Goal: Feedback & Contribution: Submit feedback/report problem

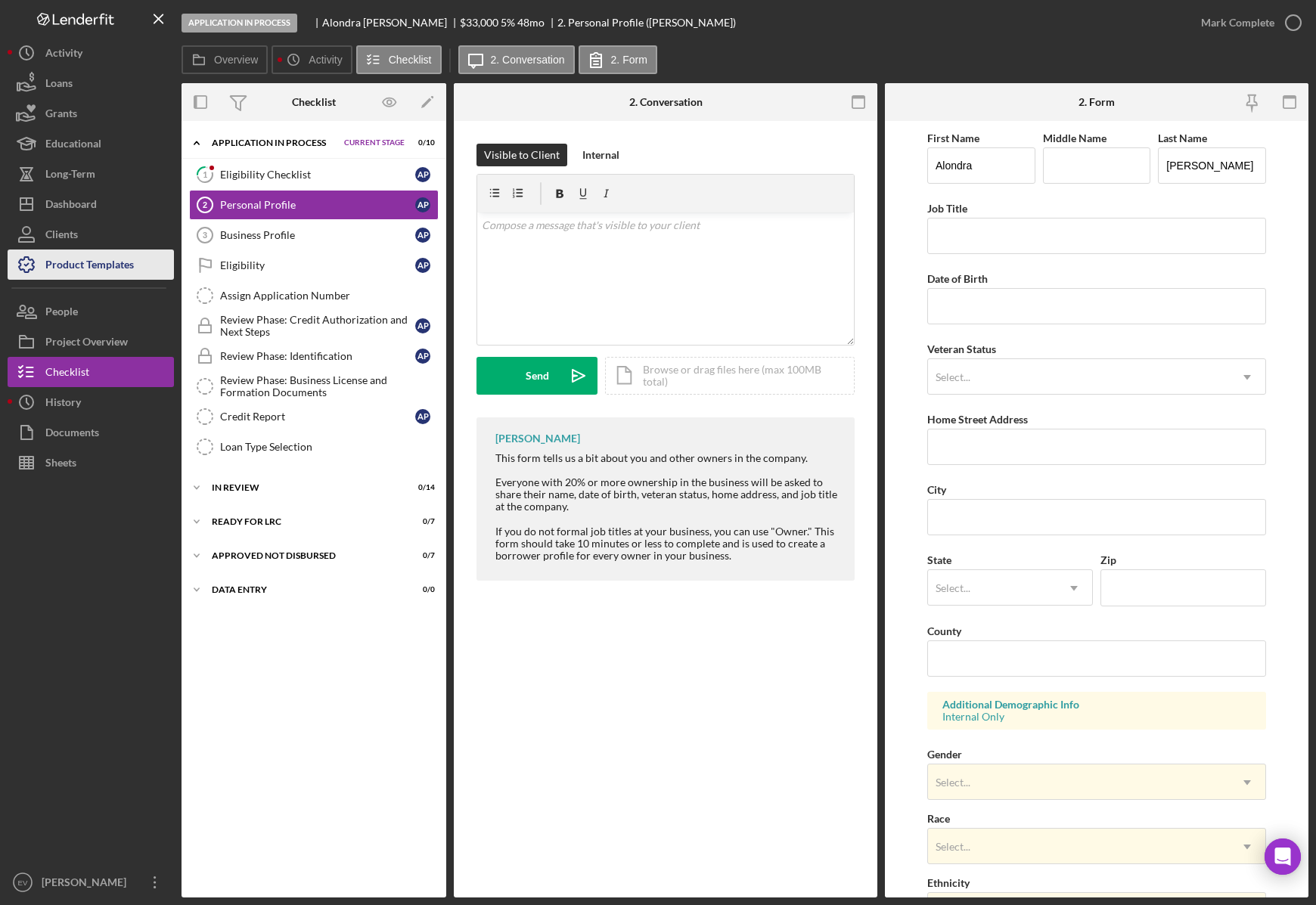
click at [102, 265] on div "Product Templates" at bounding box center [90, 266] width 89 height 34
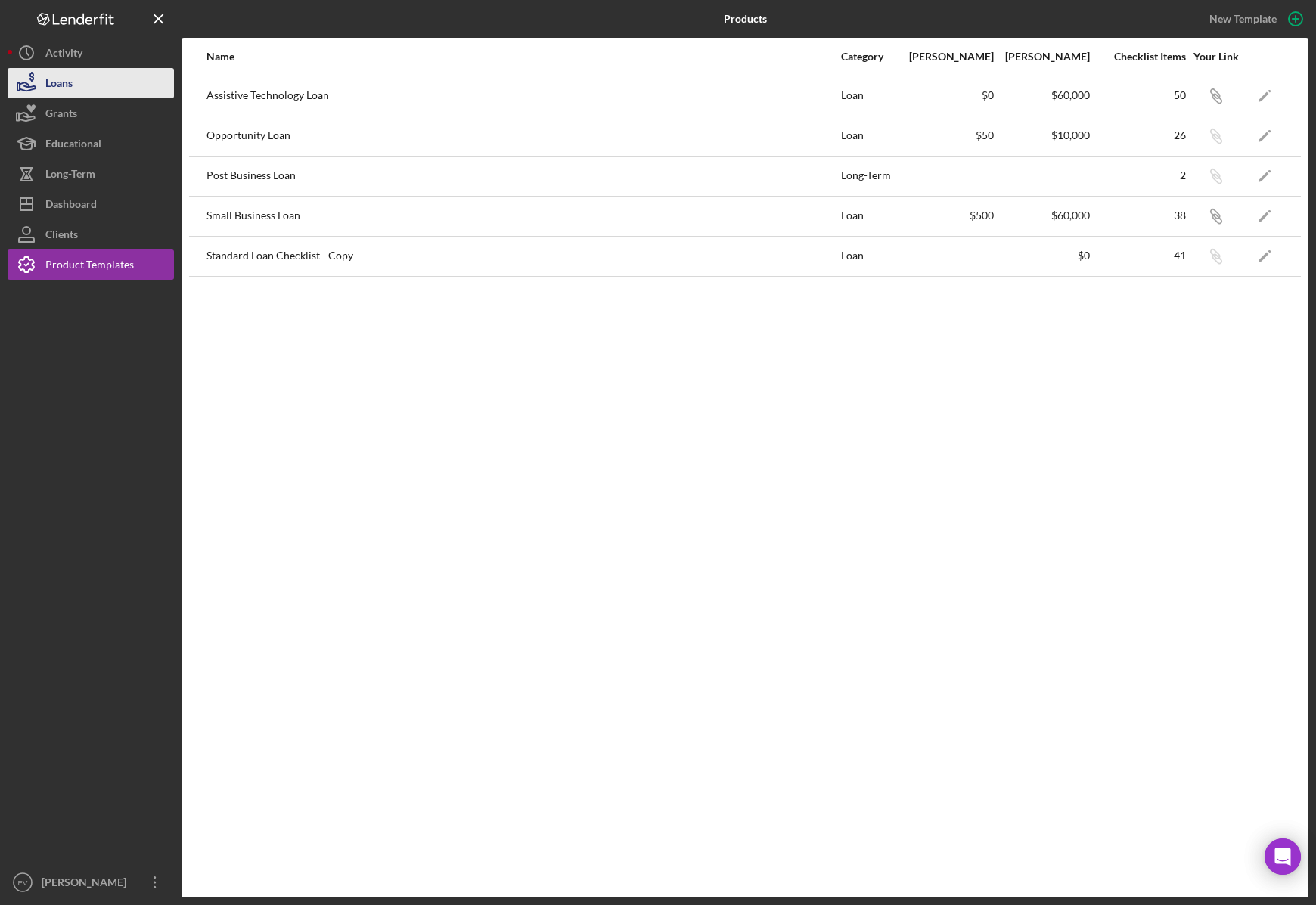
click at [93, 83] on button "Loans" at bounding box center [91, 83] width 167 height 30
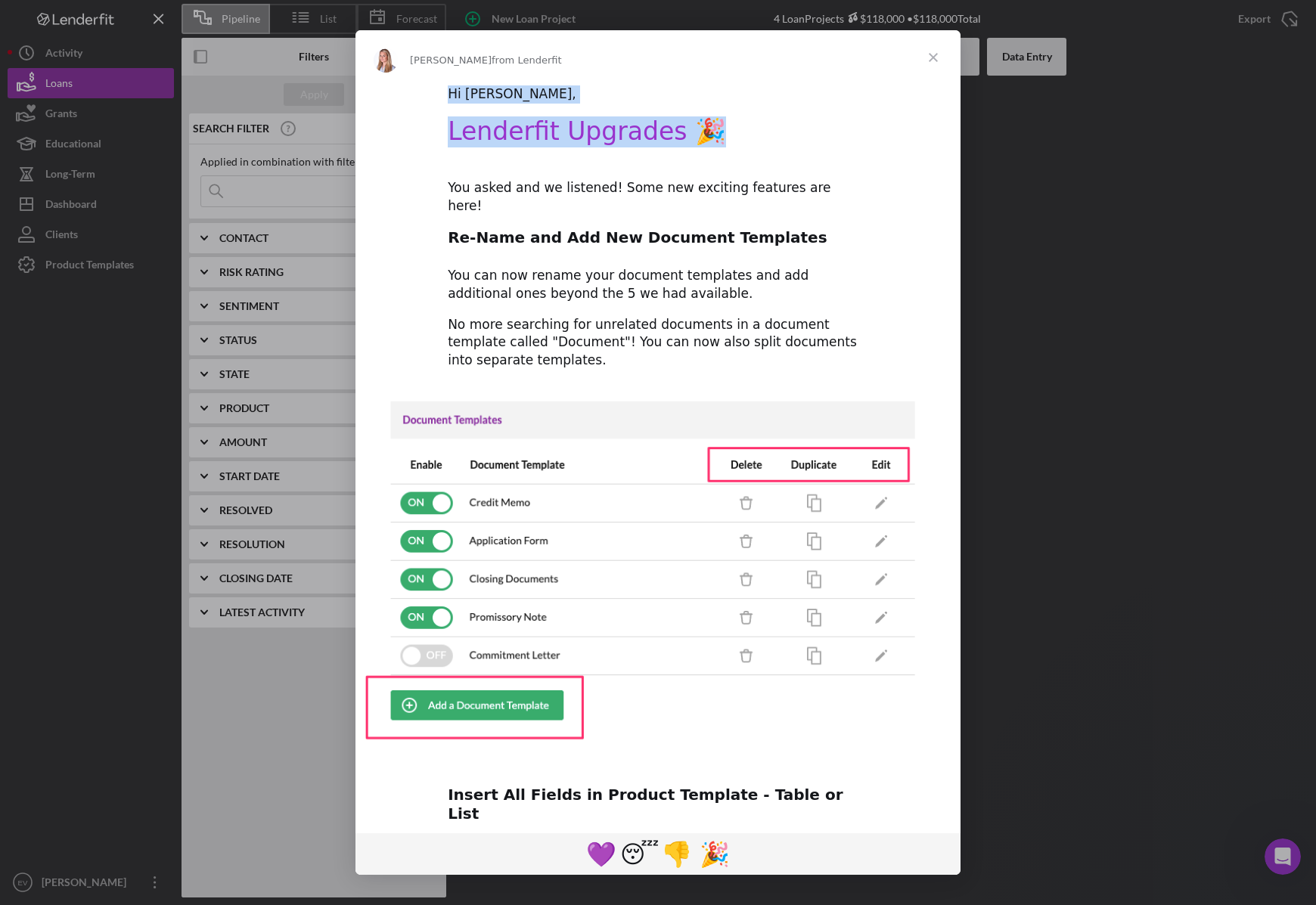
drag, startPoint x: 930, startPoint y: 54, endPoint x: 799, endPoint y: 129, distance: 151.0
click at [803, 126] on div "[PERSON_NAME] from Lenderfit Hi [PERSON_NAME], Lenderfit Upgrades 🎉 You asked a…" at bounding box center [658, 452] width 605 height 845
click at [745, 198] on div "Hi [PERSON_NAME], Lenderfit Upgrades 🎉 You asked and we listened! Some new exci…" at bounding box center [658, 693] width 605 height 1217
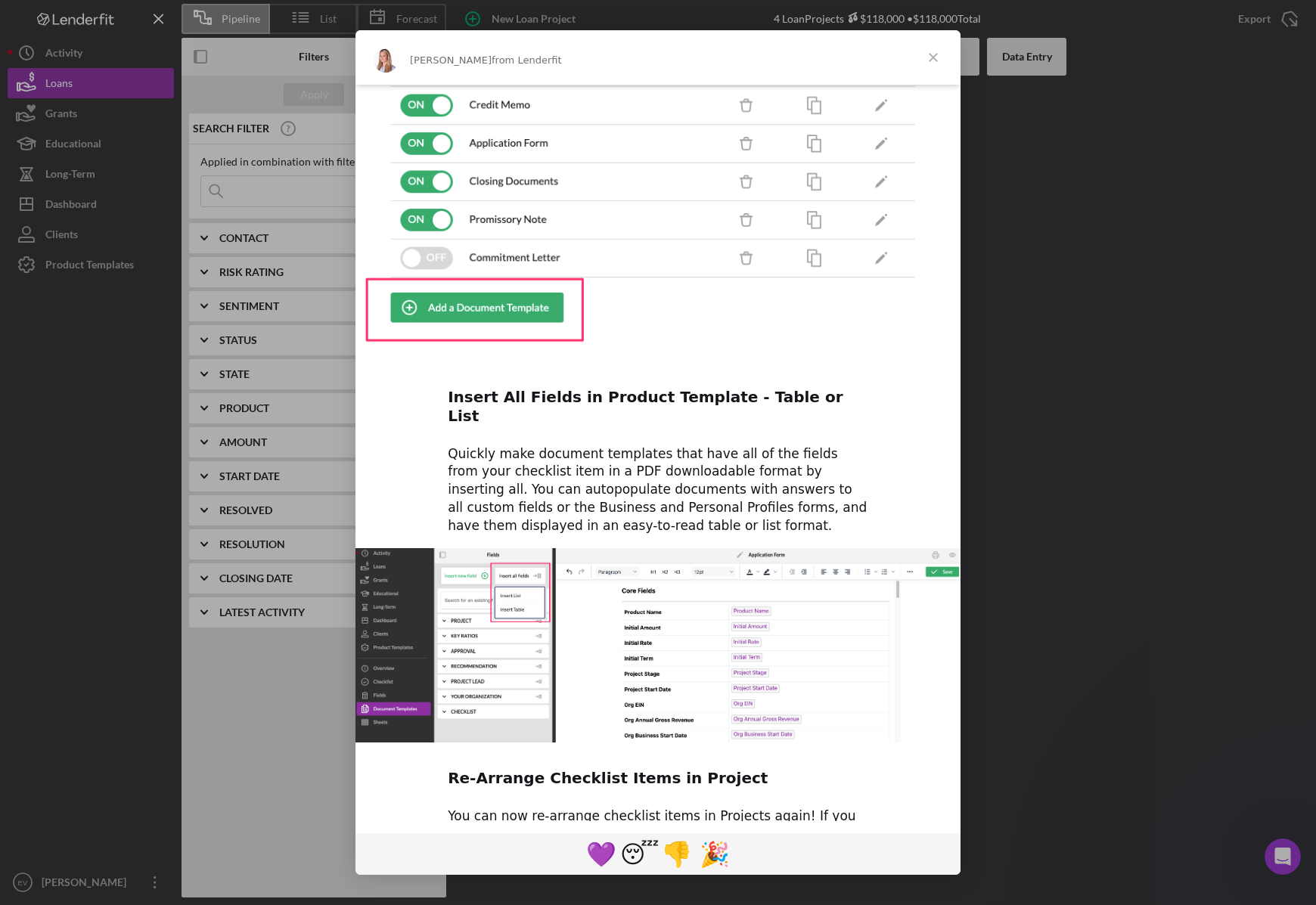
scroll to position [437, 0]
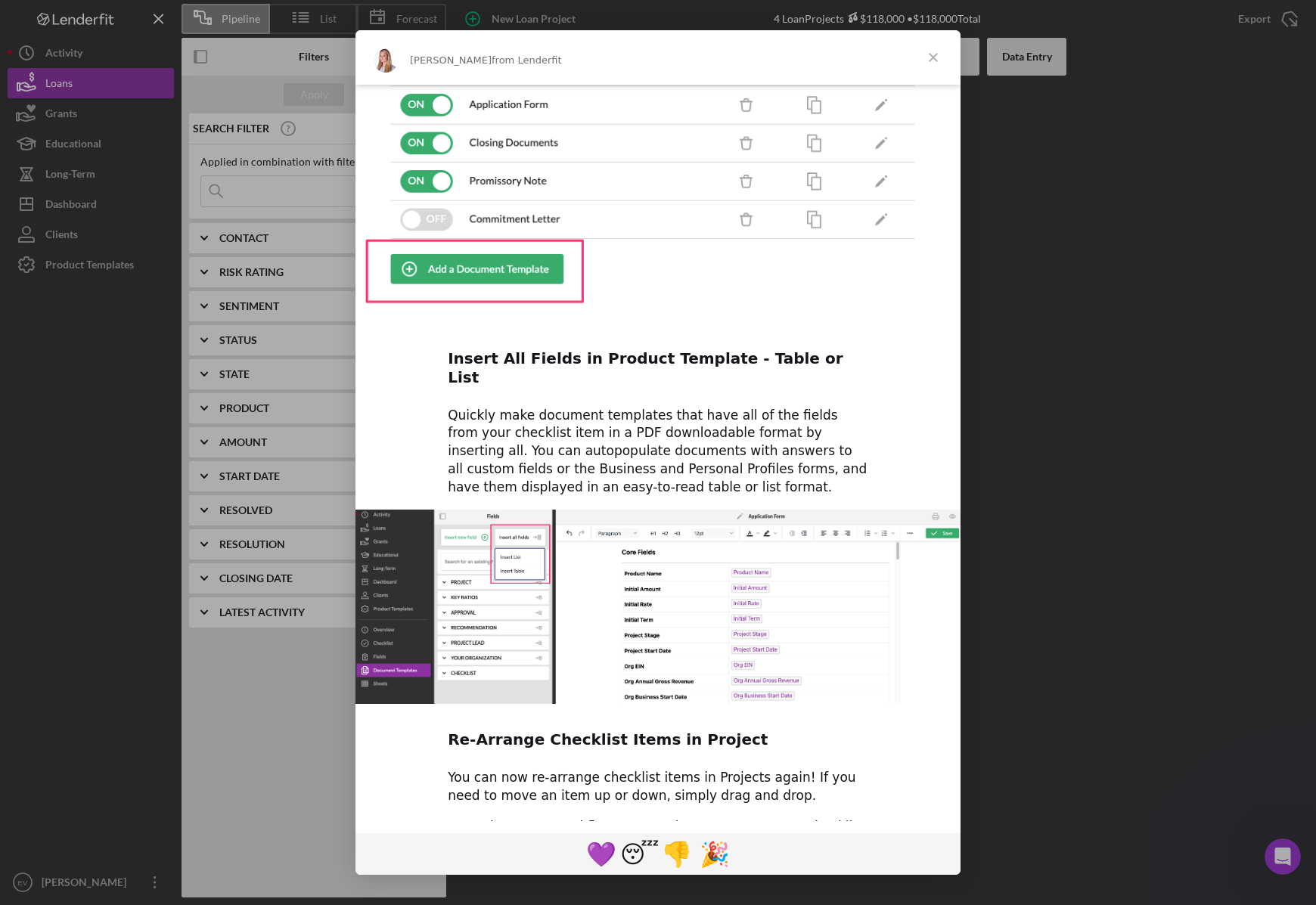
click at [928, 54] on span "Close" at bounding box center [933, 57] width 54 height 54
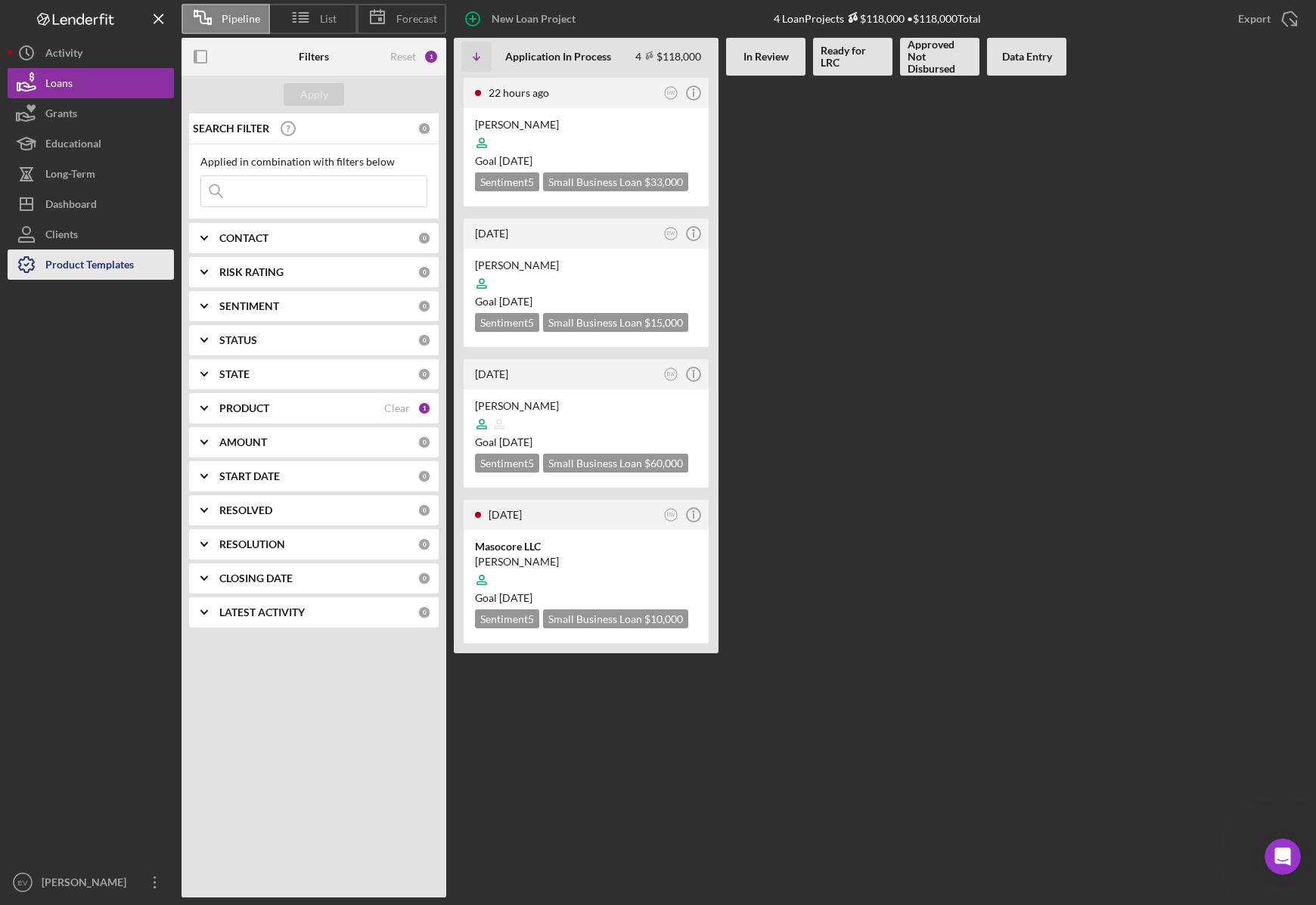
click at [75, 258] on div "Product Templates" at bounding box center [90, 266] width 89 height 34
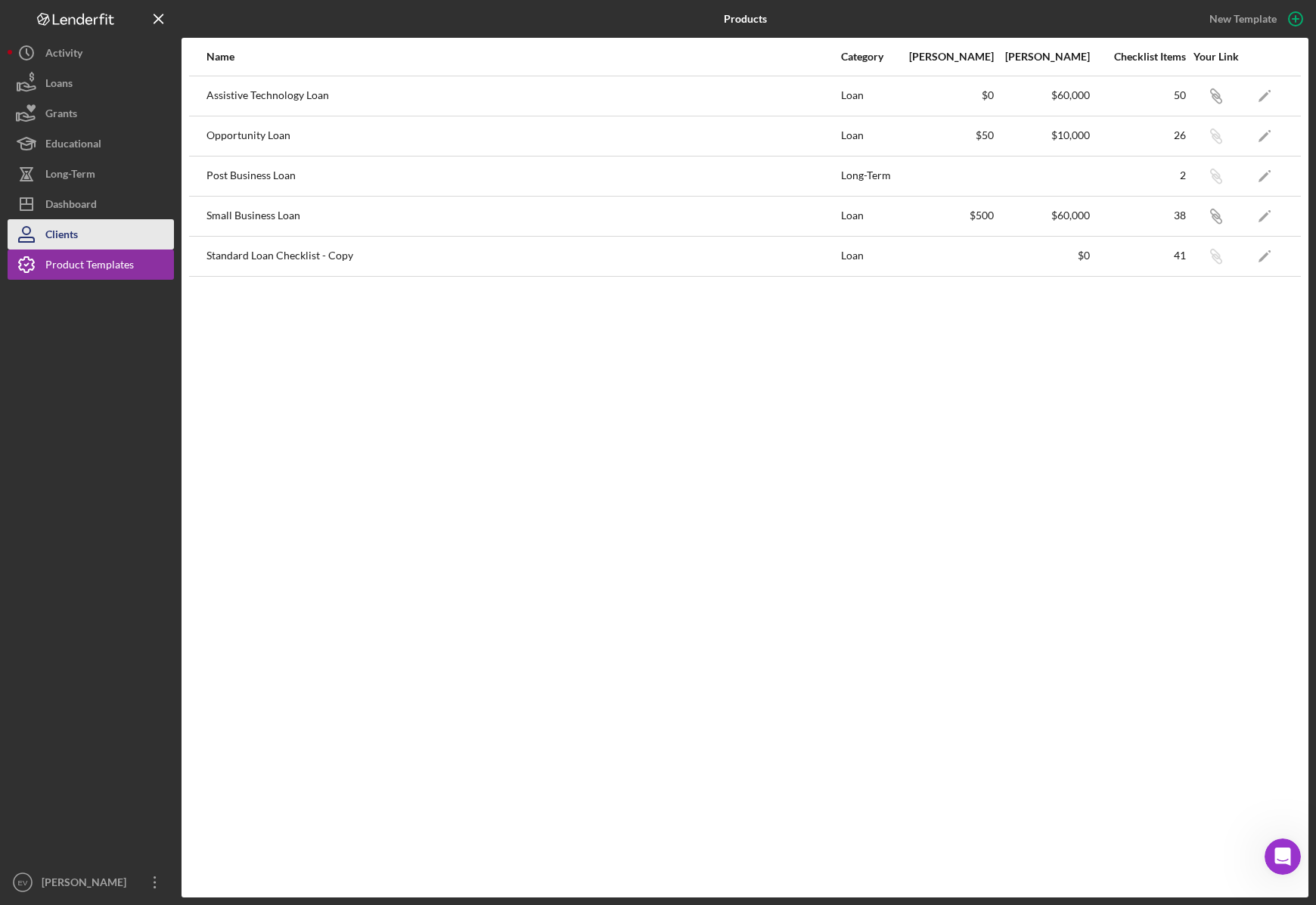
click at [80, 239] on button "Clients" at bounding box center [91, 234] width 167 height 30
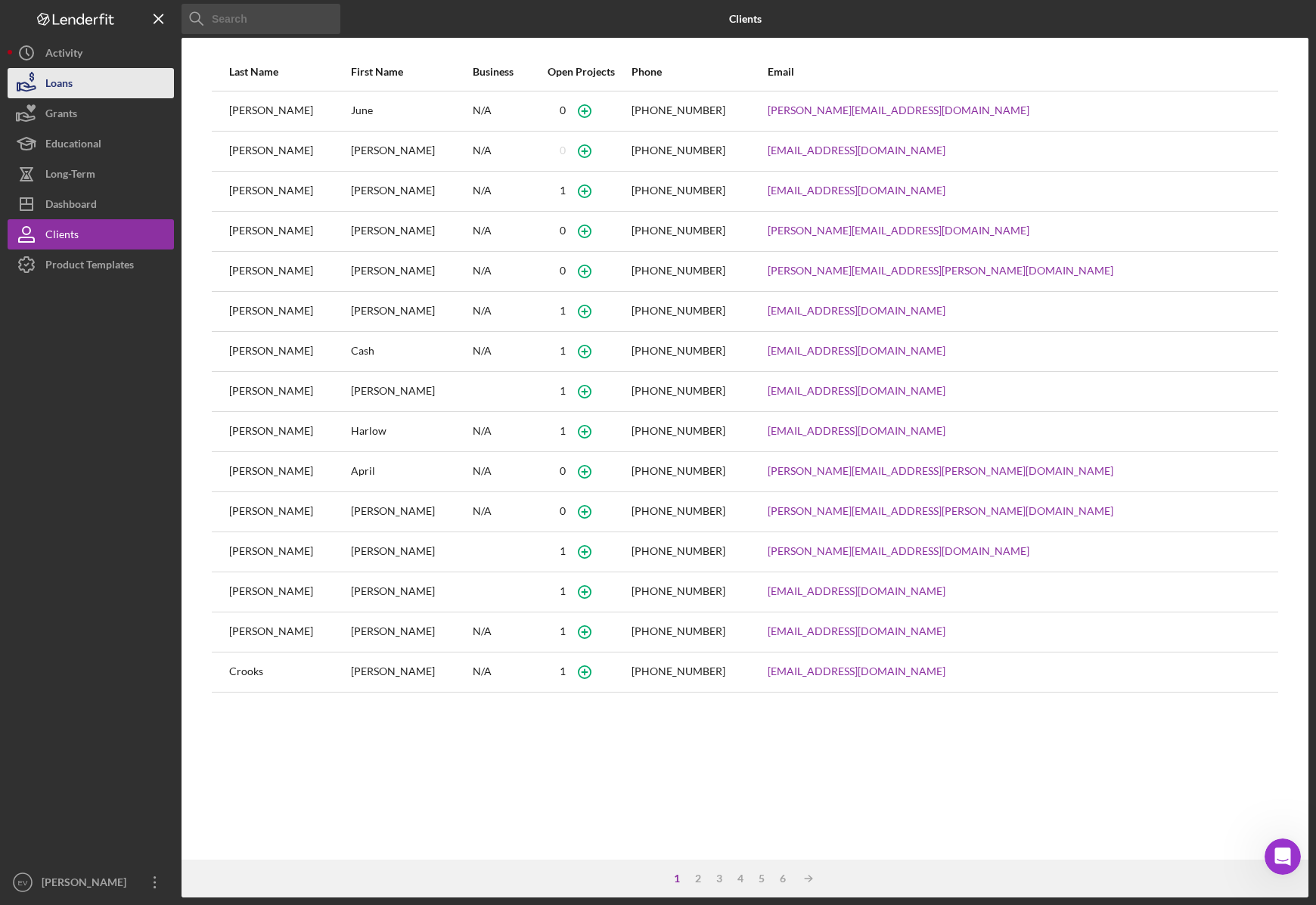
click at [95, 85] on button "Loans" at bounding box center [91, 83] width 167 height 30
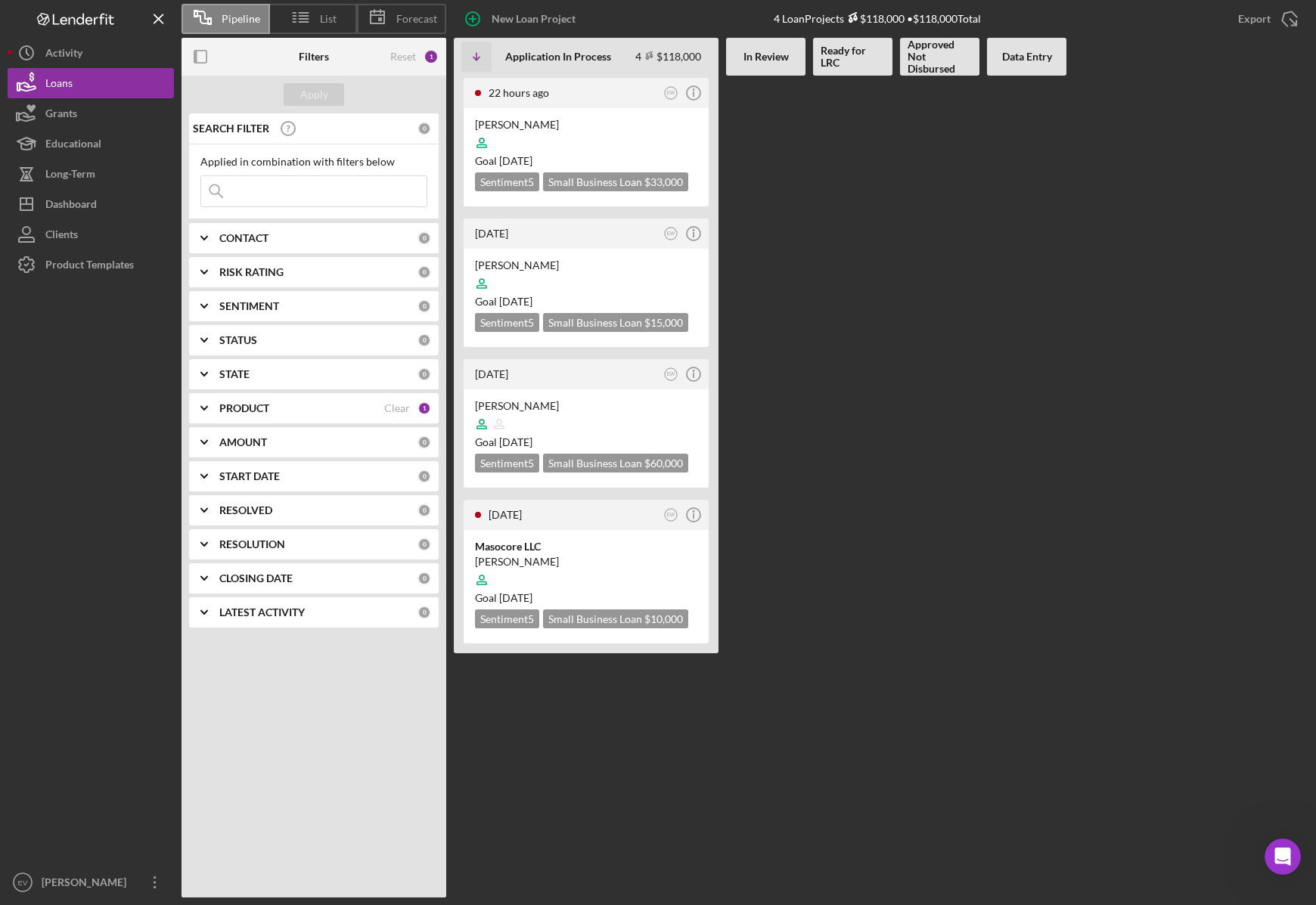
click at [260, 406] on b "PRODUCT" at bounding box center [244, 408] width 50 height 12
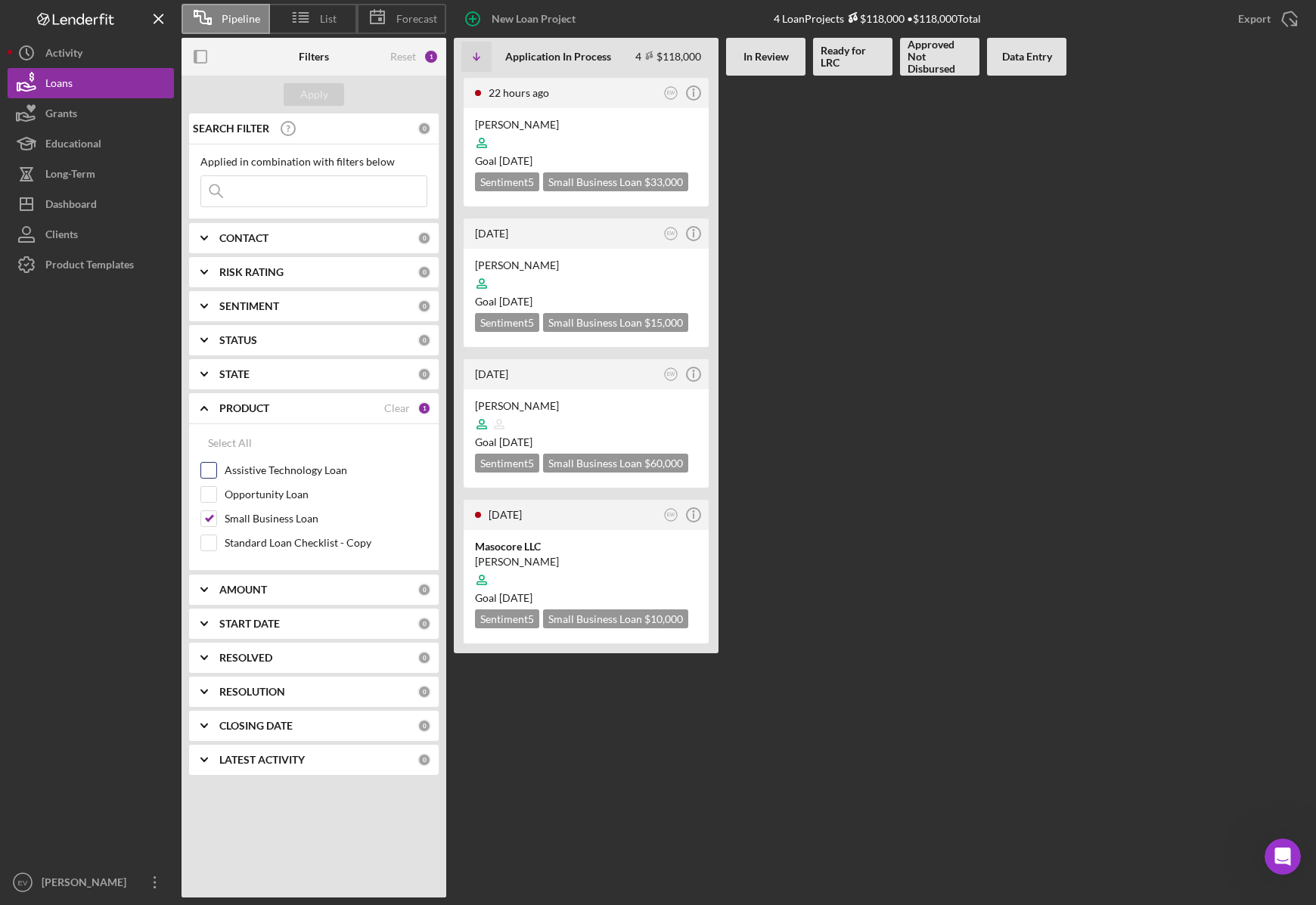
click at [260, 474] on label "Assistive Technology Loan" at bounding box center [325, 470] width 203 height 16
click at [217, 474] on input "Assistive Technology Loan" at bounding box center [209, 470] width 16 height 16
checkbox input "true"
click at [305, 92] on div "Apply" at bounding box center [314, 94] width 28 height 22
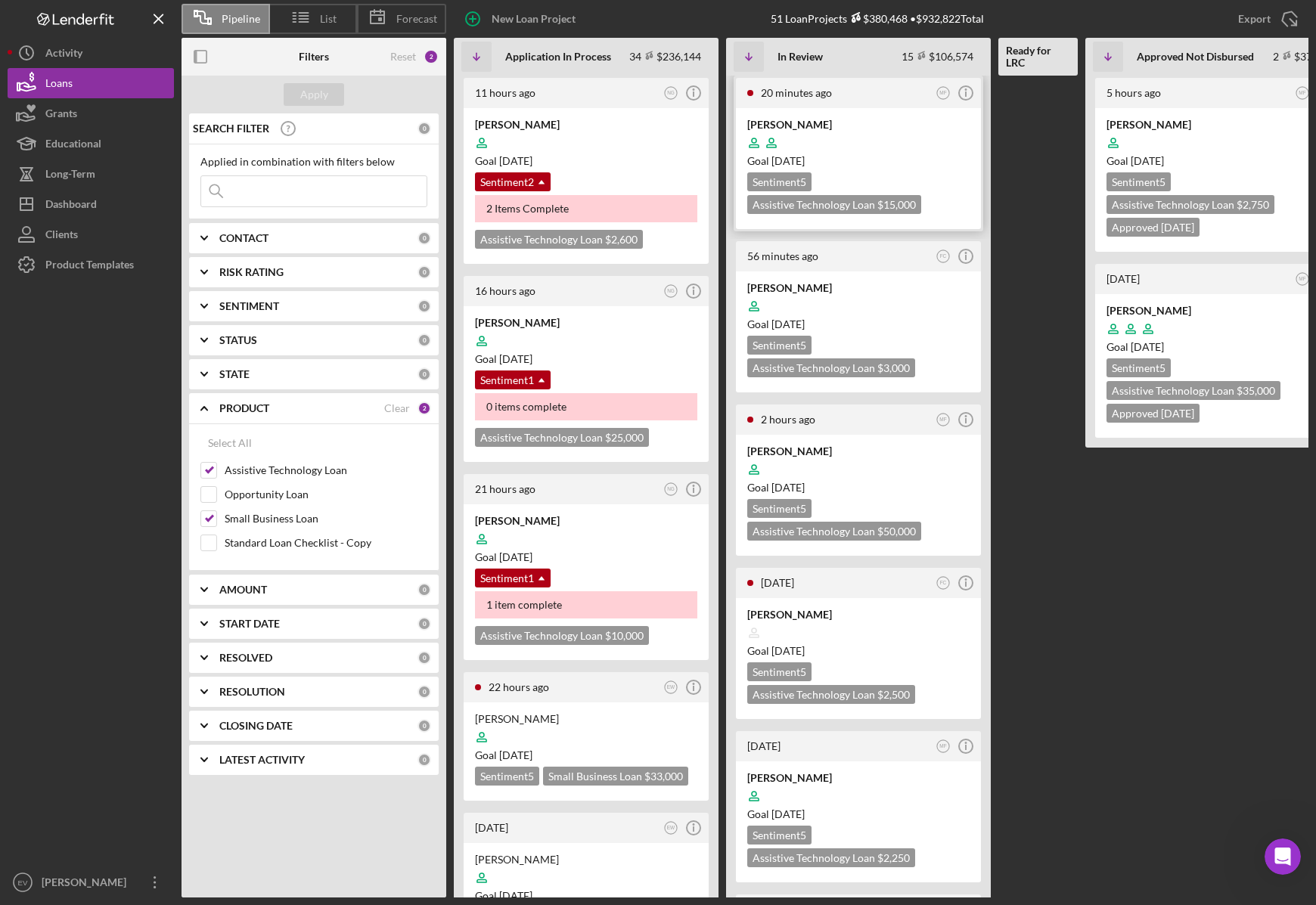
click at [886, 168] on div "Goal [DATE]" at bounding box center [859, 161] width 223 height 16
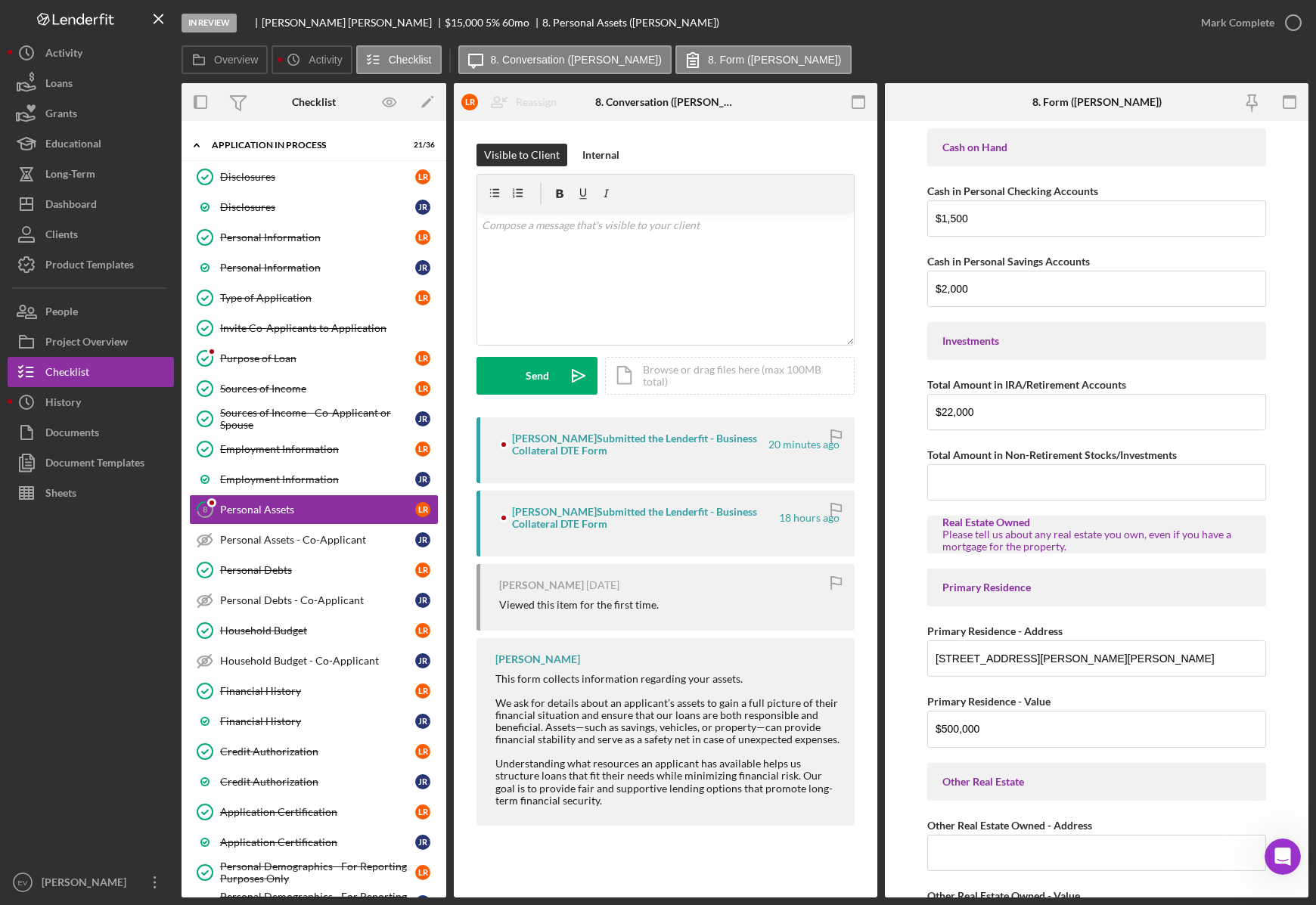
scroll to position [535, 0]
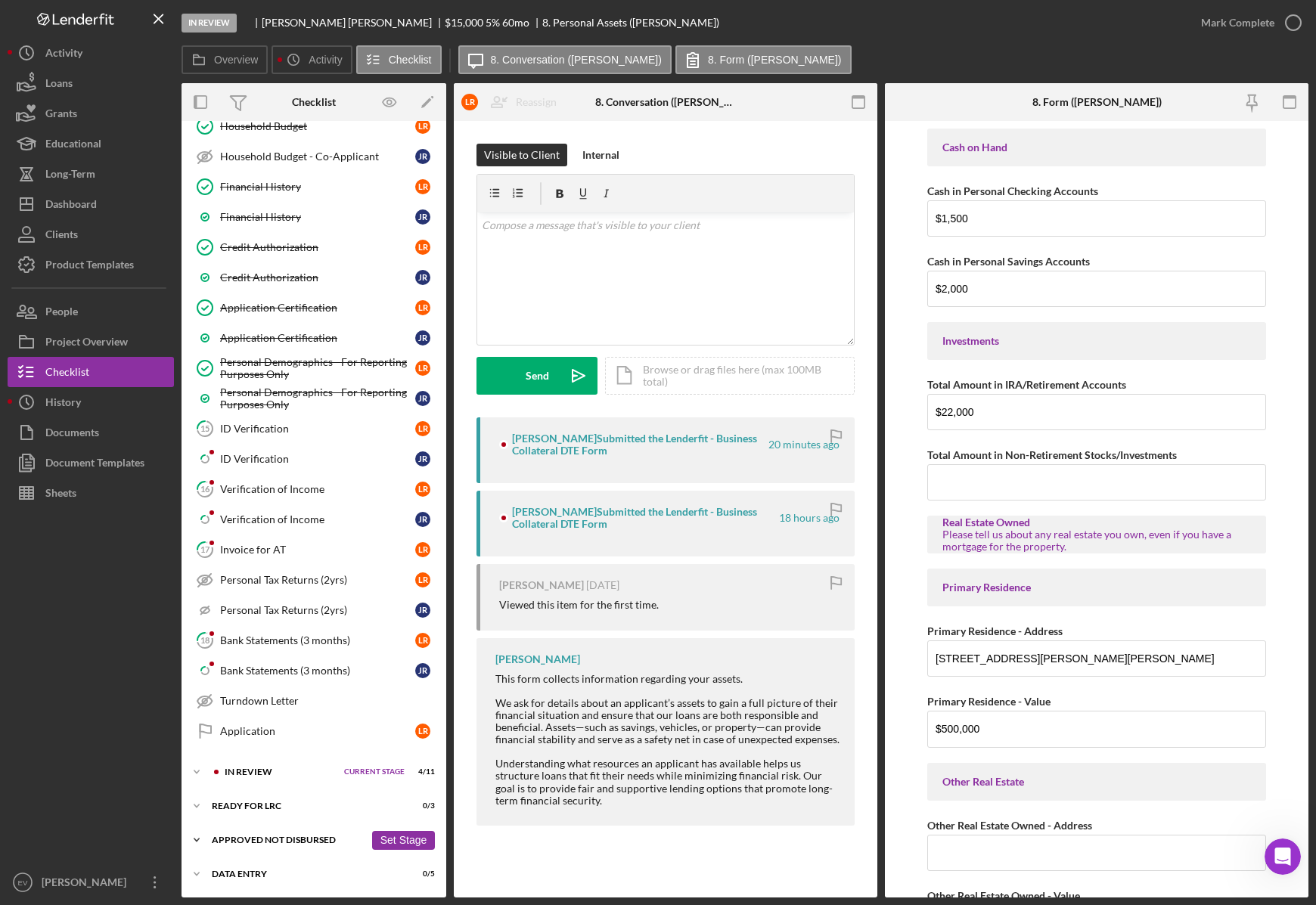
click at [257, 837] on div "Approved Not Disbursed" at bounding box center [287, 839] width 153 height 9
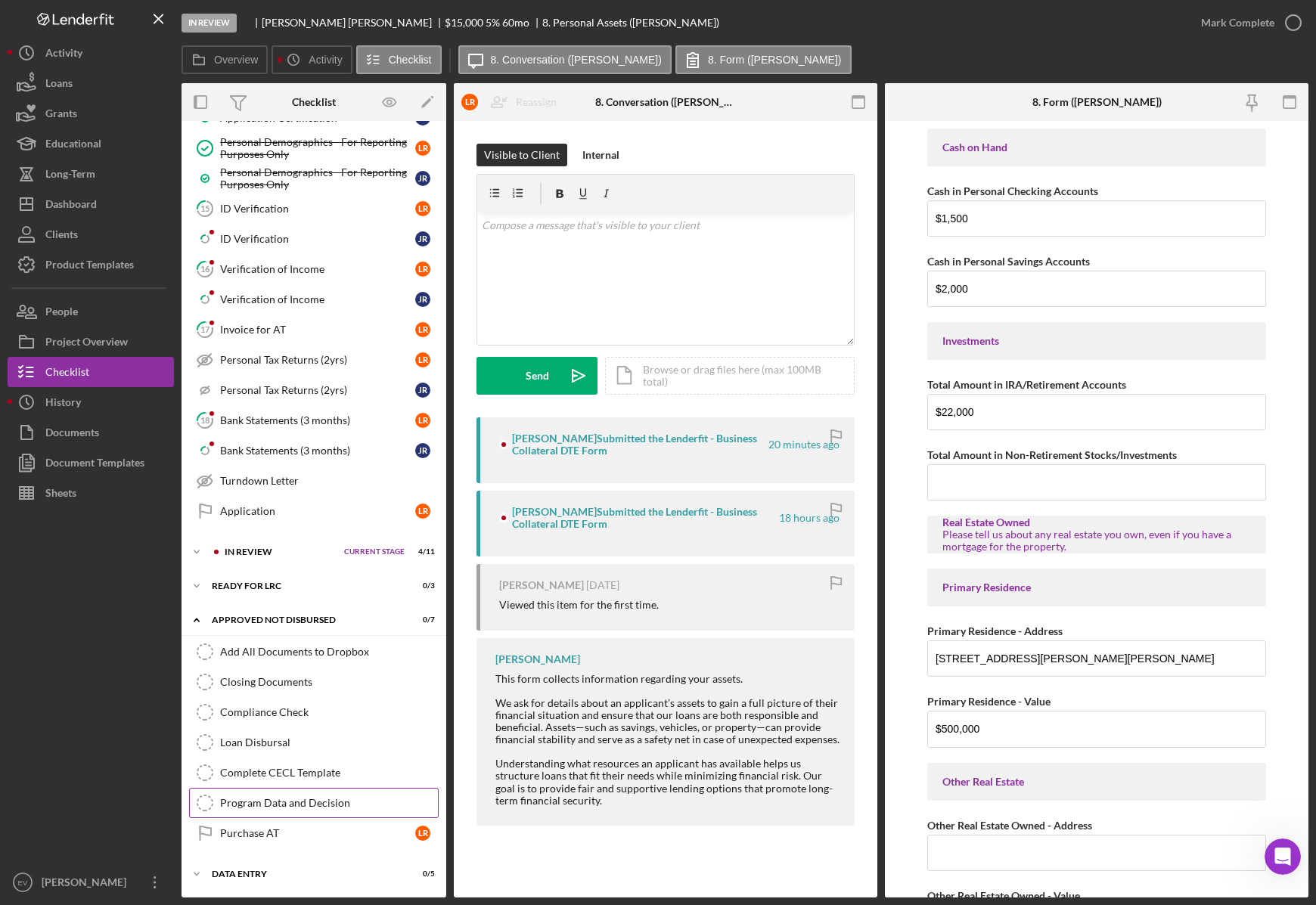
click at [295, 808] on div "Program Data and Decision" at bounding box center [329, 803] width 217 height 12
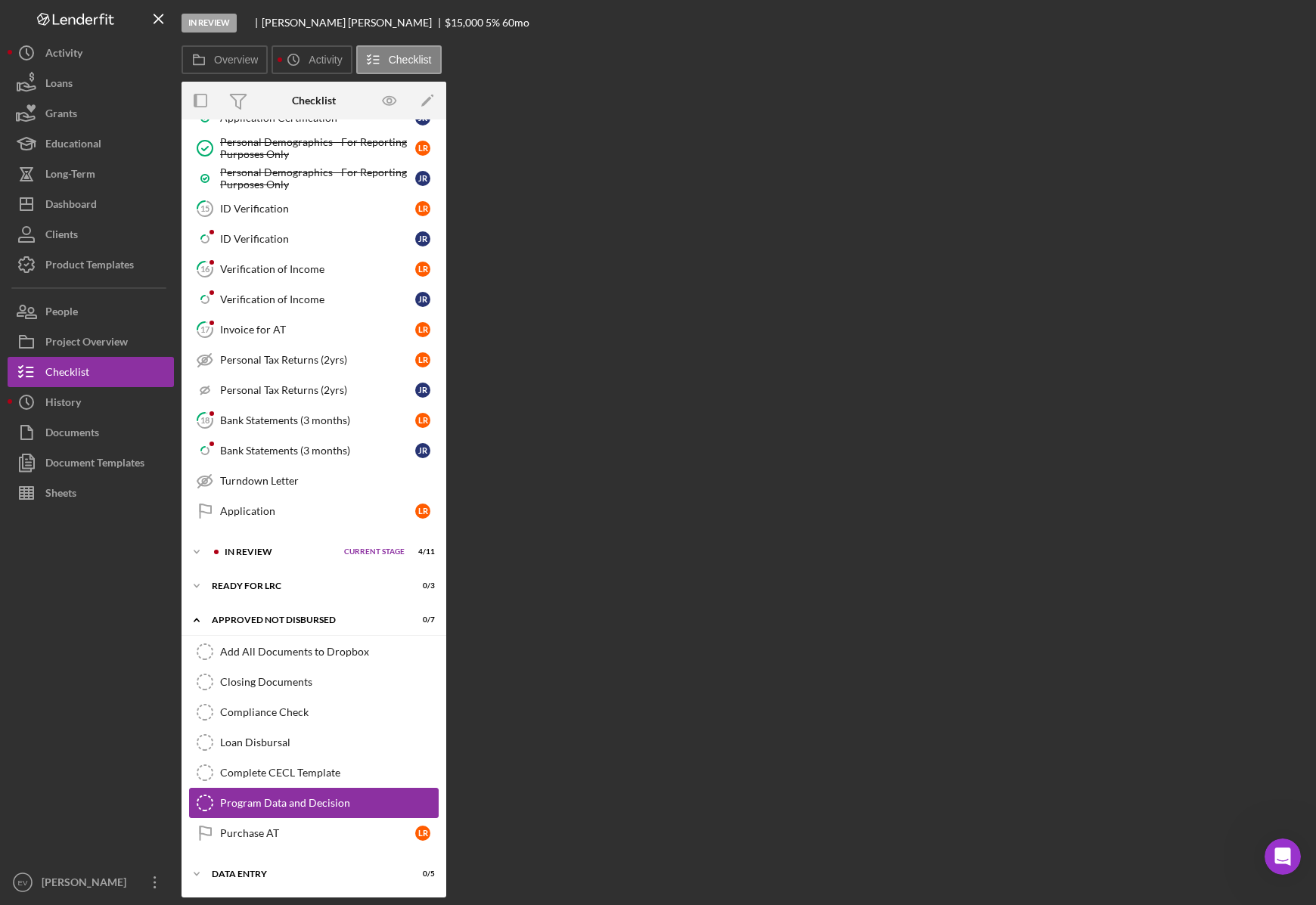
scroll to position [755, 0]
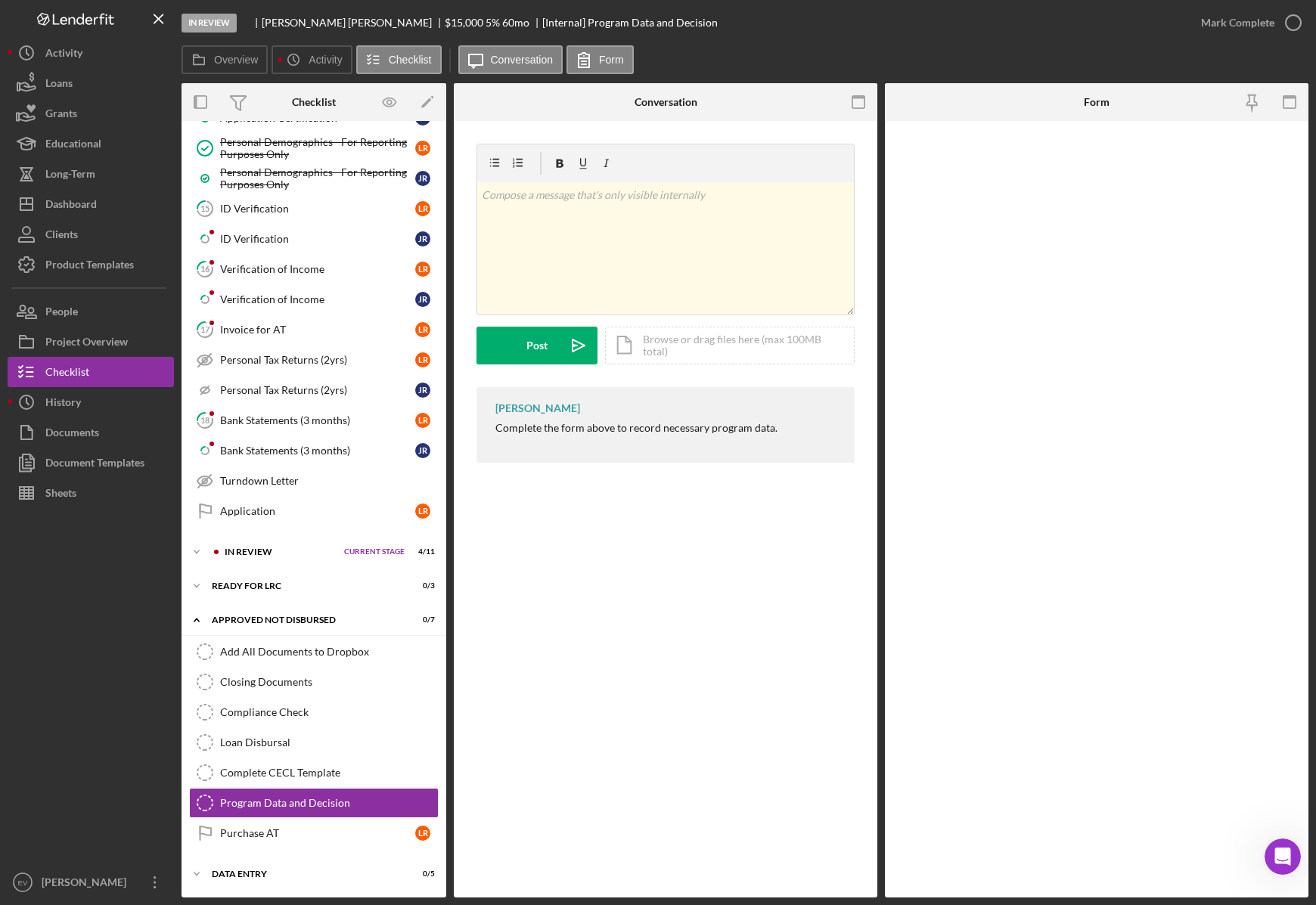
click at [676, 435] on div "[PERSON_NAME] Complete the form above to record necessary program data." at bounding box center [665, 425] width 378 height 76
click at [757, 404] on div "[PERSON_NAME] Complete the form above to record necessary program data." at bounding box center [665, 425] width 378 height 76
click at [567, 419] on div "[PERSON_NAME] Complete the form above to record necessary program data." at bounding box center [665, 425] width 378 height 76
click at [601, 63] on label "Form" at bounding box center [611, 60] width 25 height 12
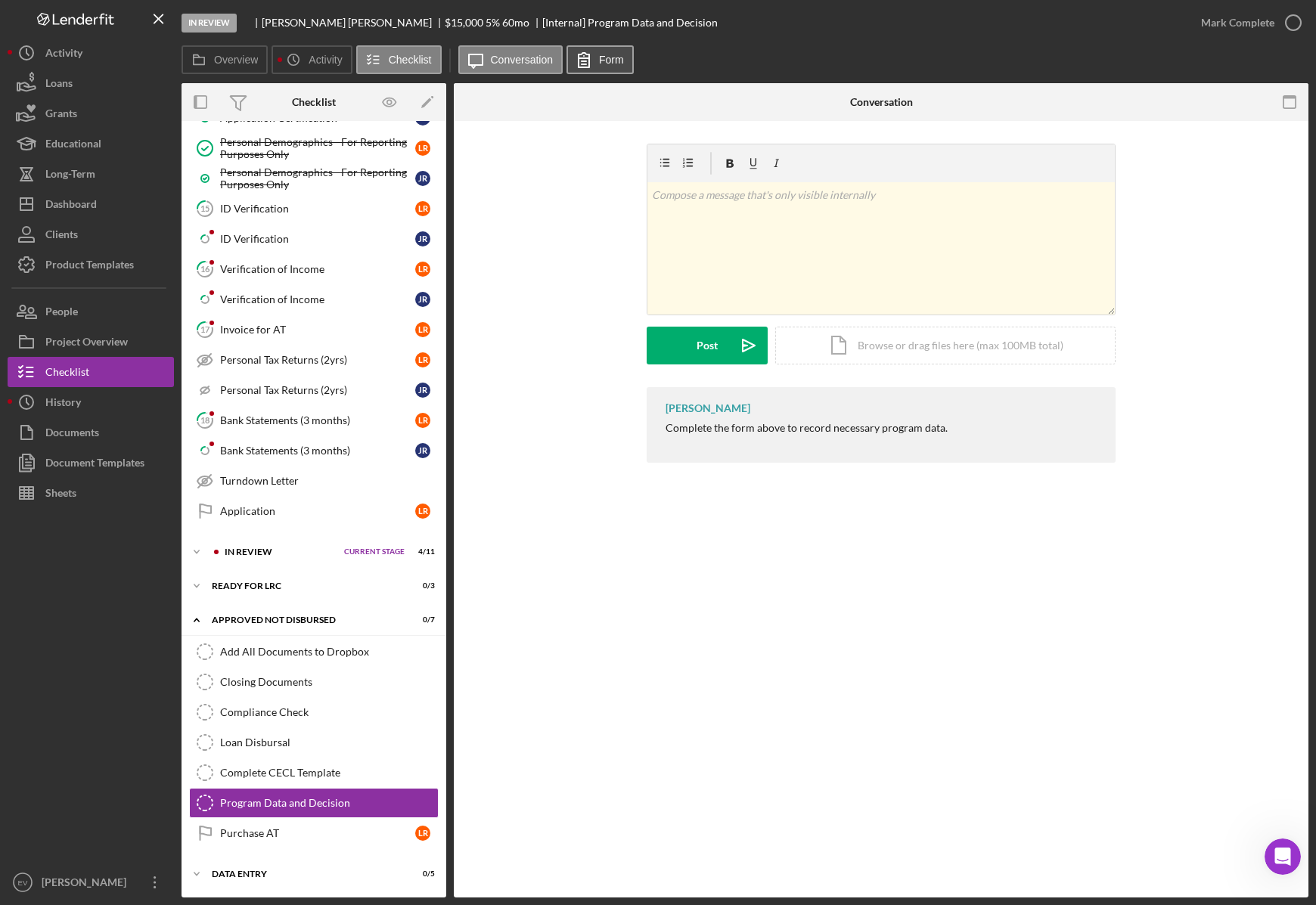
click at [611, 46] on button "Form" at bounding box center [600, 60] width 67 height 28
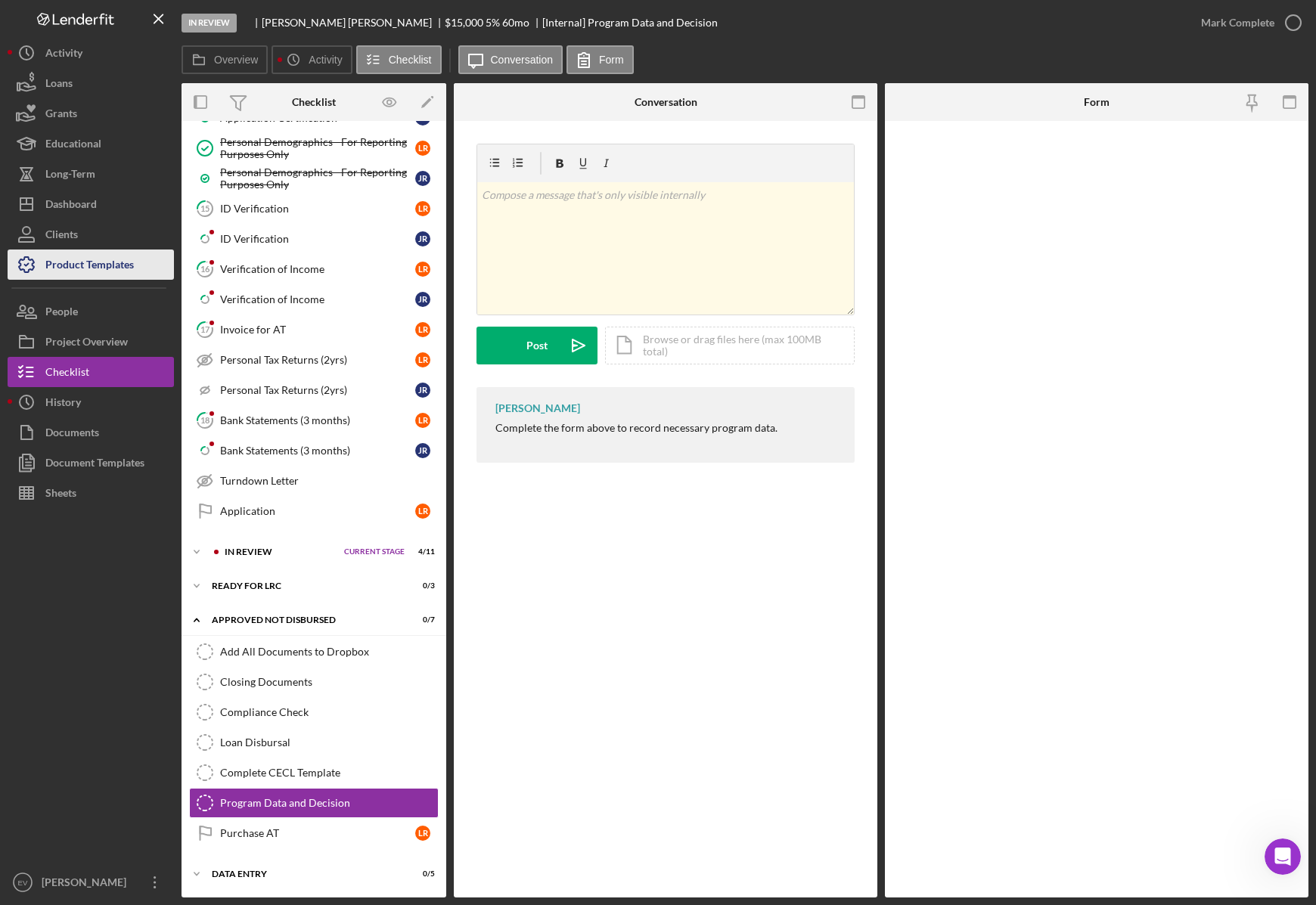
click at [103, 255] on div "Product Templates" at bounding box center [90, 266] width 89 height 34
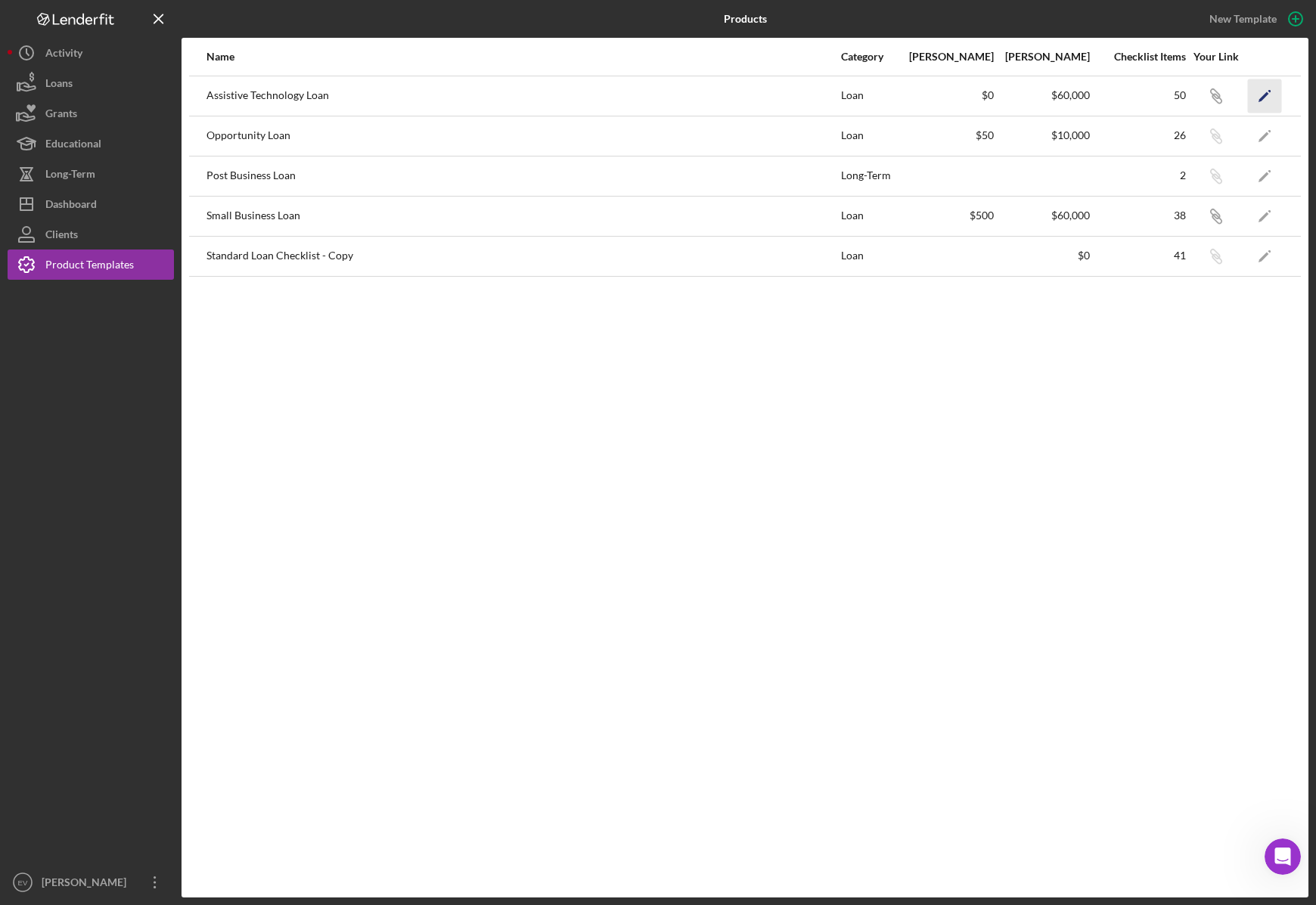
click at [1250, 89] on icon "Icon/Edit" at bounding box center [1264, 95] width 34 height 34
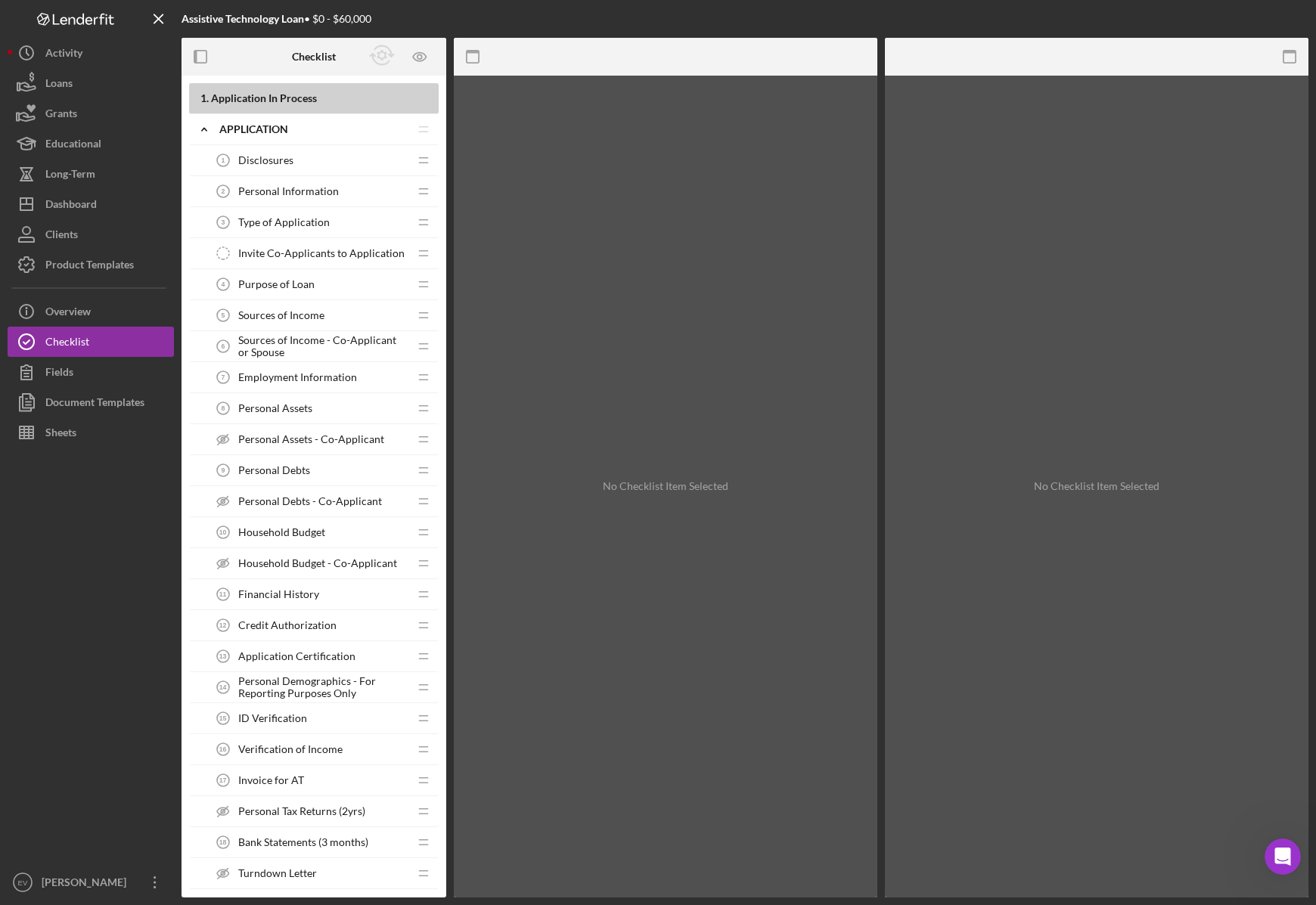
scroll to position [1241, 0]
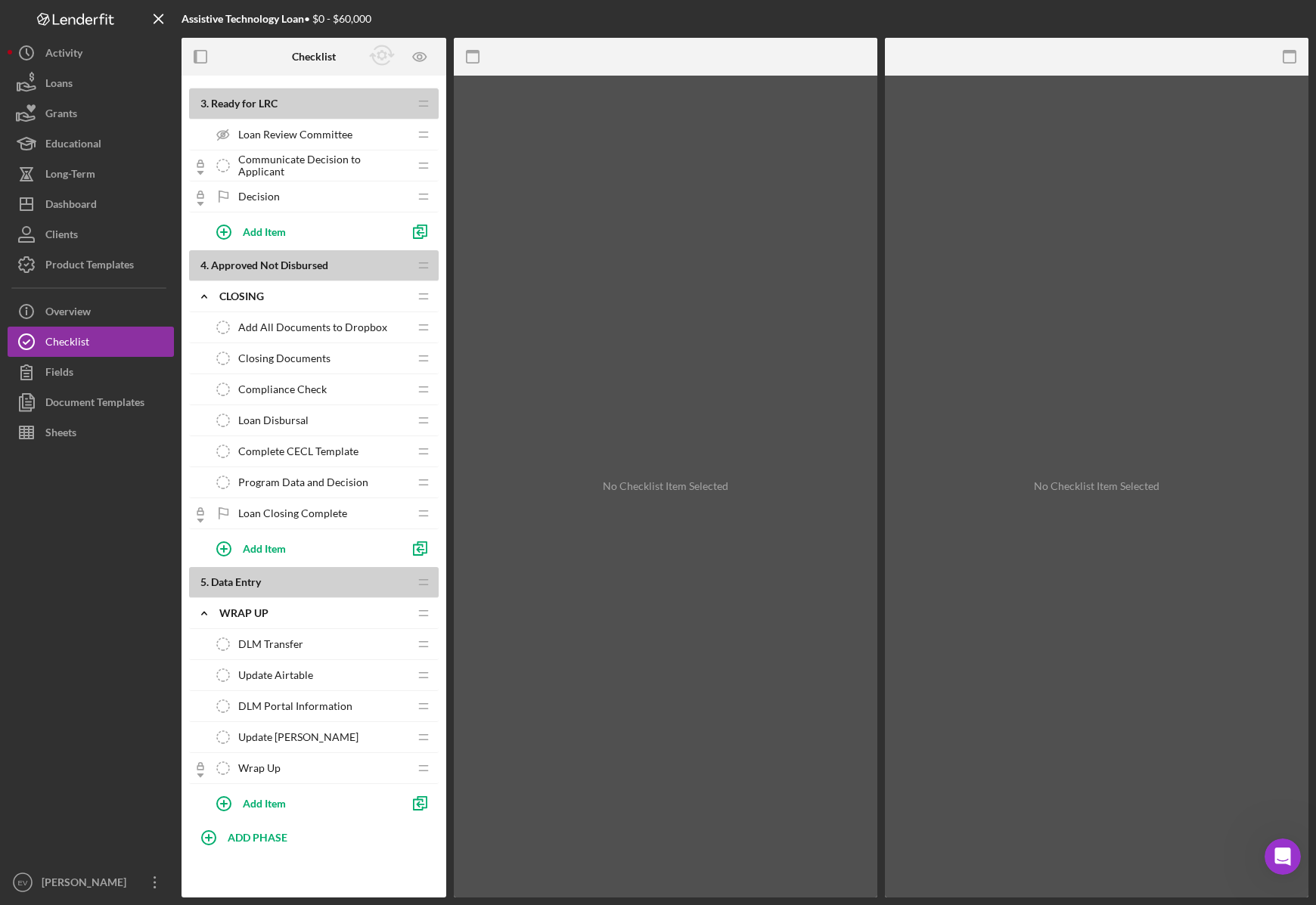
click at [309, 484] on span "Program Data and Decision" at bounding box center [303, 482] width 130 height 12
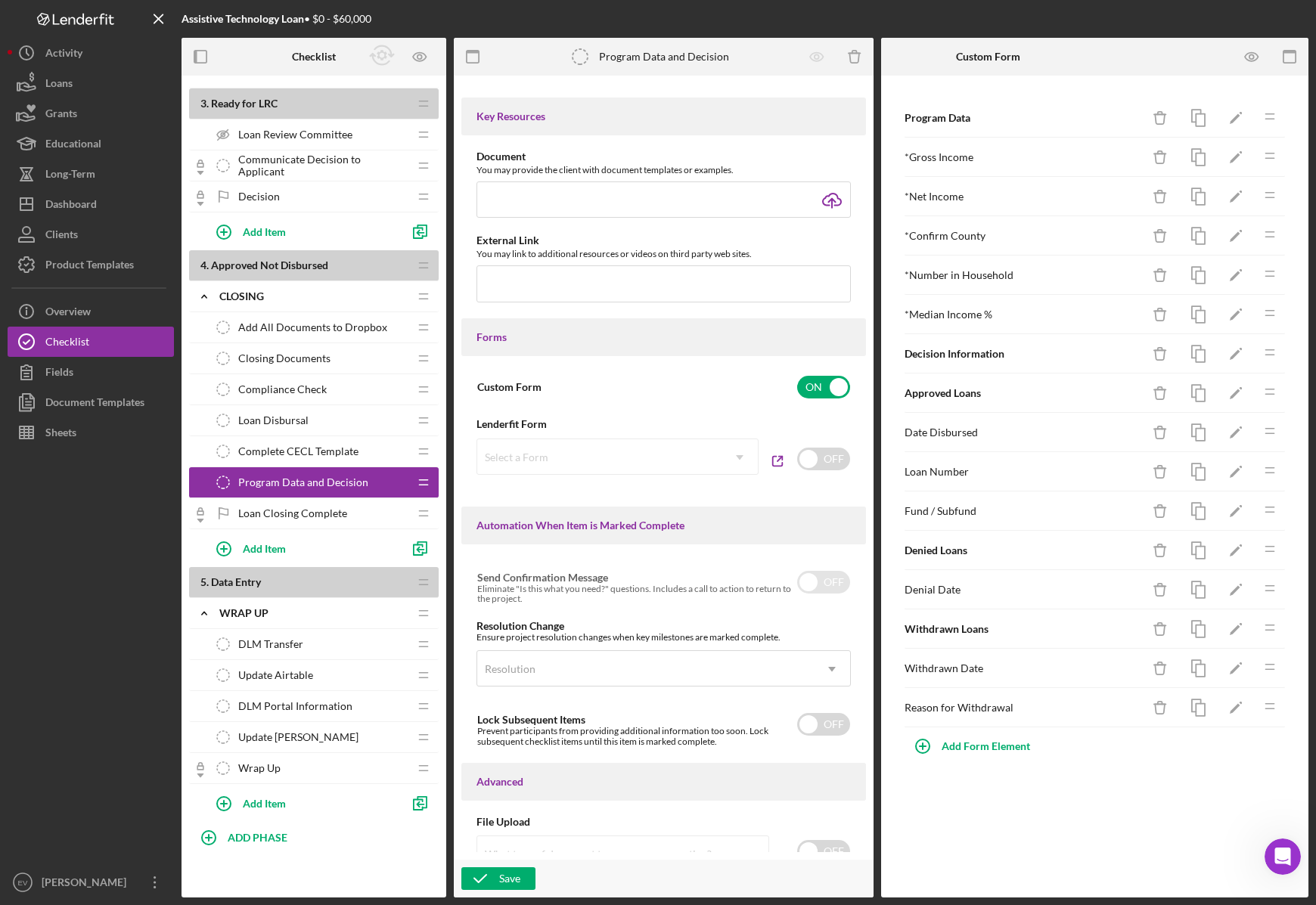
scroll to position [572, 0]
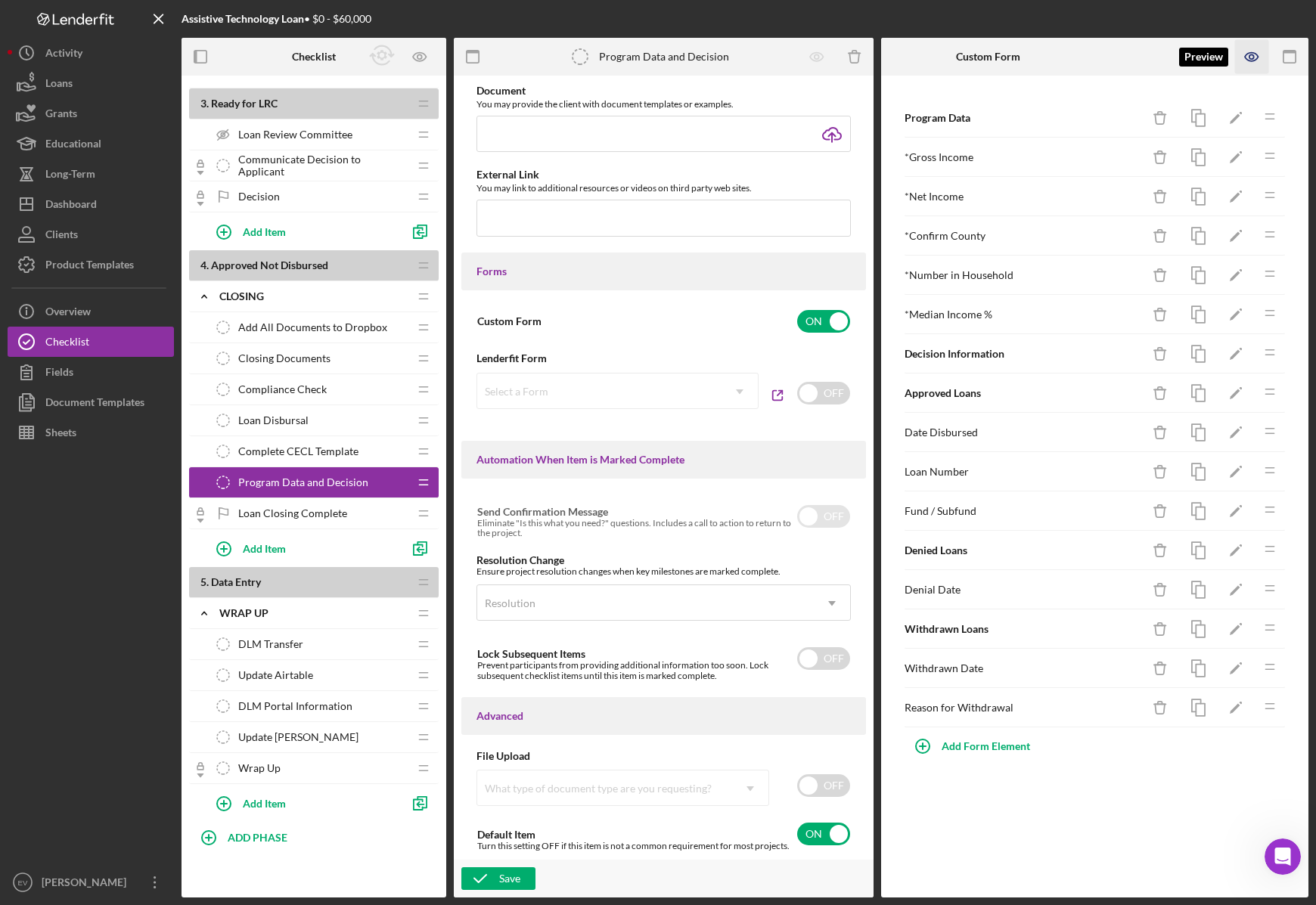
click at [1239, 61] on icon "button" at bounding box center [1251, 56] width 34 height 34
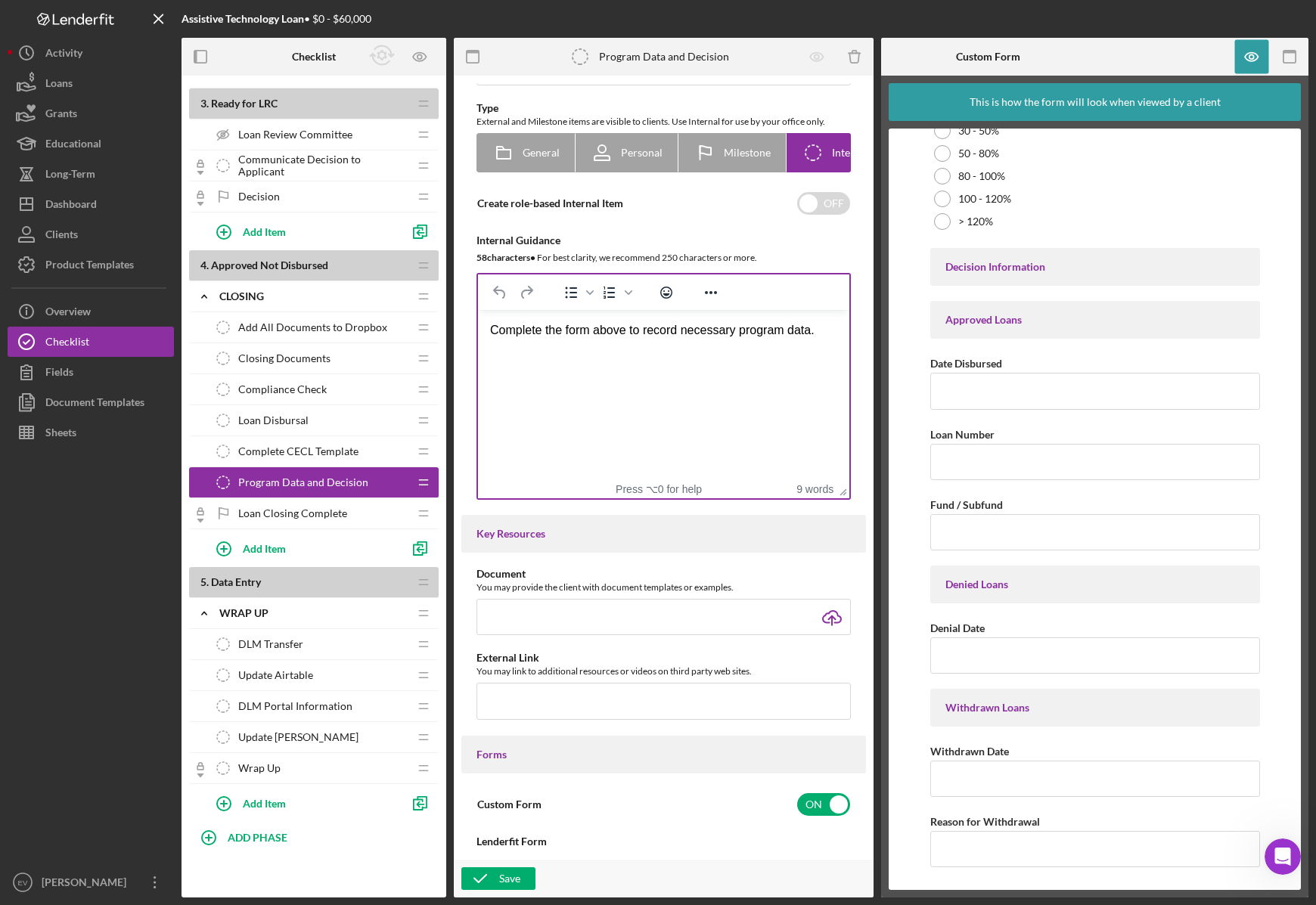
scroll to position [0, 0]
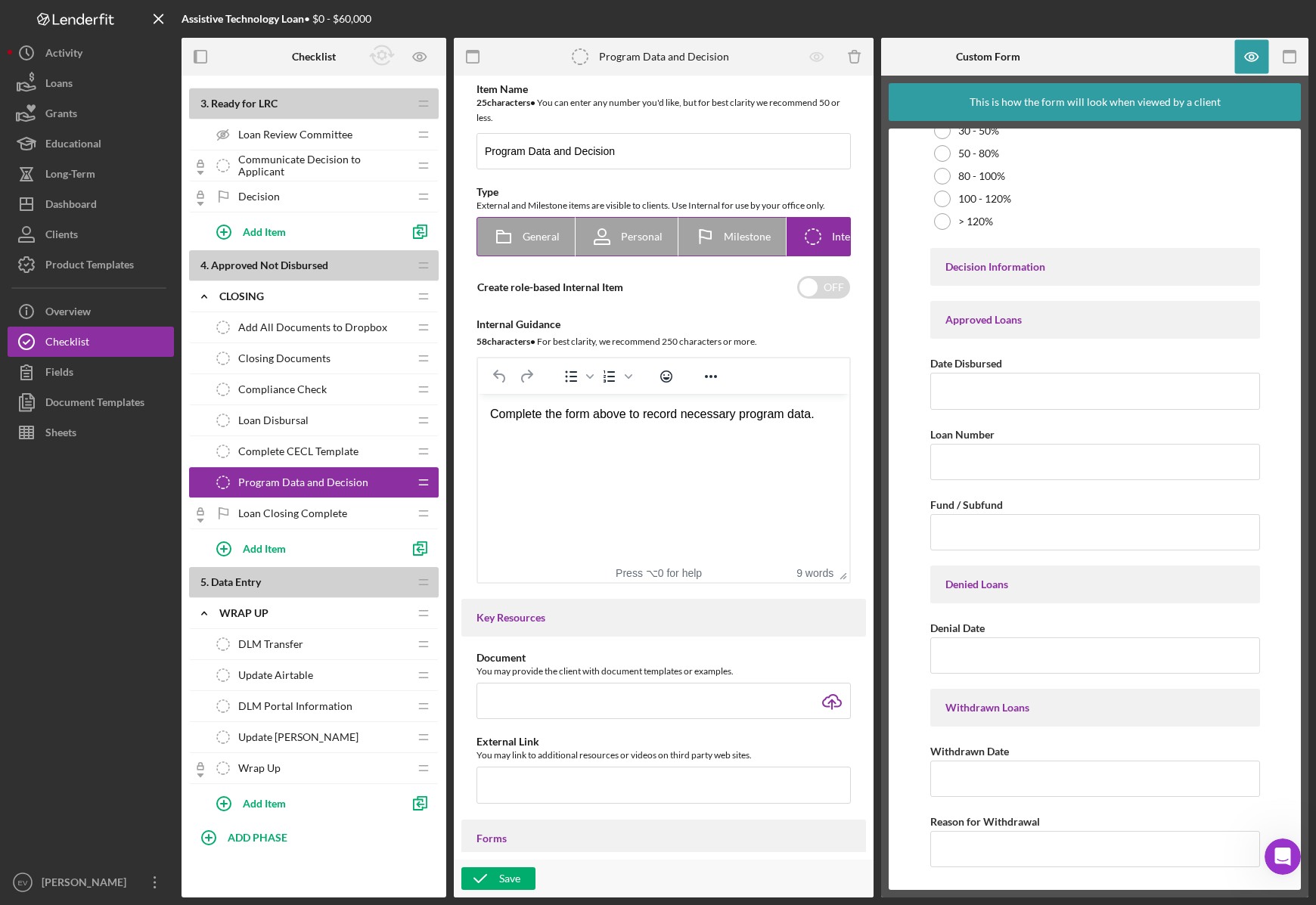
click at [527, 234] on span "General" at bounding box center [541, 236] width 37 height 12
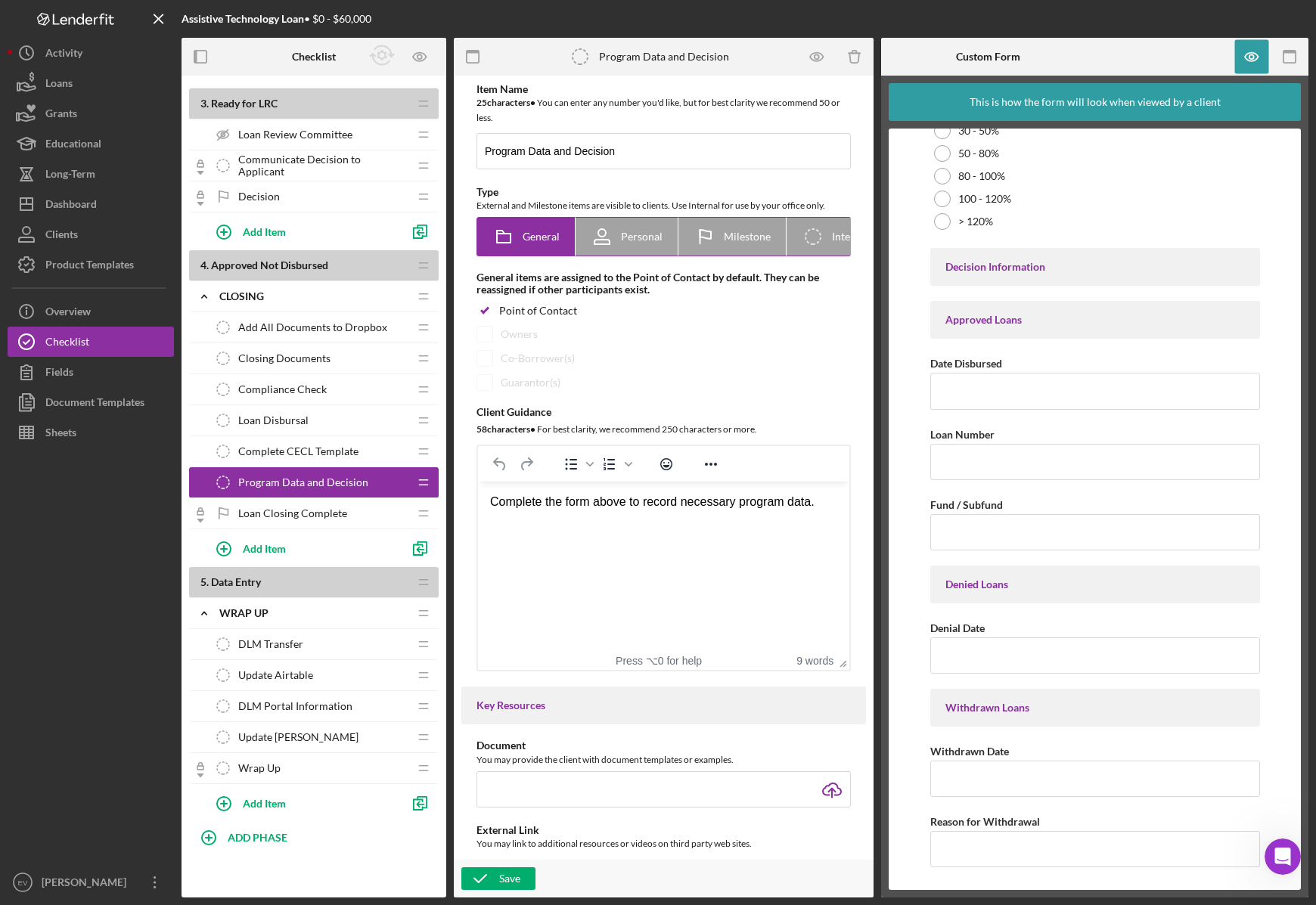
click at [629, 242] on span "Personal" at bounding box center [641, 236] width 41 height 12
radio input "false"
radio input "true"
checkbox input "false"
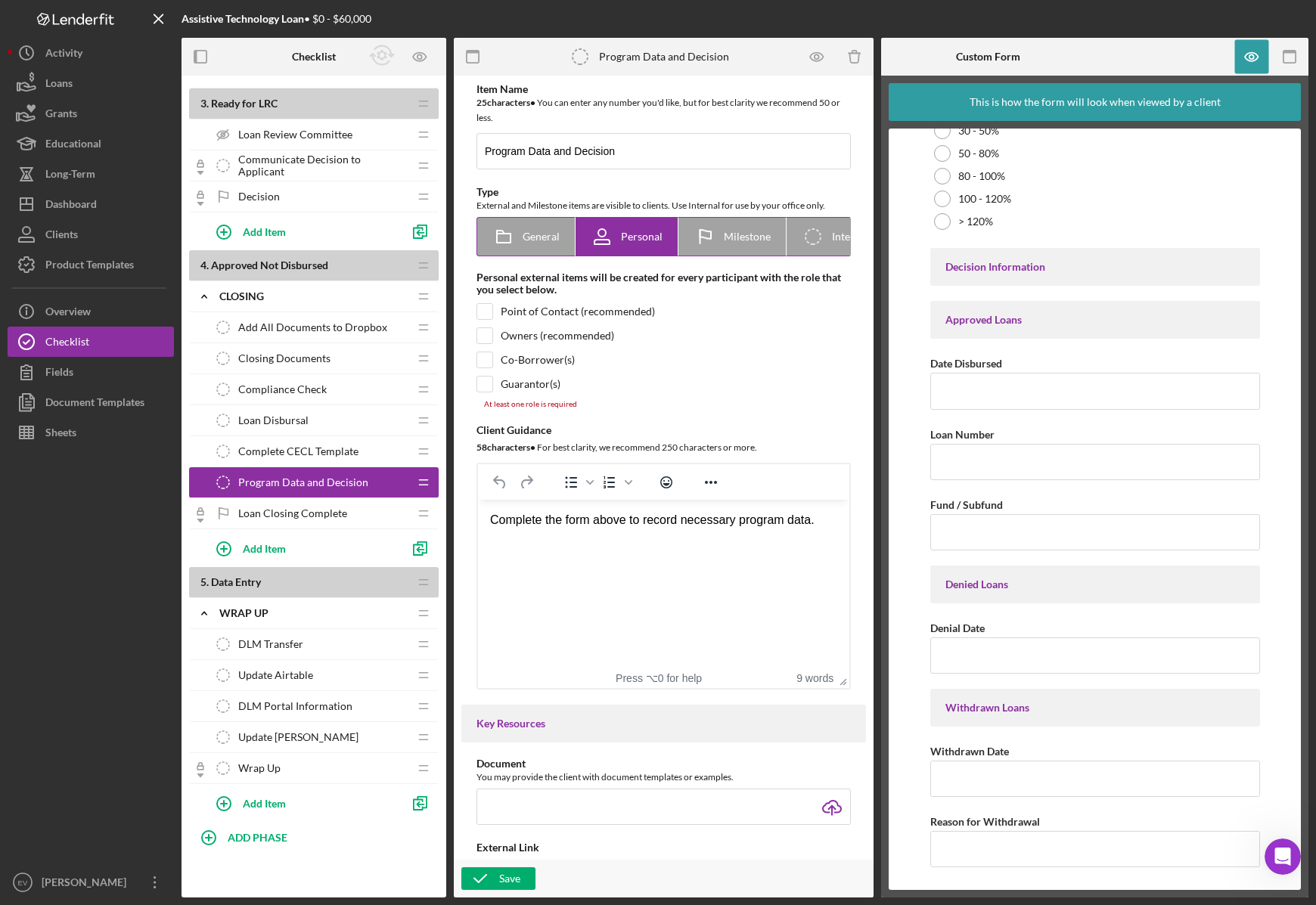
click at [740, 241] on span "Milestone" at bounding box center [747, 236] width 47 height 12
radio input "false"
radio input "true"
checkbox input "true"
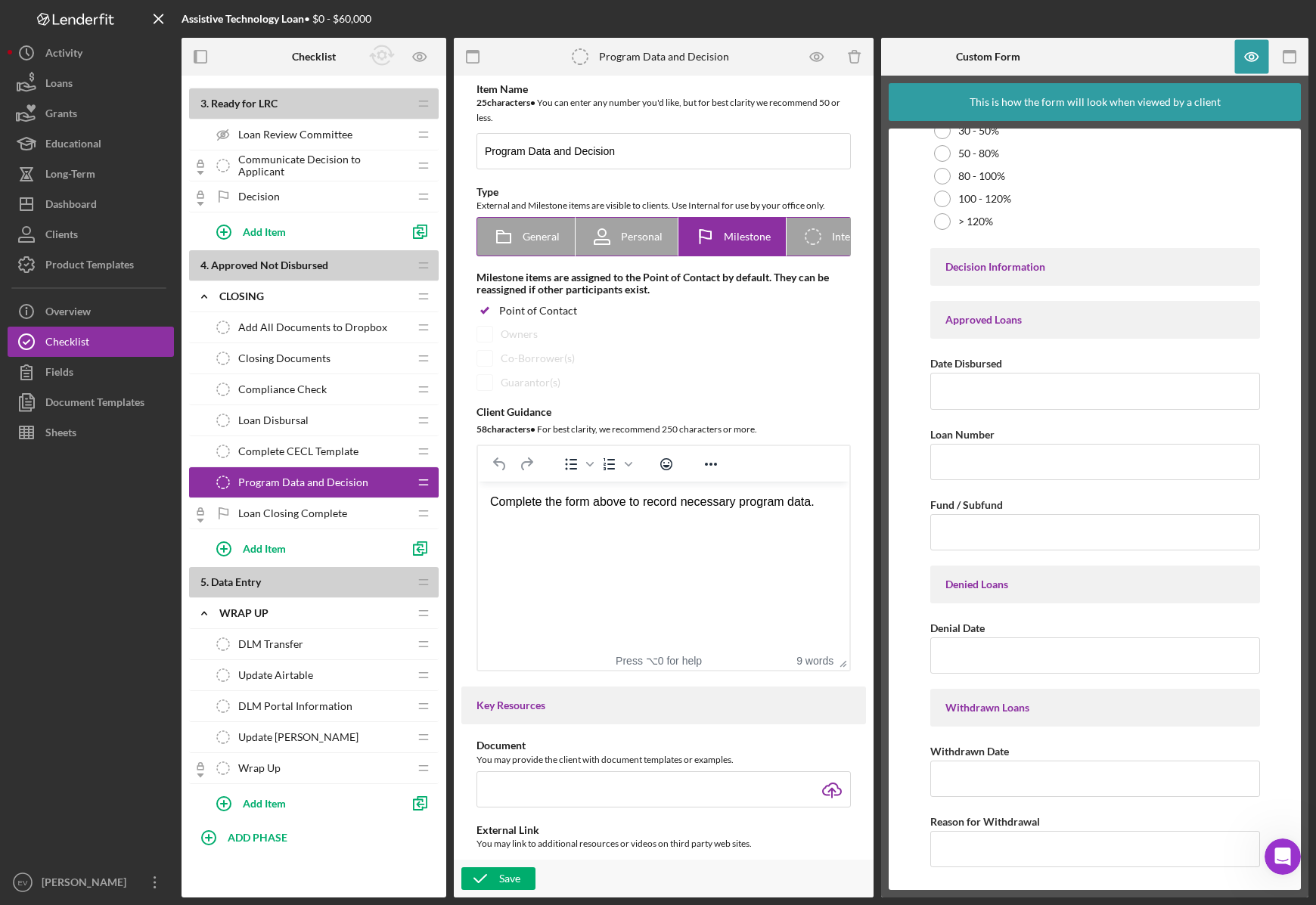
click at [822, 240] on icon "Icon/Checklist Item Internal" at bounding box center [813, 236] width 38 height 38
radio input "false"
radio input "true"
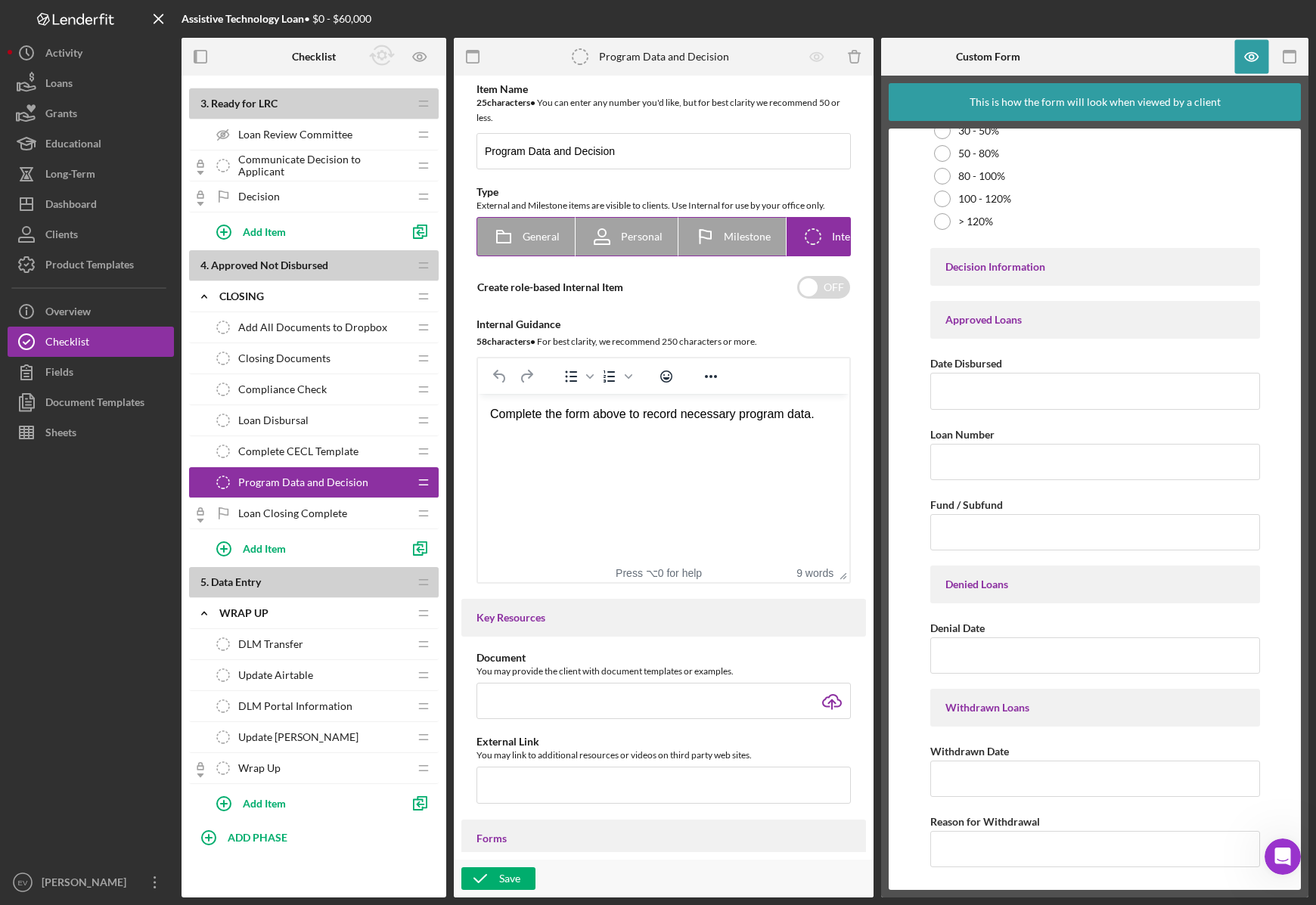
scroll to position [0, 36]
click at [801, 242] on span "Internal" at bounding box center [816, 236] width 37 height 12
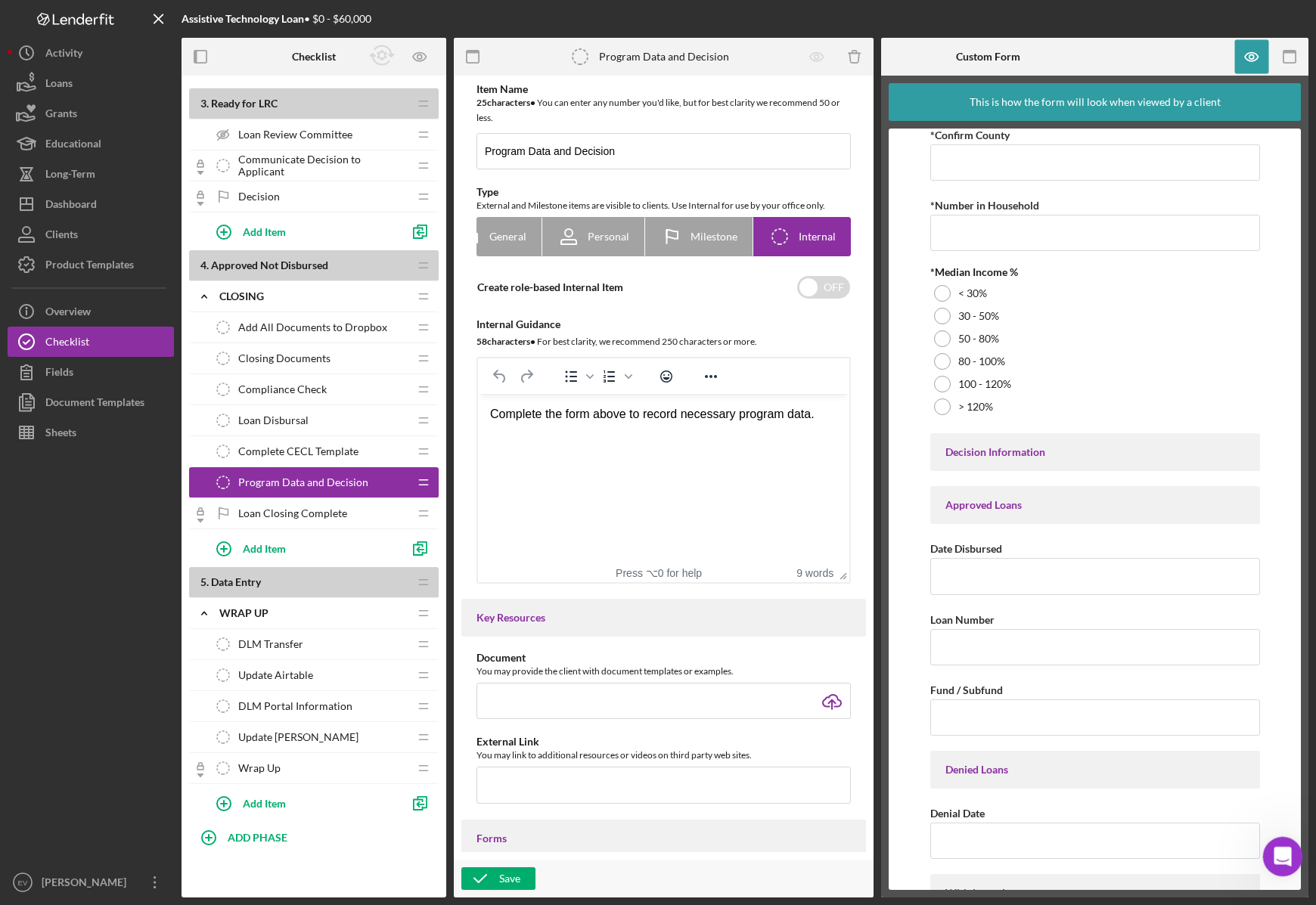
click at [1295, 859] on div "Open Intercom Messenger" at bounding box center [1281, 854] width 50 height 50
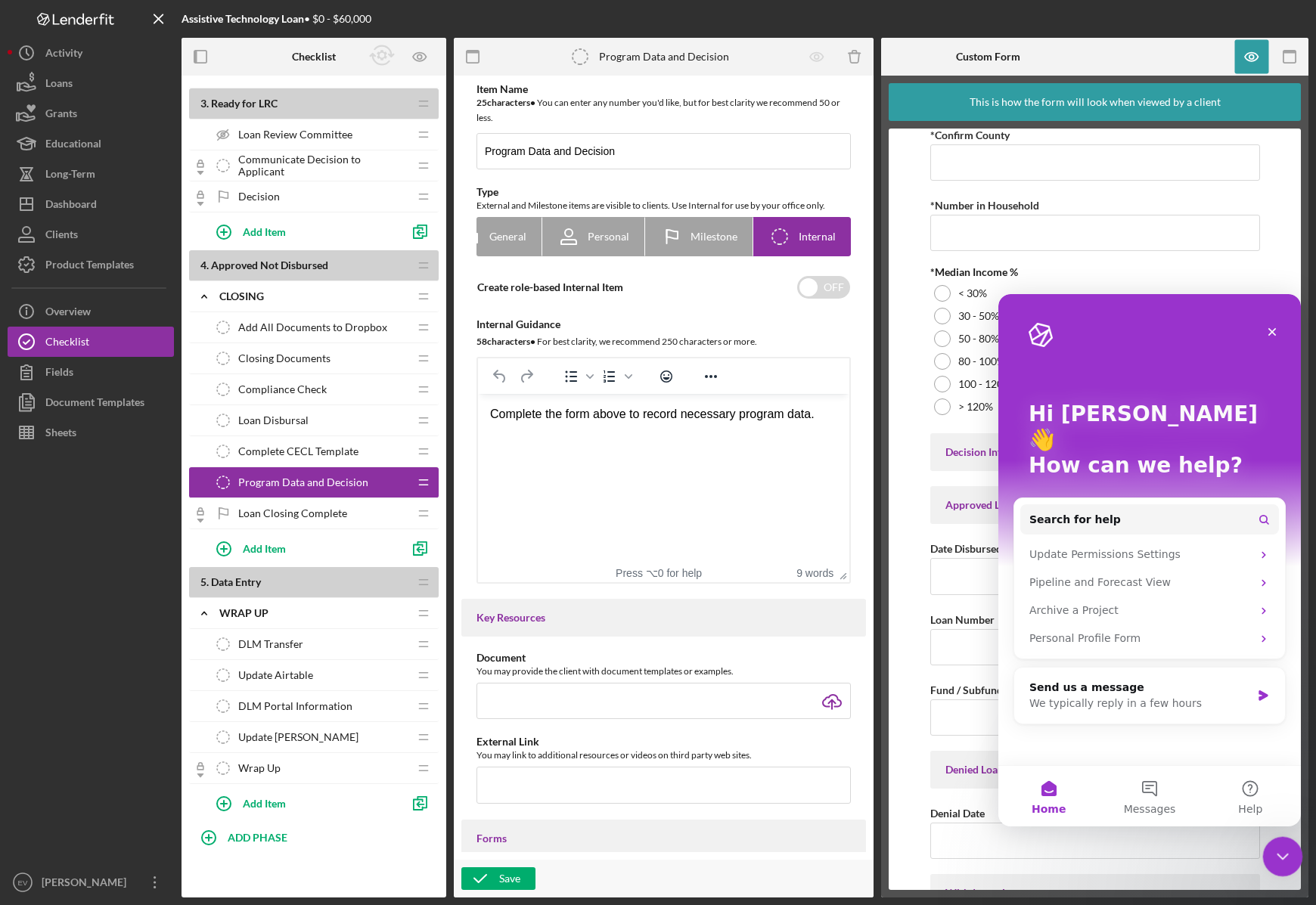
scroll to position [0, 0]
click at [885, 553] on div "This is how the form will look when viewed by a client Program Data *Gross Inco…" at bounding box center [1094, 487] width 427 height 822
click at [1275, 334] on icon "Close" at bounding box center [1273, 332] width 9 height 9
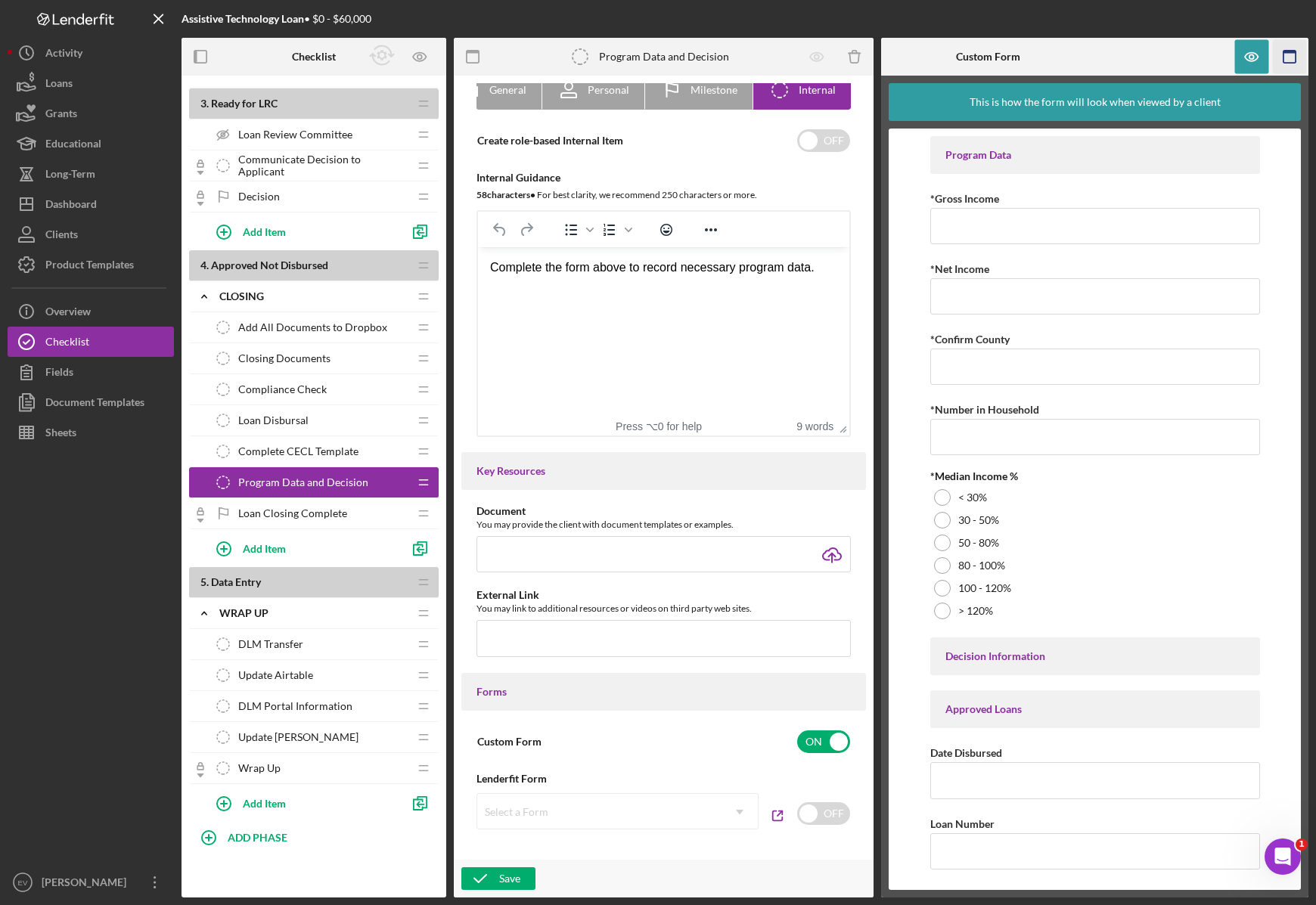
click at [1290, 58] on icon "button" at bounding box center [1289, 56] width 34 height 34
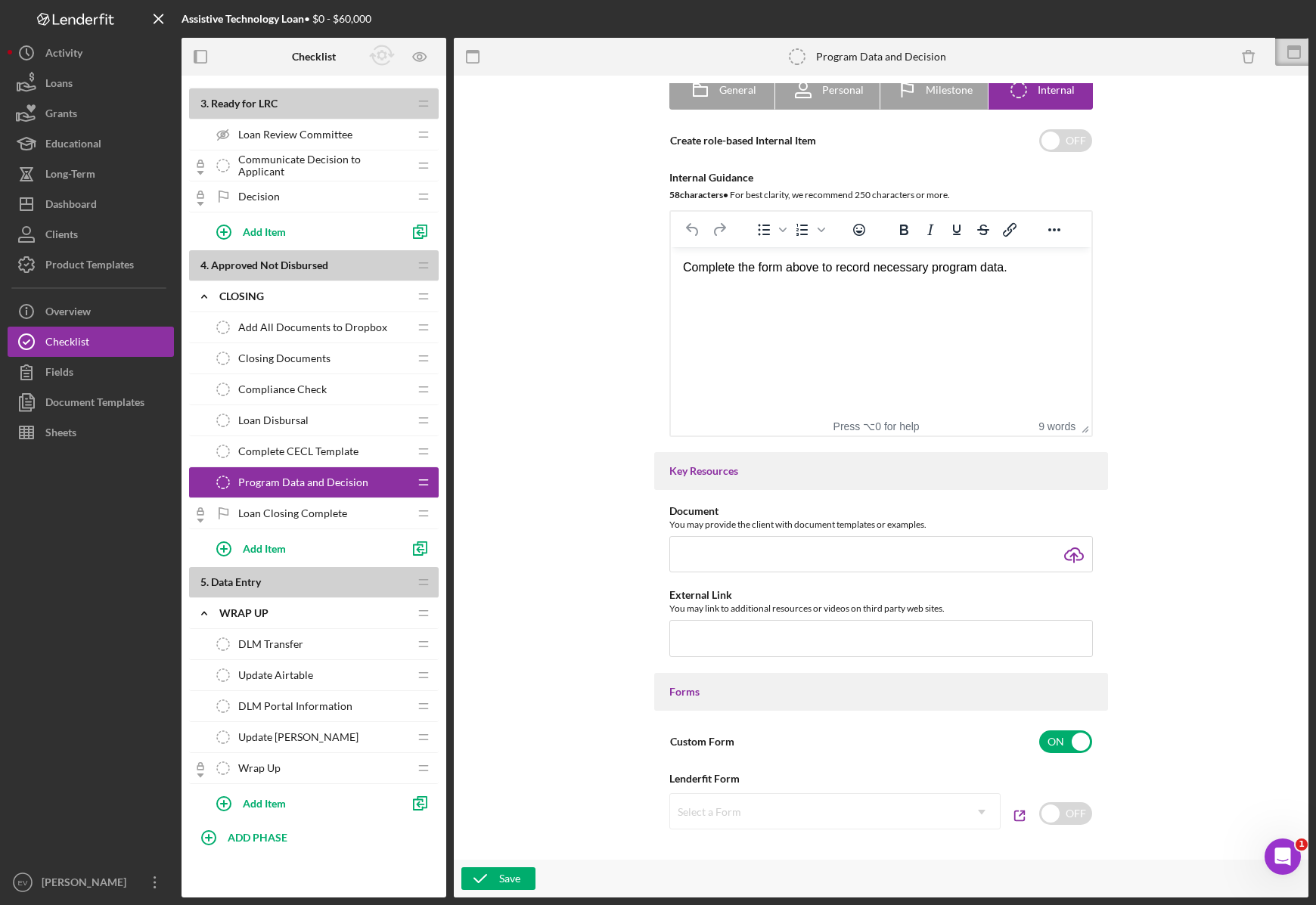
scroll to position [131, 0]
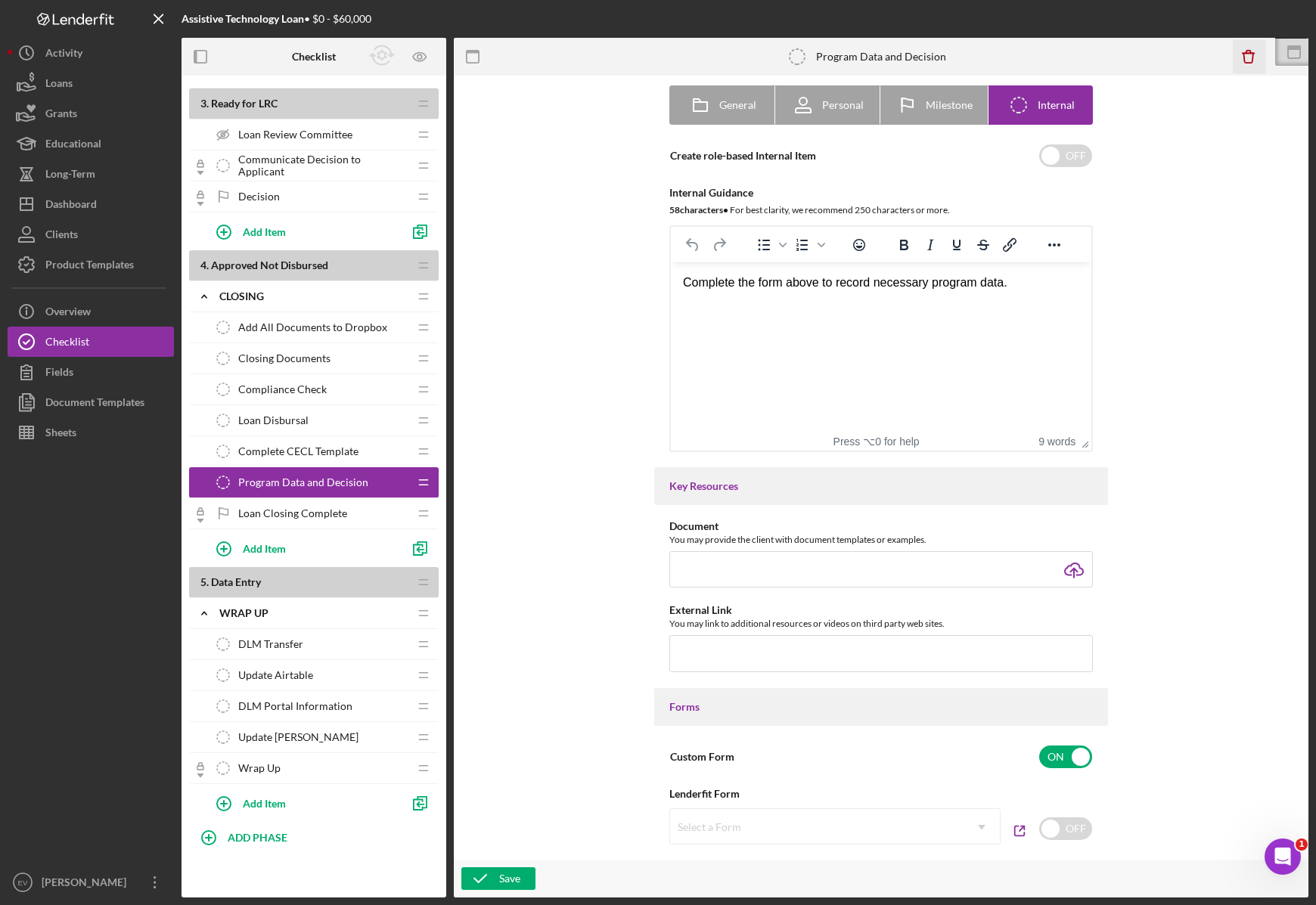
click at [1252, 53] on icon "button" at bounding box center [1248, 57] width 9 height 9
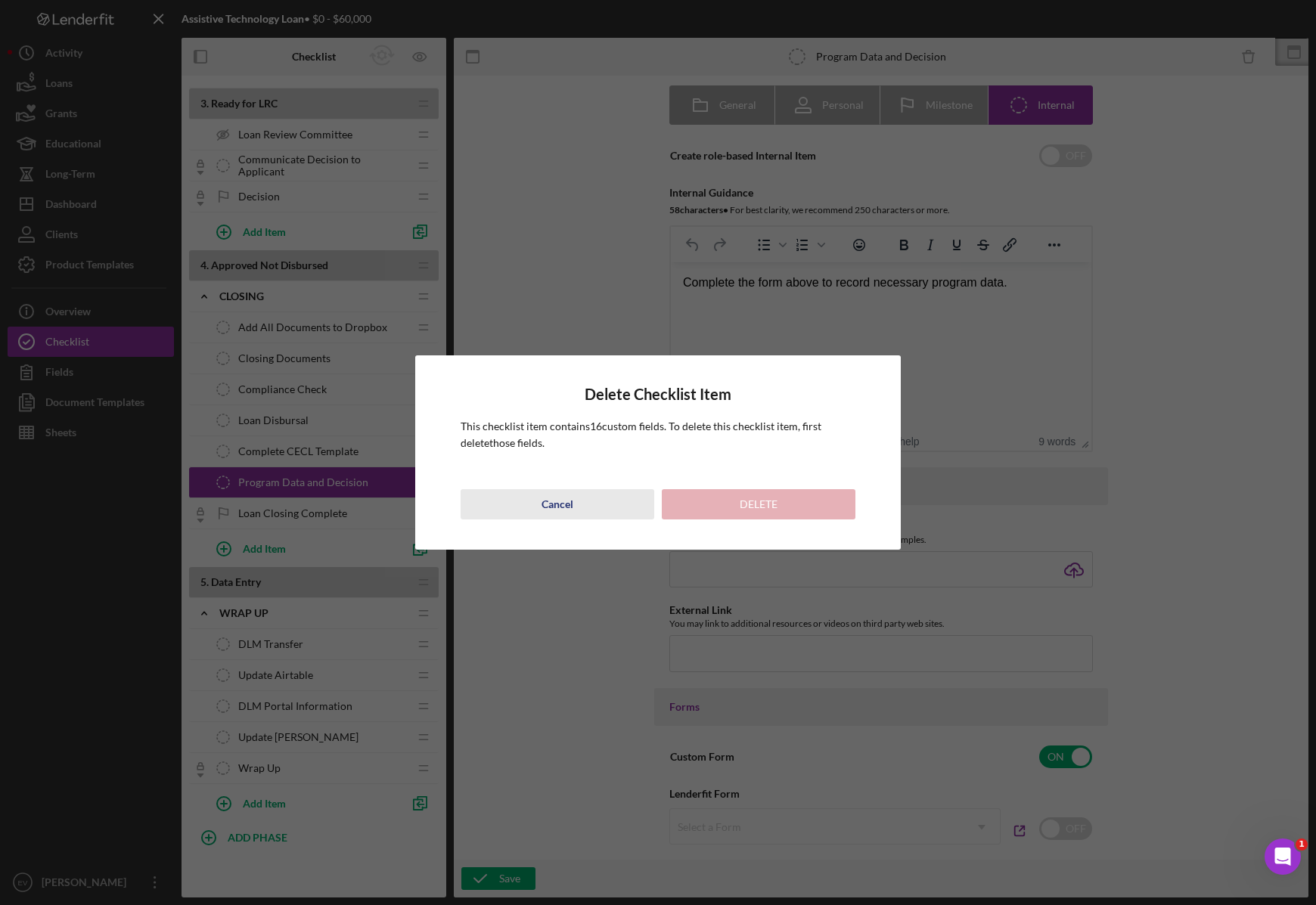
click at [570, 499] on div "Cancel" at bounding box center [557, 504] width 32 height 30
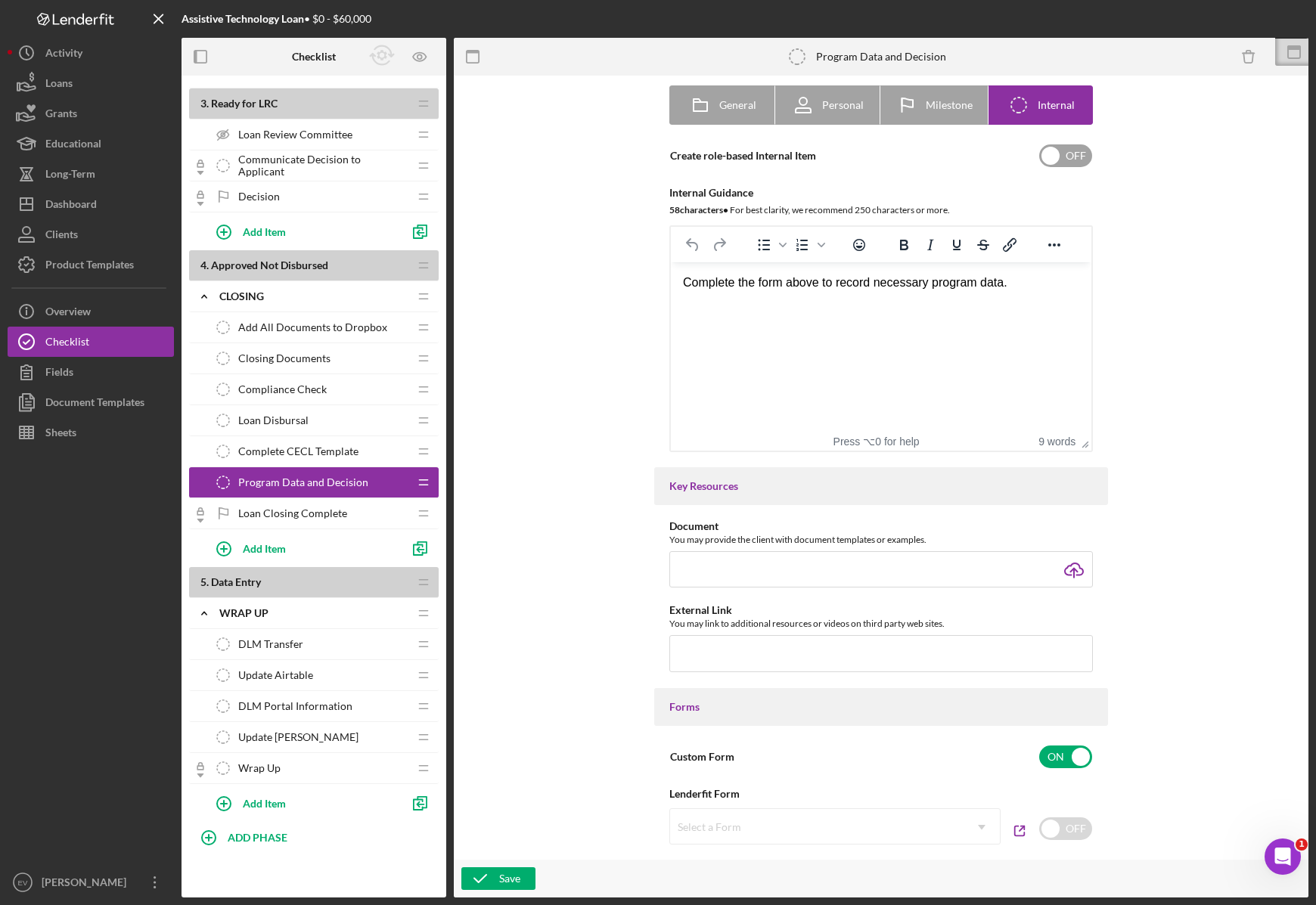
click at [1056, 160] on input "checkbox" at bounding box center [1065, 155] width 53 height 22
checkbox input "true"
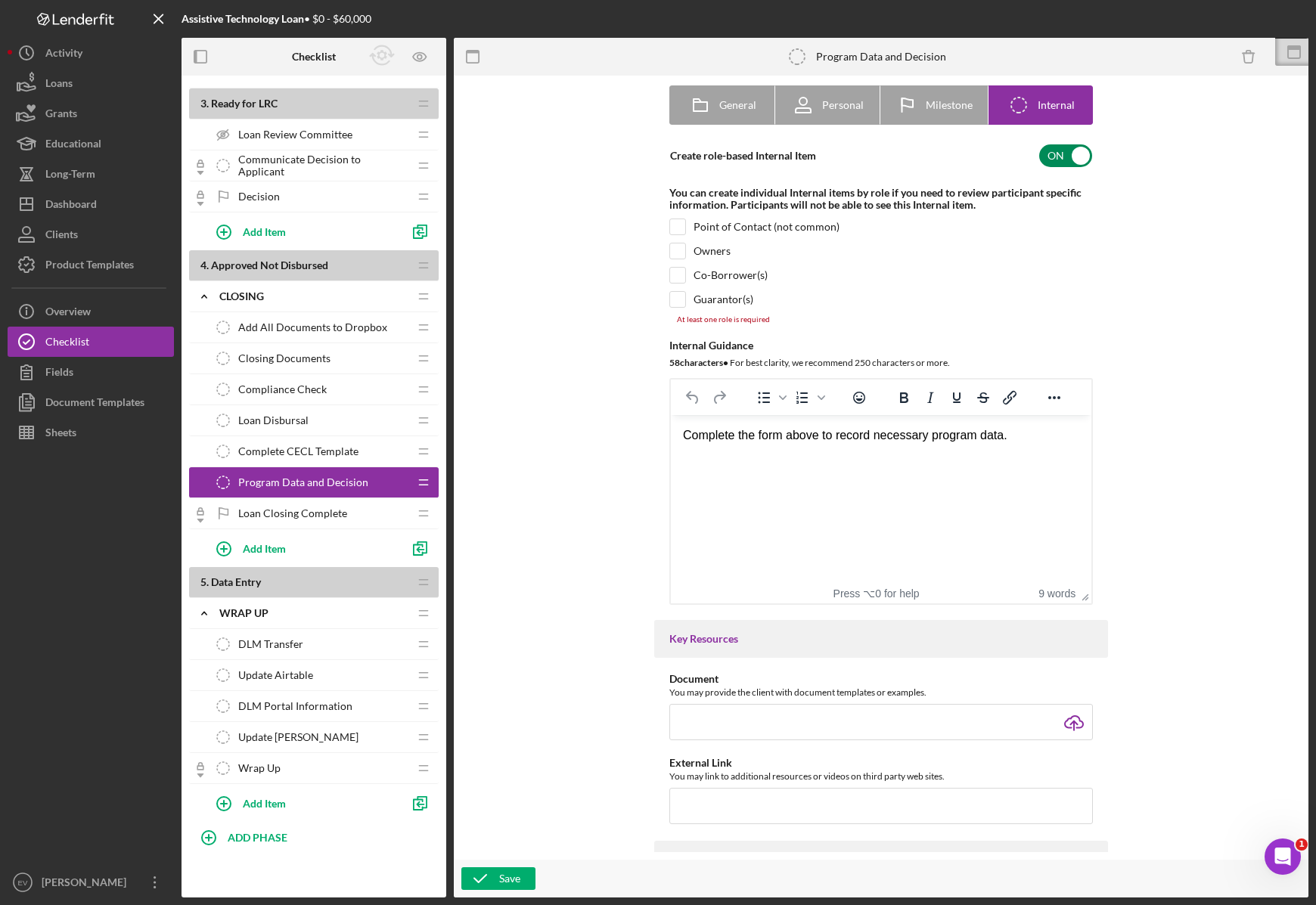
click at [790, 198] on div "You can create individual Internal items by role if you need to review particip…" at bounding box center [881, 198] width 424 height 24
drag, startPoint x: 790, startPoint y: 198, endPoint x: 826, endPoint y: 200, distance: 36.1
click at [826, 200] on div "You can create individual Internal items by role if you need to review particip…" at bounding box center [881, 198] width 424 height 24
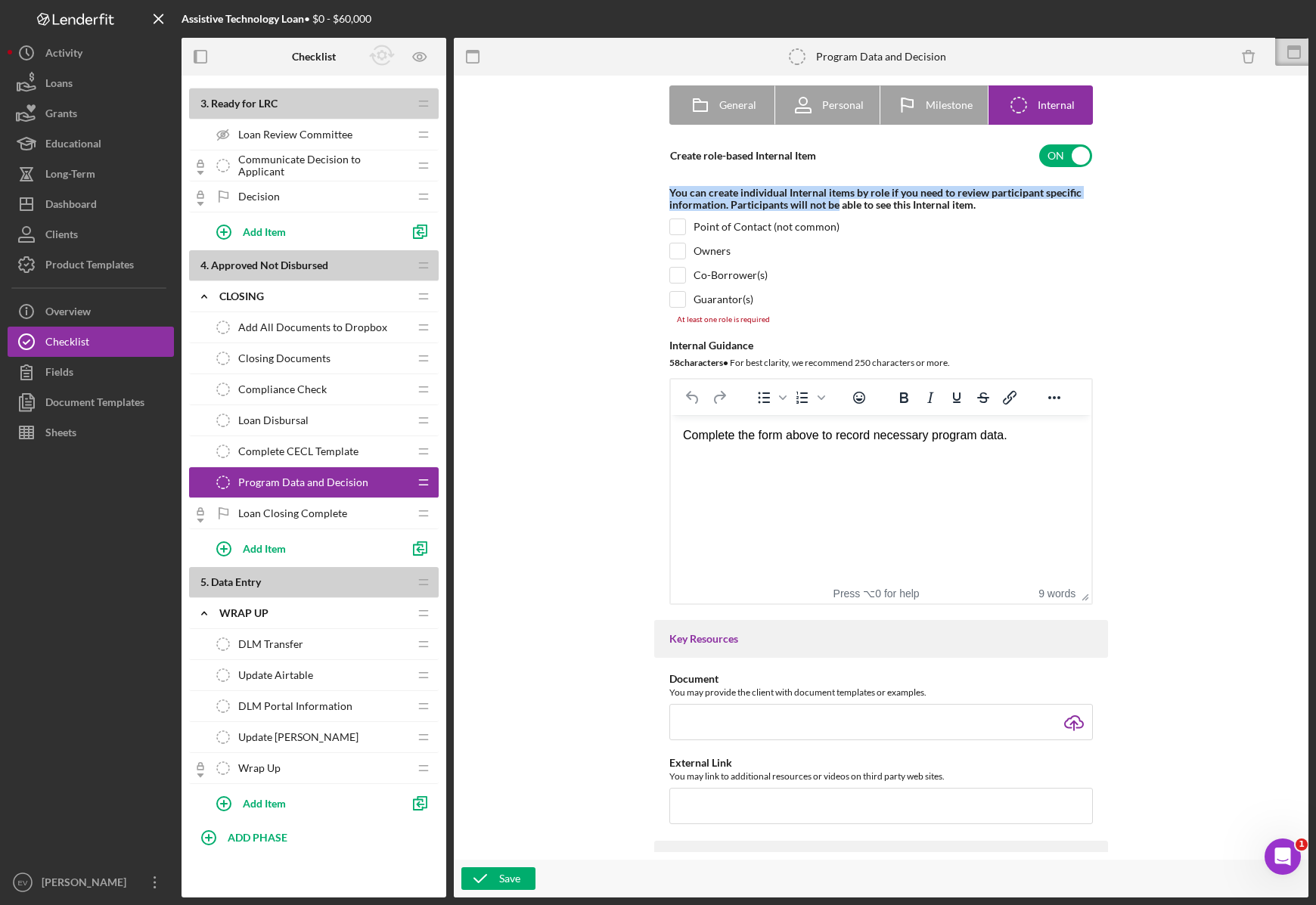
drag, startPoint x: 826, startPoint y: 200, endPoint x: 704, endPoint y: 186, distance: 122.8
click at [704, 186] on div "You can create individual Internal items by role if you need to review particip…" at bounding box center [881, 198] width 424 height 24
drag, startPoint x: 704, startPoint y: 186, endPoint x: 802, endPoint y: 202, distance: 99.3
click at [800, 201] on div "You can create individual Internal items by role if you need to review particip…" at bounding box center [881, 198] width 424 height 24
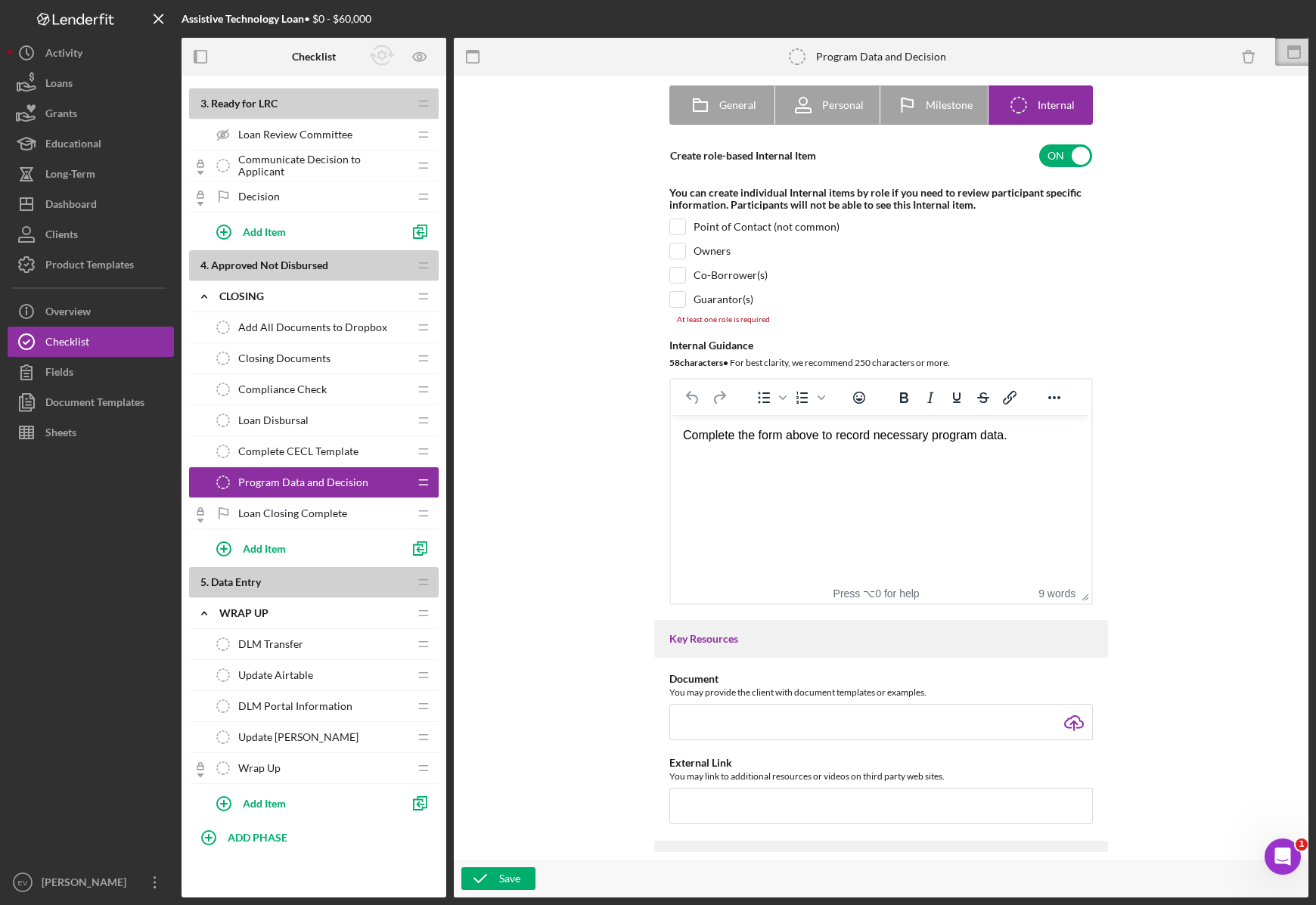
click at [807, 203] on div "You can create individual Internal items by role if you need to review particip…" at bounding box center [881, 198] width 424 height 24
drag, startPoint x: 677, startPoint y: 224, endPoint x: 676, endPoint y: 236, distance: 12.0
click at [677, 226] on input "checkbox" at bounding box center [677, 227] width 16 height 16
checkbox input "true"
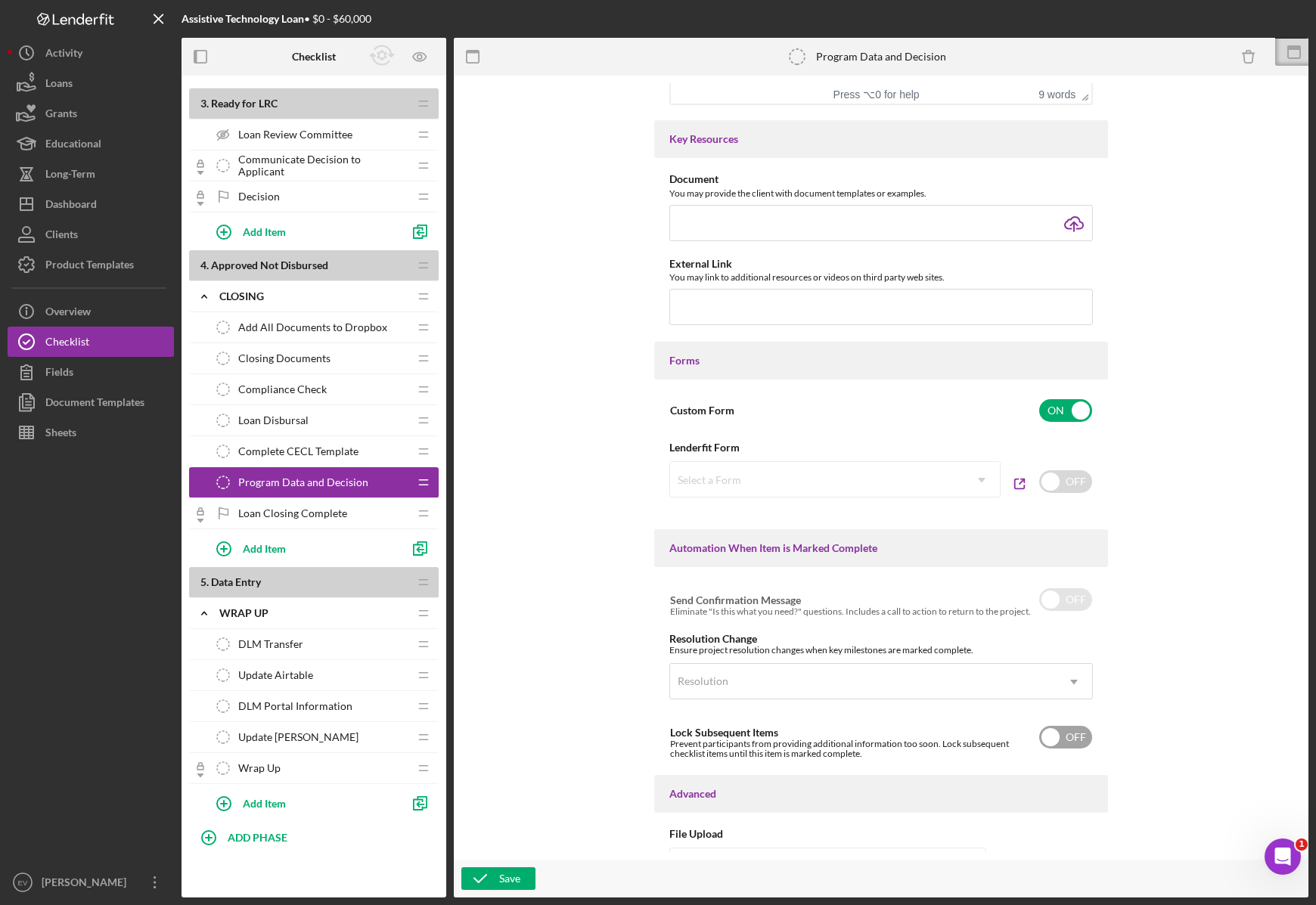
scroll to position [693, 0]
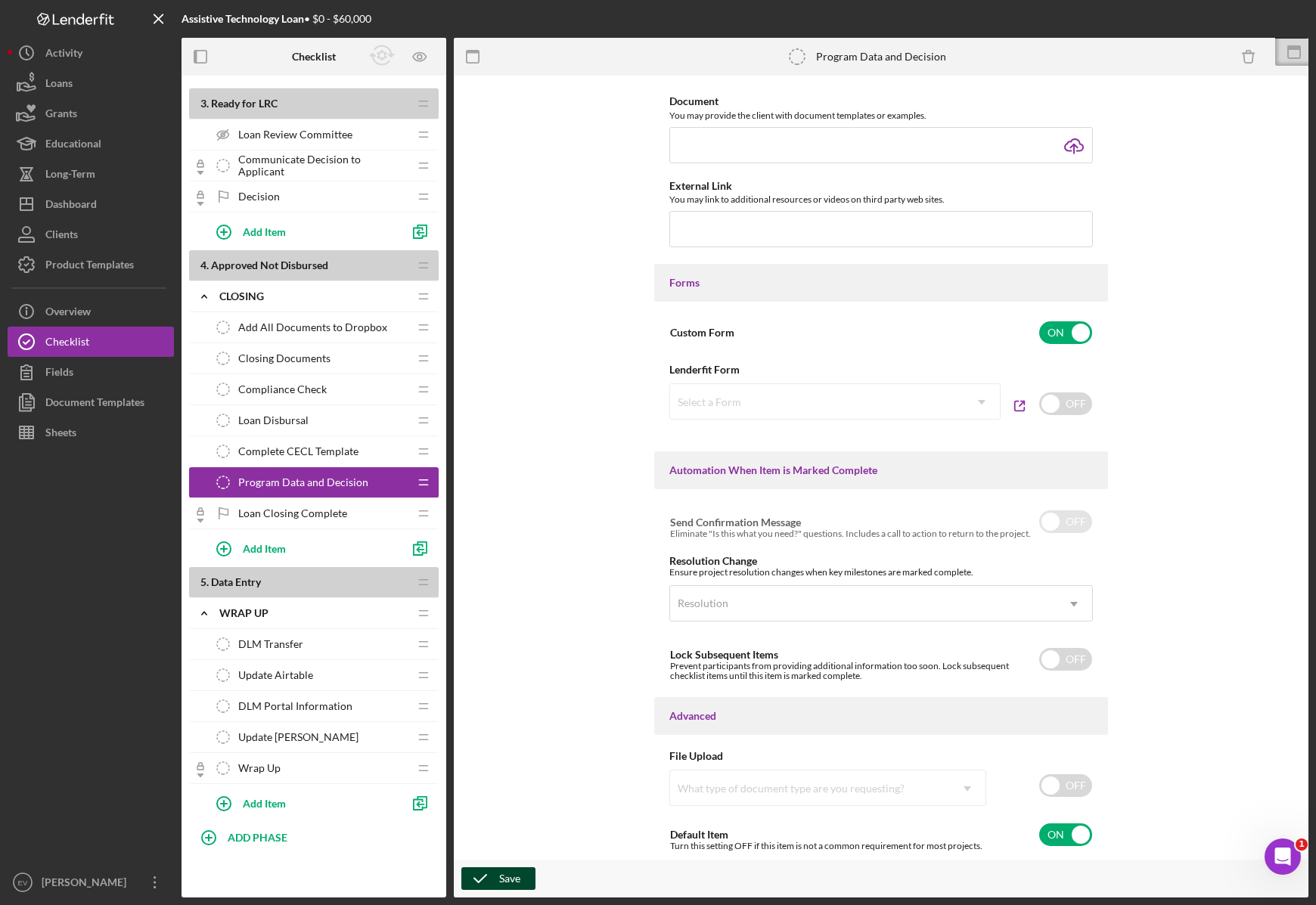
click at [480, 876] on icon "button" at bounding box center [481, 878] width 38 height 38
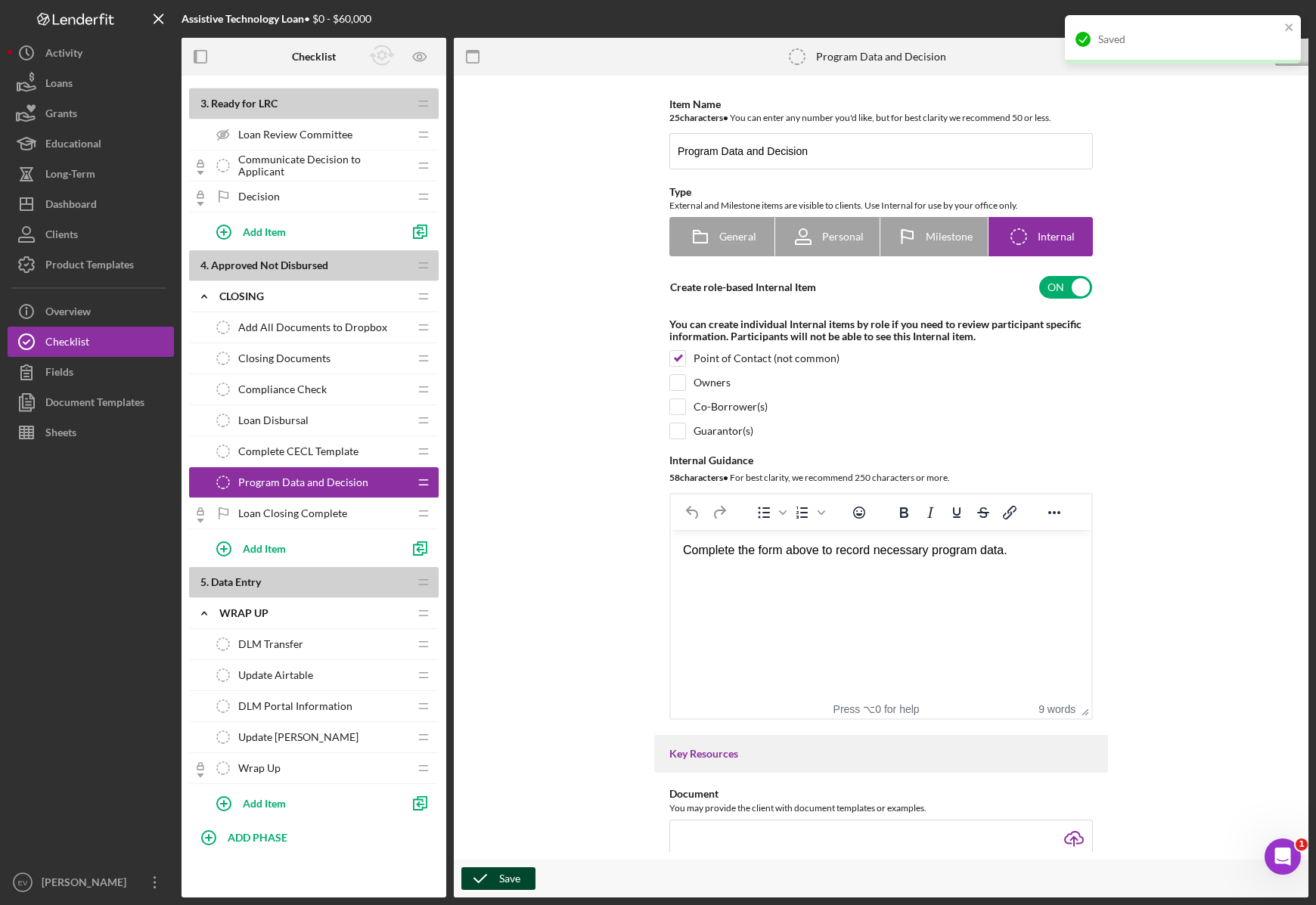
click at [1299, 28] on div "Saved" at bounding box center [1182, 40] width 236 height 48
drag, startPoint x: 1293, startPoint y: 49, endPoint x: 1282, endPoint y: 60, distance: 15.6
click at [1293, 49] on icon at bounding box center [1294, 47] width 14 height 4
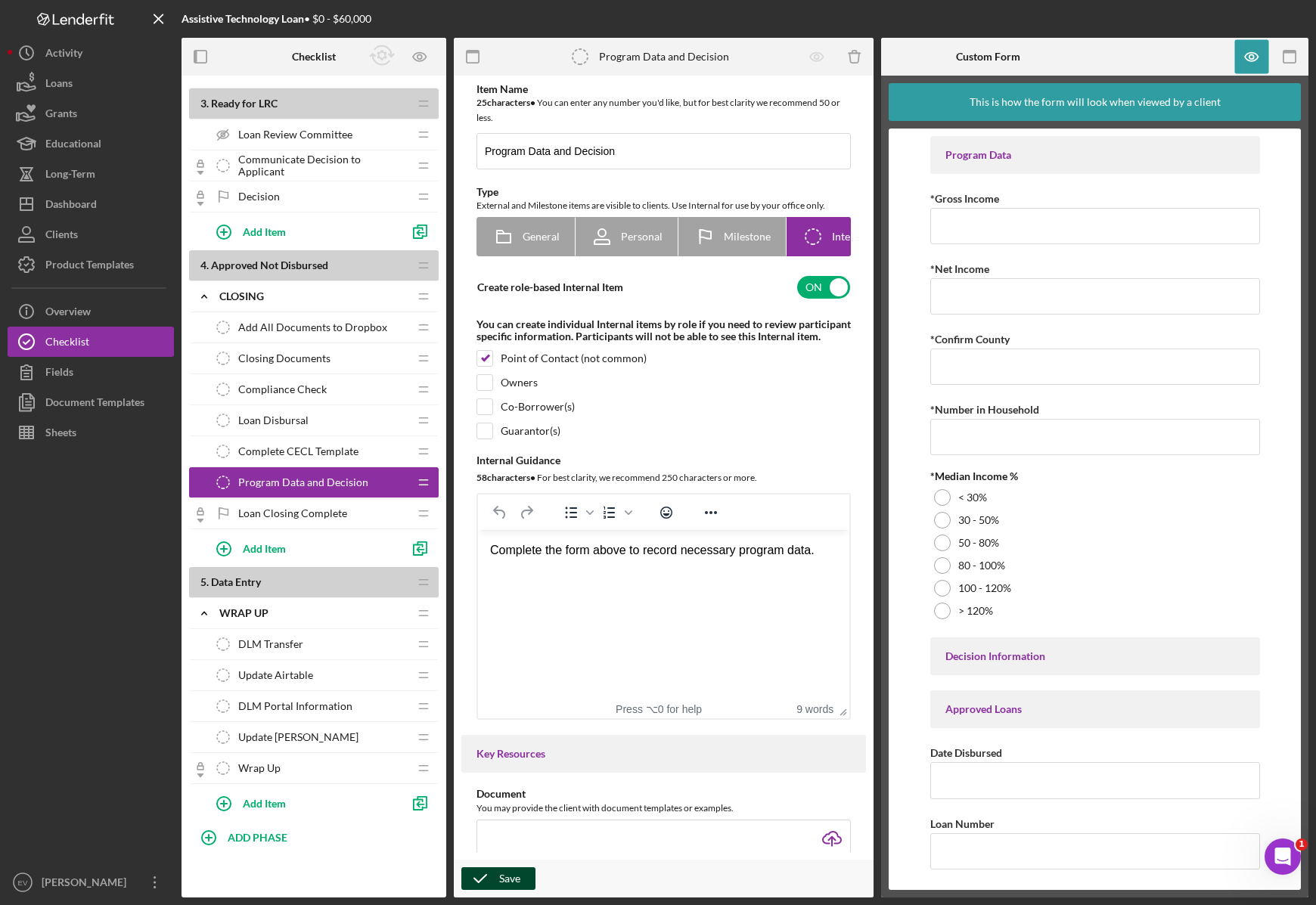
click at [328, 456] on span "Complete CECL Template" at bounding box center [298, 451] width 120 height 12
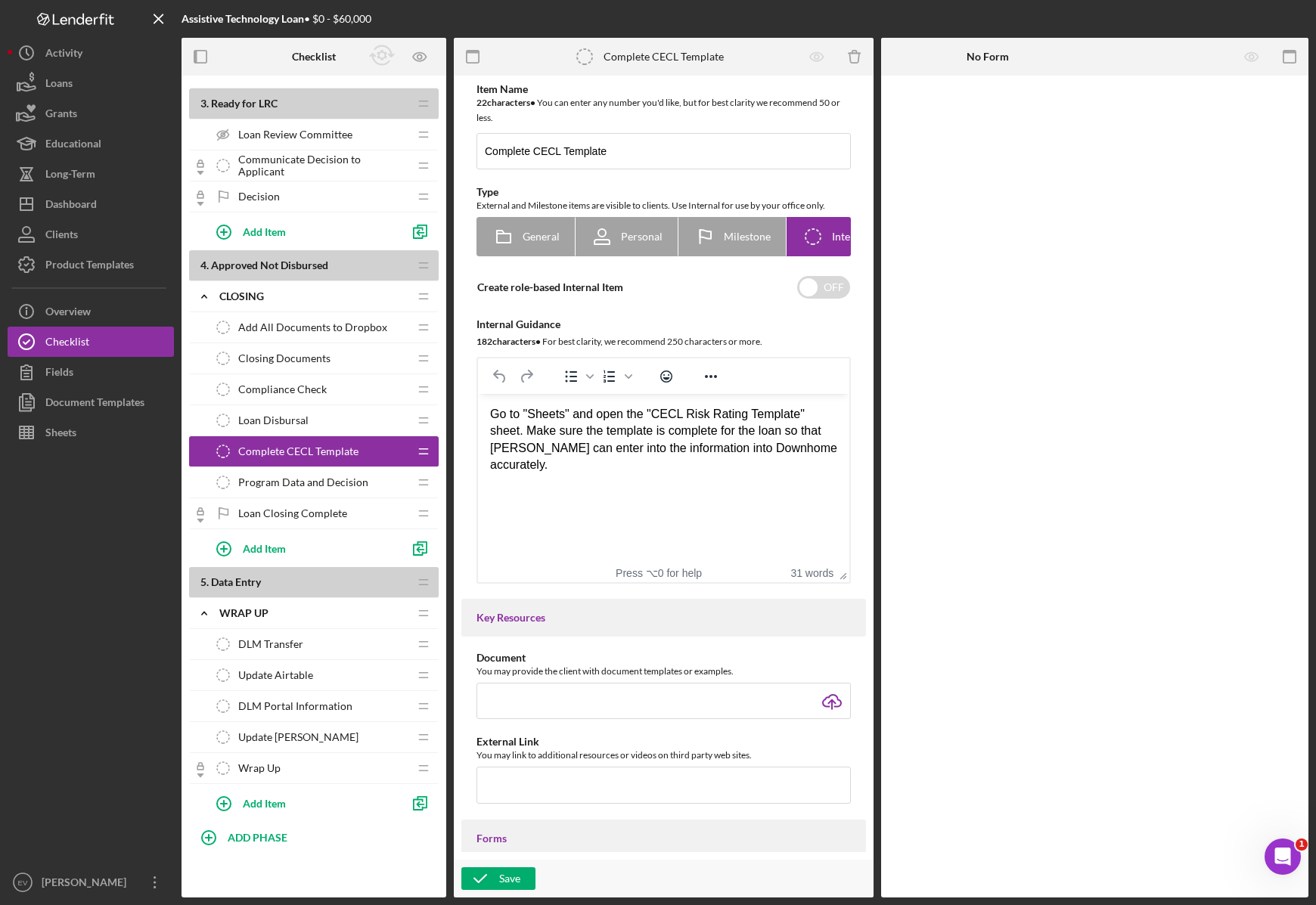
click at [325, 492] on div "Program Data and Decision Program Data and Decision" at bounding box center [308, 482] width 200 height 30
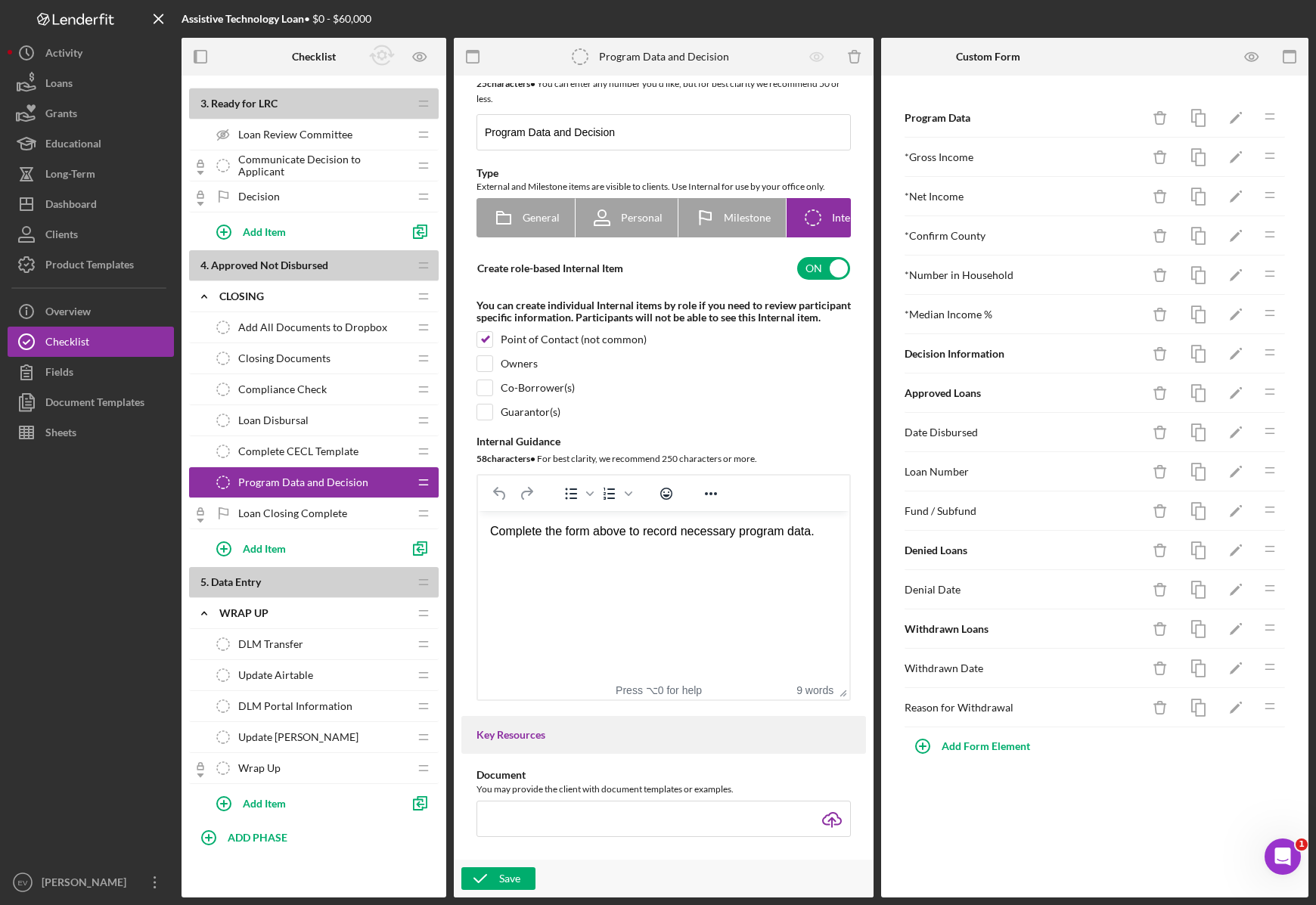
scroll to position [28, 0]
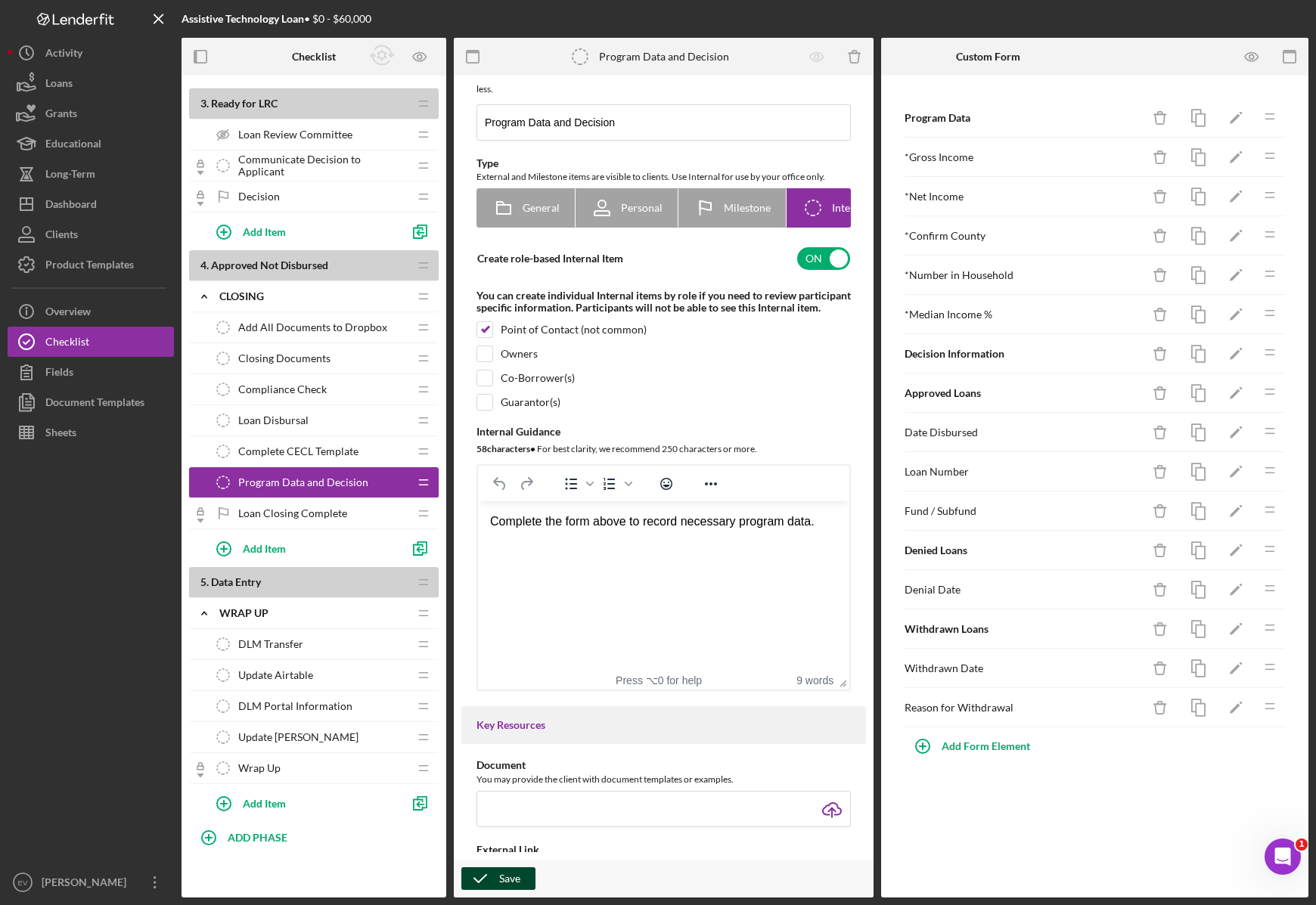
click at [494, 884] on icon "button" at bounding box center [481, 878] width 38 height 38
click at [312, 57] on b "Checklist" at bounding box center [313, 57] width 44 height 12
click at [111, 262] on div "Product Templates" at bounding box center [90, 266] width 89 height 34
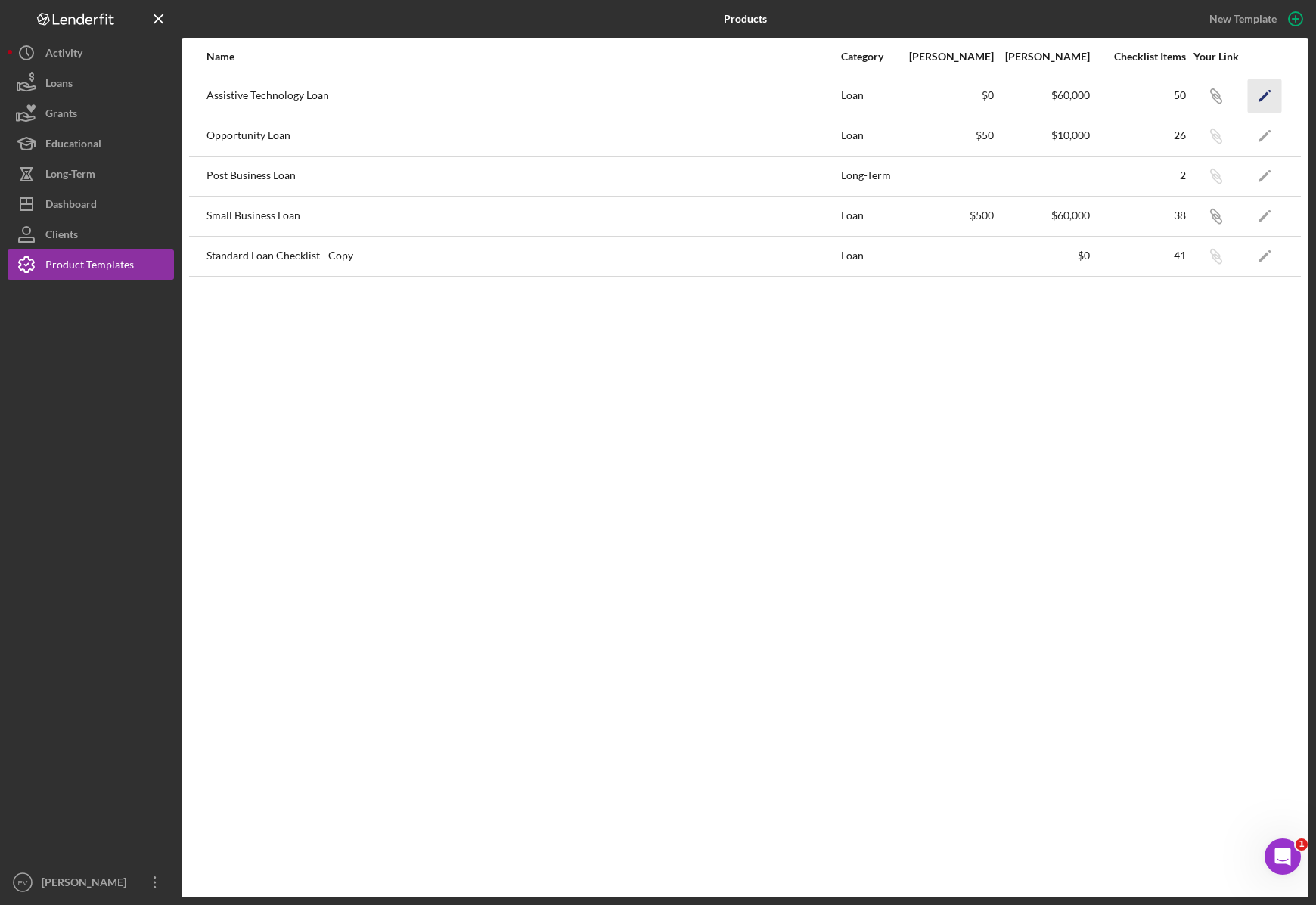
click at [1269, 95] on icon "Icon/Edit" at bounding box center [1264, 95] width 34 height 34
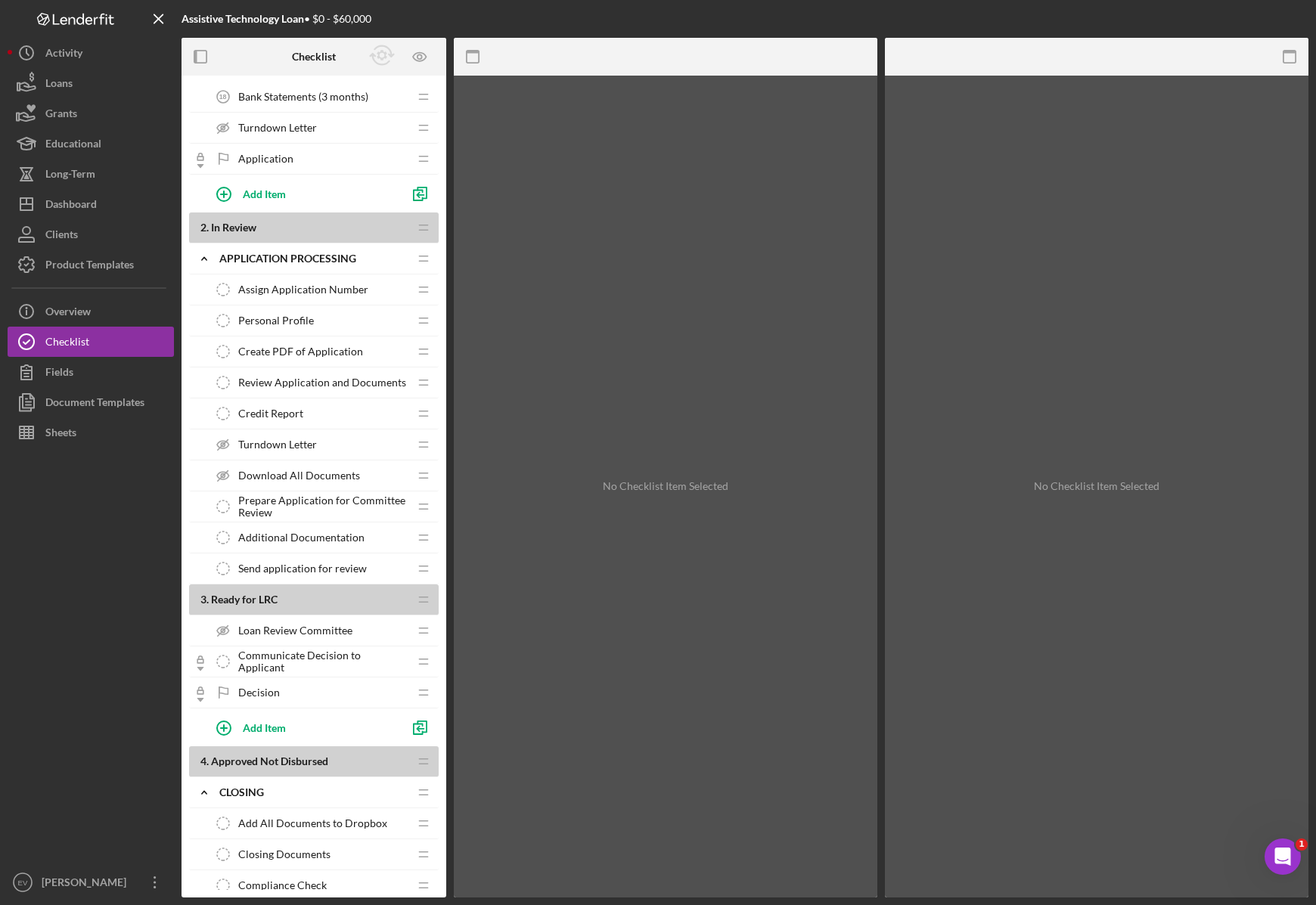
scroll to position [1056, 0]
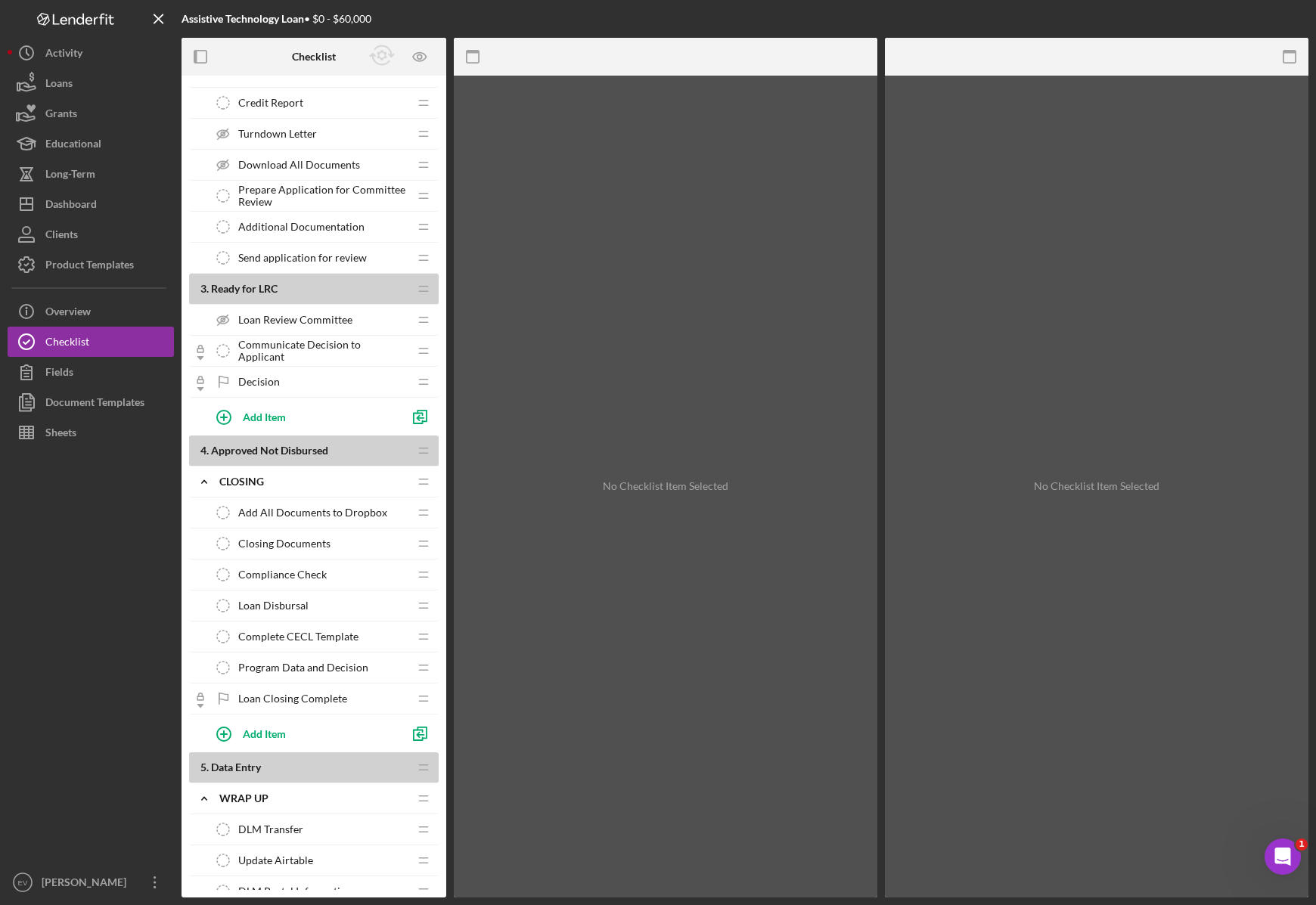
click at [340, 671] on span "Program Data and Decision" at bounding box center [303, 668] width 130 height 12
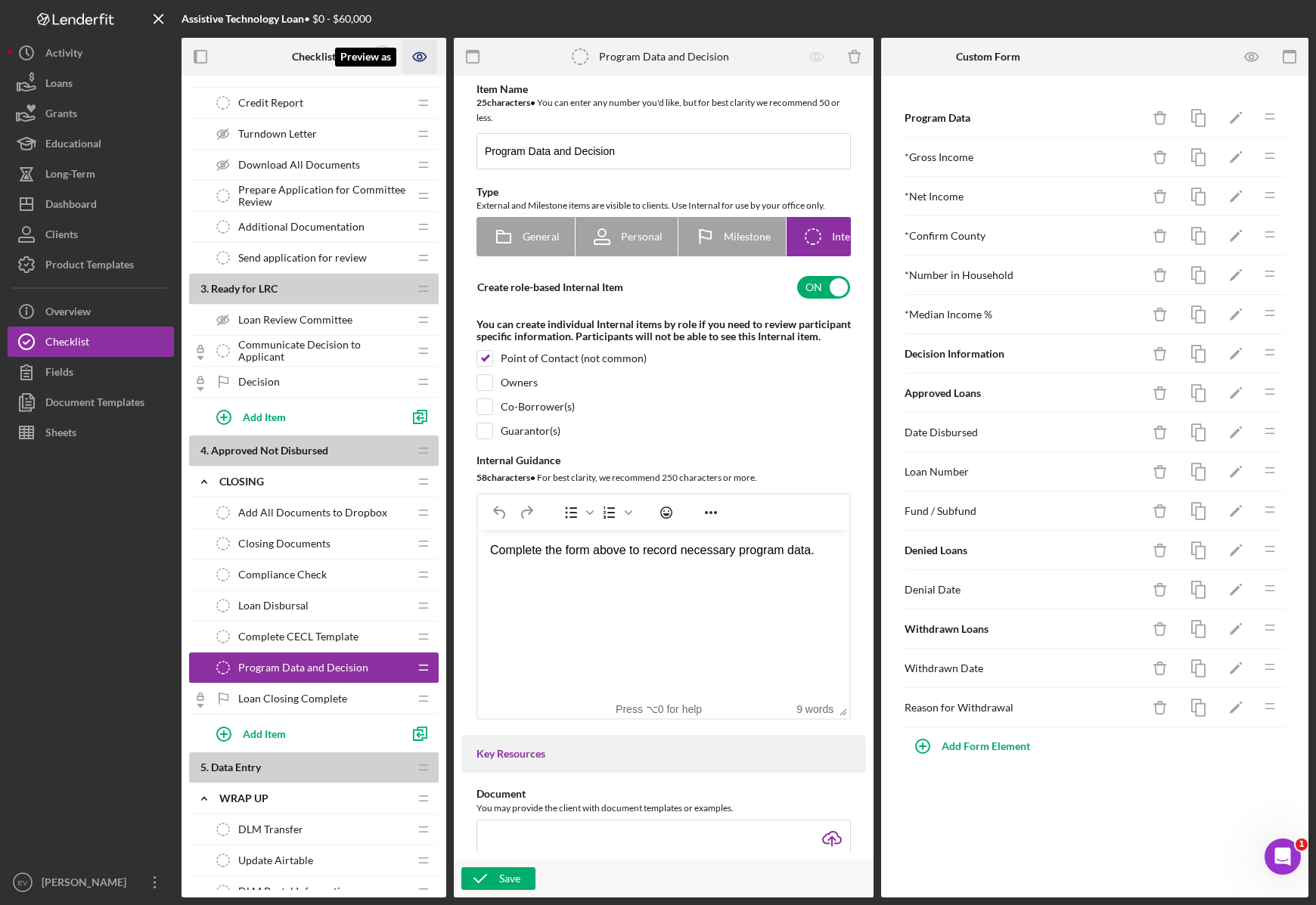
click at [425, 49] on icon "Preview as" at bounding box center [419, 56] width 34 height 34
click at [422, 102] on link "Point of Contact" at bounding box center [425, 100] width 93 height 31
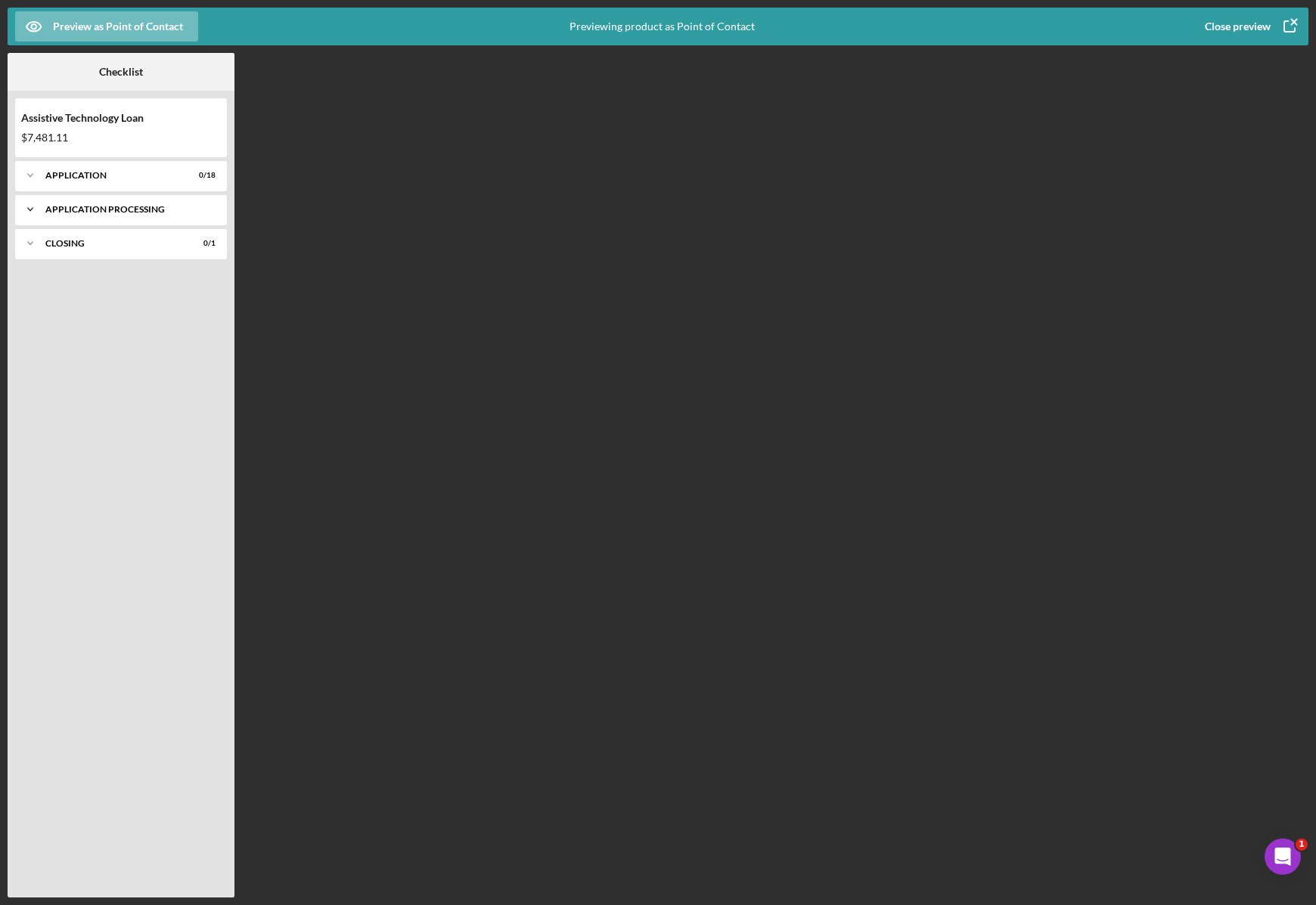
click at [118, 207] on div "Application Processing" at bounding box center [127, 209] width 162 height 9
click at [126, 285] on div "Closing" at bounding box center [127, 282] width 162 height 9
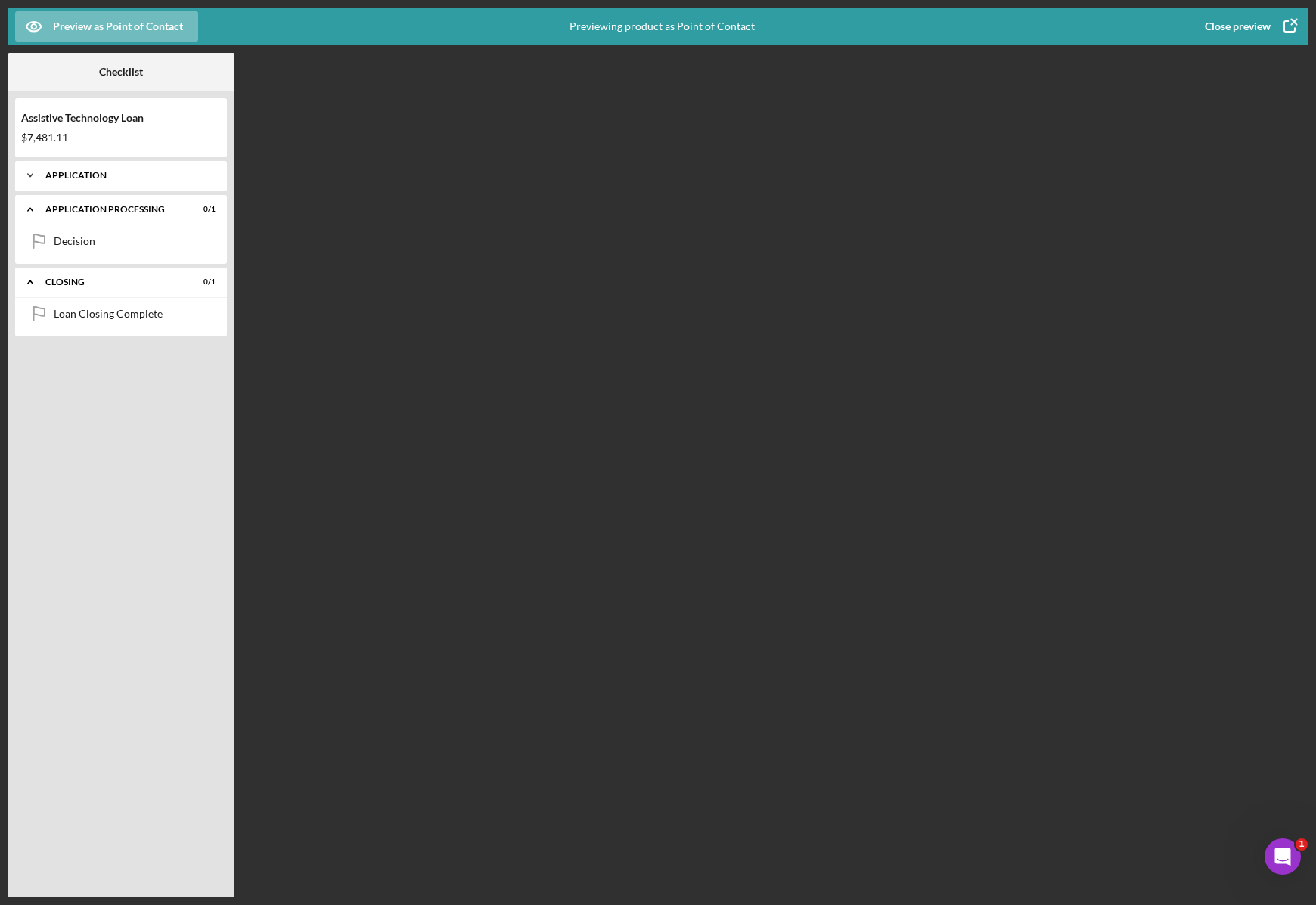
click at [127, 170] on div "Icon/Expander Application 0 / 18" at bounding box center [121, 175] width 211 height 30
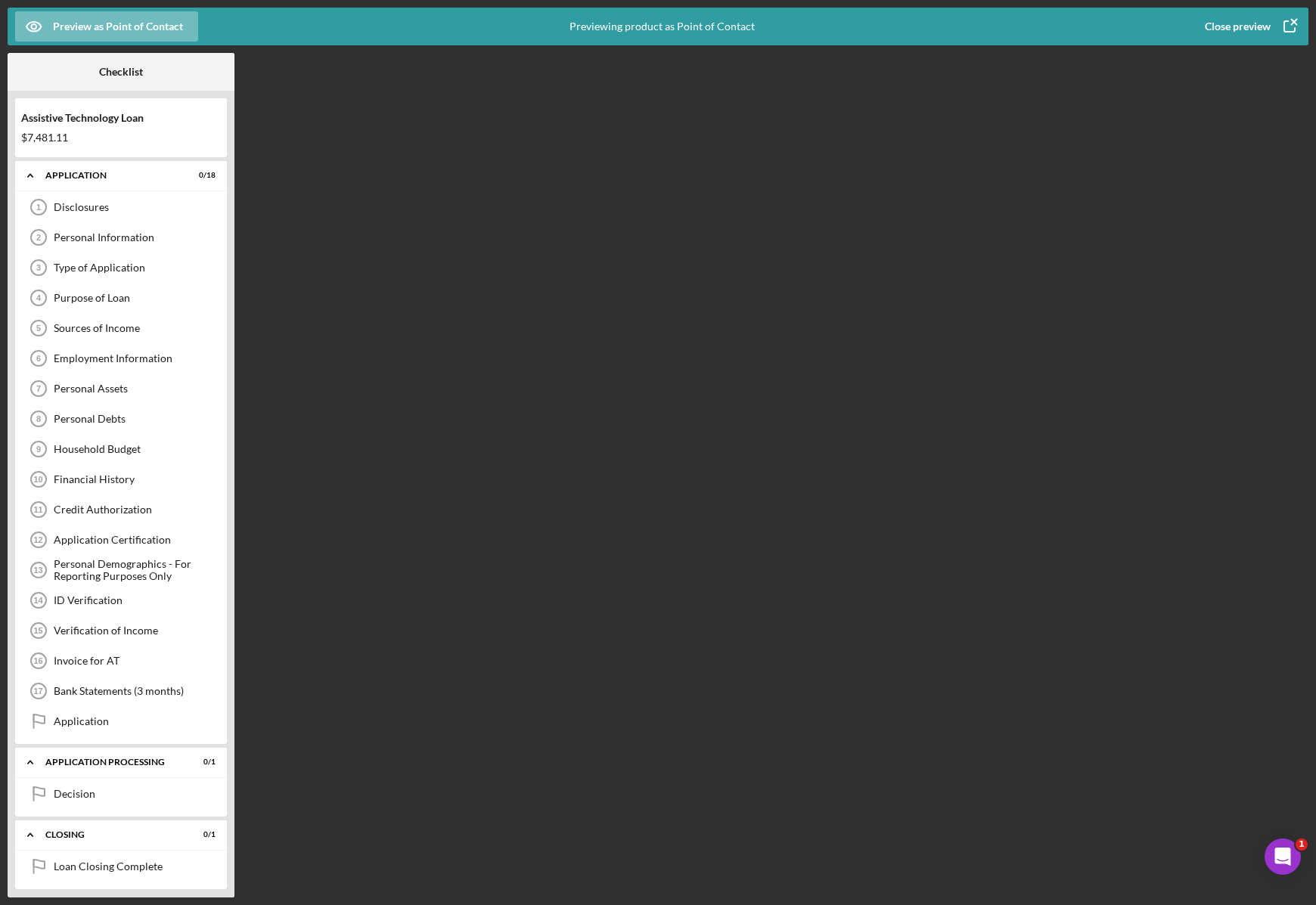
click at [1275, 22] on icon "button" at bounding box center [1289, 27] width 38 height 38
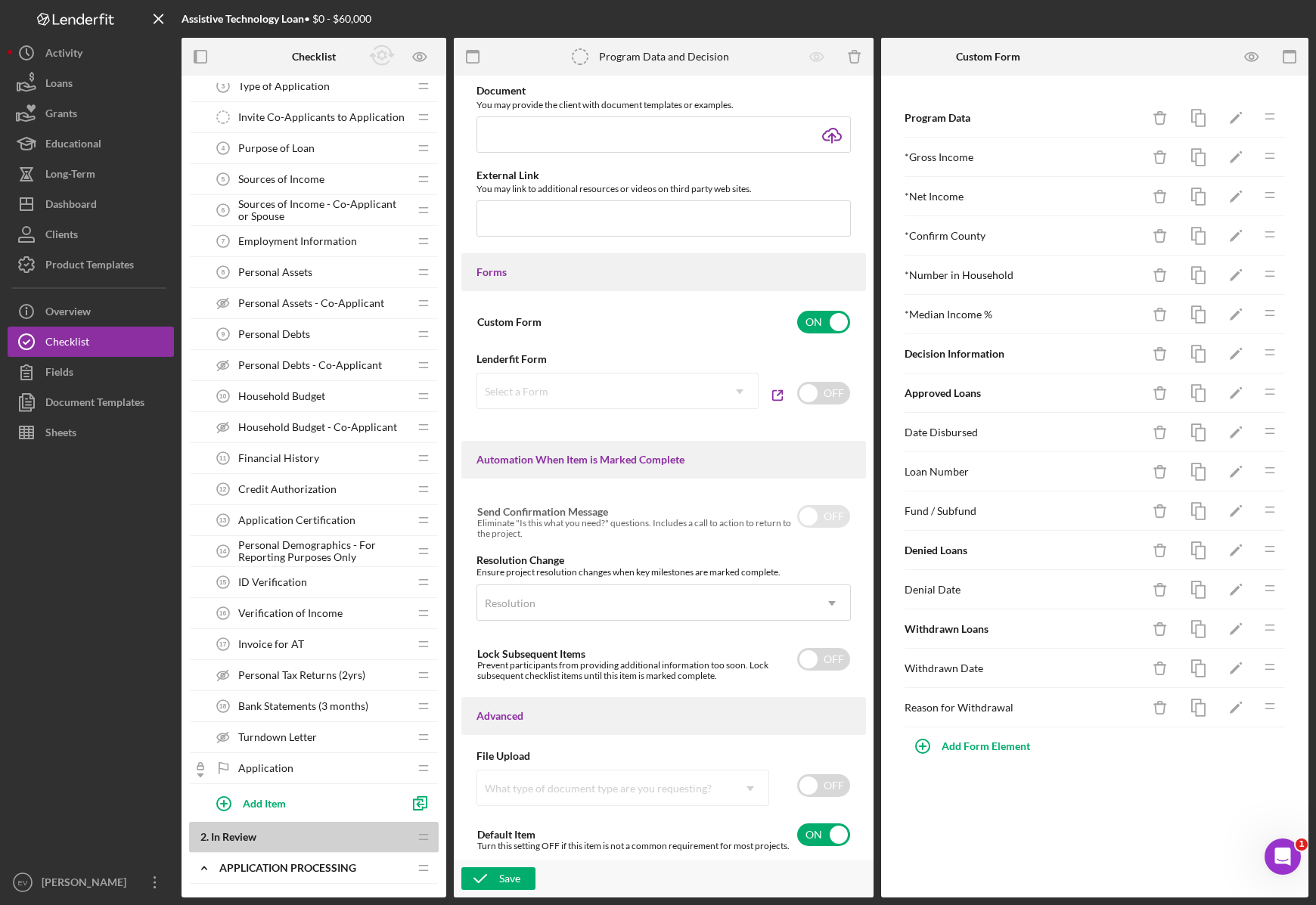
scroll to position [292, 0]
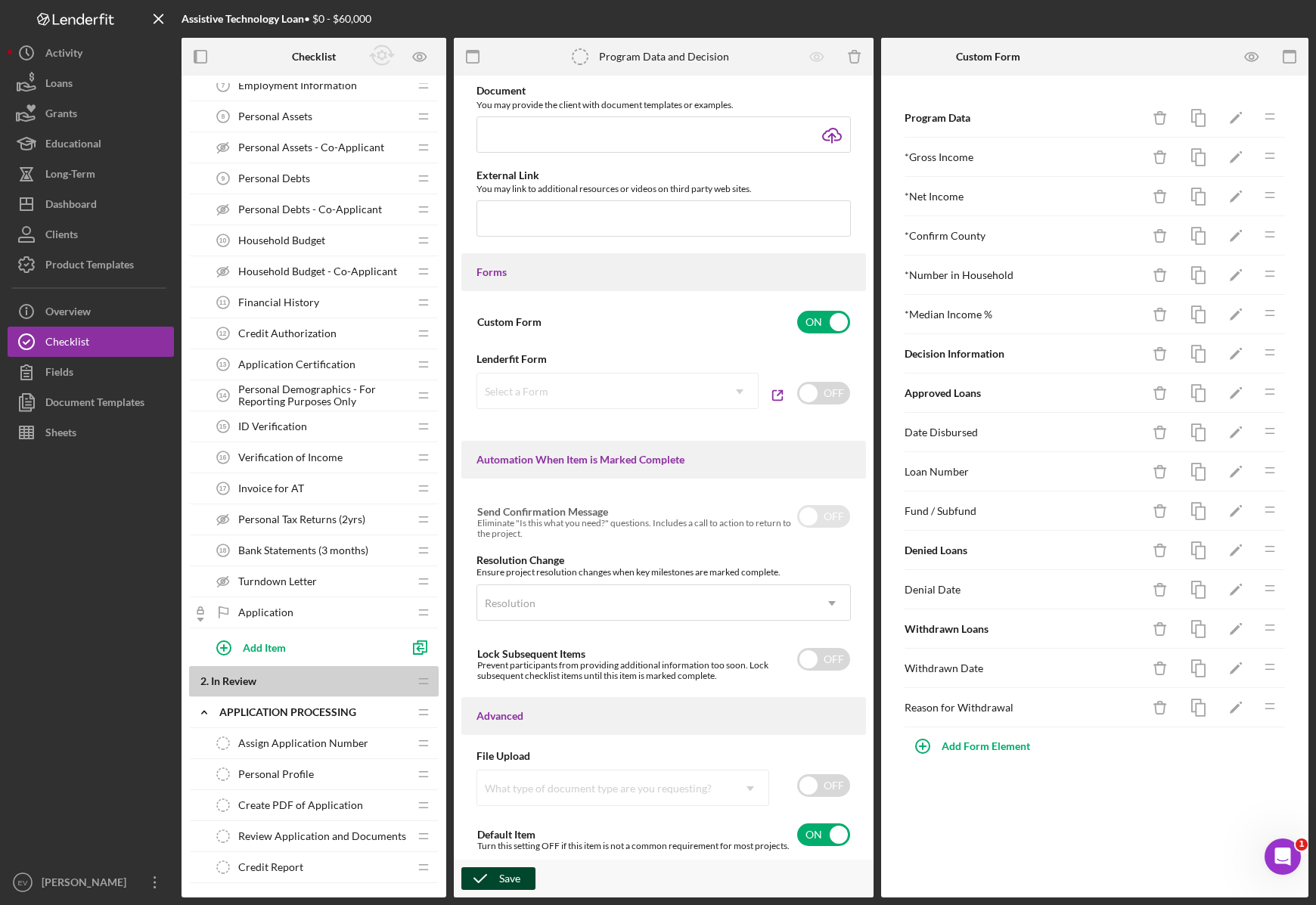
click at [505, 877] on div "Save" at bounding box center [509, 878] width 22 height 22
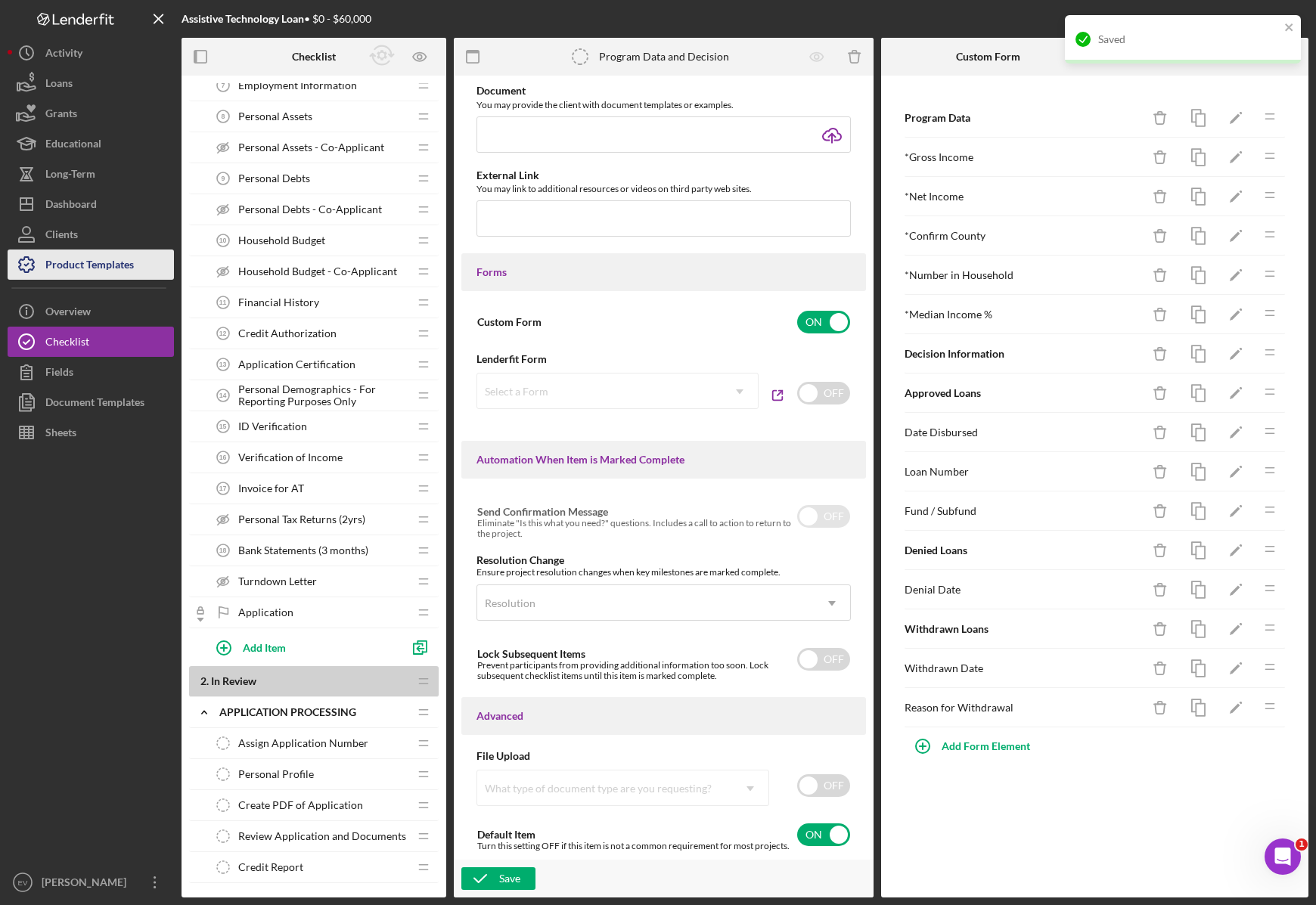
click at [113, 265] on div "Product Templates" at bounding box center [90, 266] width 89 height 34
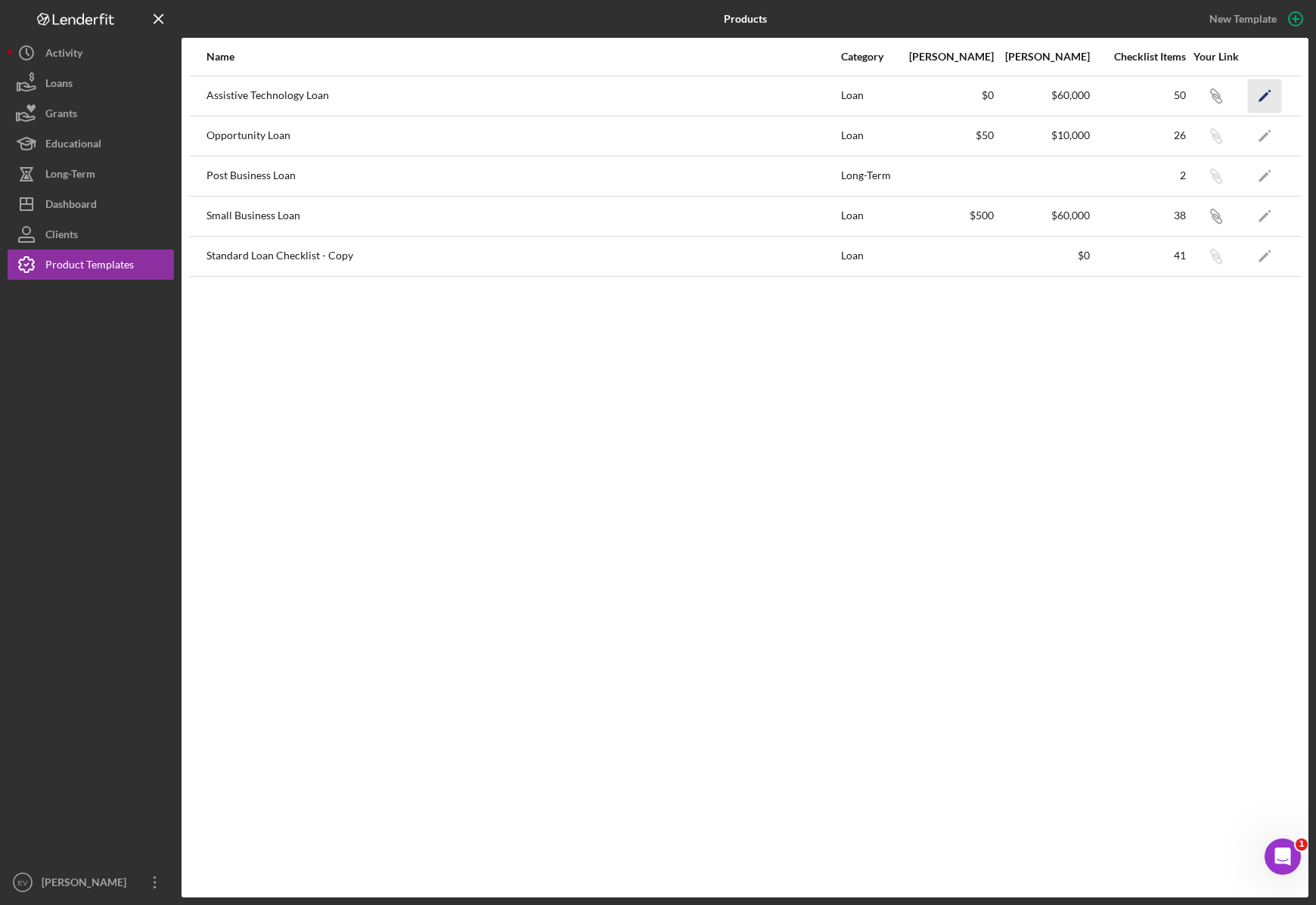
click at [1264, 91] on icon "Icon/Edit" at bounding box center [1264, 95] width 34 height 34
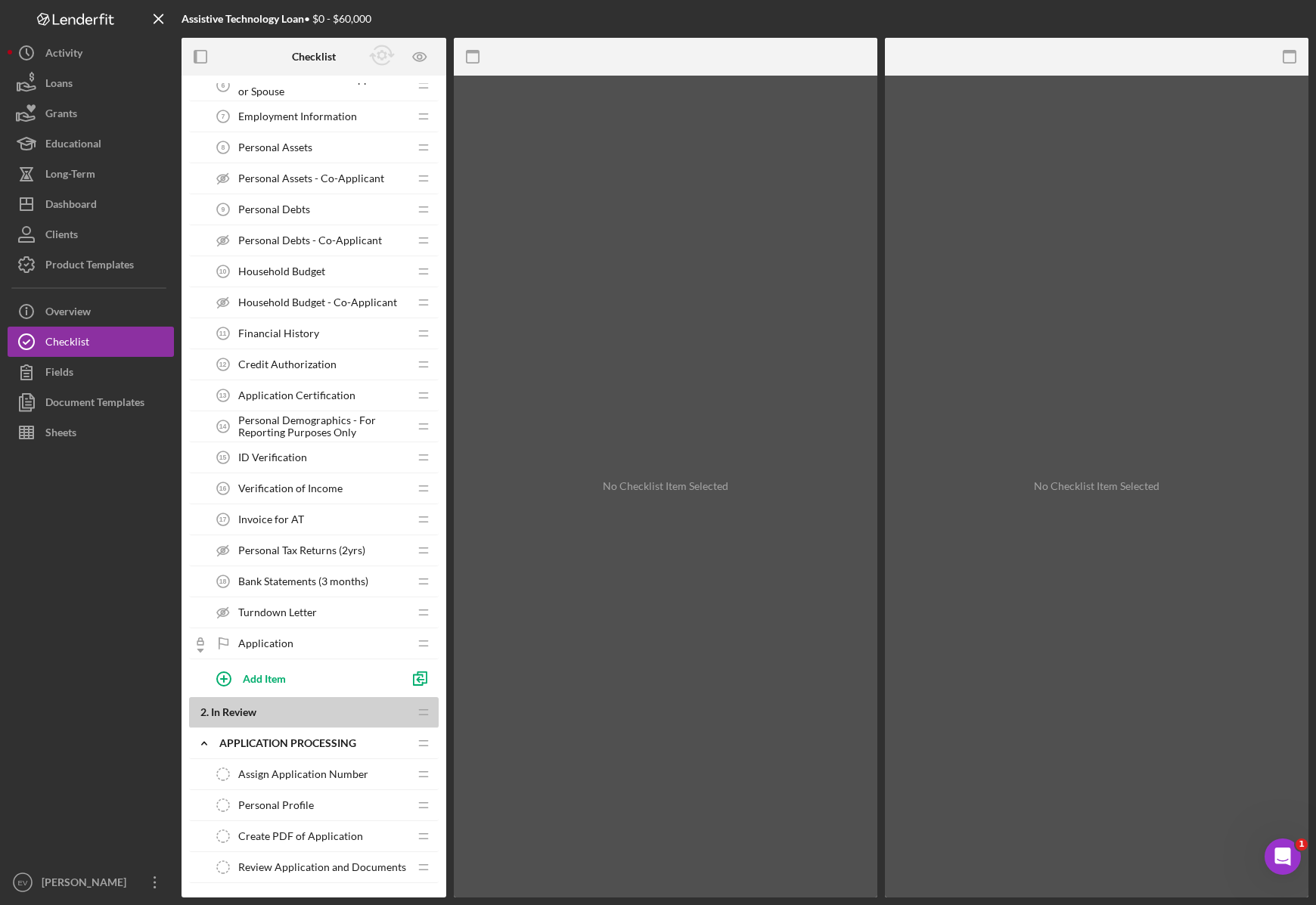
scroll to position [426, 0]
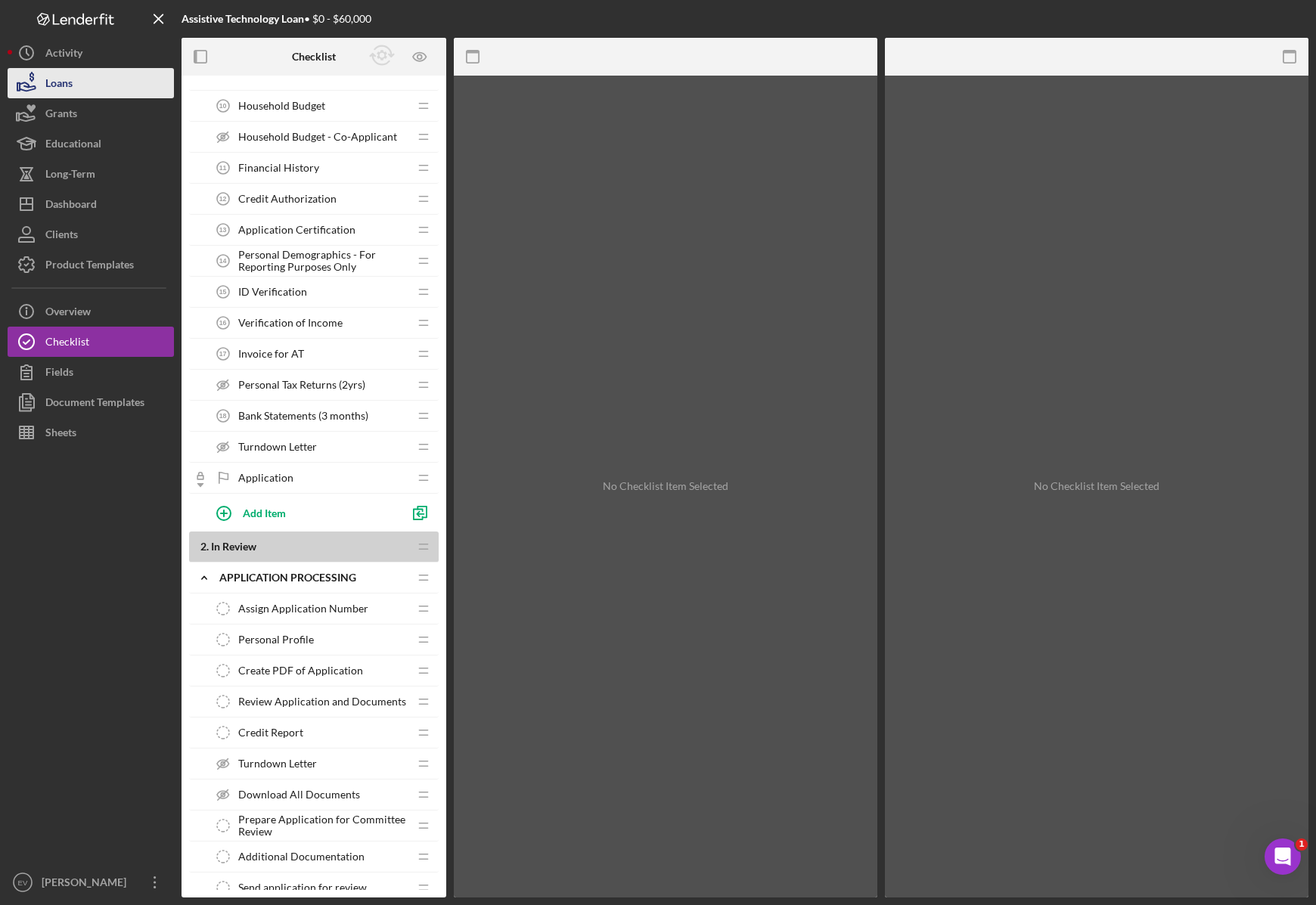
click at [102, 83] on button "Loans" at bounding box center [91, 83] width 167 height 30
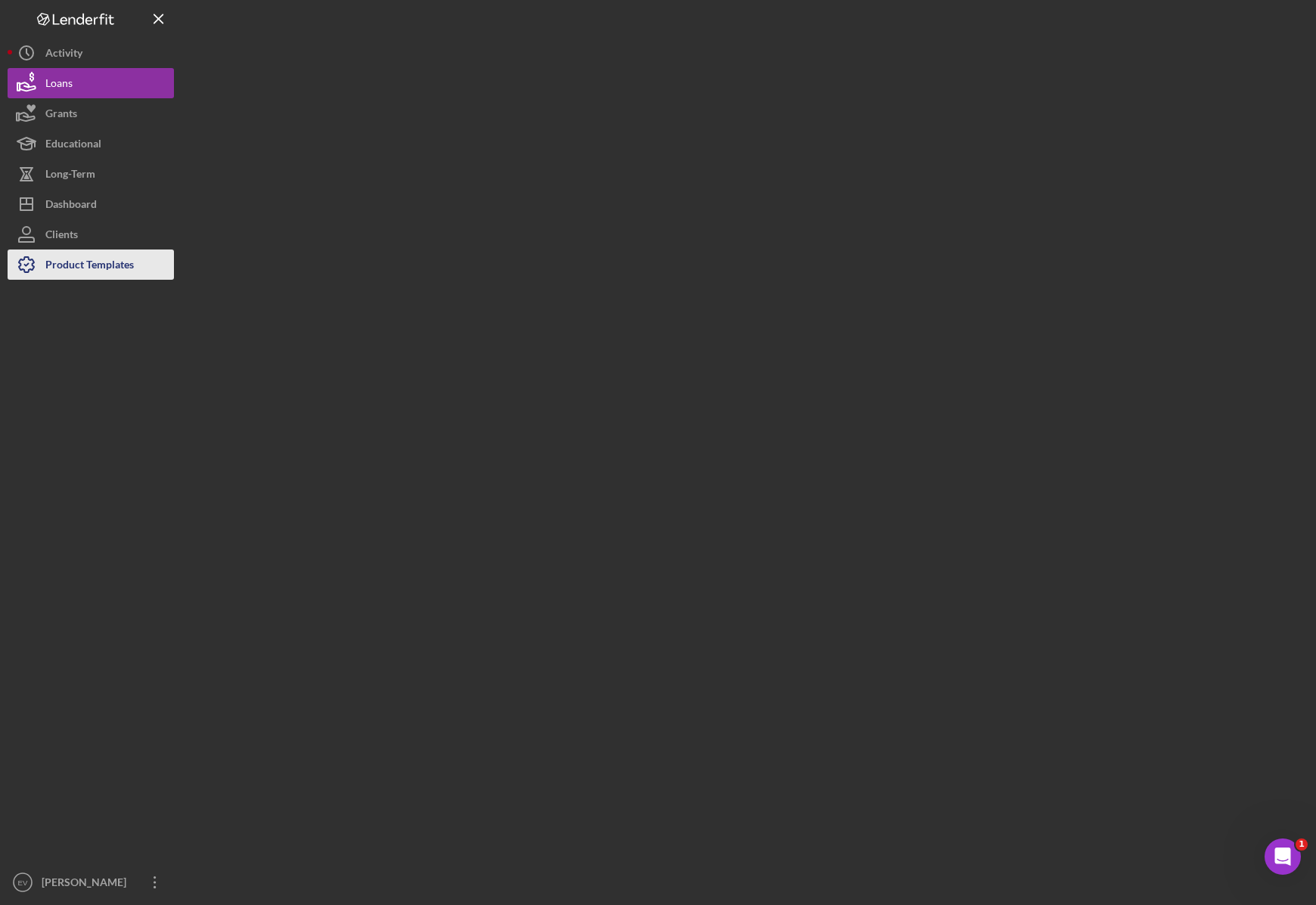
click at [79, 258] on div "Product Templates" at bounding box center [90, 266] width 89 height 34
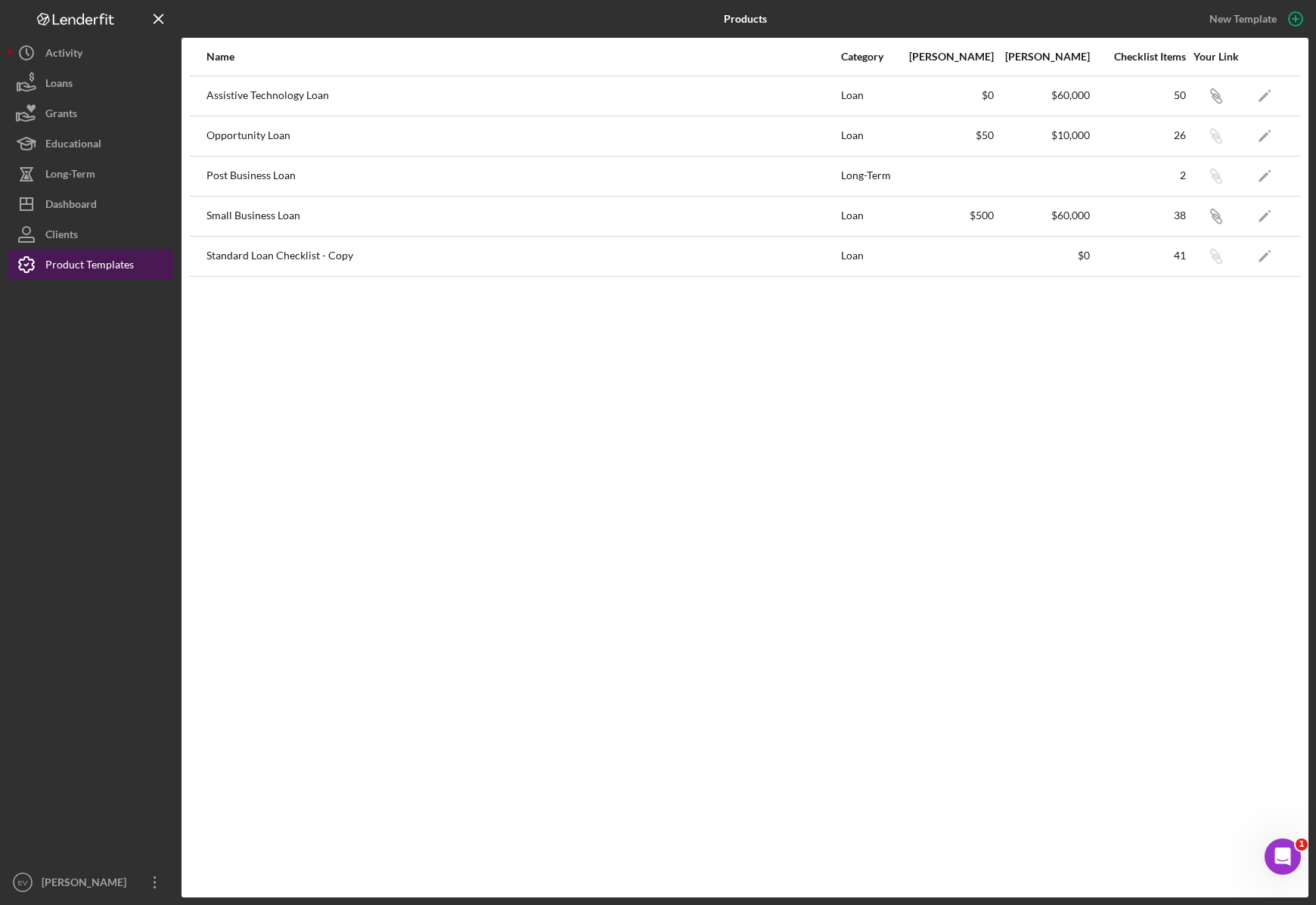
click at [98, 265] on div "Product Templates" at bounding box center [90, 266] width 89 height 34
click at [1265, 97] on icon "Icon/Edit" at bounding box center [1264, 95] width 34 height 34
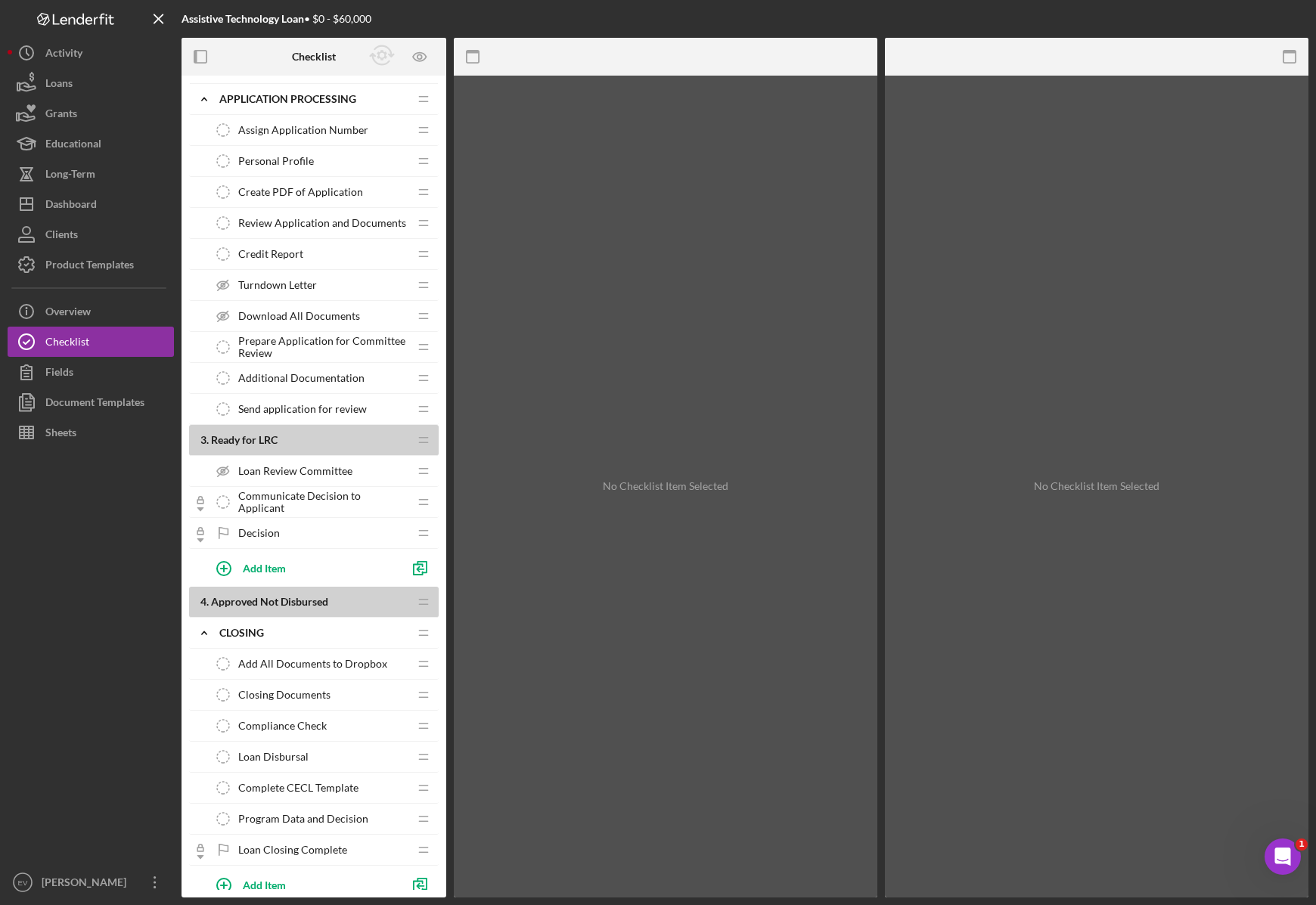
scroll to position [1241, 0]
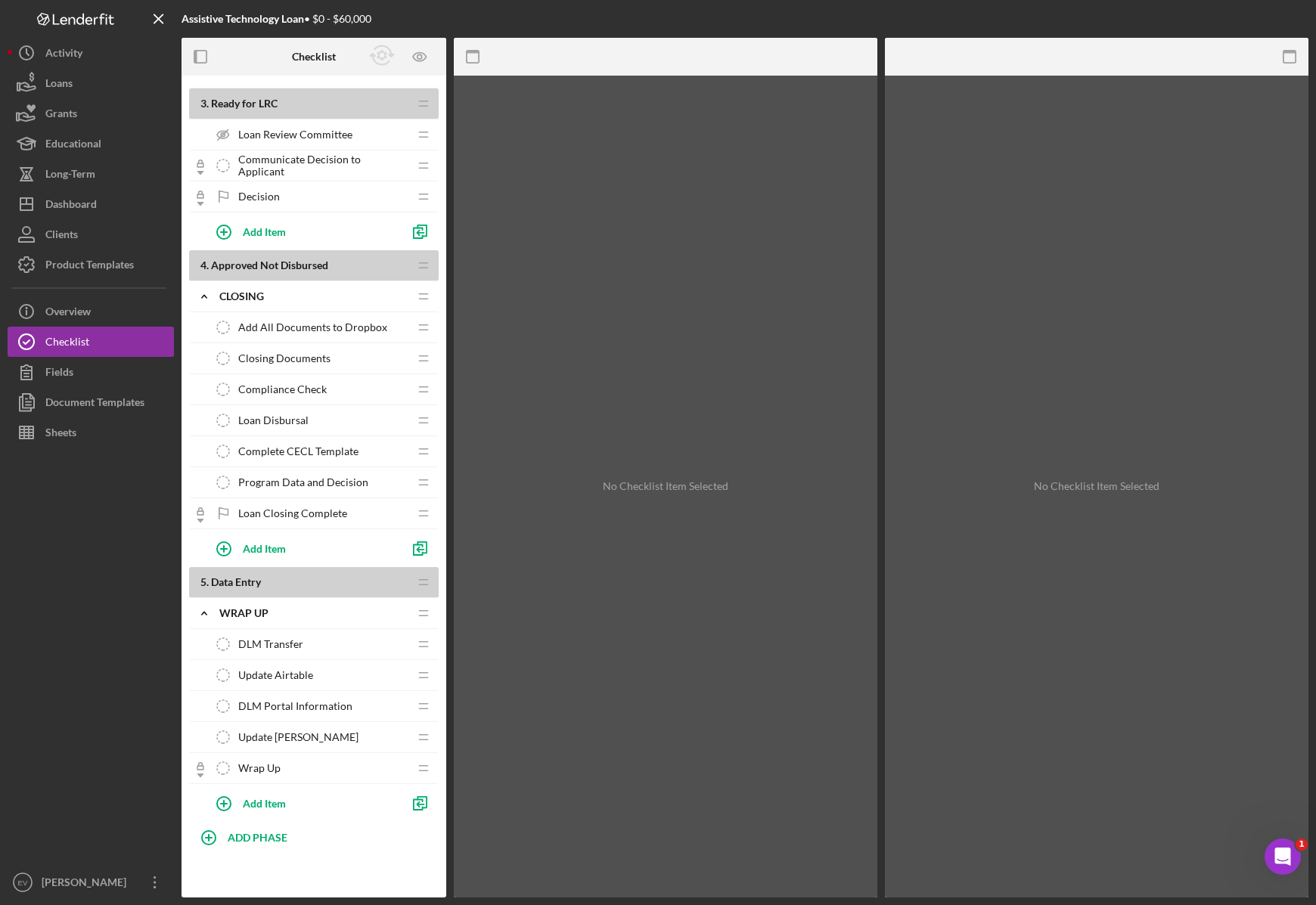
click at [294, 472] on div "Program Data and Decision Program Data and Decision" at bounding box center [308, 482] width 200 height 30
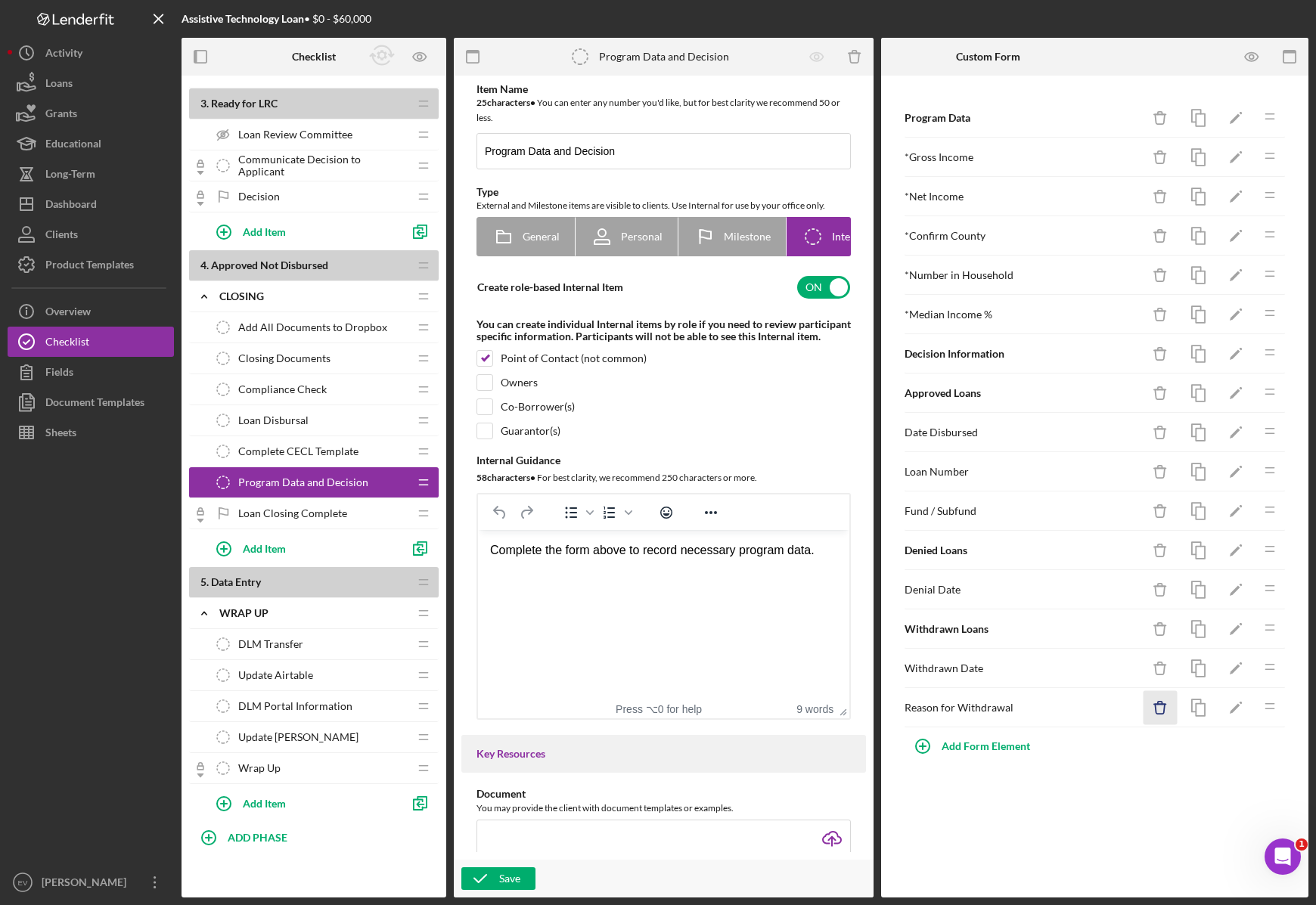
click at [1167, 710] on icon "Icon/Delete" at bounding box center [1160, 707] width 34 height 34
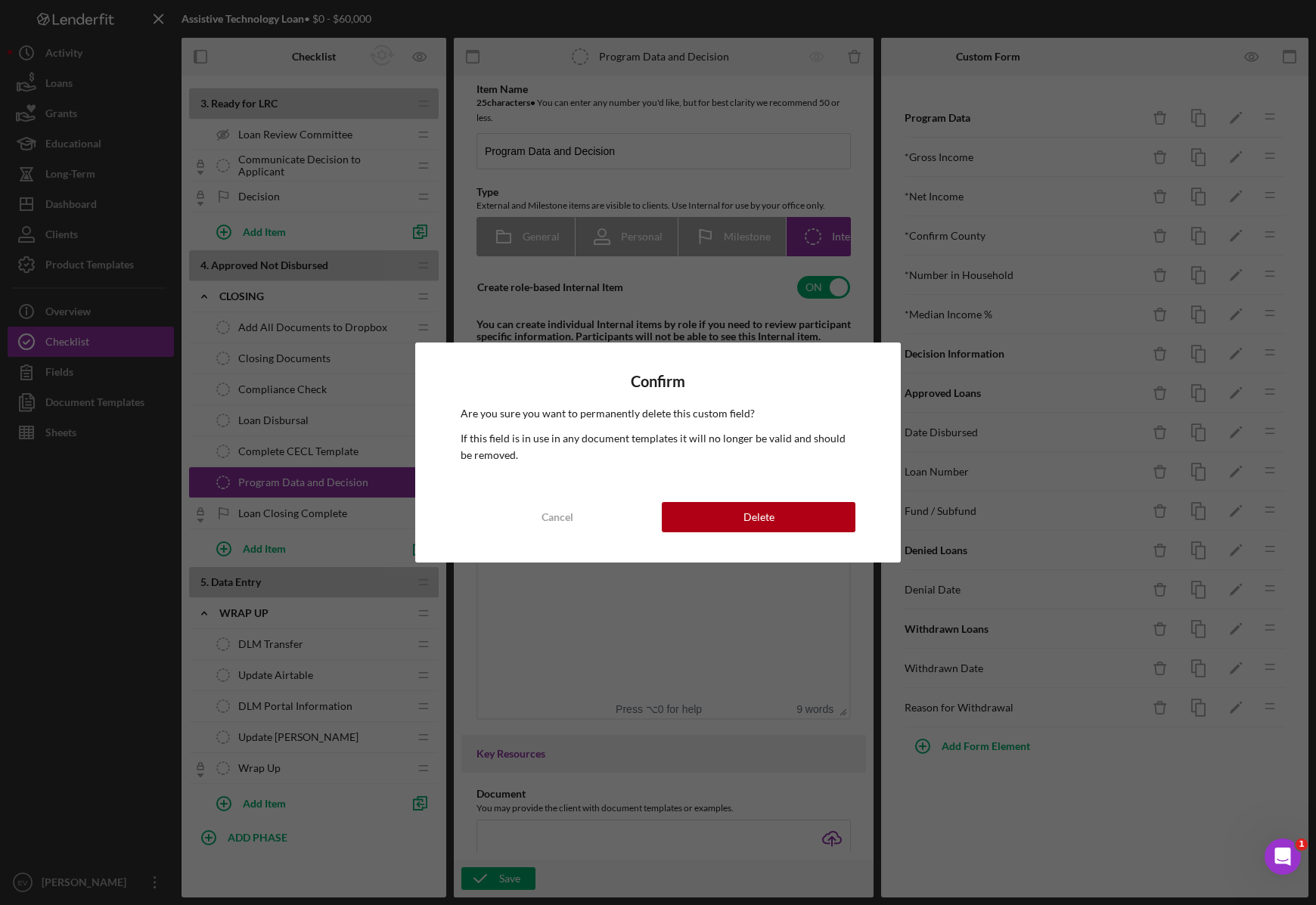
click at [786, 499] on div "Confirm Are you sure you want to permanently delete this custom field? If this …" at bounding box center [658, 452] width 486 height 219
click at [795, 519] on button "Delete" at bounding box center [759, 517] width 193 height 30
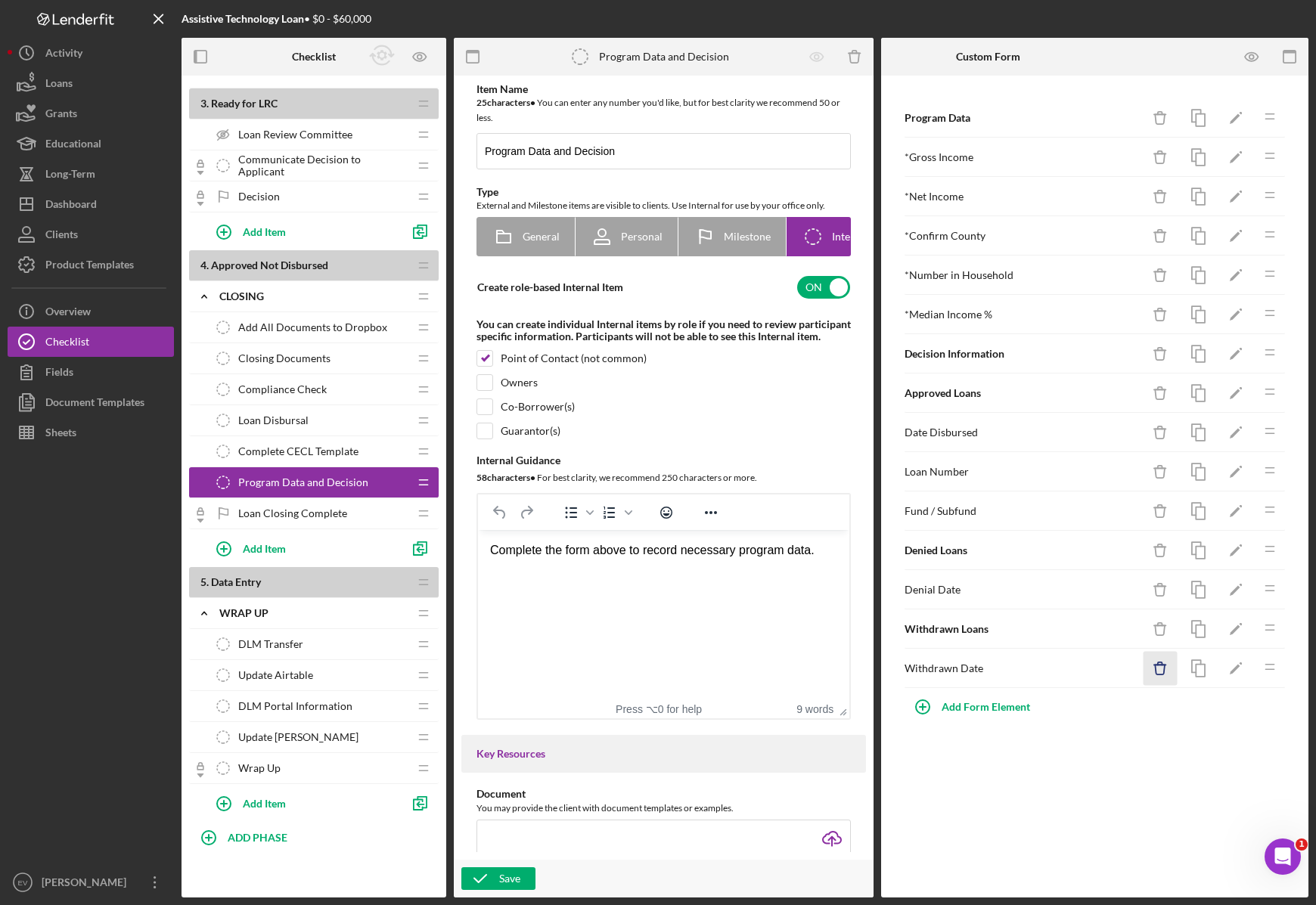
click at [1162, 674] on icon "button" at bounding box center [1159, 669] width 9 height 9
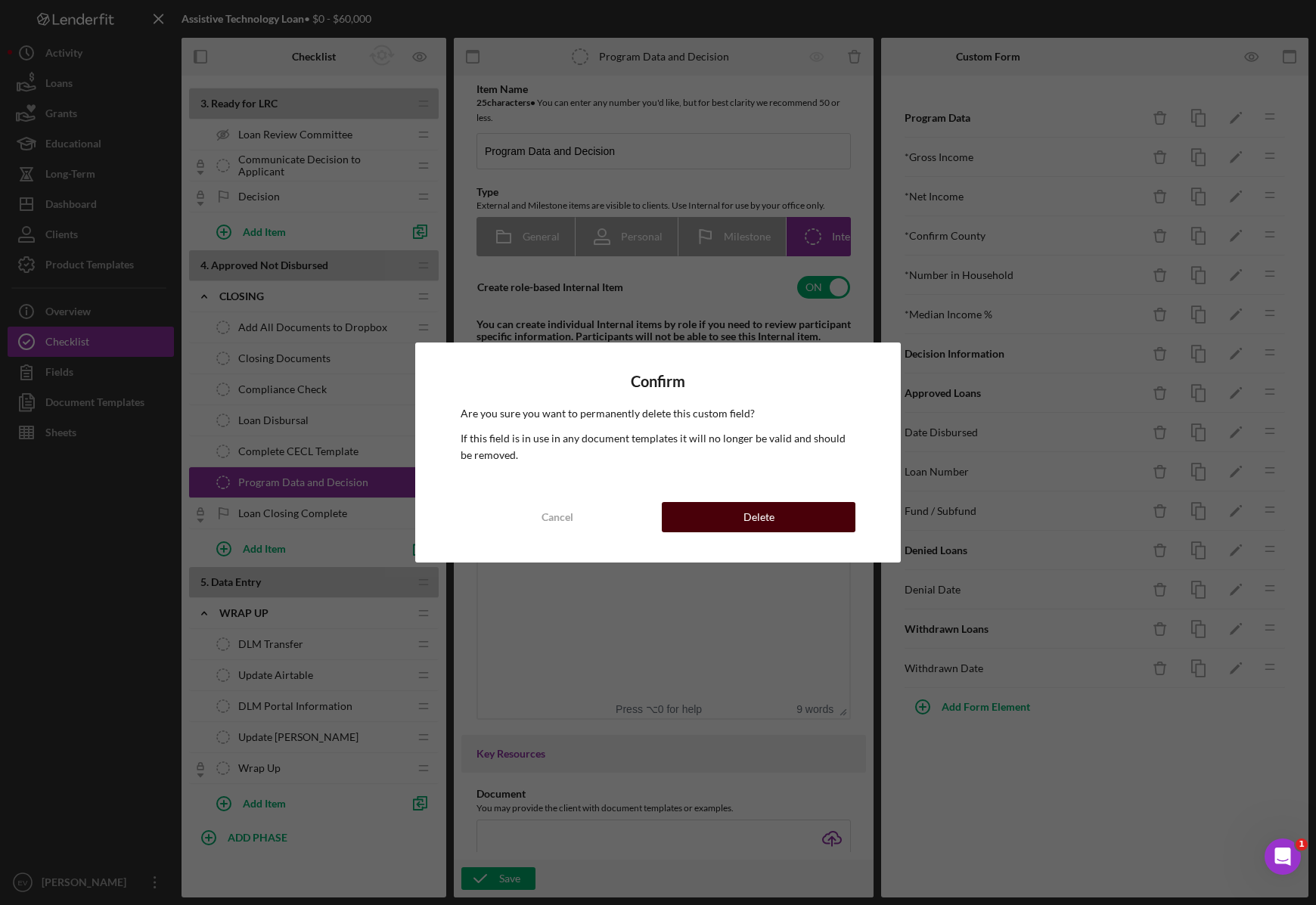
click at [799, 519] on button "Delete" at bounding box center [759, 517] width 193 height 30
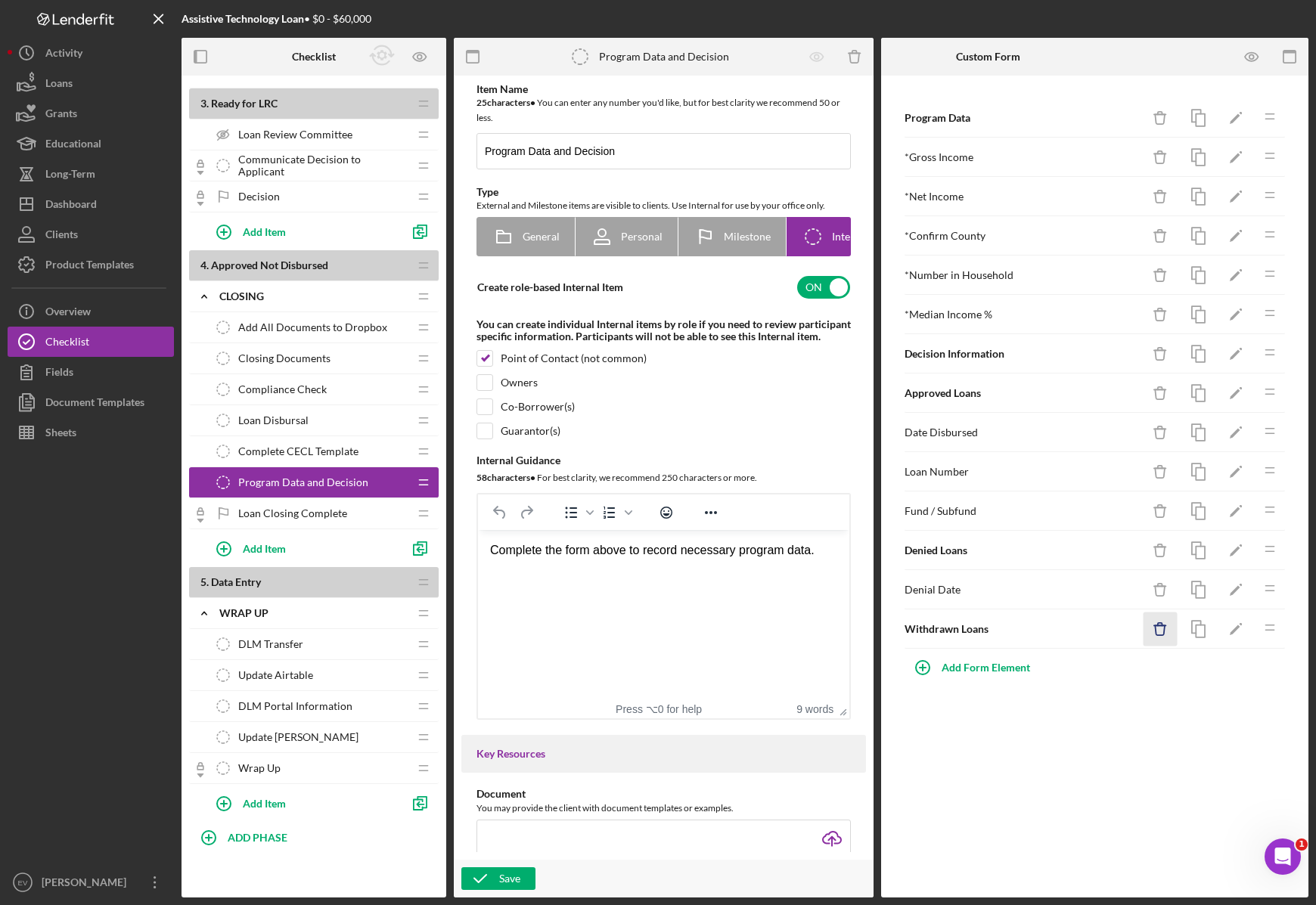
click at [1161, 633] on icon "Icon/Delete" at bounding box center [1160, 629] width 34 height 34
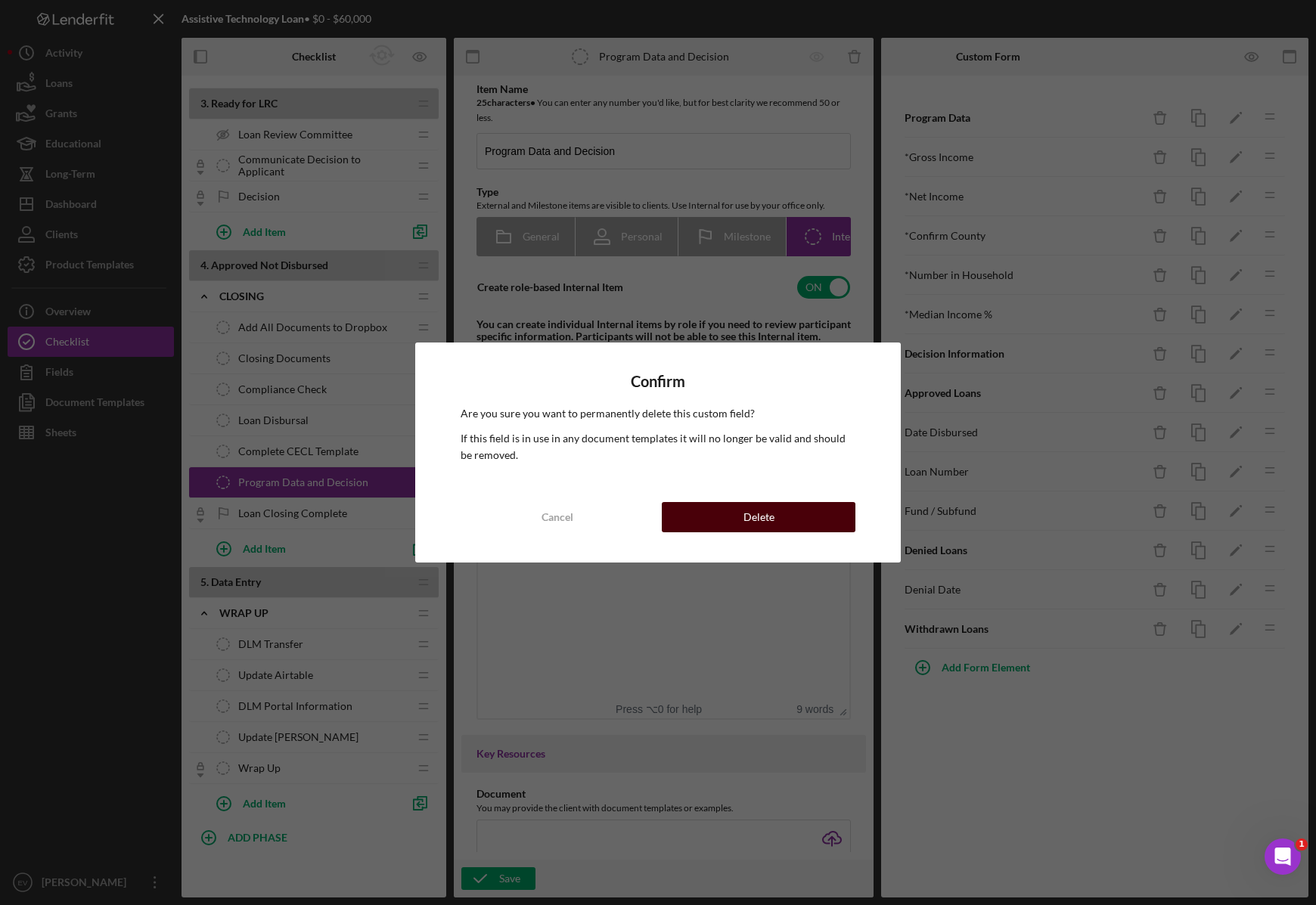
click at [814, 516] on button "Delete" at bounding box center [759, 517] width 193 height 30
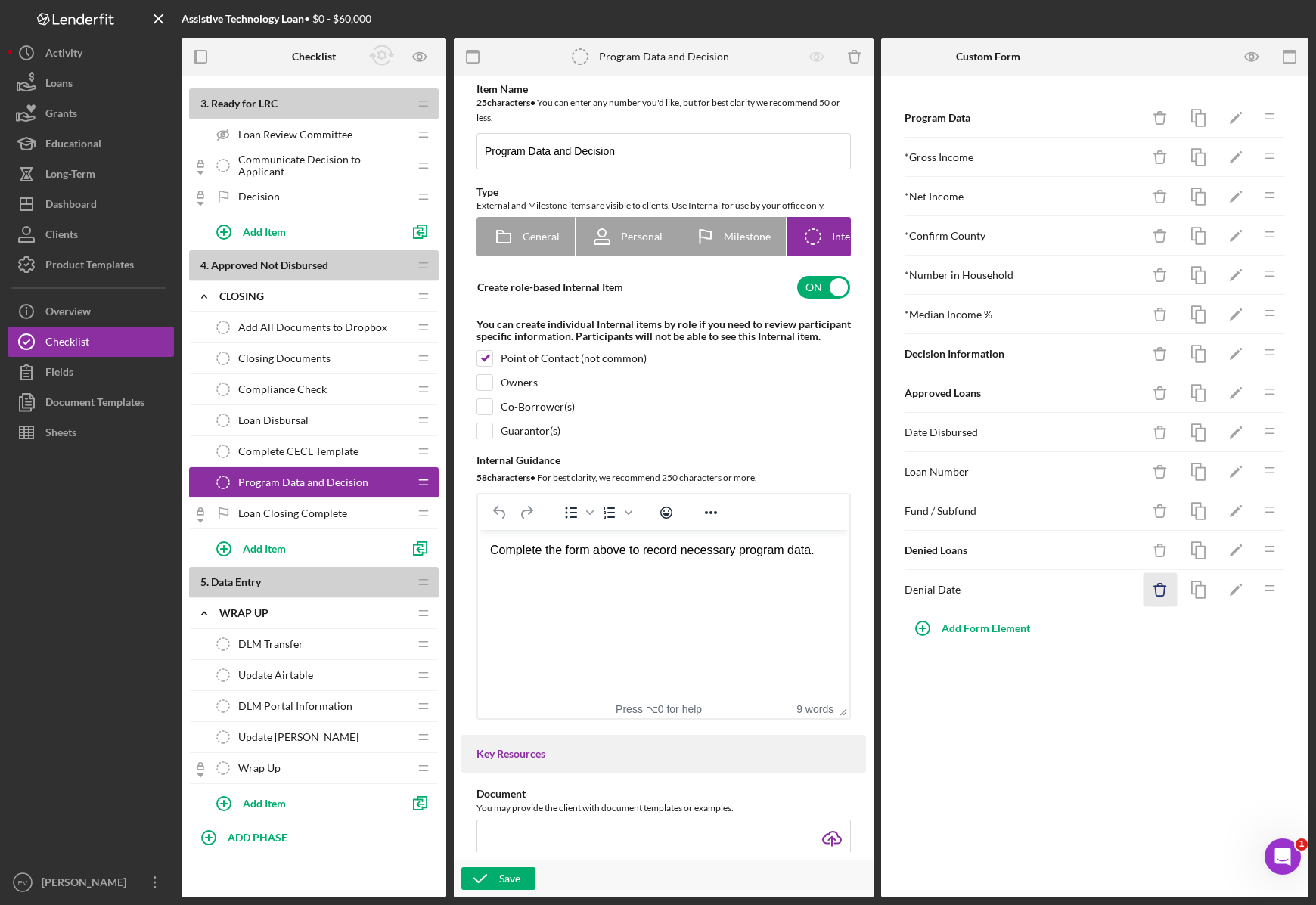
click at [1162, 595] on icon "button" at bounding box center [1159, 590] width 9 height 9
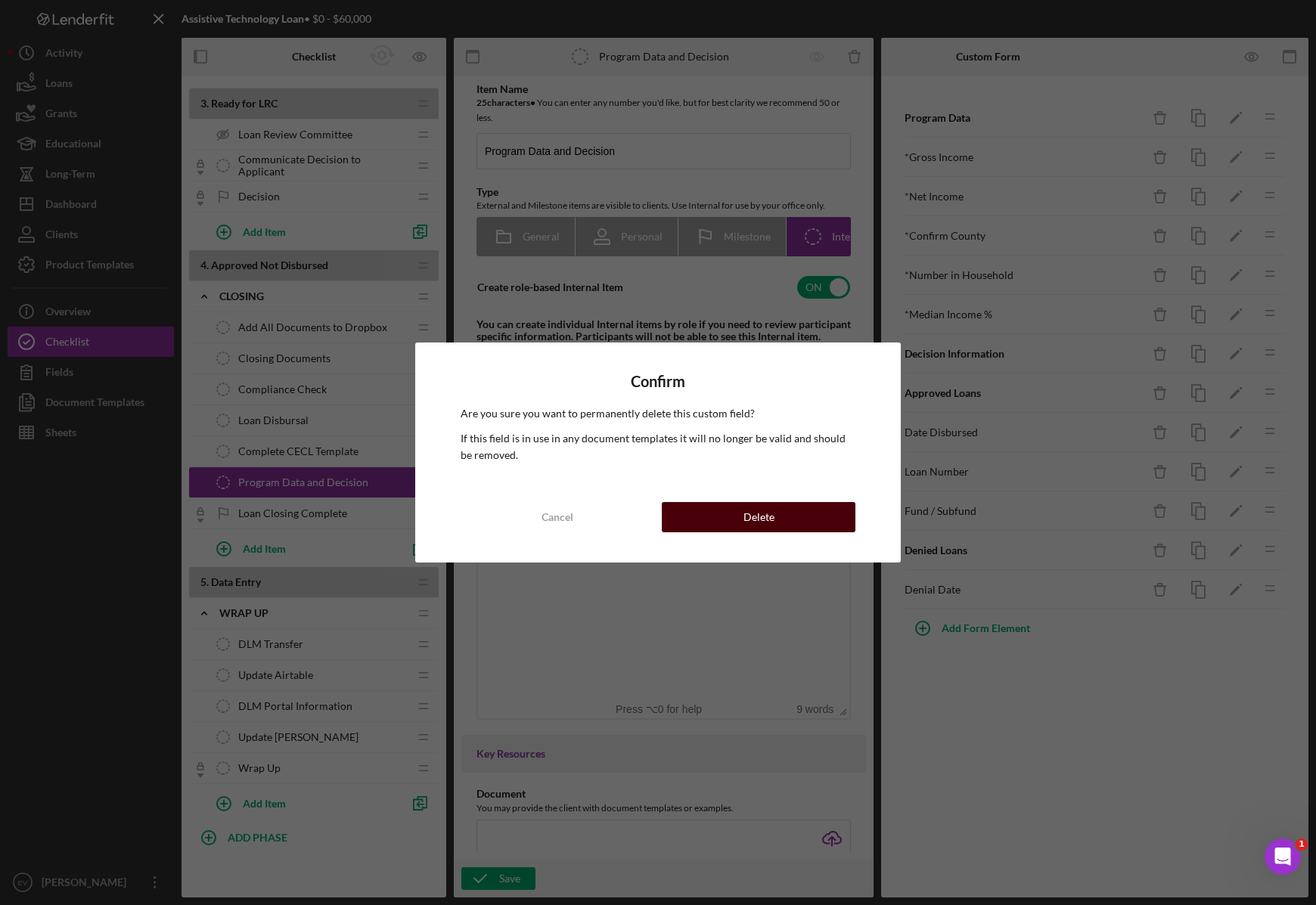
click at [818, 514] on button "Delete" at bounding box center [759, 517] width 193 height 30
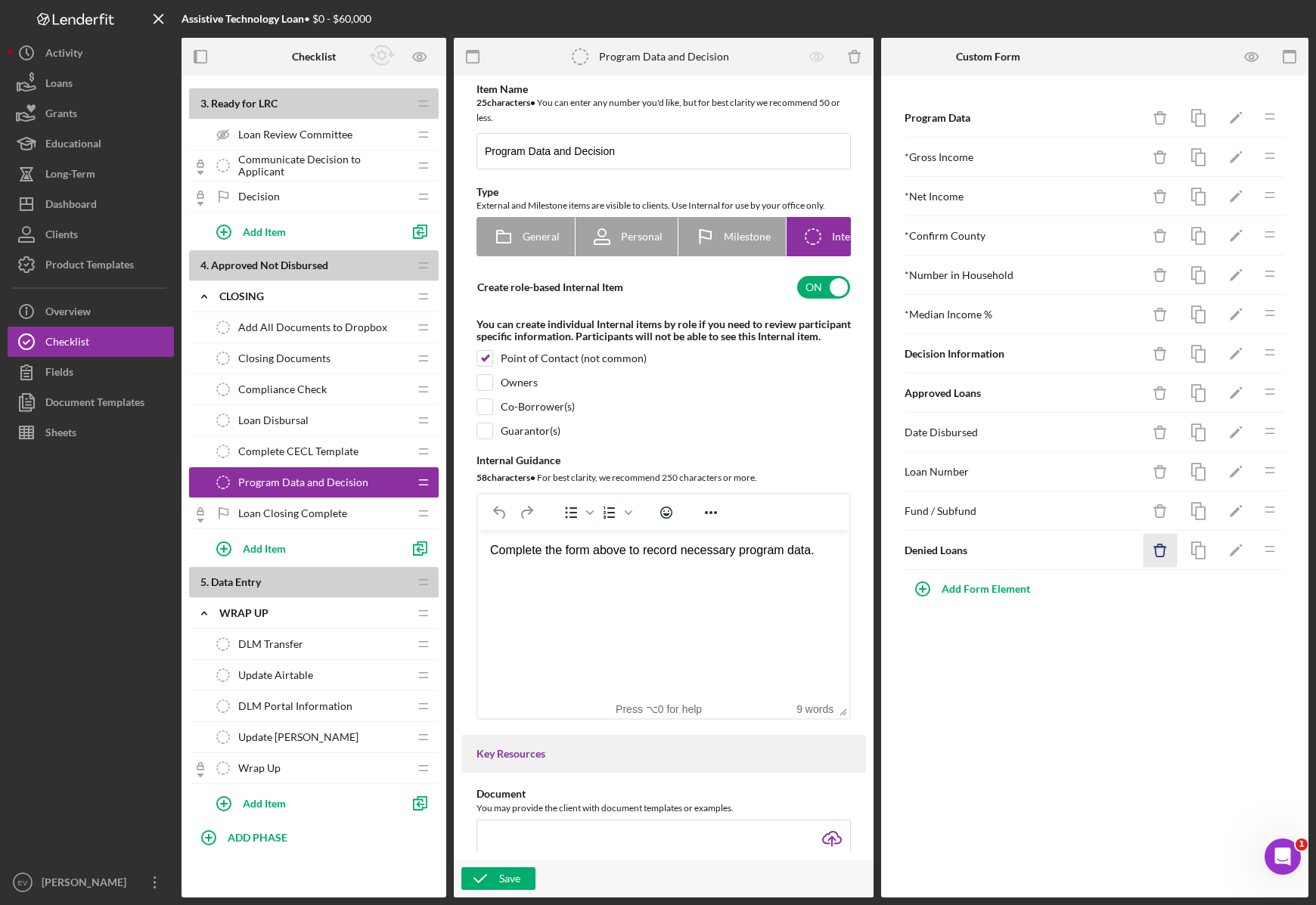
click at [1164, 556] on icon "button" at bounding box center [1159, 551] width 9 height 9
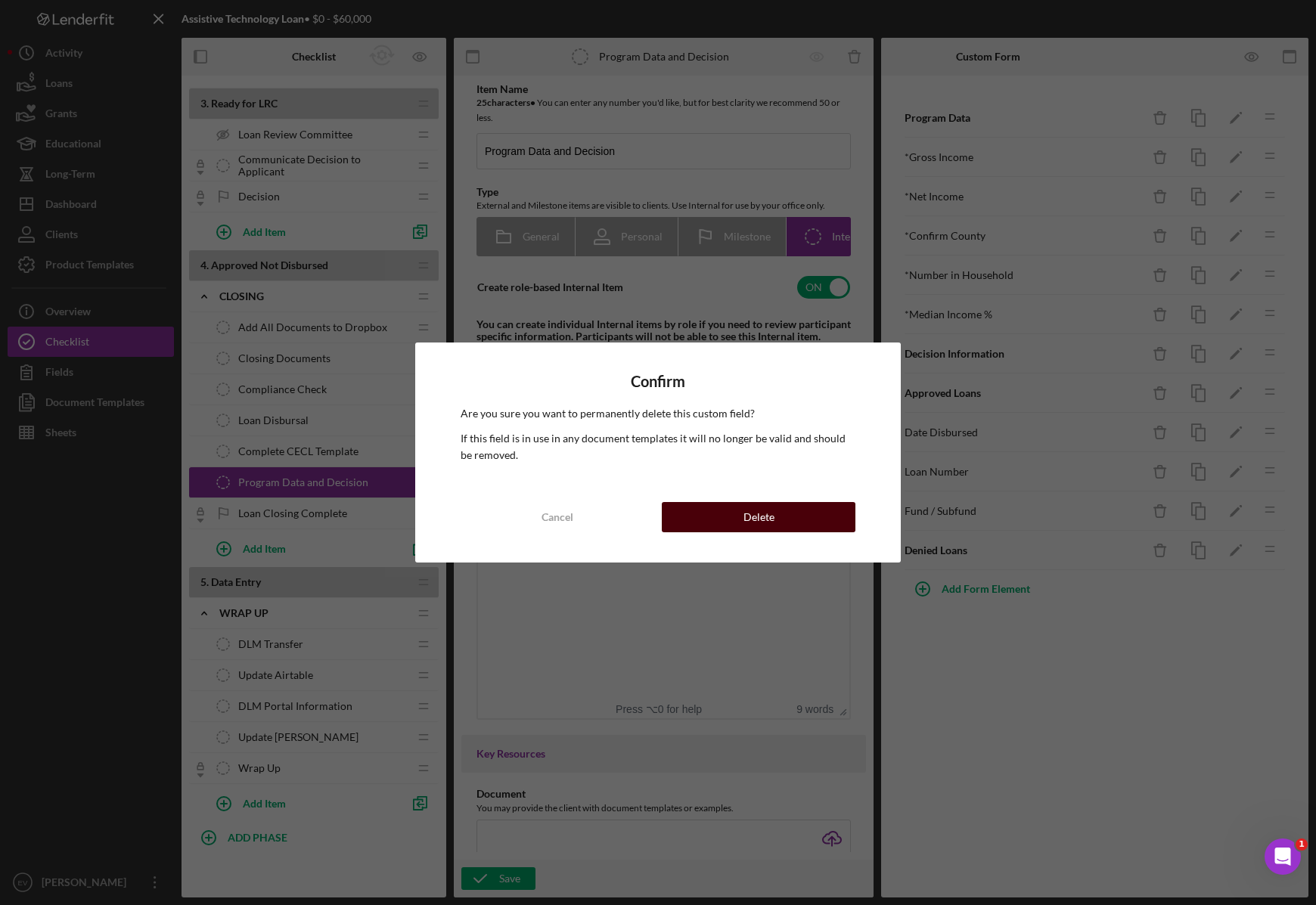
click at [813, 505] on button "Delete" at bounding box center [759, 517] width 193 height 30
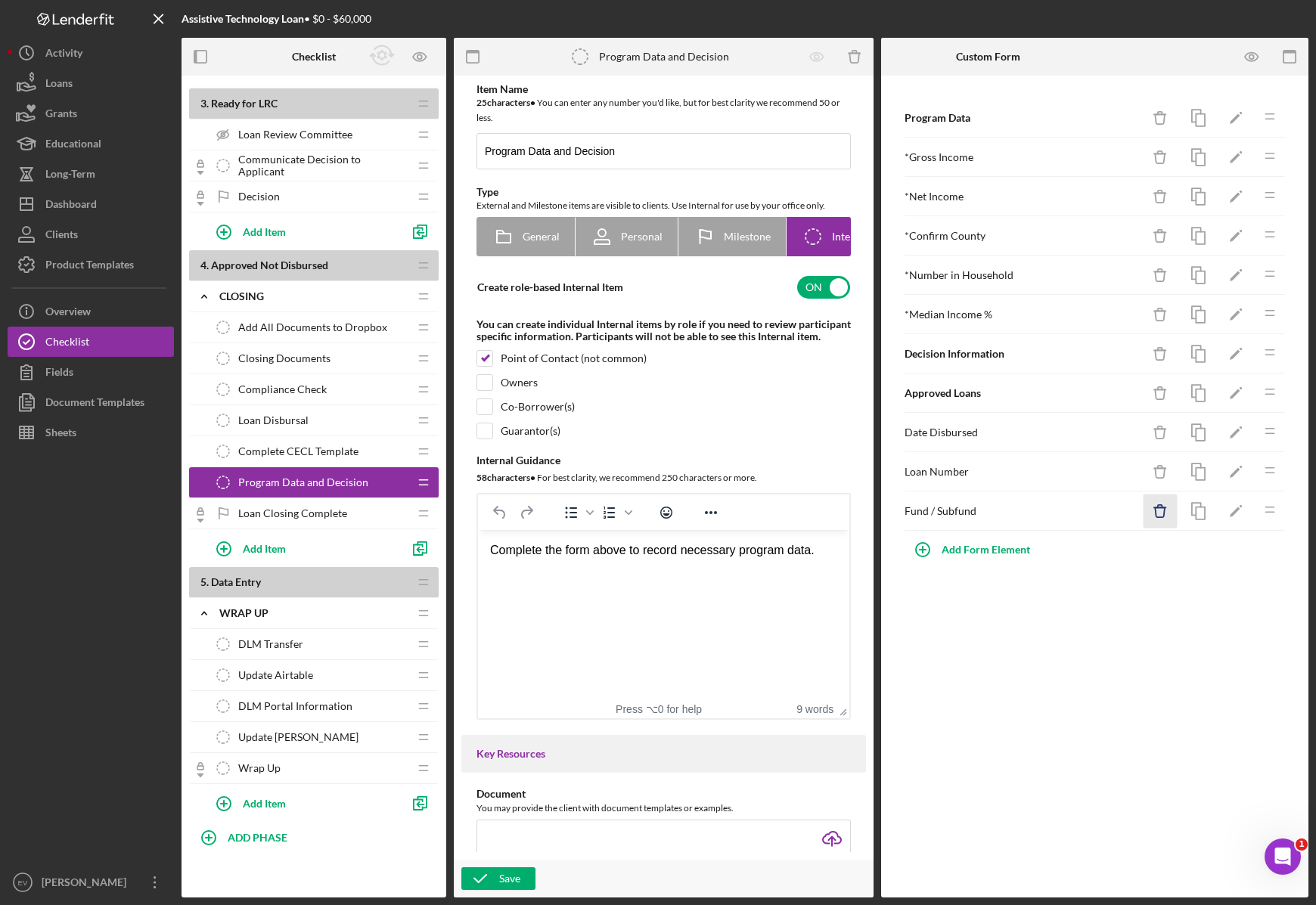
click at [1169, 512] on icon "Icon/Delete" at bounding box center [1160, 511] width 34 height 34
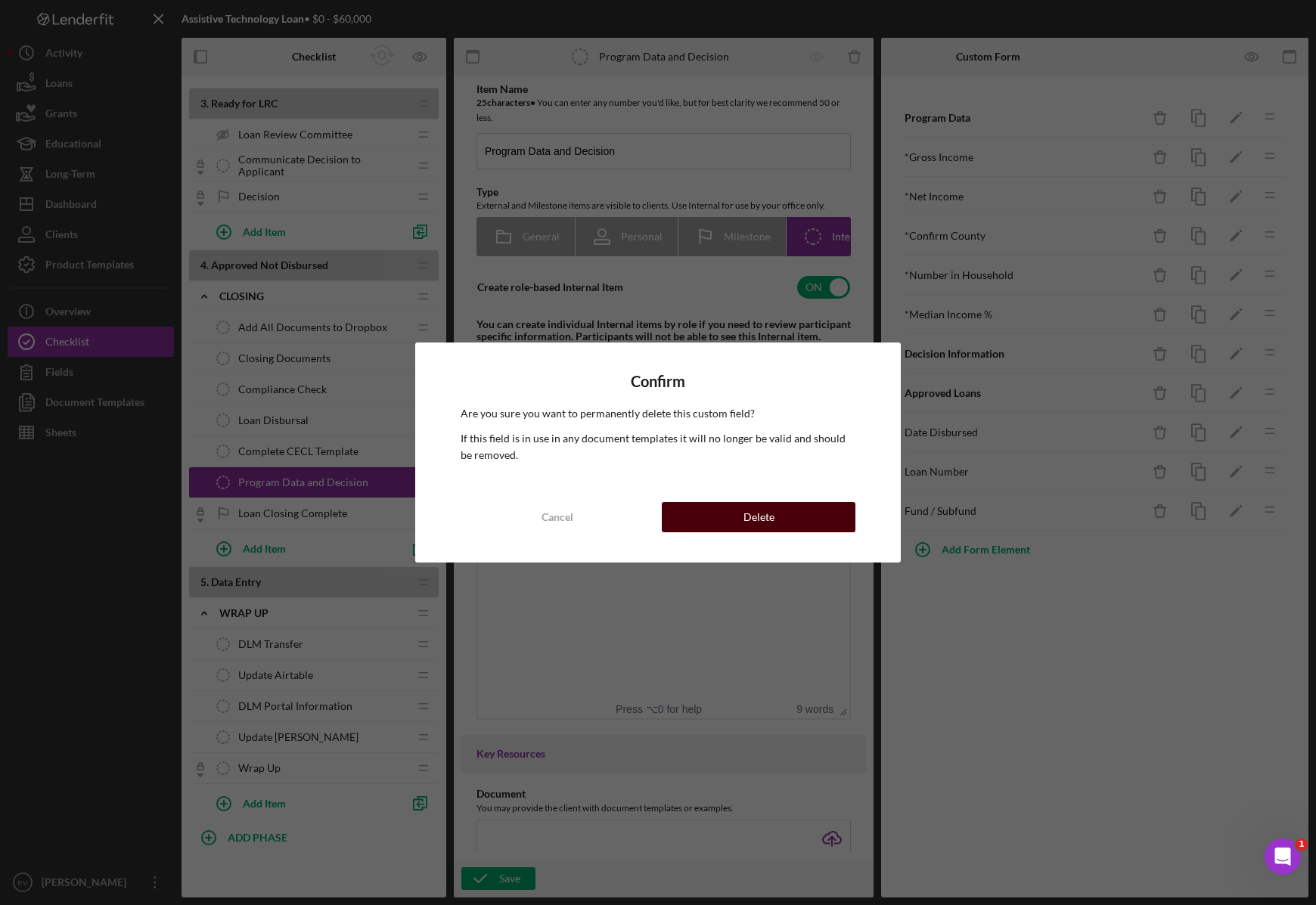
click at [781, 518] on button "Delete" at bounding box center [759, 517] width 193 height 30
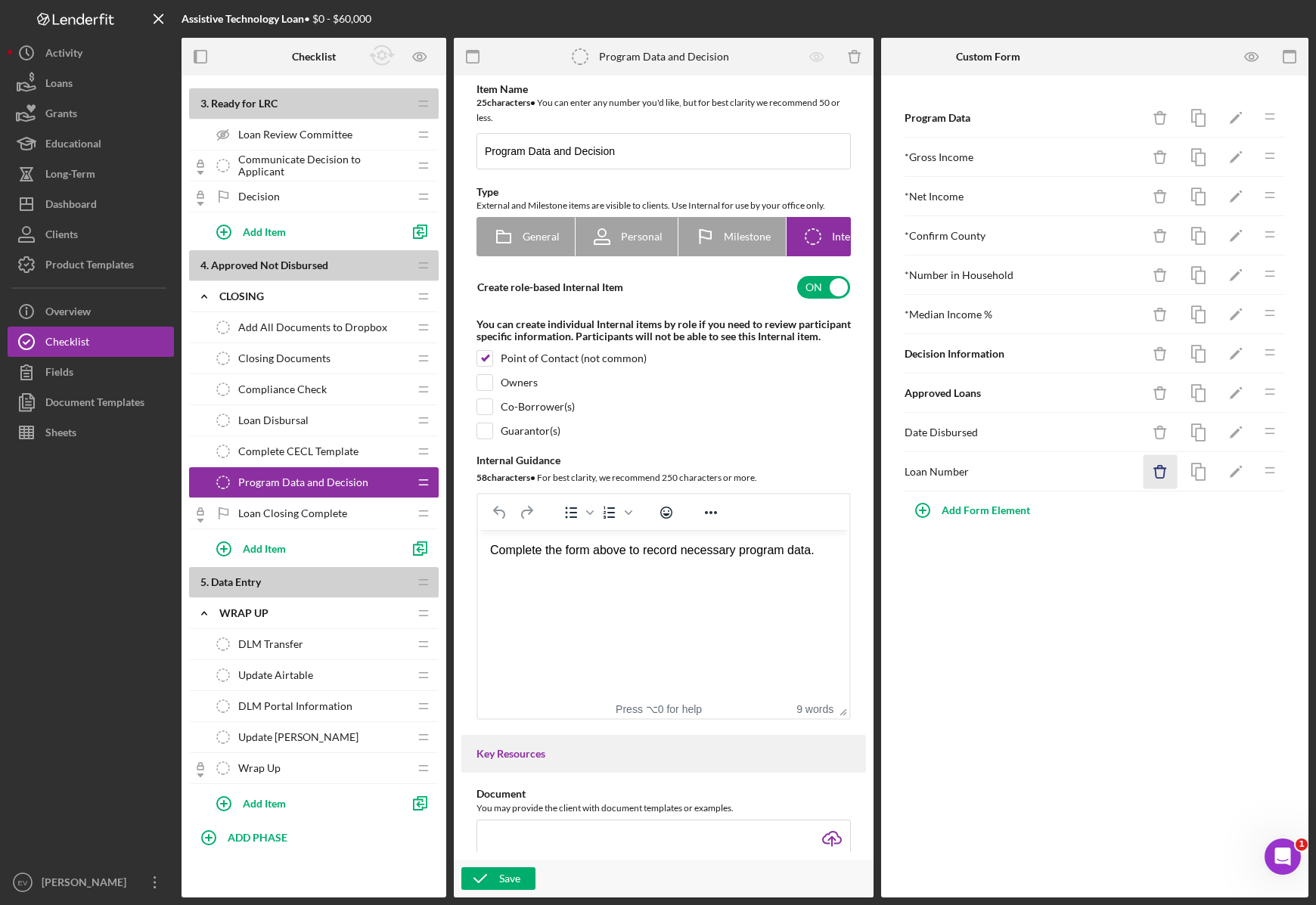
click at [1162, 470] on icon "Icon/Delete" at bounding box center [1160, 472] width 34 height 34
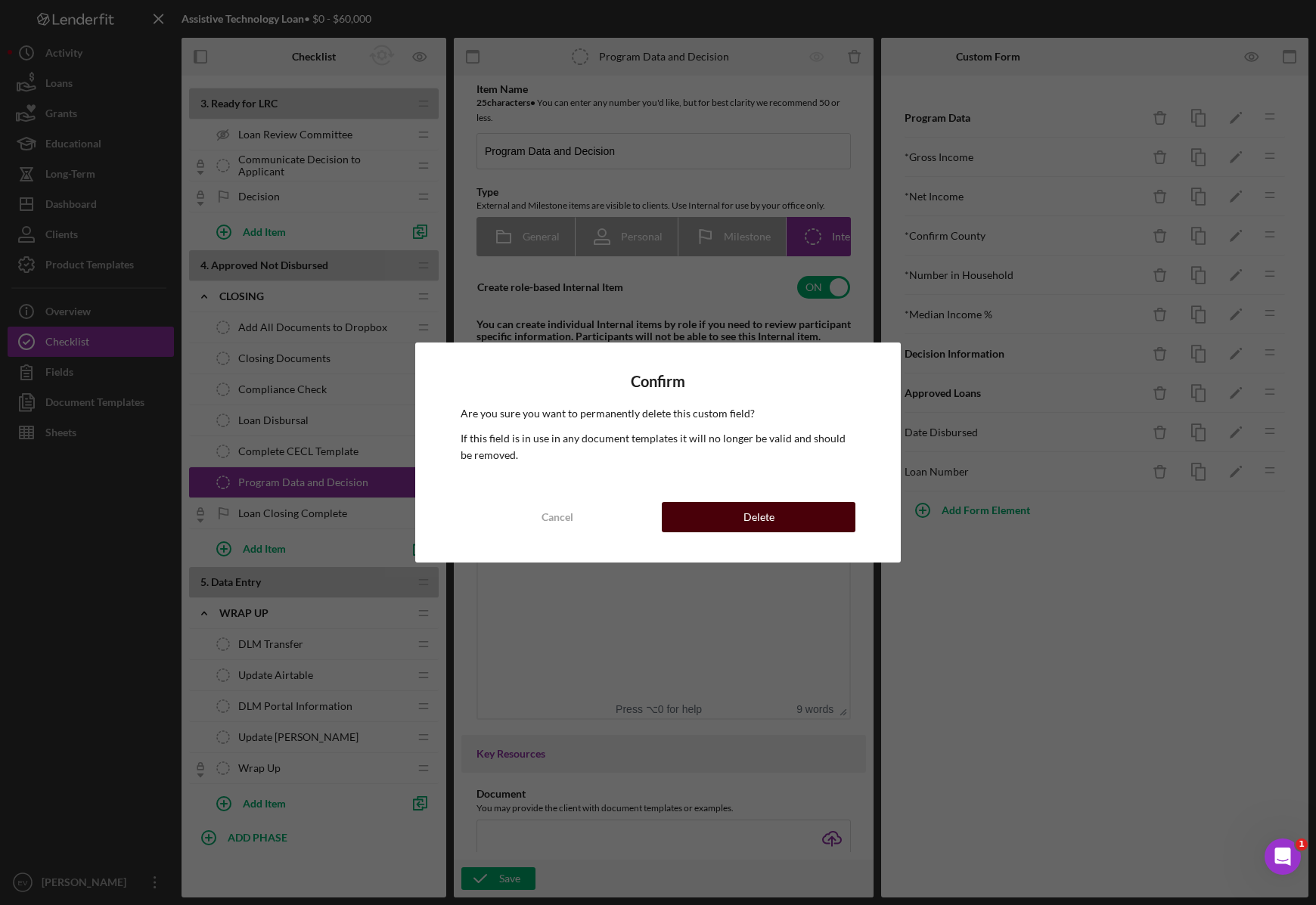
click at [772, 510] on div "Delete" at bounding box center [759, 517] width 31 height 30
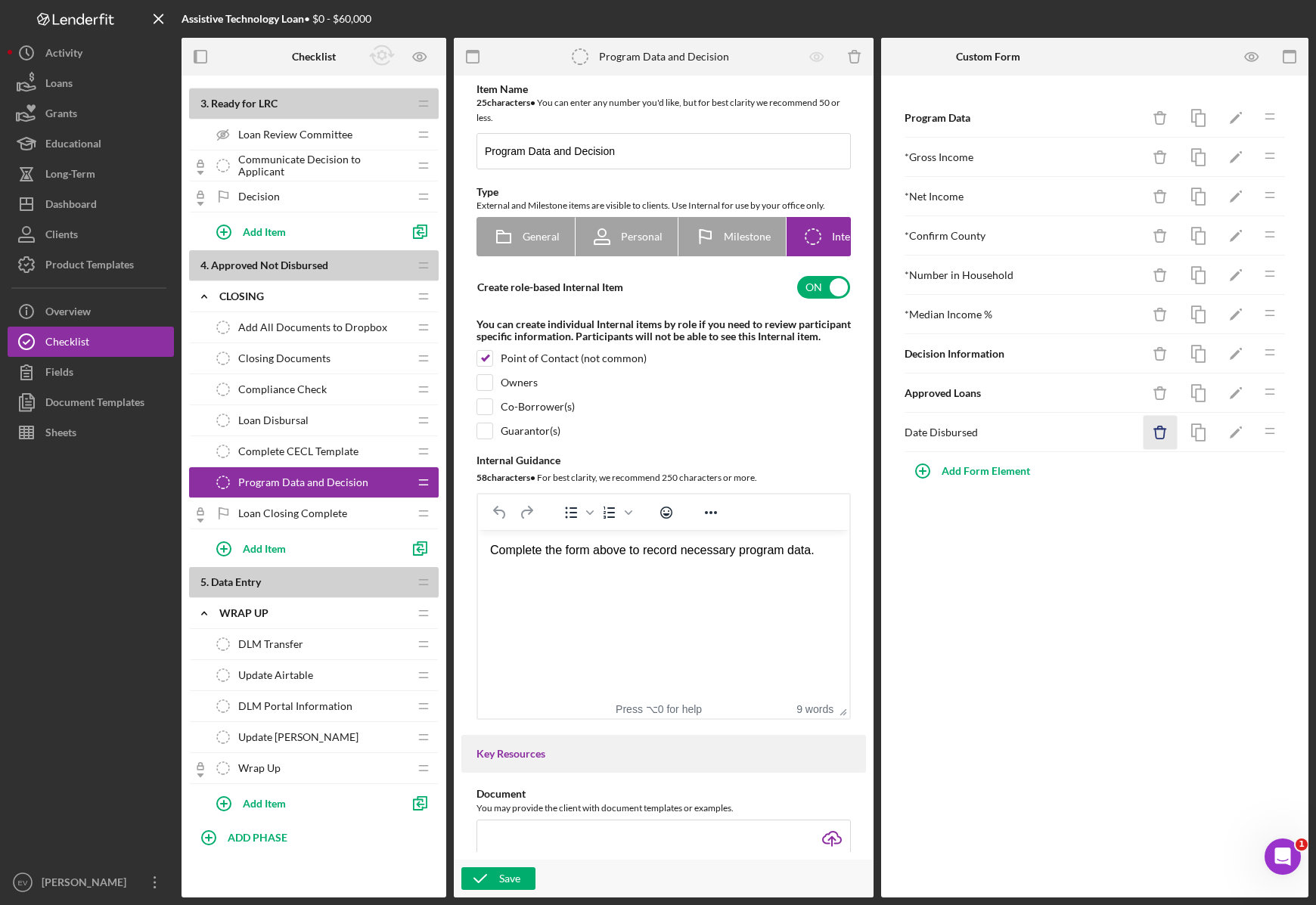
click at [1162, 437] on icon "Icon/Delete" at bounding box center [1160, 432] width 34 height 34
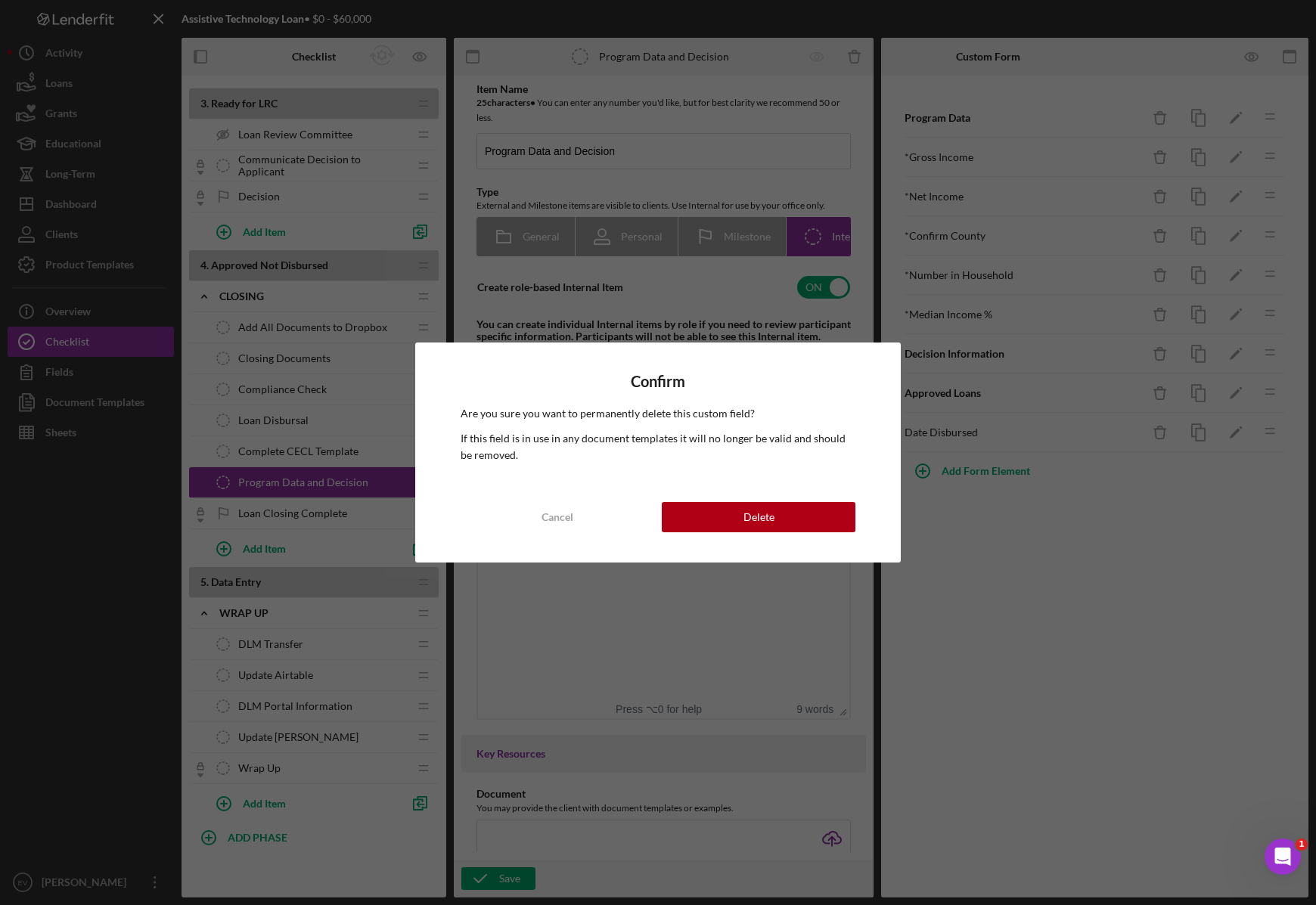
drag, startPoint x: 731, startPoint y: 511, endPoint x: 854, endPoint y: 495, distance: 124.0
click at [733, 512] on button "Delete" at bounding box center [759, 517] width 193 height 30
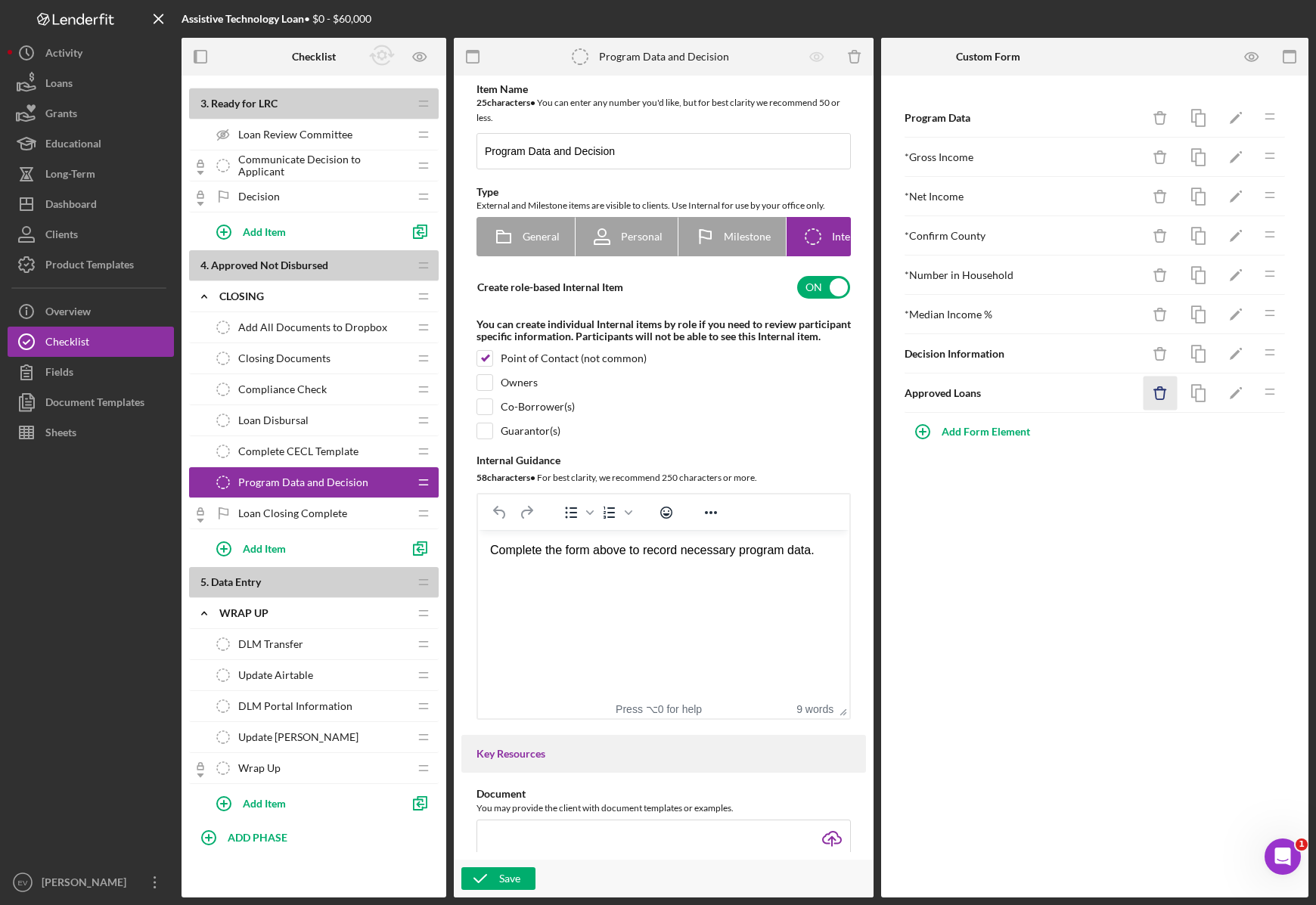
click at [1161, 401] on icon "Icon/Delete" at bounding box center [1160, 393] width 34 height 34
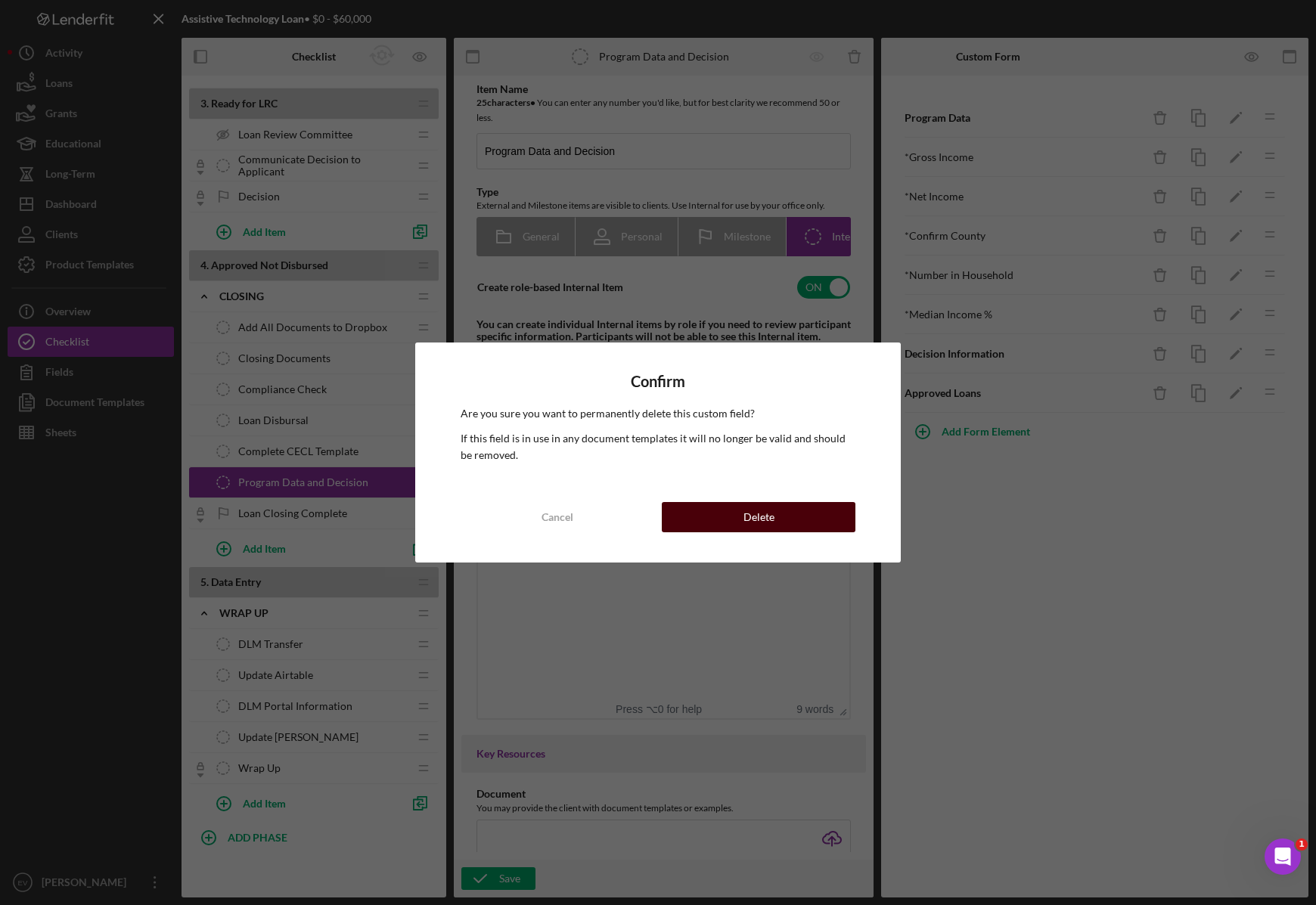
click at [734, 521] on button "Delete" at bounding box center [759, 517] width 193 height 30
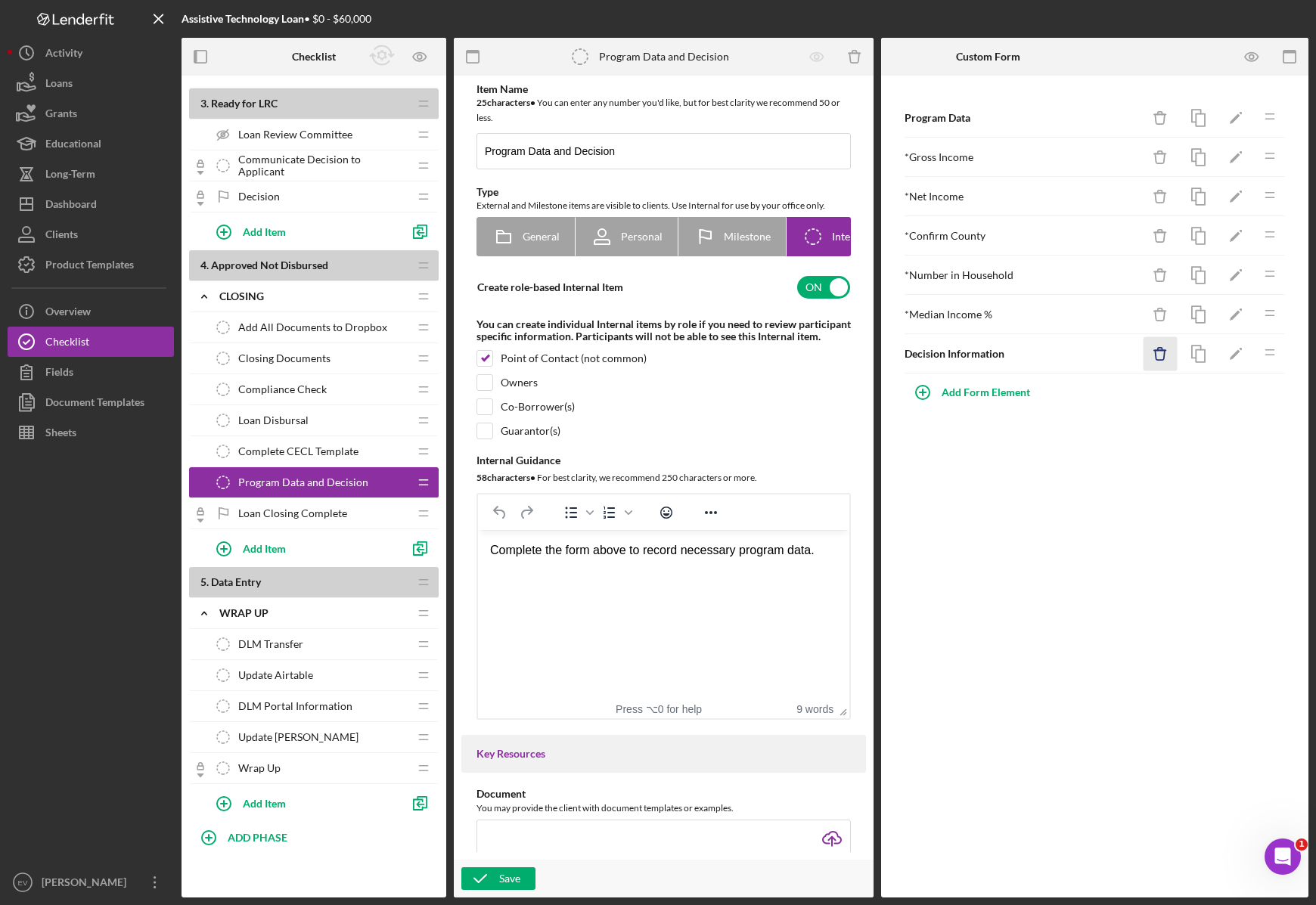
click at [1159, 355] on icon "Icon/Delete" at bounding box center [1160, 354] width 34 height 34
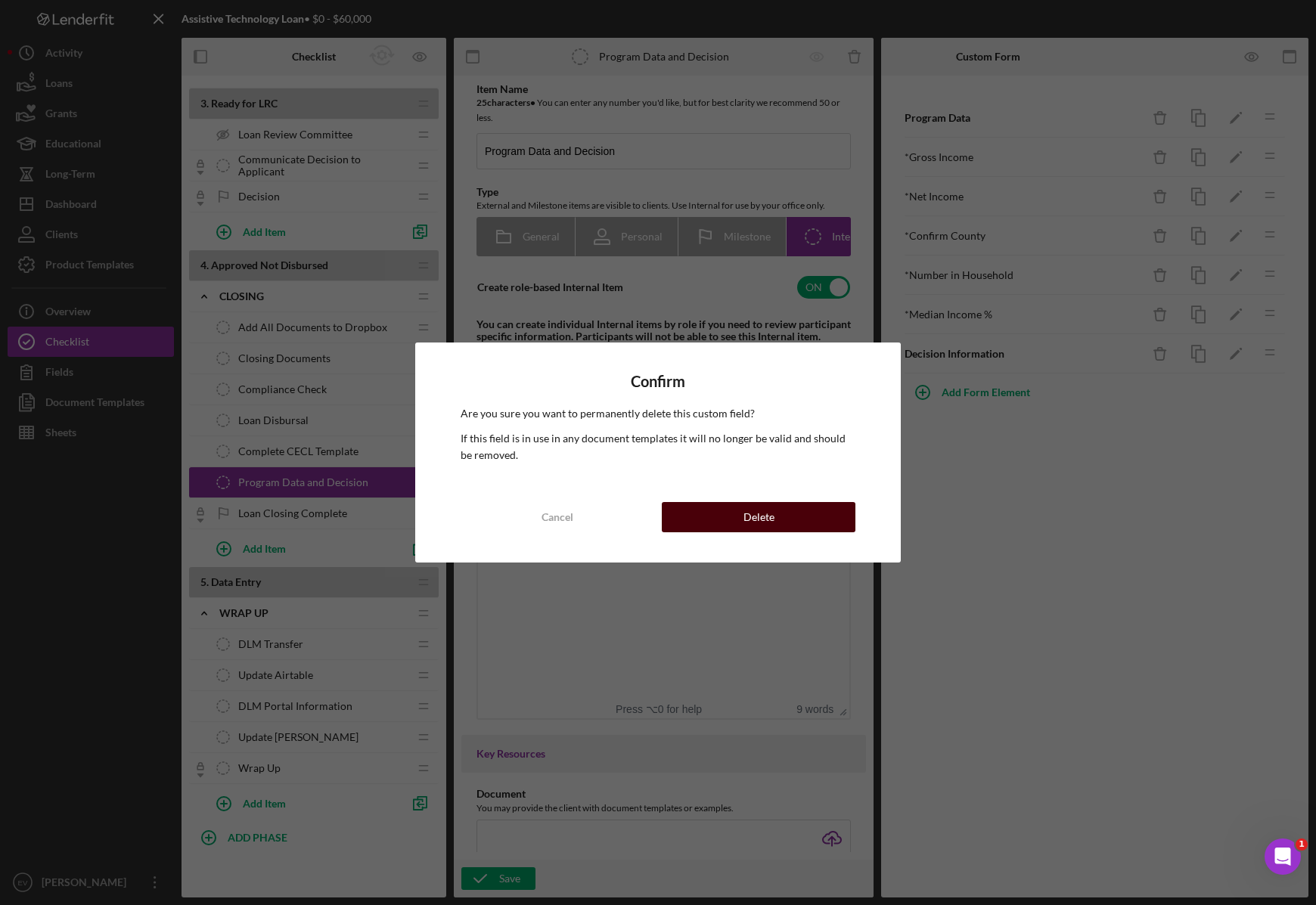
click at [751, 520] on div "Delete" at bounding box center [759, 517] width 31 height 30
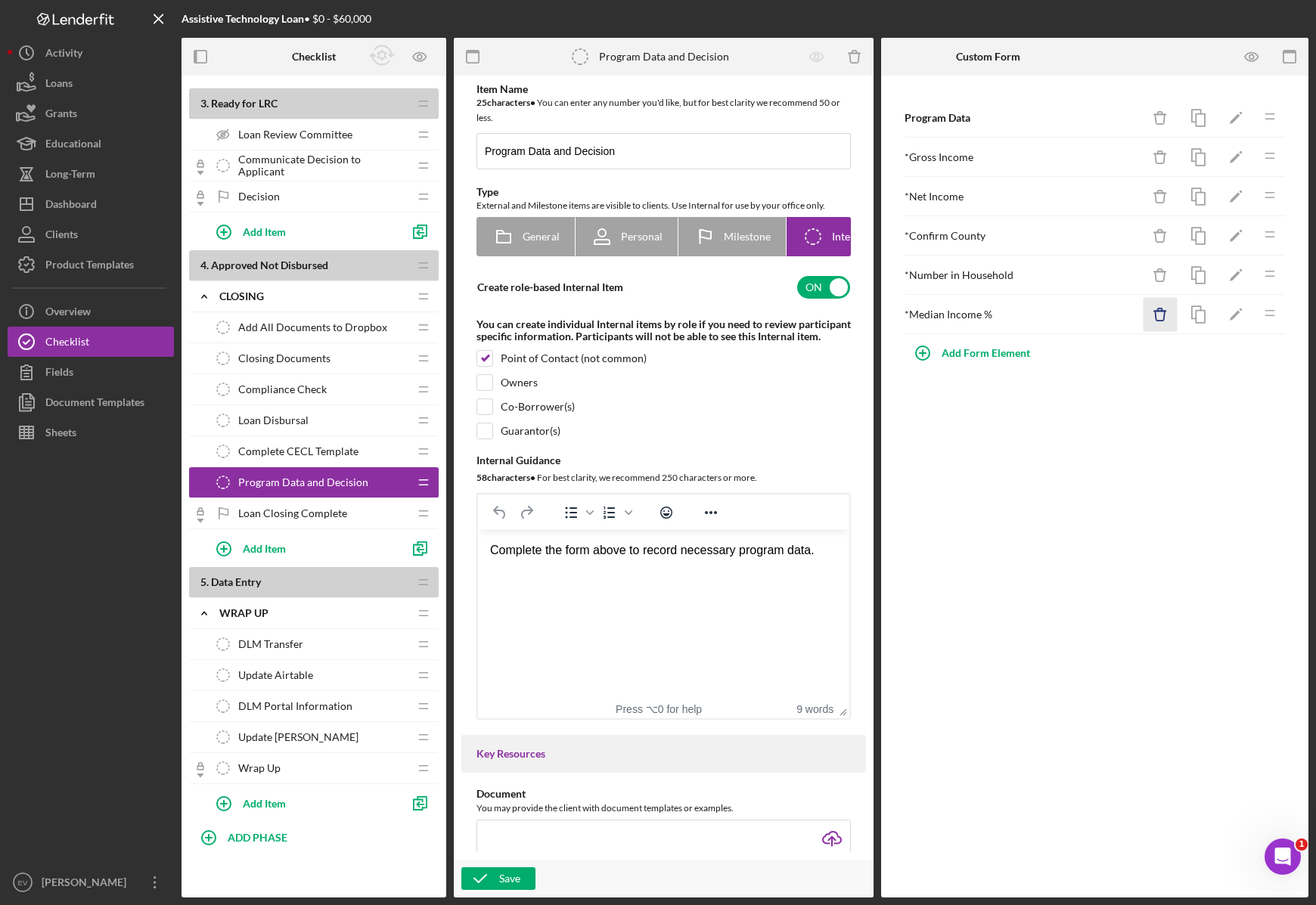
click at [1159, 321] on icon "button" at bounding box center [1159, 315] width 9 height 9
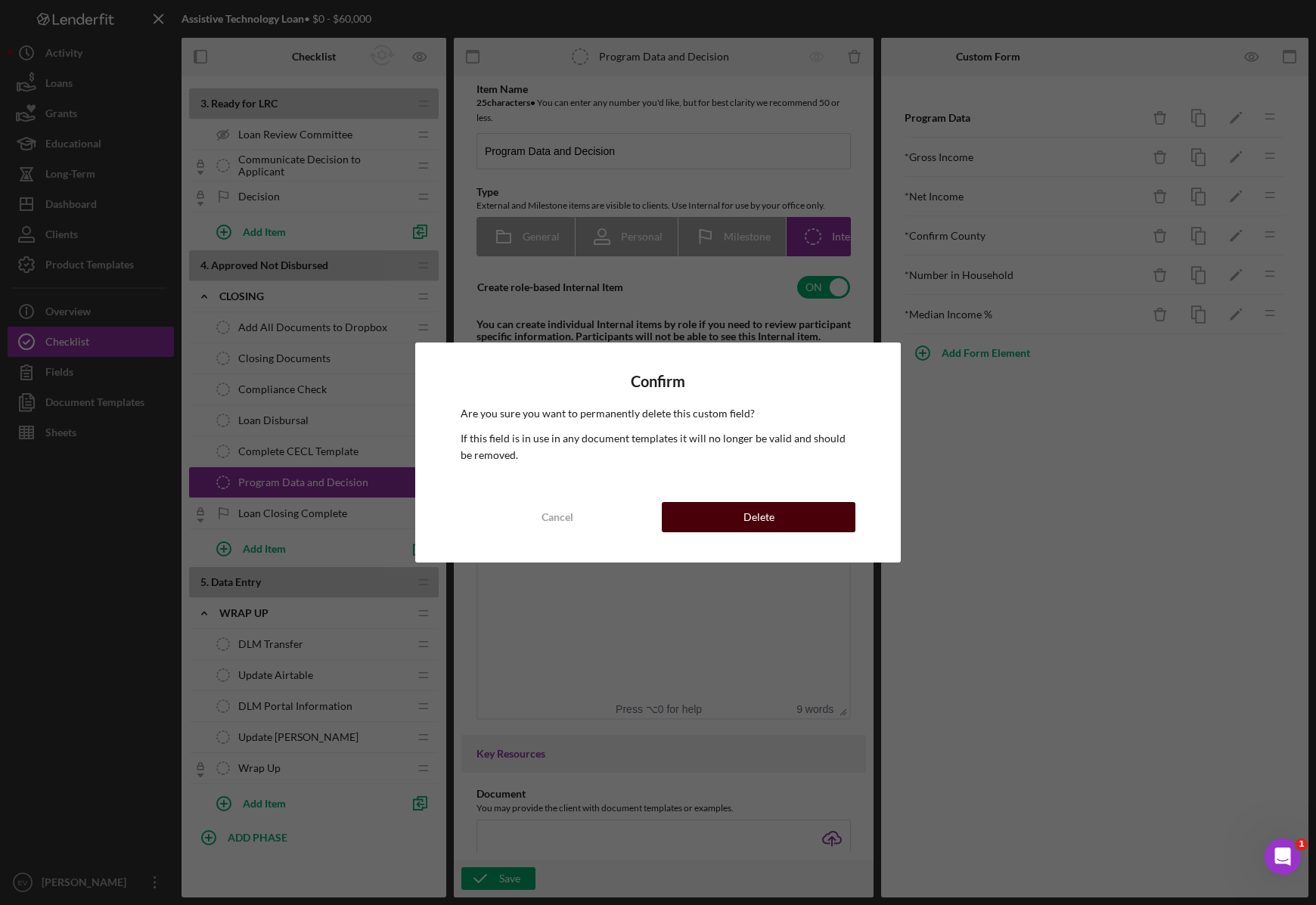
click at [803, 505] on button "Delete" at bounding box center [759, 517] width 193 height 30
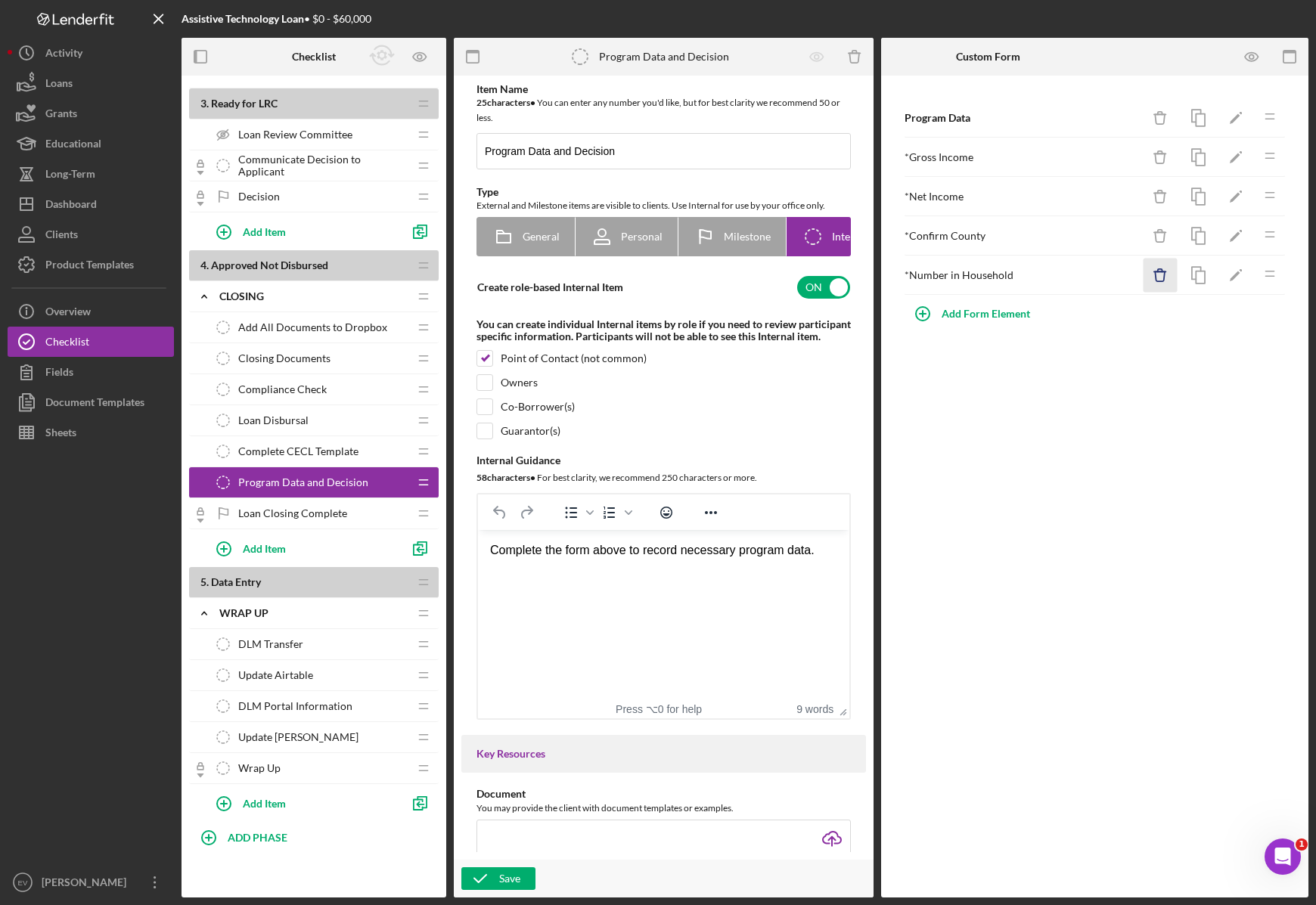
click at [1162, 273] on icon "Icon/Delete" at bounding box center [1160, 275] width 34 height 34
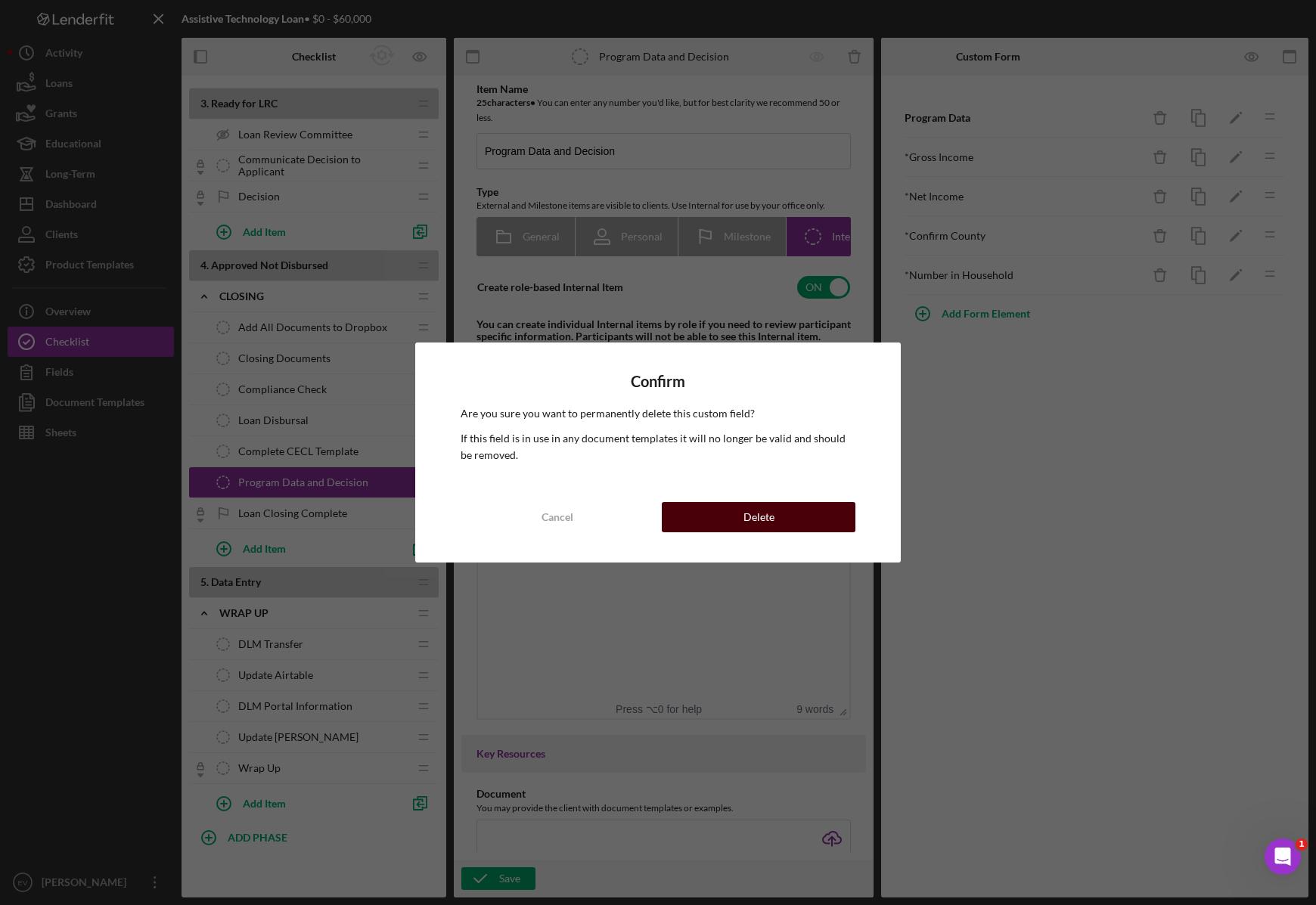
click at [808, 529] on button "Delete" at bounding box center [759, 517] width 193 height 30
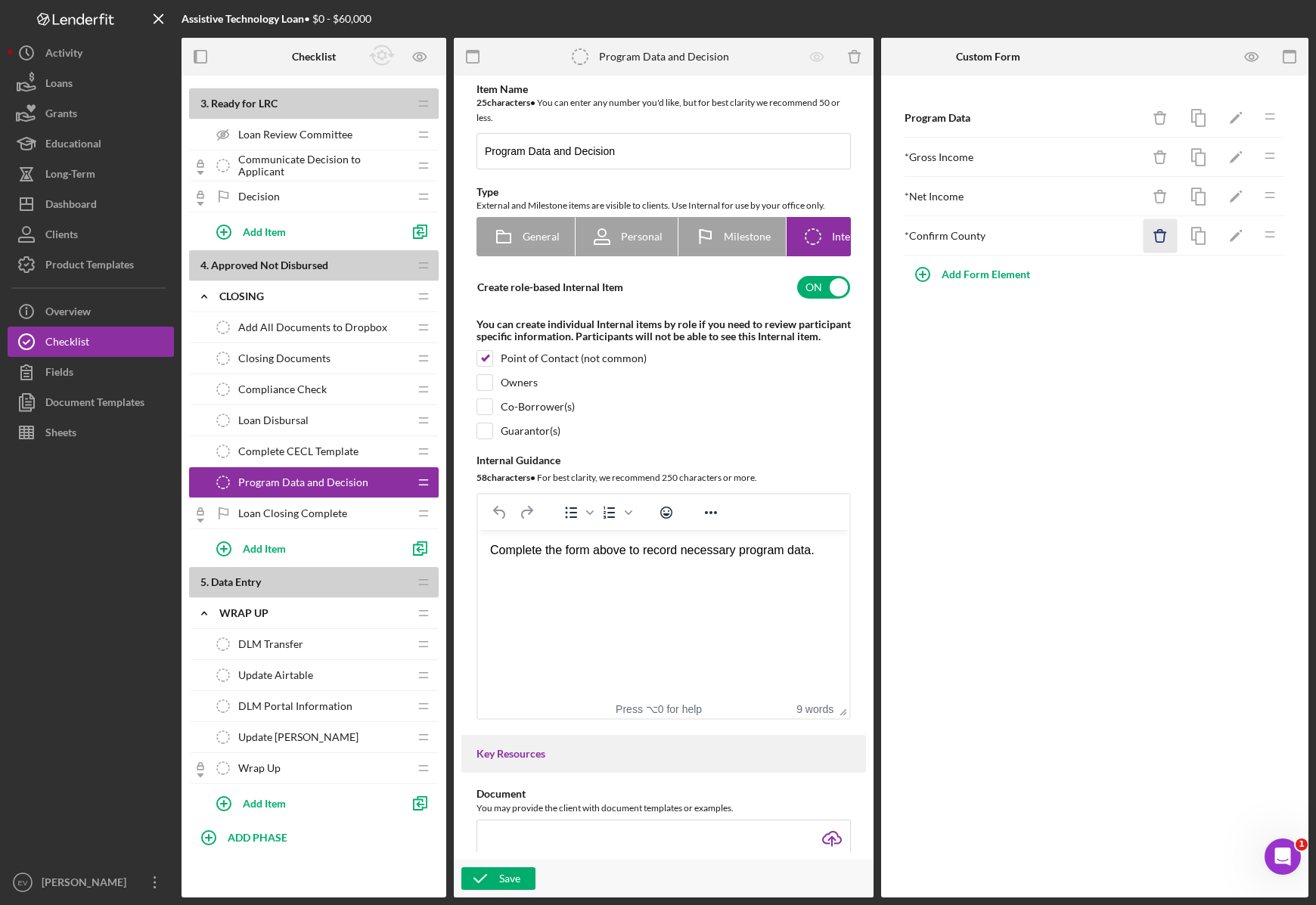
click at [1158, 242] on icon "button" at bounding box center [1159, 236] width 9 height 9
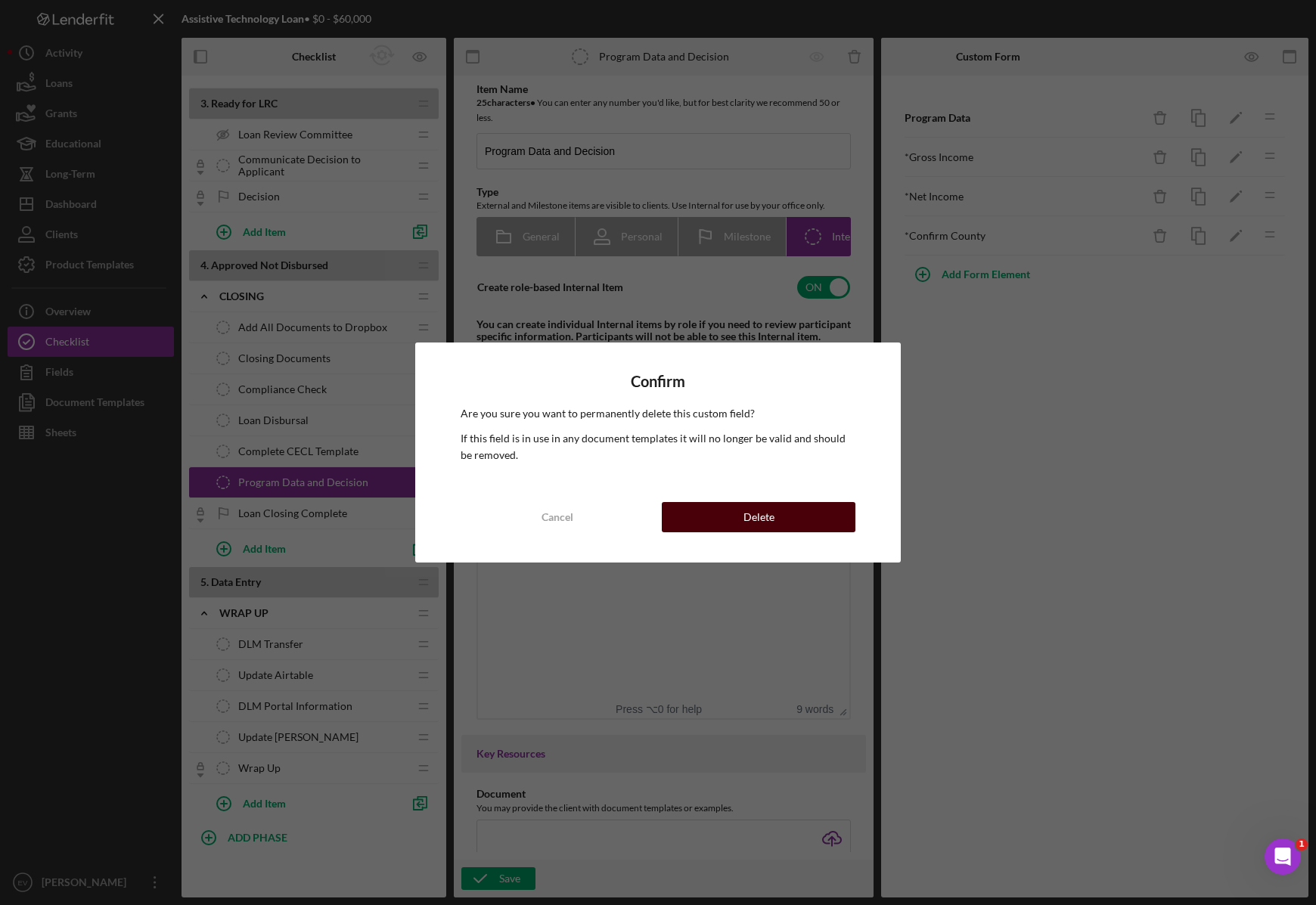
click at [795, 510] on button "Delete" at bounding box center [759, 517] width 193 height 30
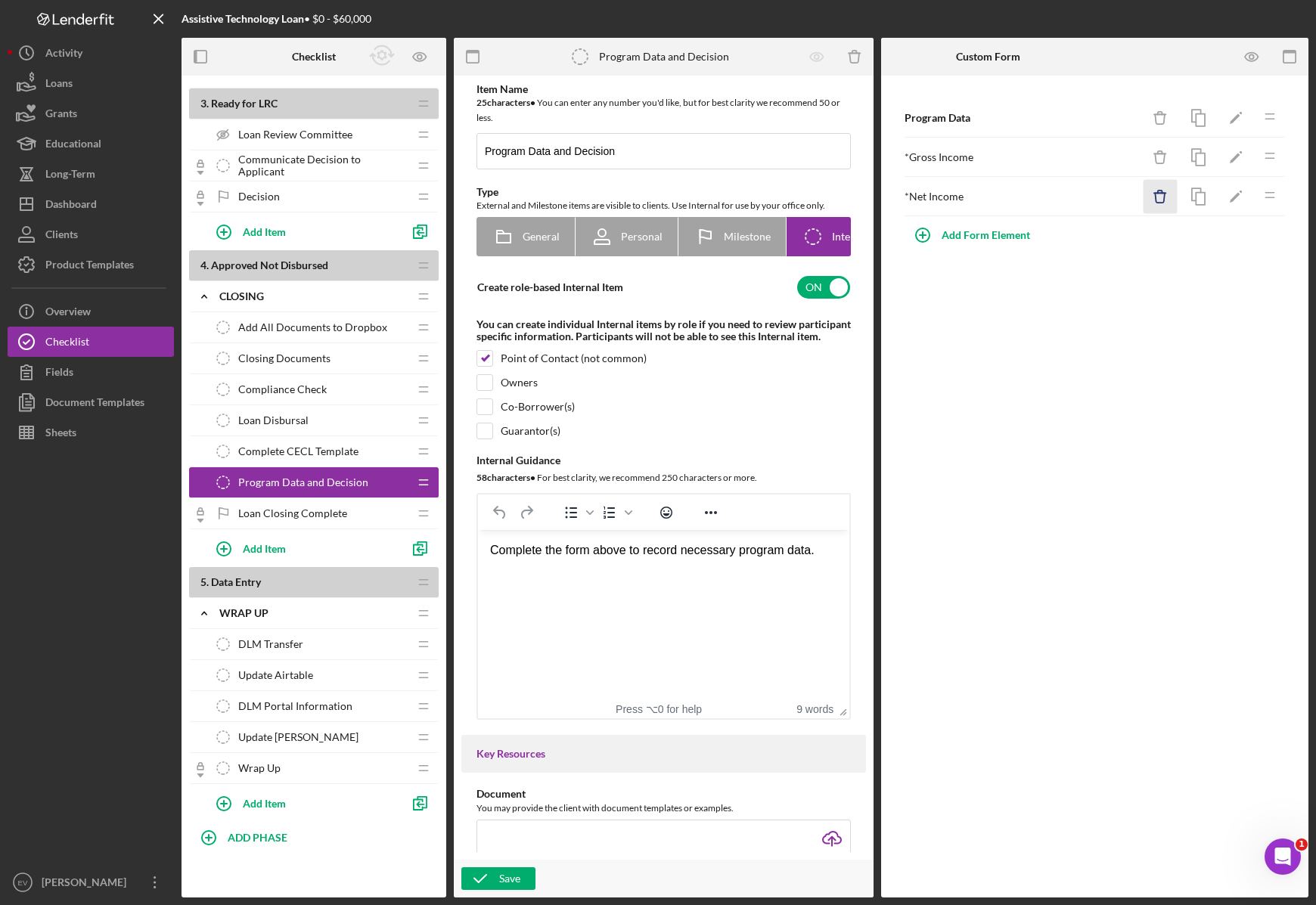
click at [1162, 195] on icon "Icon/Delete" at bounding box center [1160, 197] width 34 height 34
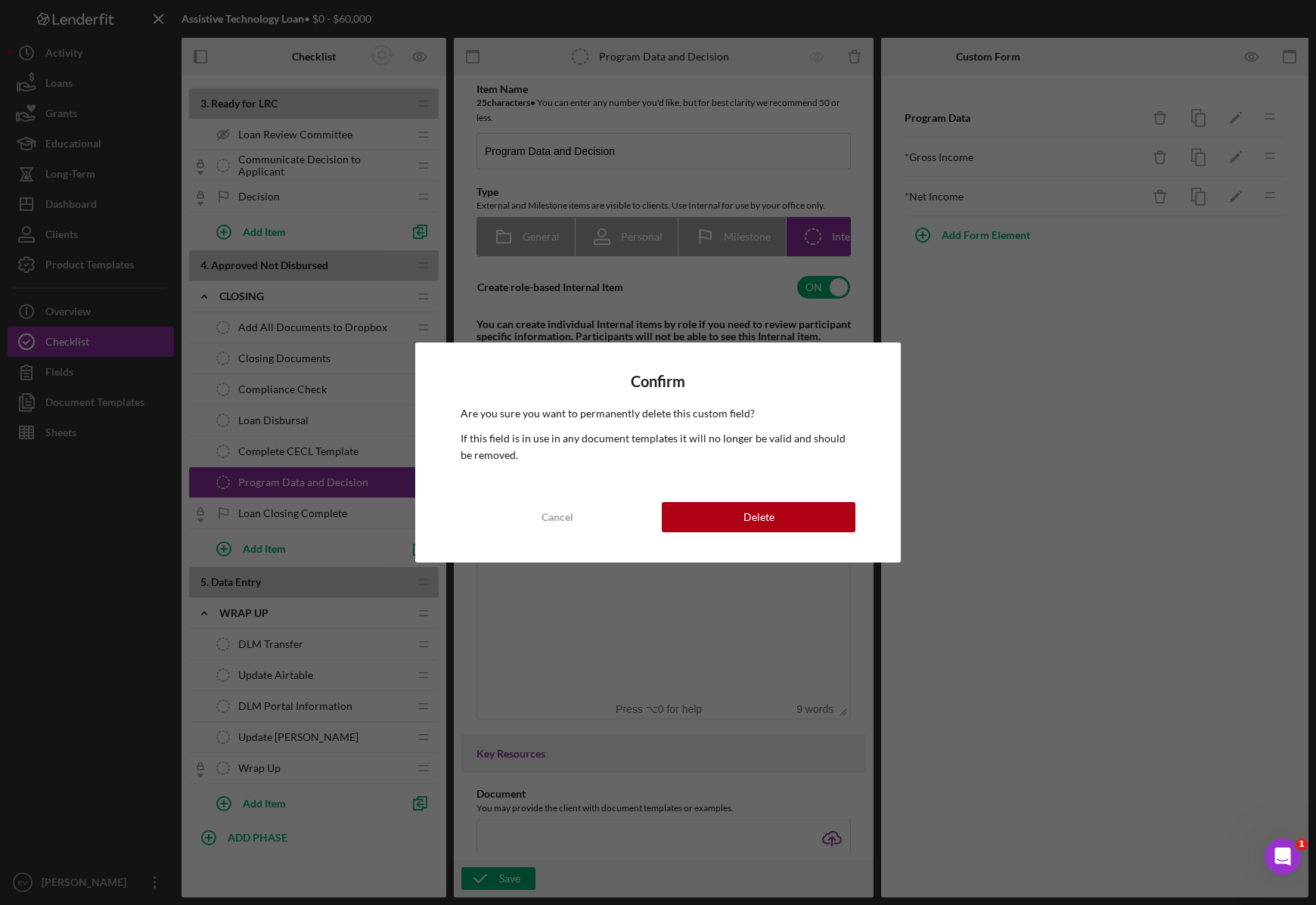
drag, startPoint x: 778, startPoint y: 519, endPoint x: 904, endPoint y: 439, distance: 149.3
click at [778, 518] on button "Delete" at bounding box center [759, 517] width 193 height 30
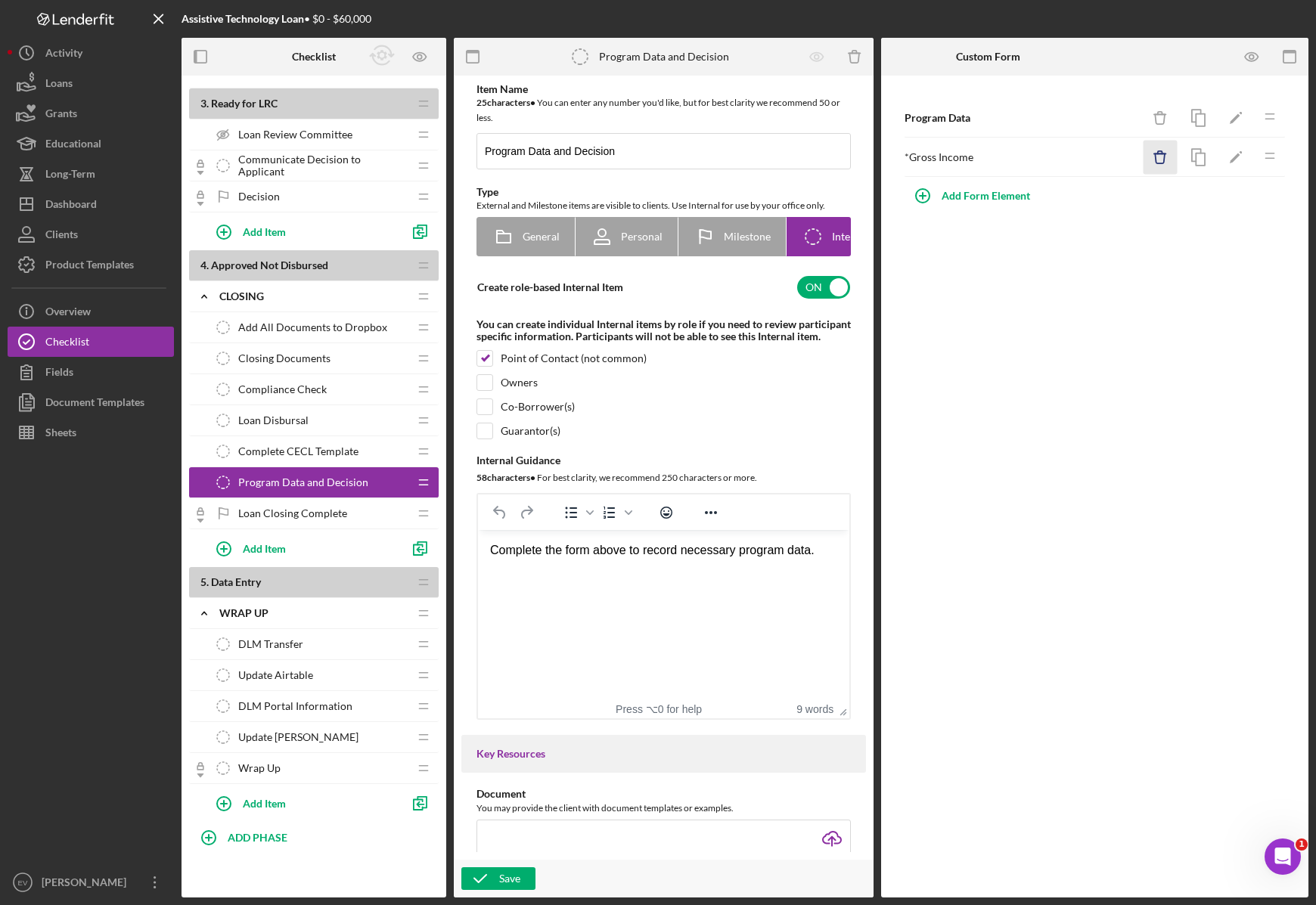
click at [1162, 158] on icon "Icon/Delete" at bounding box center [1160, 157] width 34 height 34
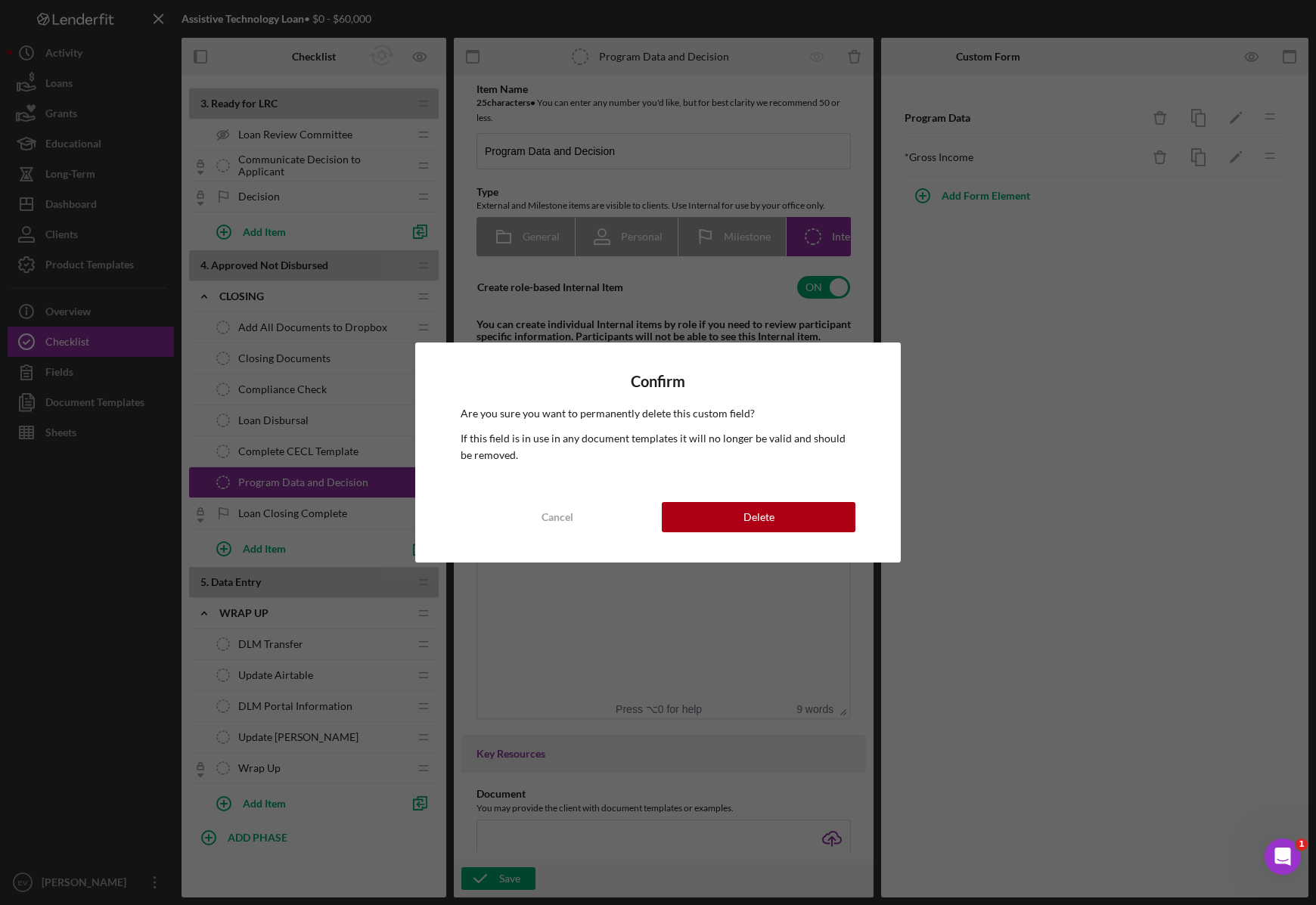
drag, startPoint x: 804, startPoint y: 519, endPoint x: 994, endPoint y: 382, distance: 234.2
click at [804, 519] on button "Delete" at bounding box center [759, 517] width 193 height 30
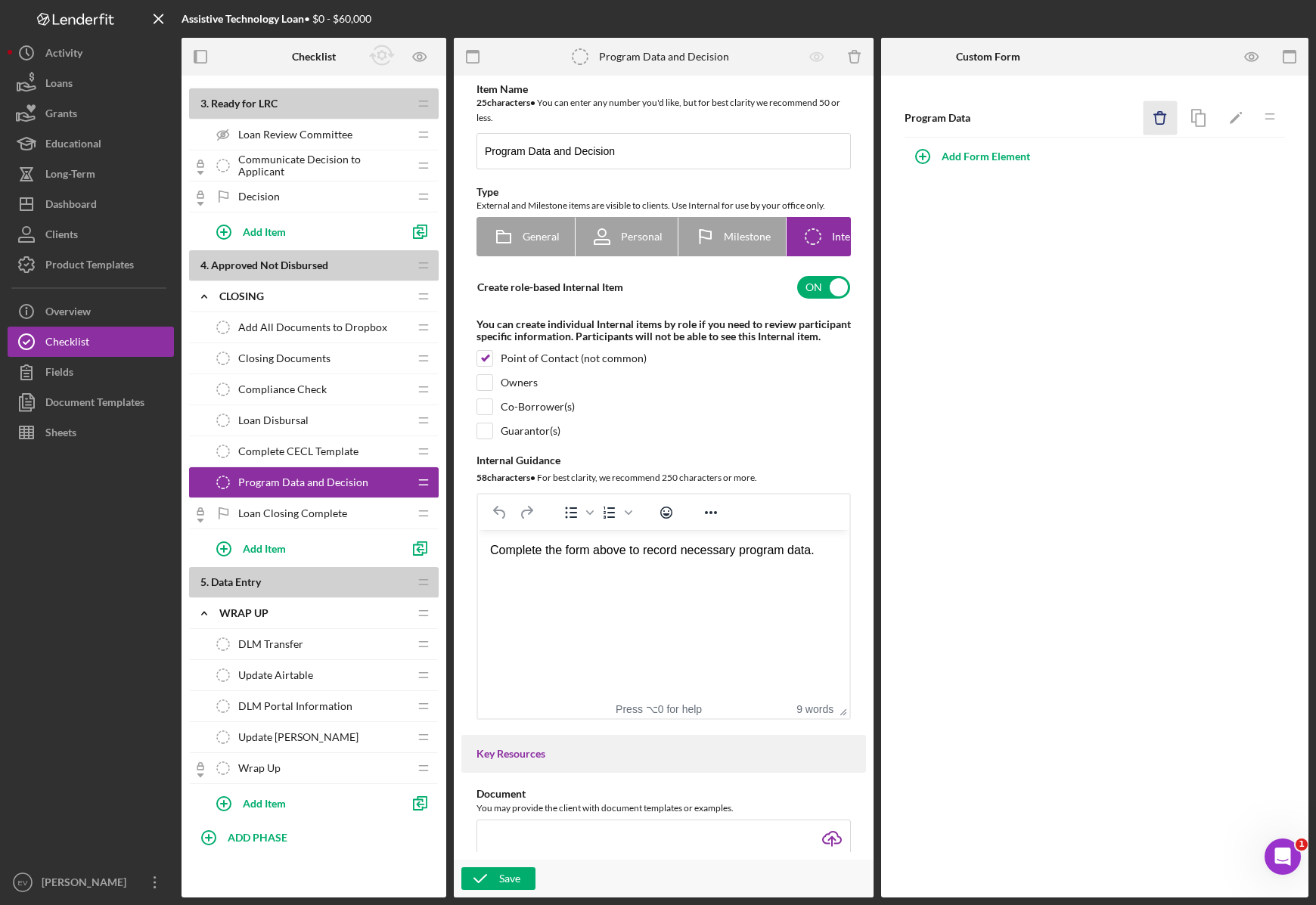
drag, startPoint x: 1157, startPoint y: 116, endPoint x: 1153, endPoint y: 127, distance: 11.7
click at [1157, 116] on icon "Icon/Delete" at bounding box center [1160, 117] width 34 height 34
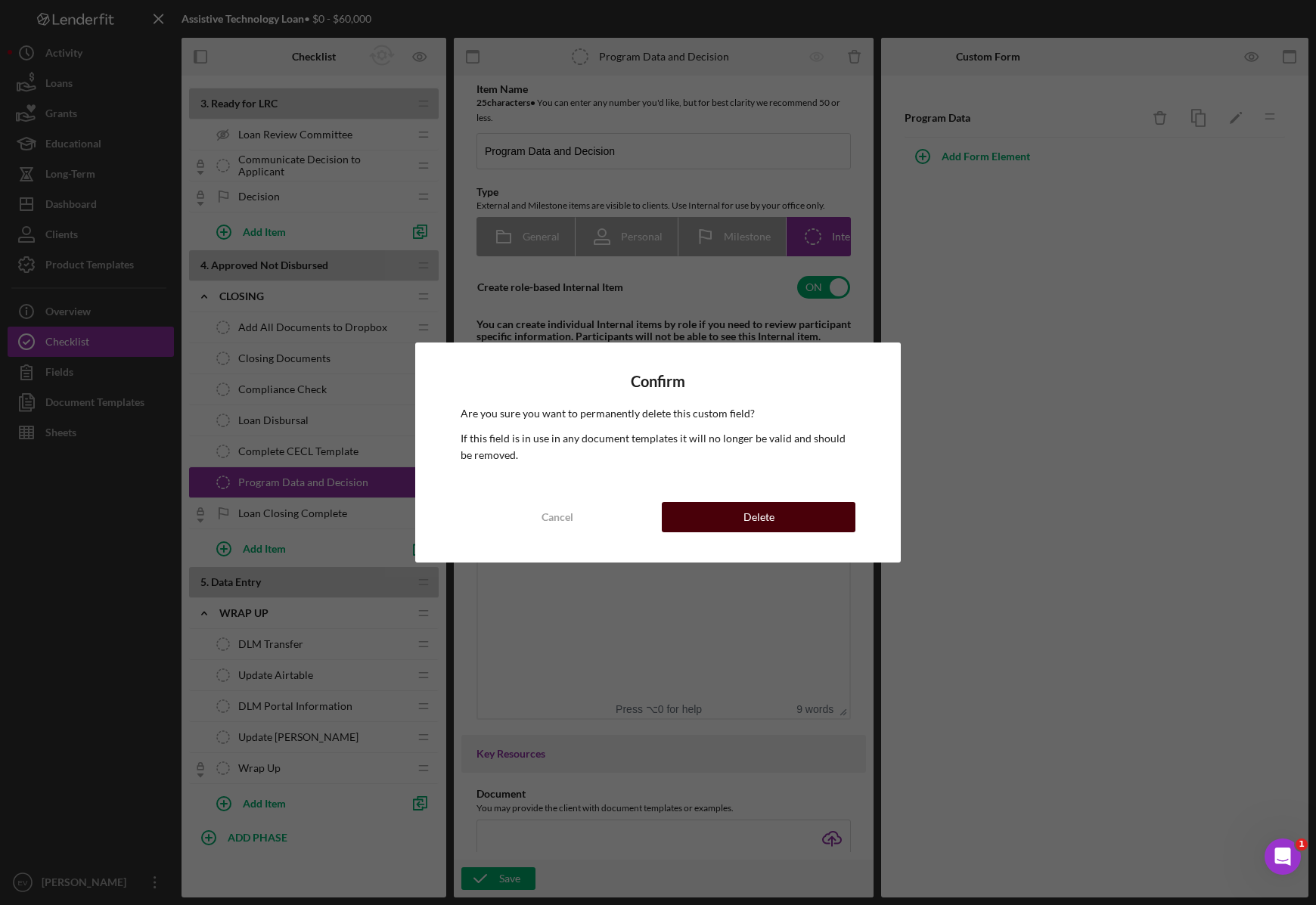
click at [780, 521] on button "Delete" at bounding box center [759, 517] width 193 height 30
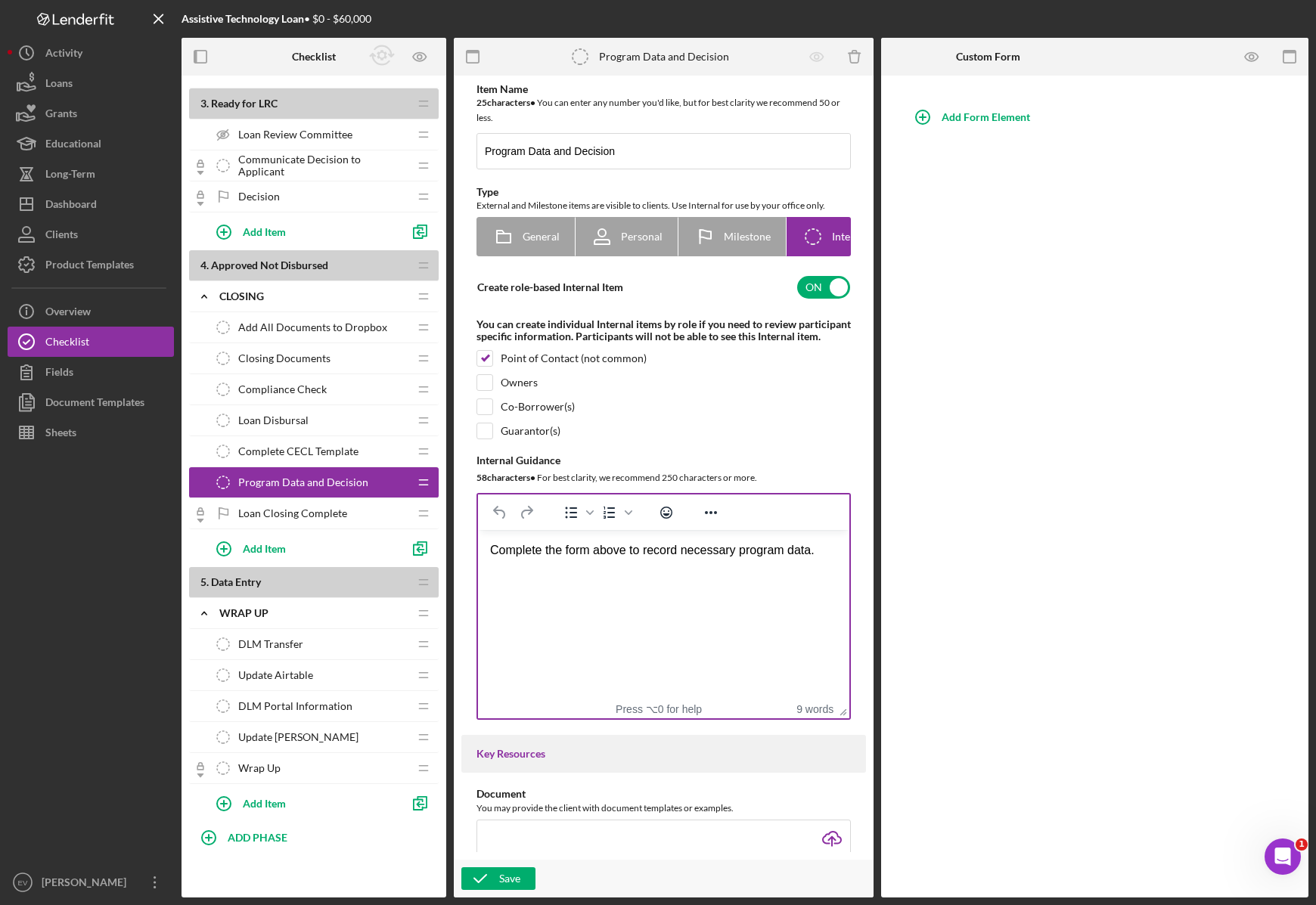
scroll to position [364, 0]
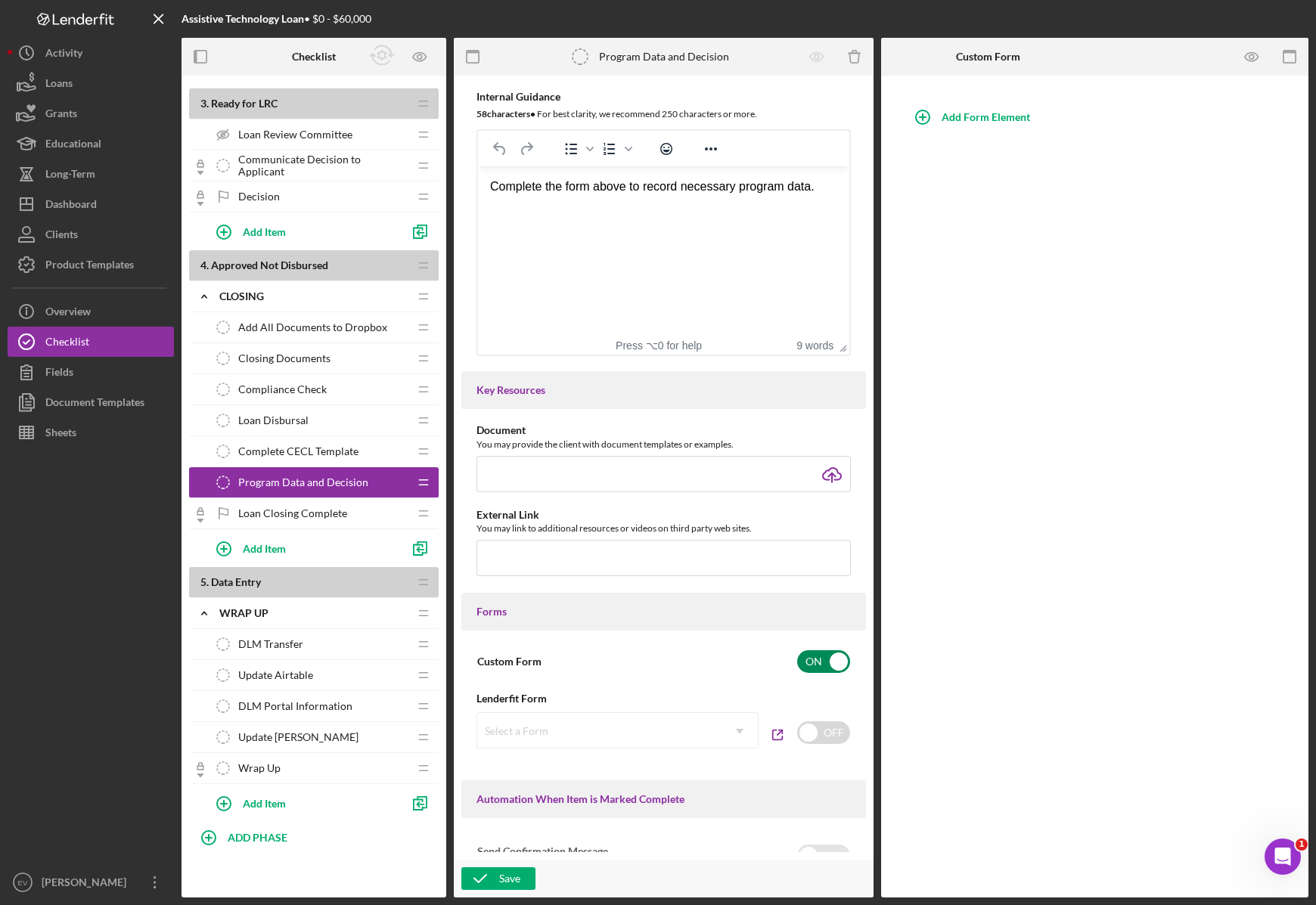
click at [826, 673] on input "checkbox" at bounding box center [823, 662] width 53 height 22
checkbox input "false"
drag, startPoint x: 501, startPoint y: 874, endPoint x: 553, endPoint y: 870, distance: 52.2
click at [501, 874] on div "Save" at bounding box center [509, 878] width 22 height 22
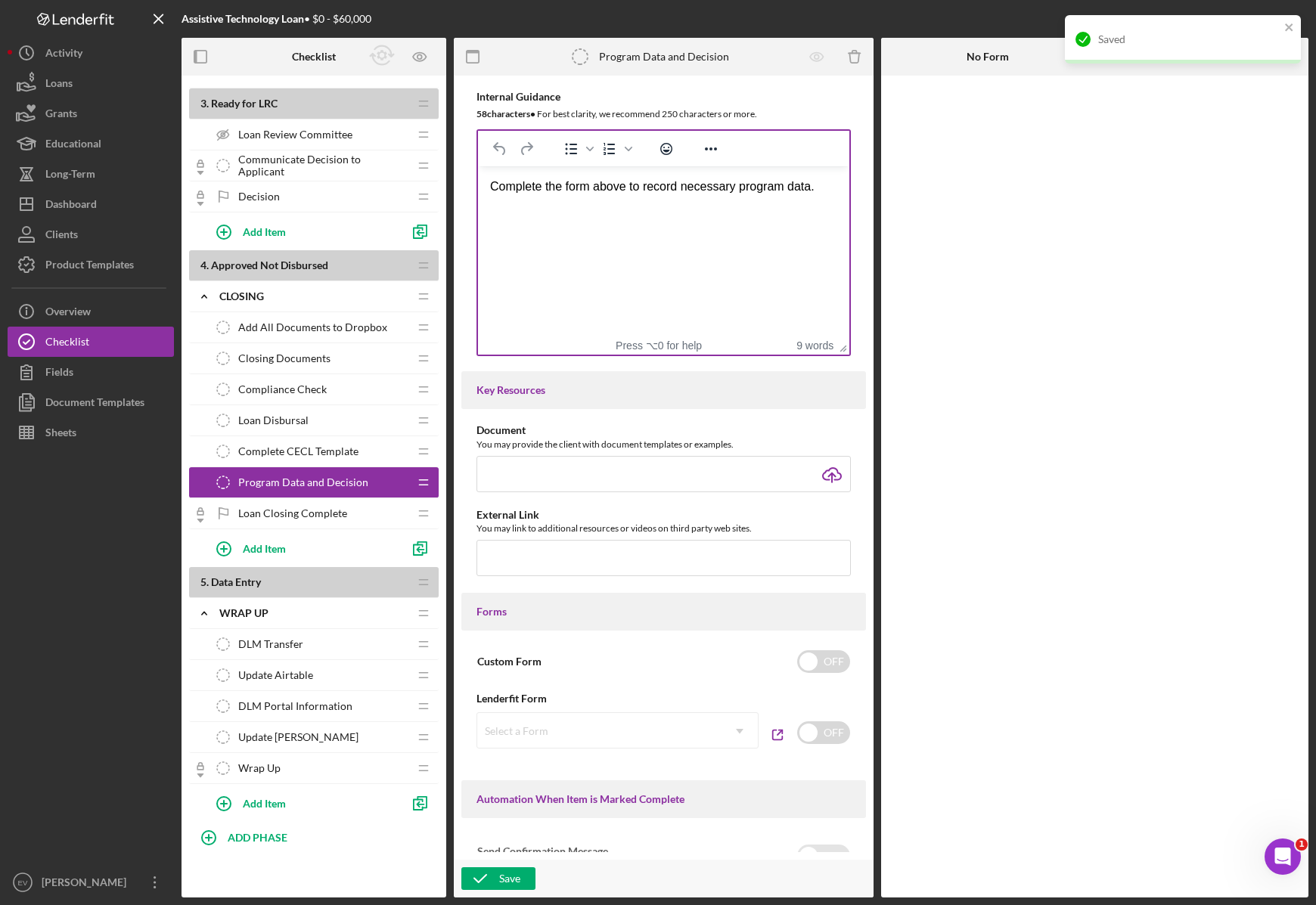
scroll to position [0, 0]
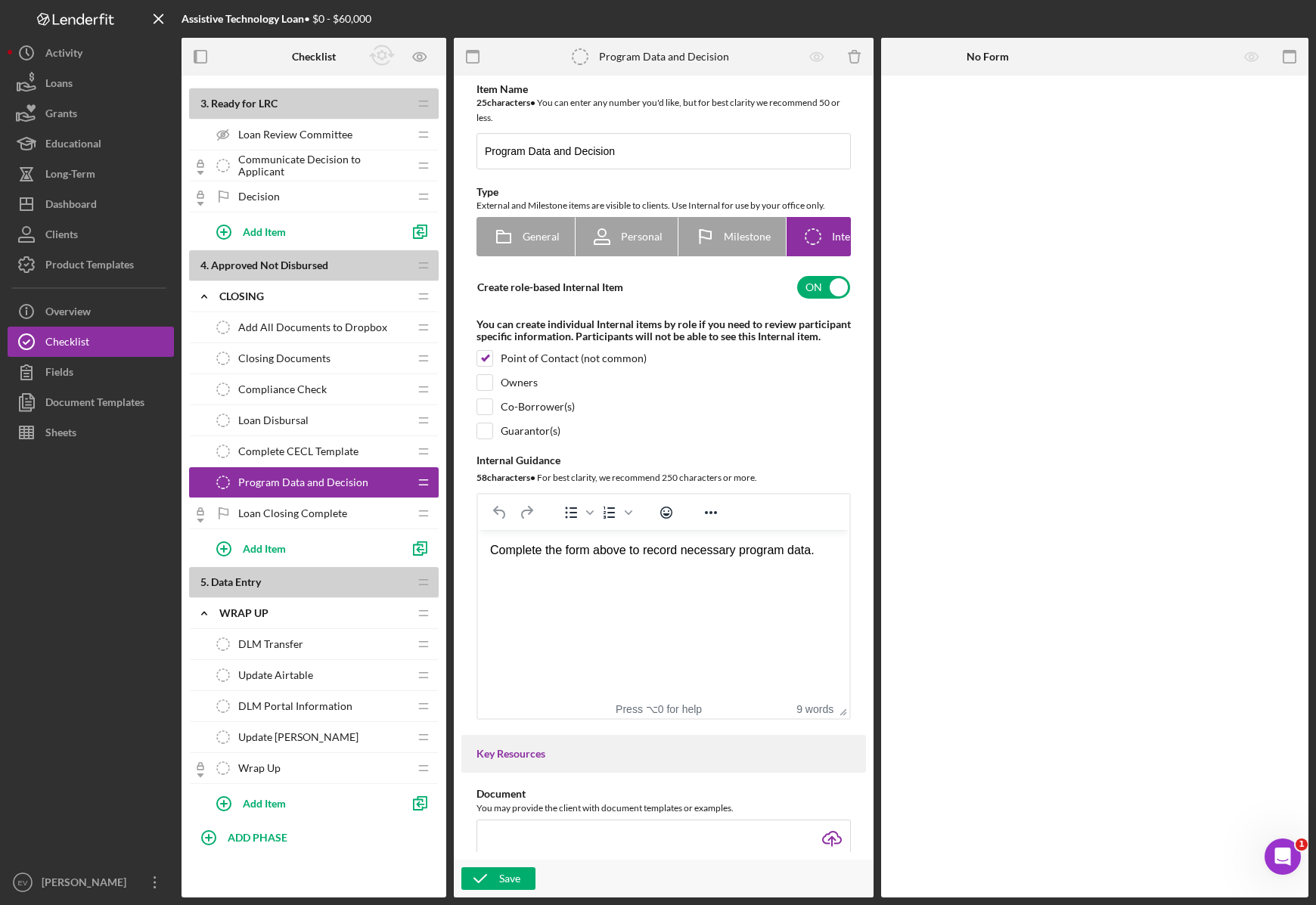
click at [684, 562] on html "Complete the form above to record necessary program data." at bounding box center [664, 550] width 371 height 41
click at [682, 557] on div "Complete the form above to record necessary program data." at bounding box center [664, 550] width 347 height 16
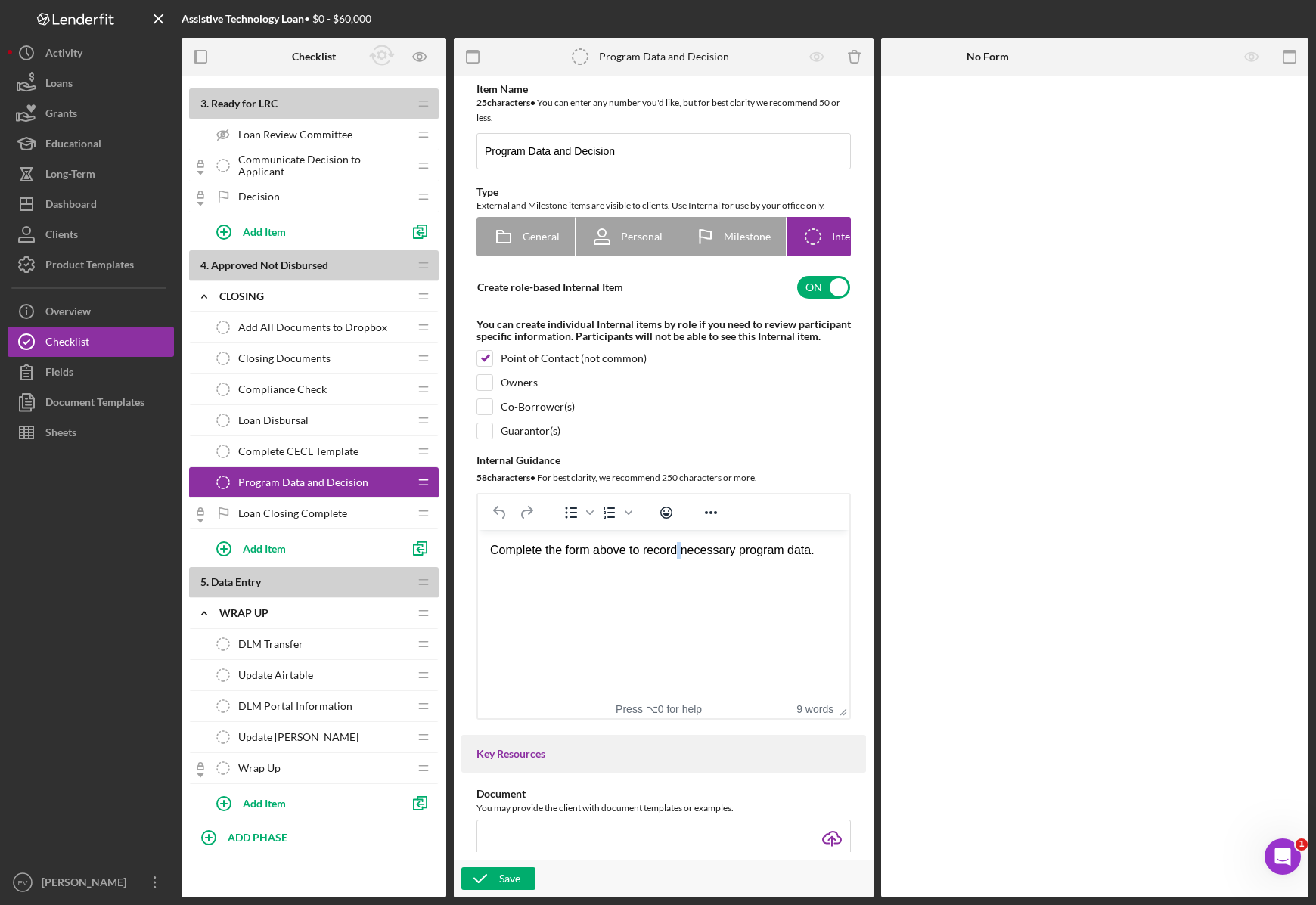
click at [682, 557] on div "Complete the form above to record necessary program data." at bounding box center [664, 550] width 347 height 16
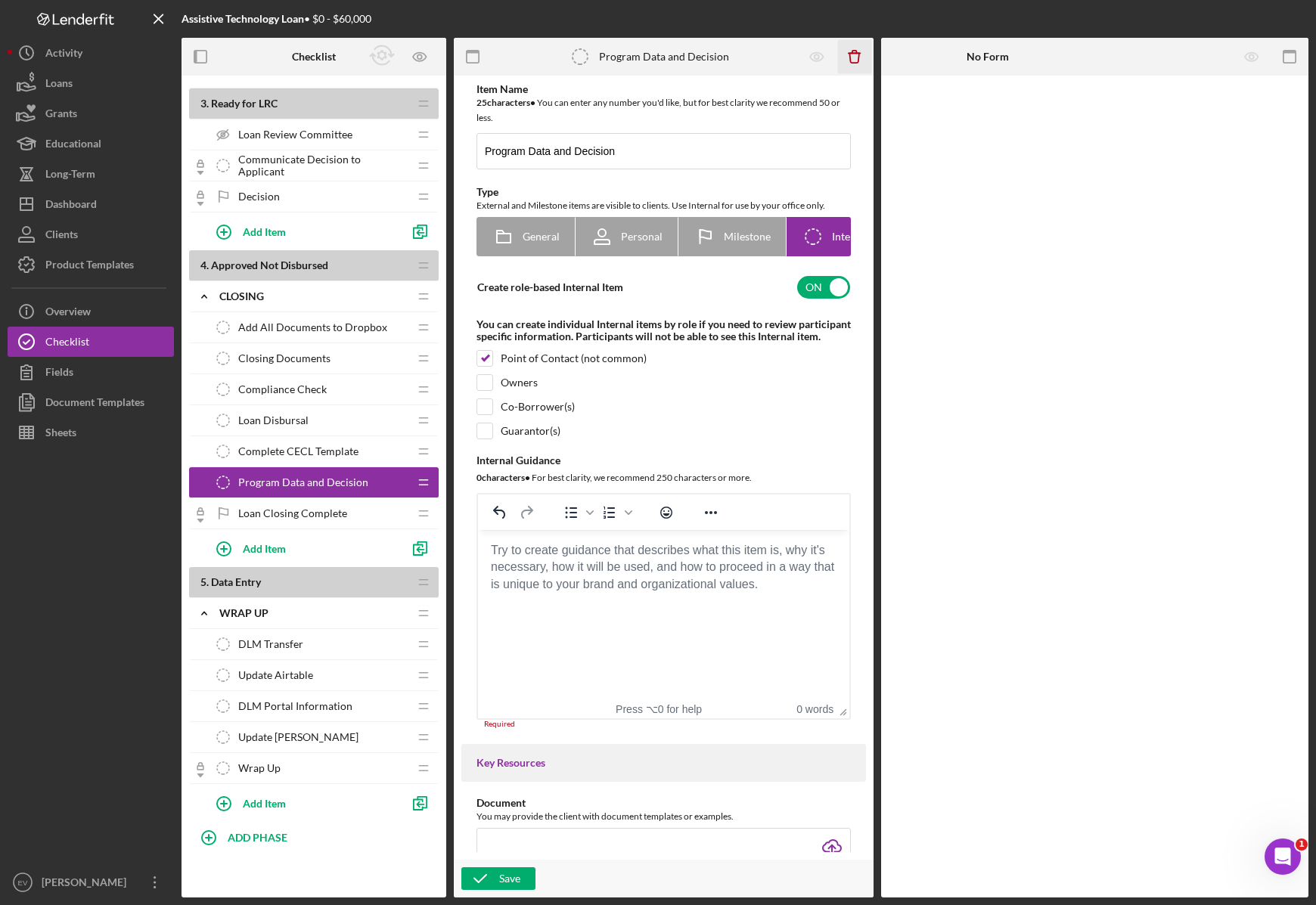
click at [854, 61] on icon "Icon/Delete" at bounding box center [854, 56] width 34 height 34
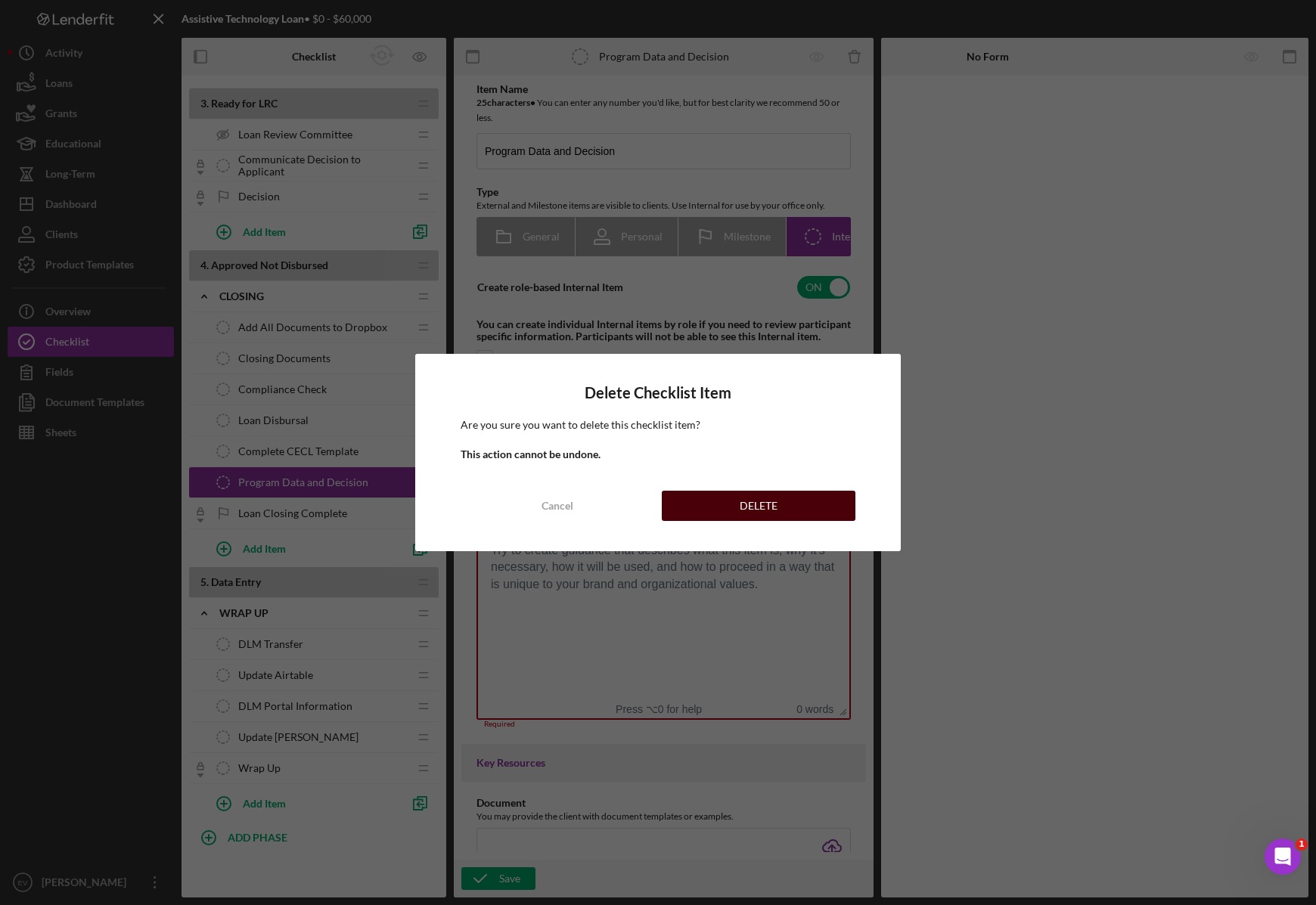
click at [790, 508] on button "DELETE" at bounding box center [759, 506] width 193 height 30
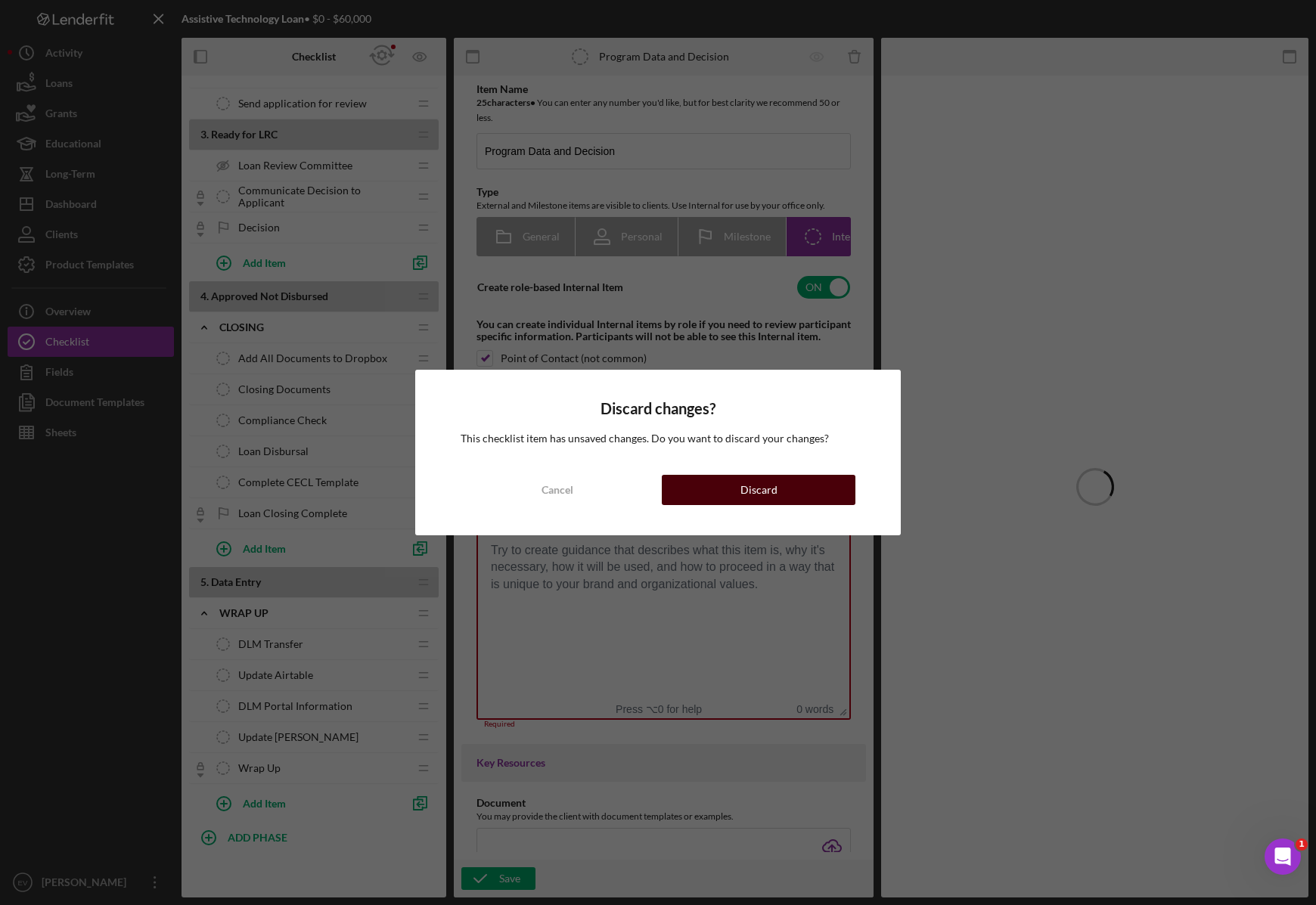
click at [746, 496] on div "Discard" at bounding box center [759, 489] width 37 height 30
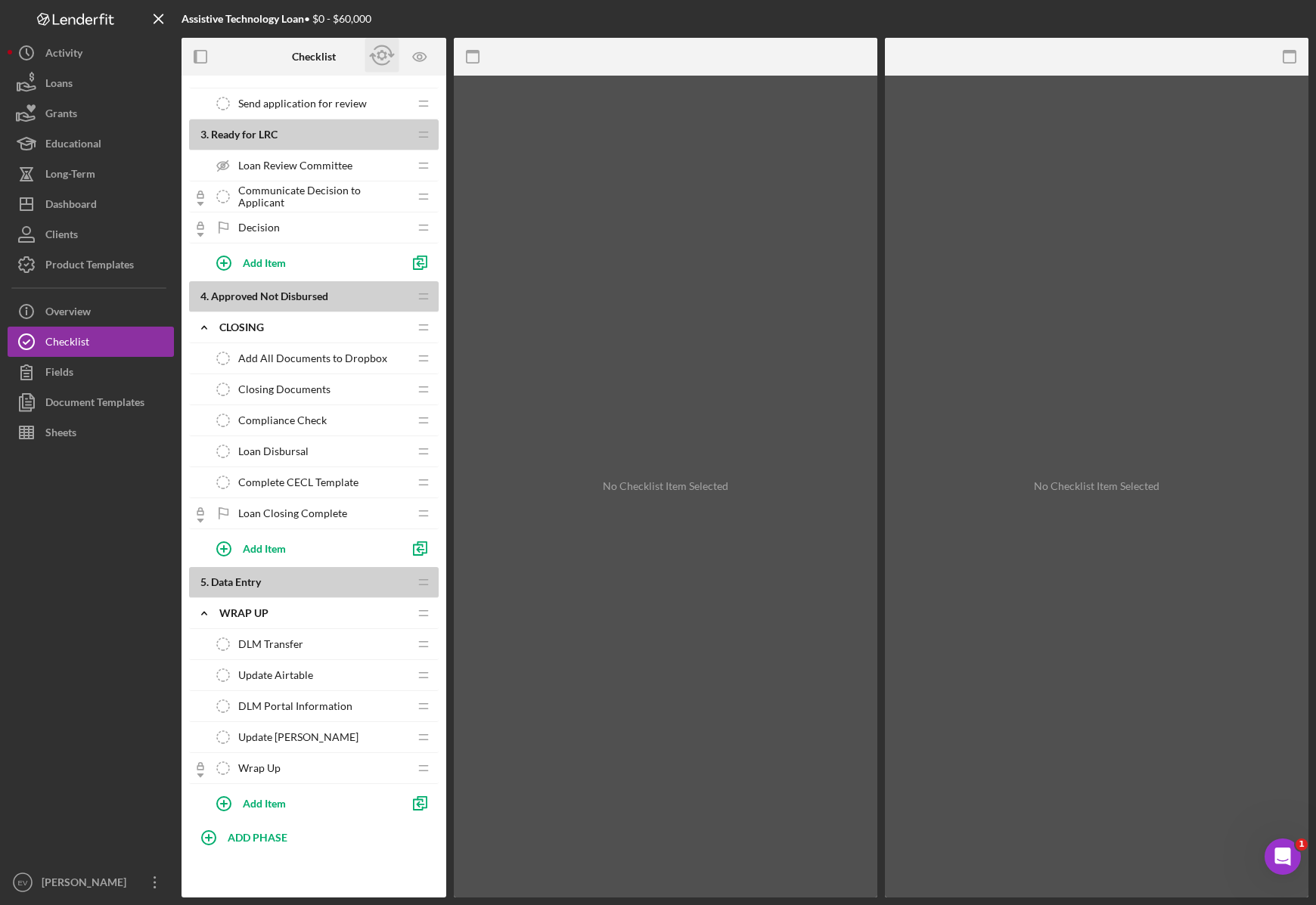
click at [386, 53] on icon "button" at bounding box center [381, 56] width 9 height 10
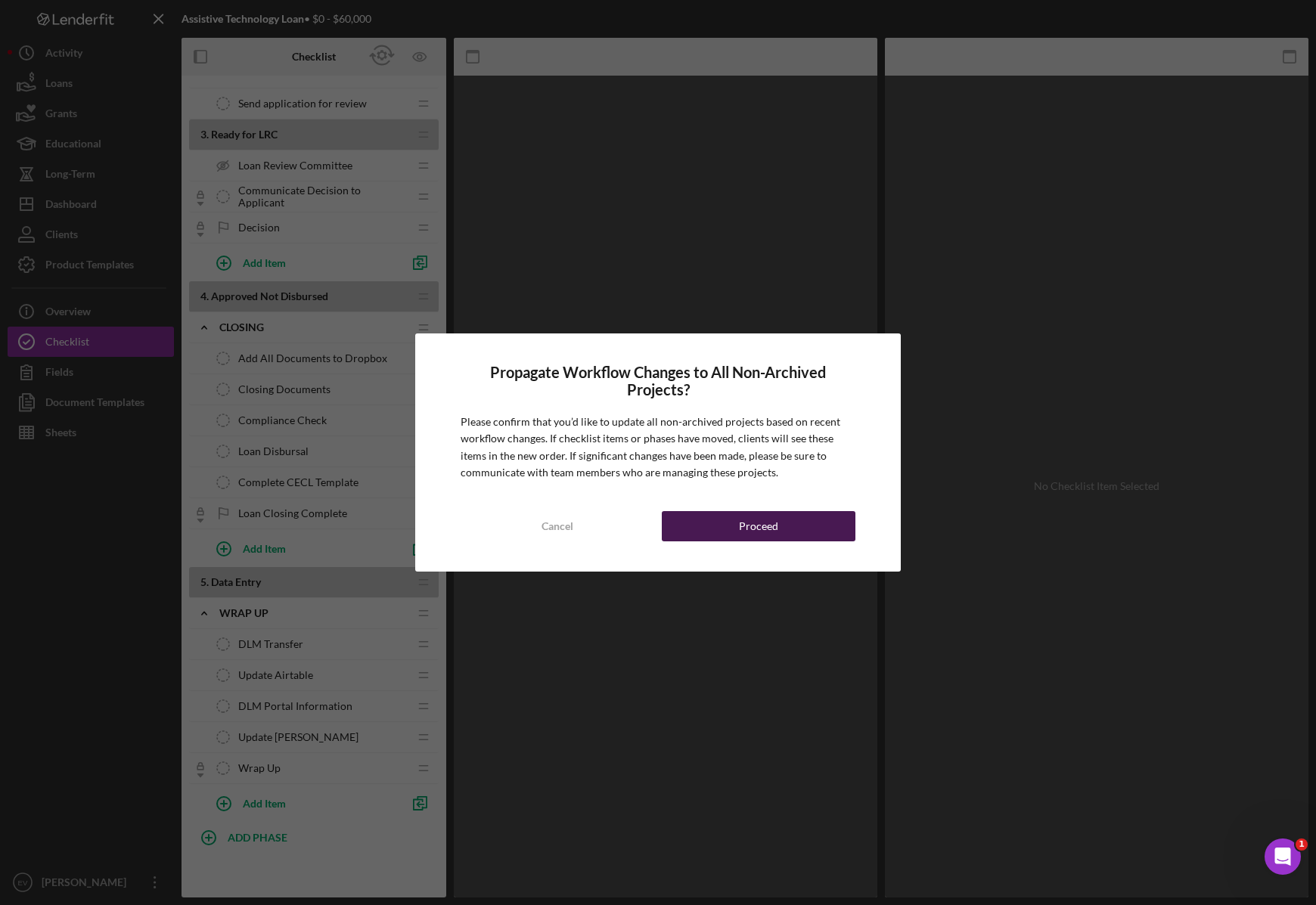
click at [724, 524] on button "Proceed" at bounding box center [759, 525] width 193 height 30
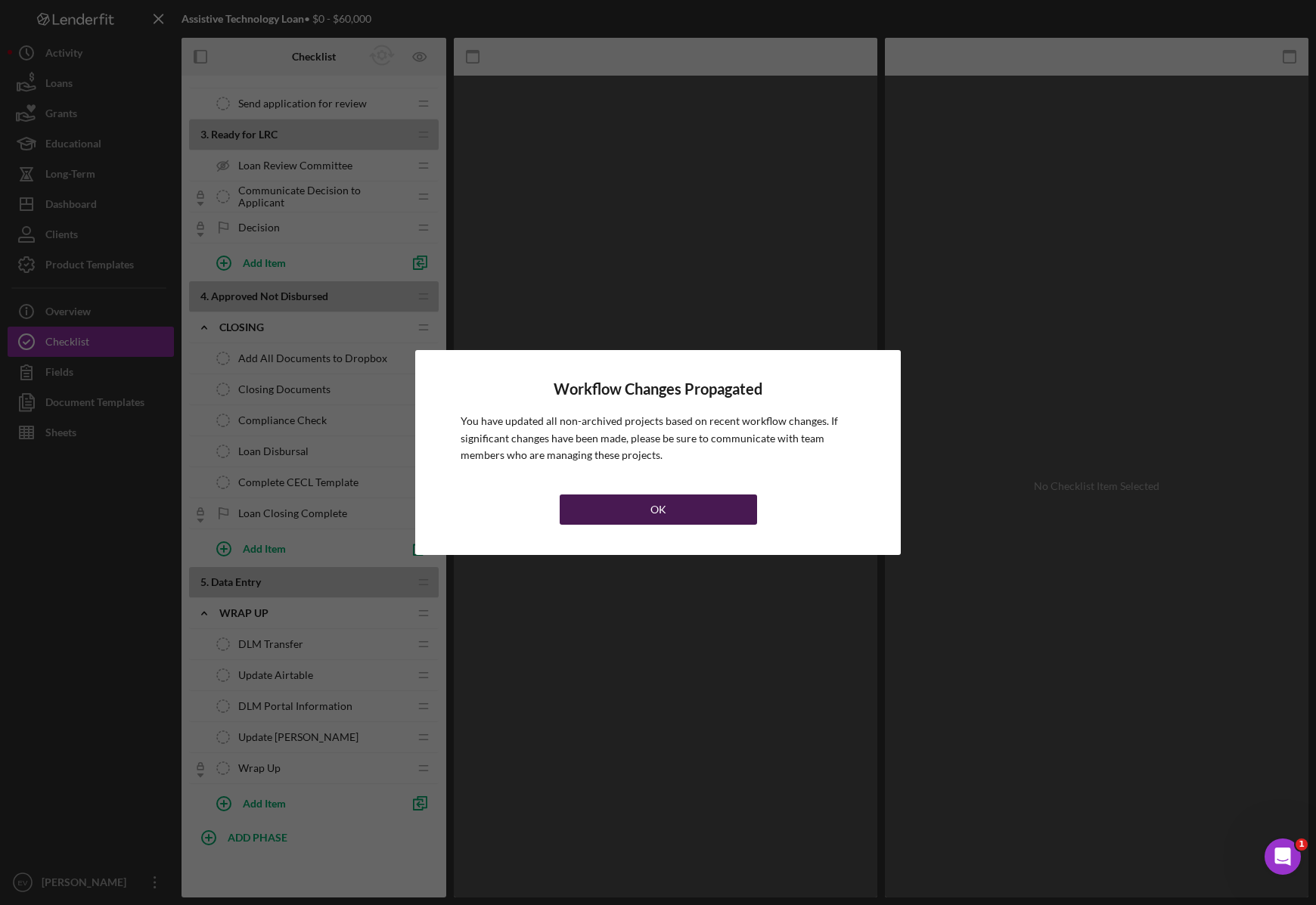
click at [694, 500] on button "OK" at bounding box center [658, 509] width 198 height 30
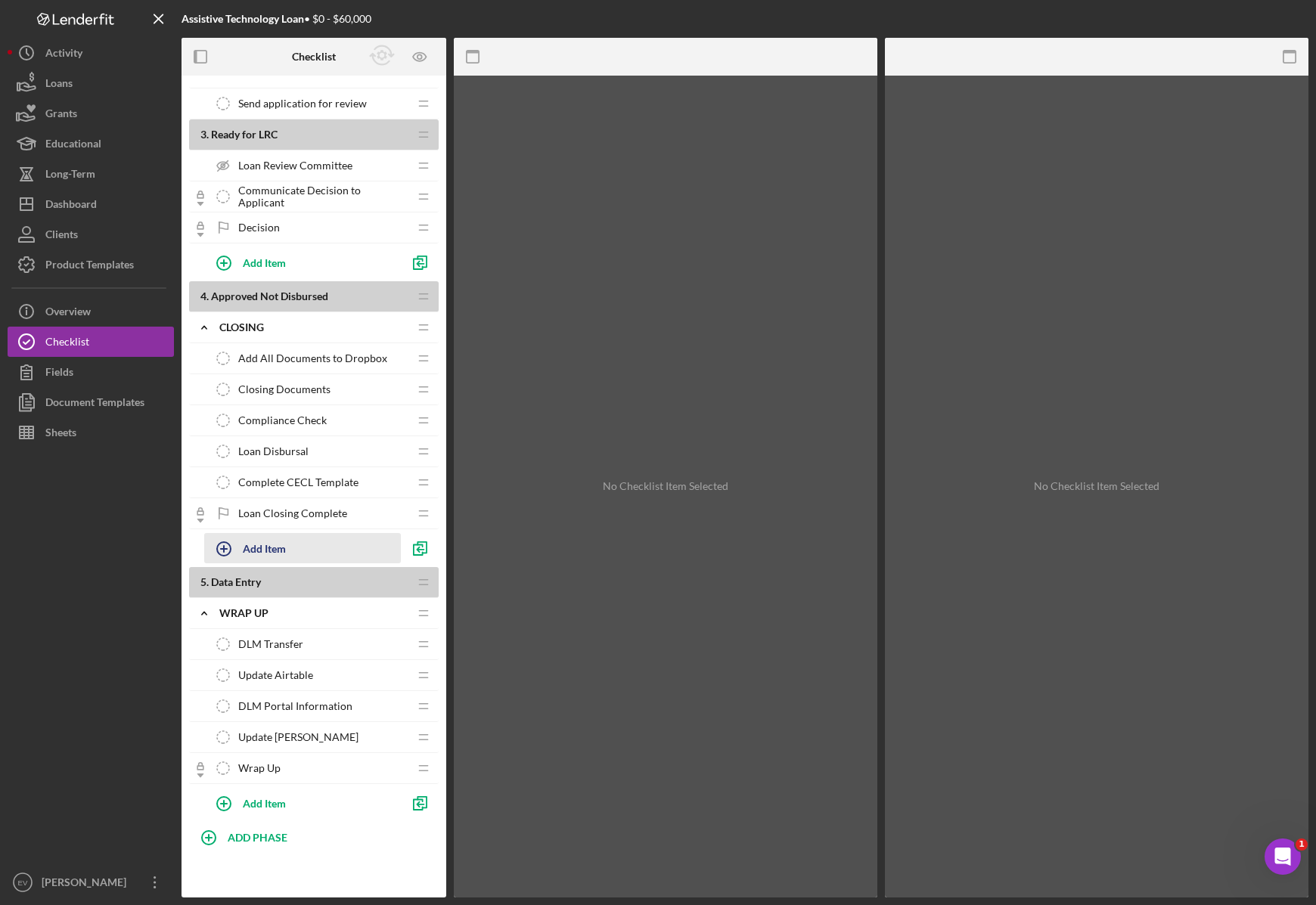
click at [275, 550] on div "Add Item" at bounding box center [264, 548] width 43 height 28
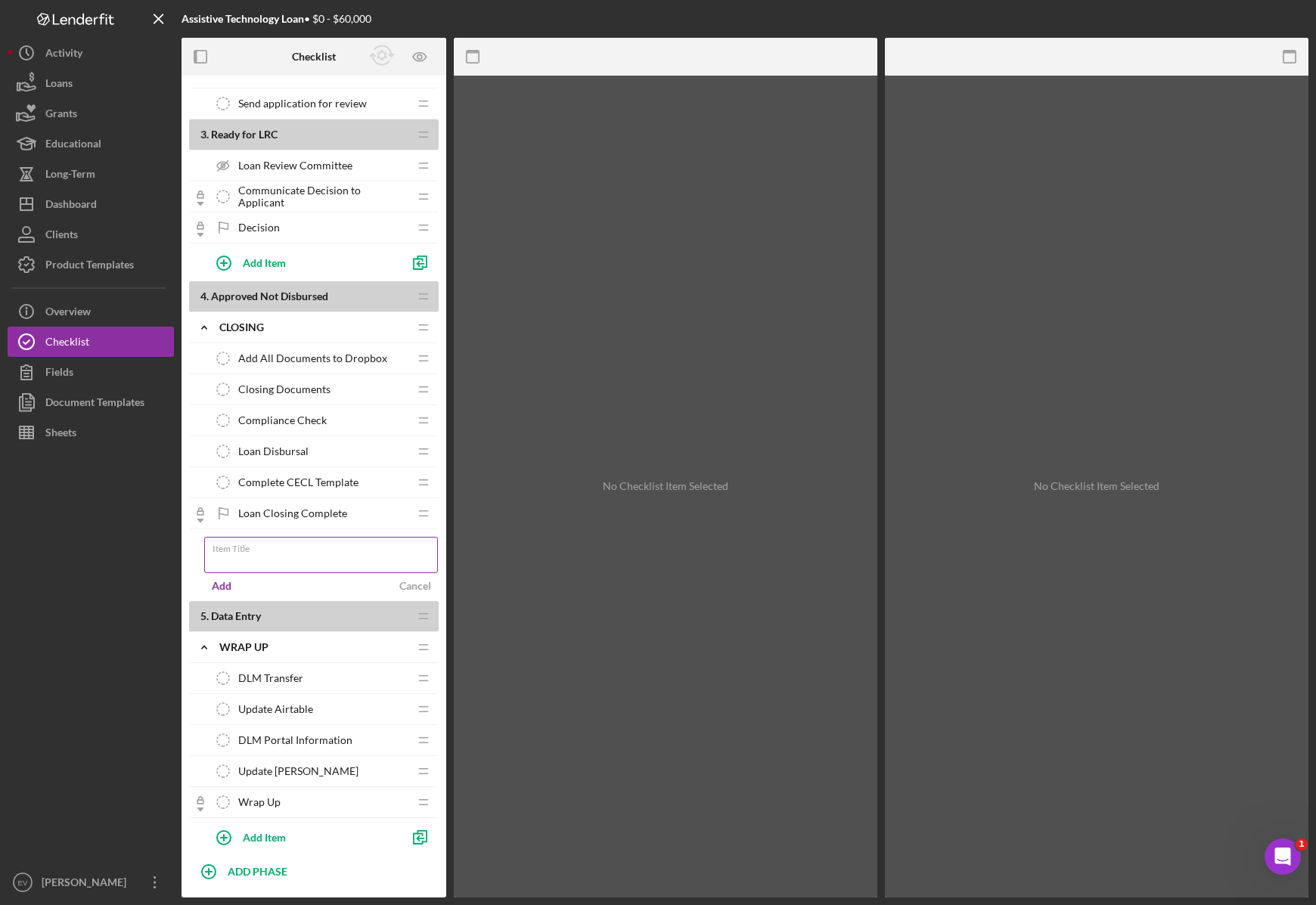
type input "Complete the form above to record necessary program data."
type input "Program and Loan Data"
click at [224, 588] on div "Add" at bounding box center [221, 586] width 20 height 22
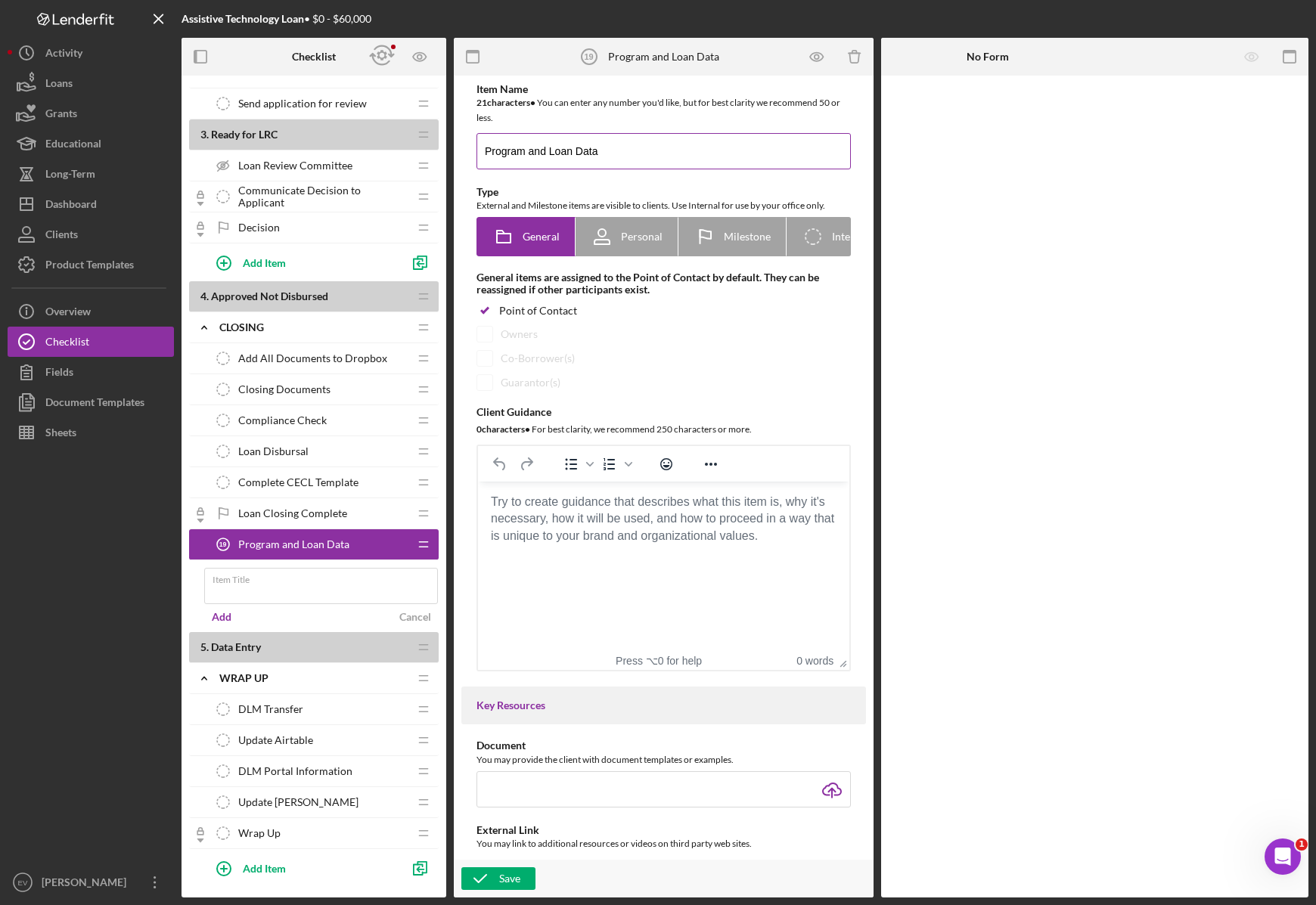
click at [564, 150] on input "Program and Loan Data" at bounding box center [664, 151] width 375 height 36
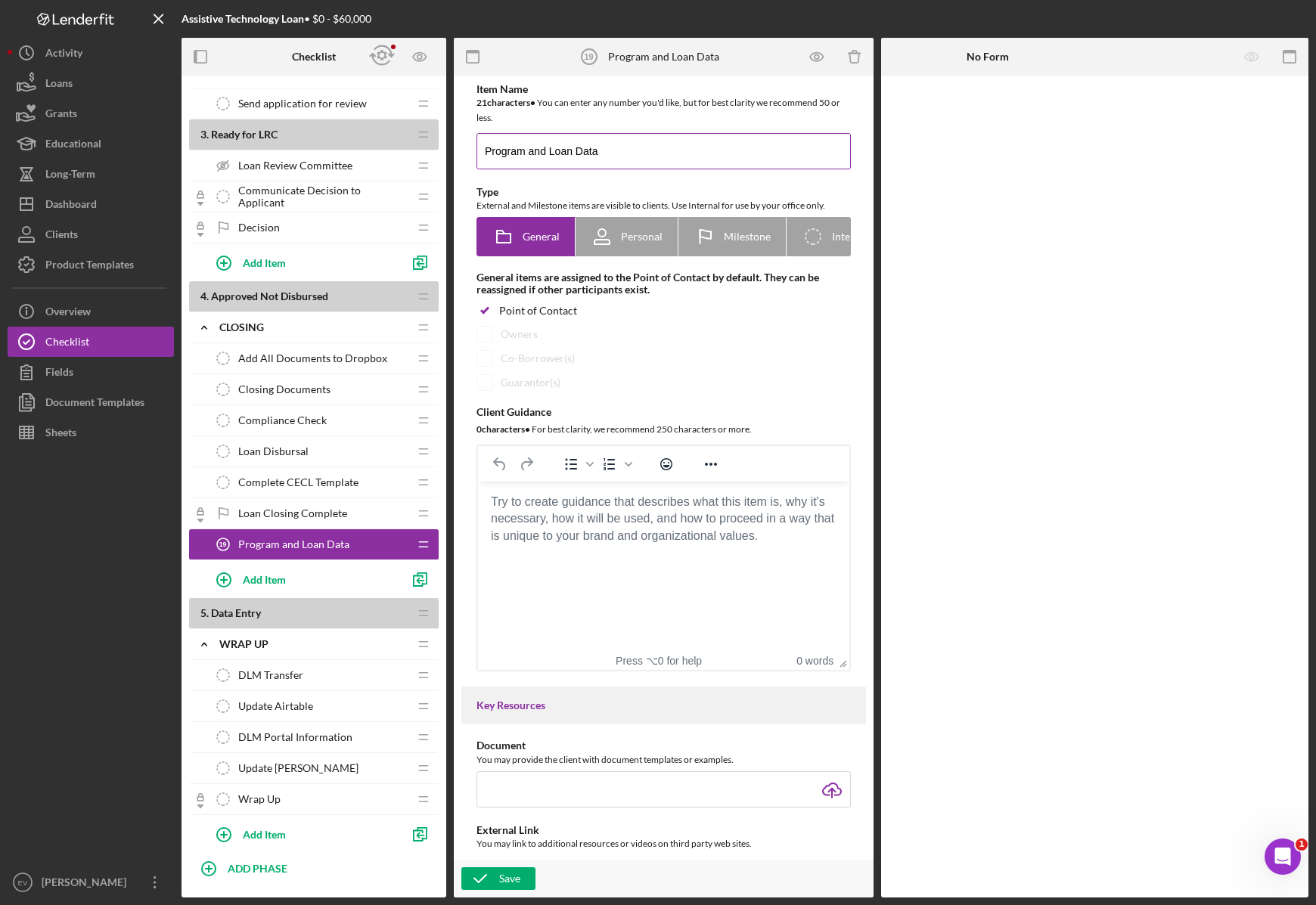
click at [564, 150] on input "Program and Loan Data" at bounding box center [664, 151] width 375 height 36
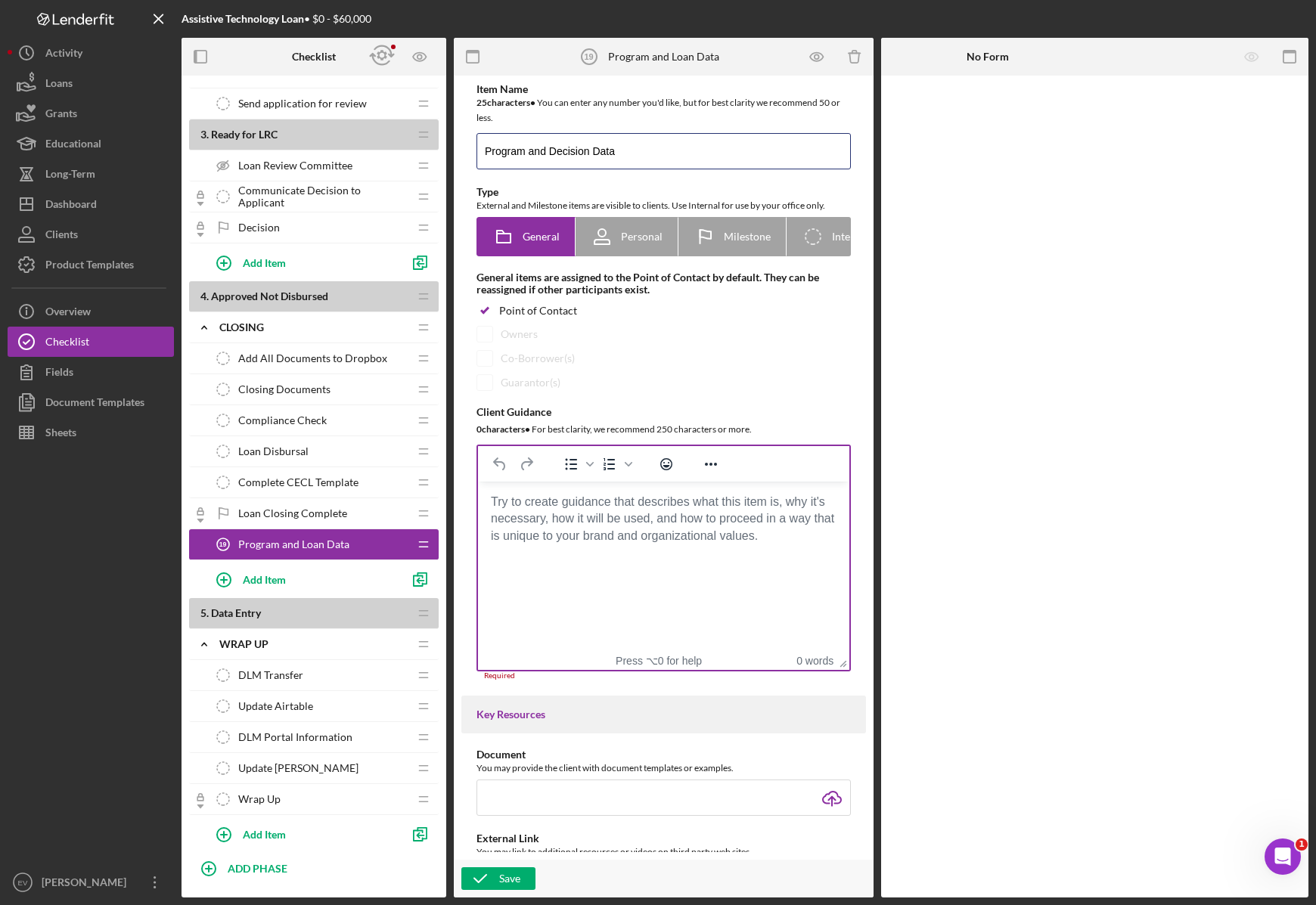
type input "Program and Decision Data"
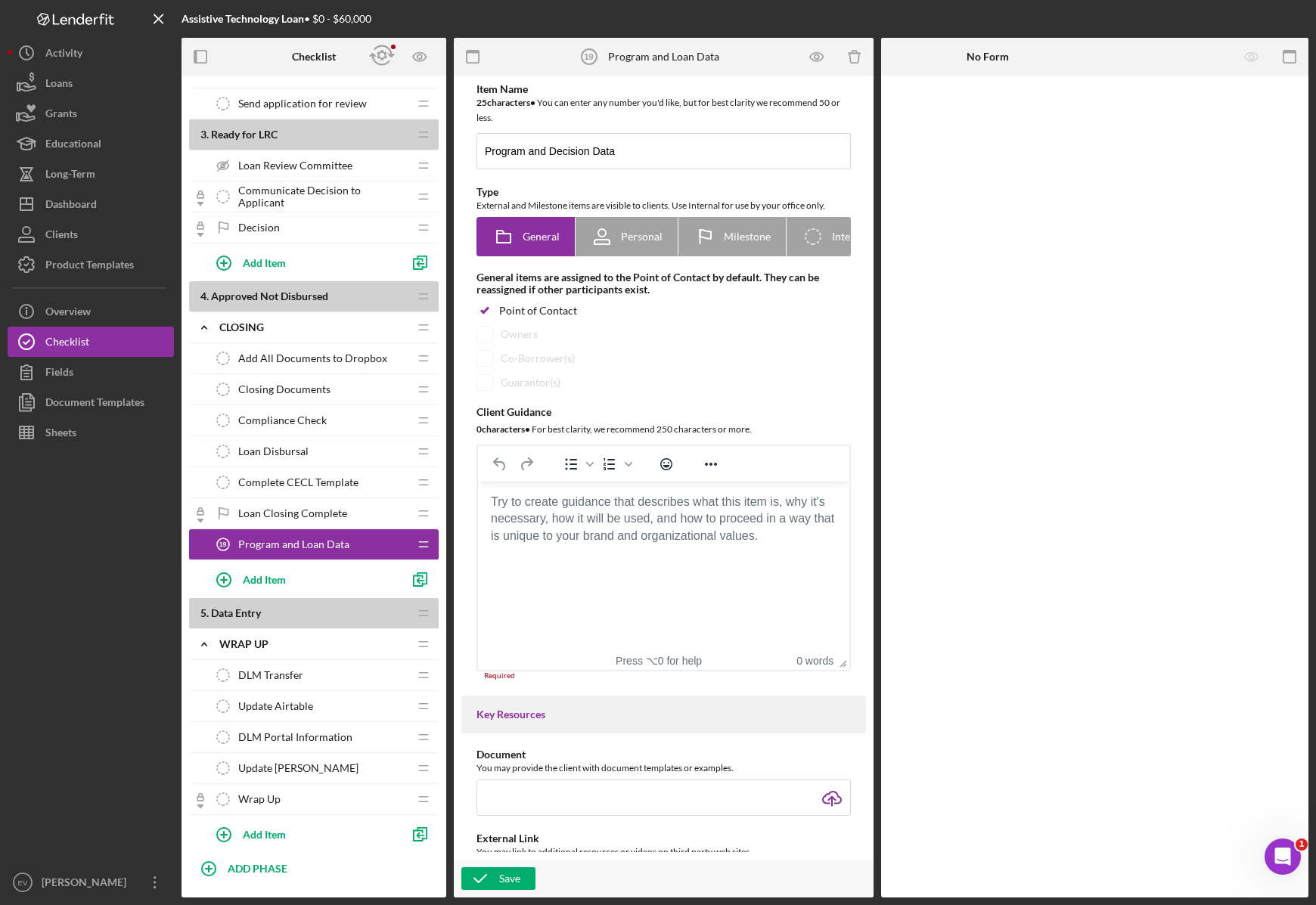
click at [615, 488] on html at bounding box center [664, 501] width 371 height 41
click at [608, 511] on body "Rich Text Area. Press ALT-0 for help." at bounding box center [664, 501] width 347 height 16
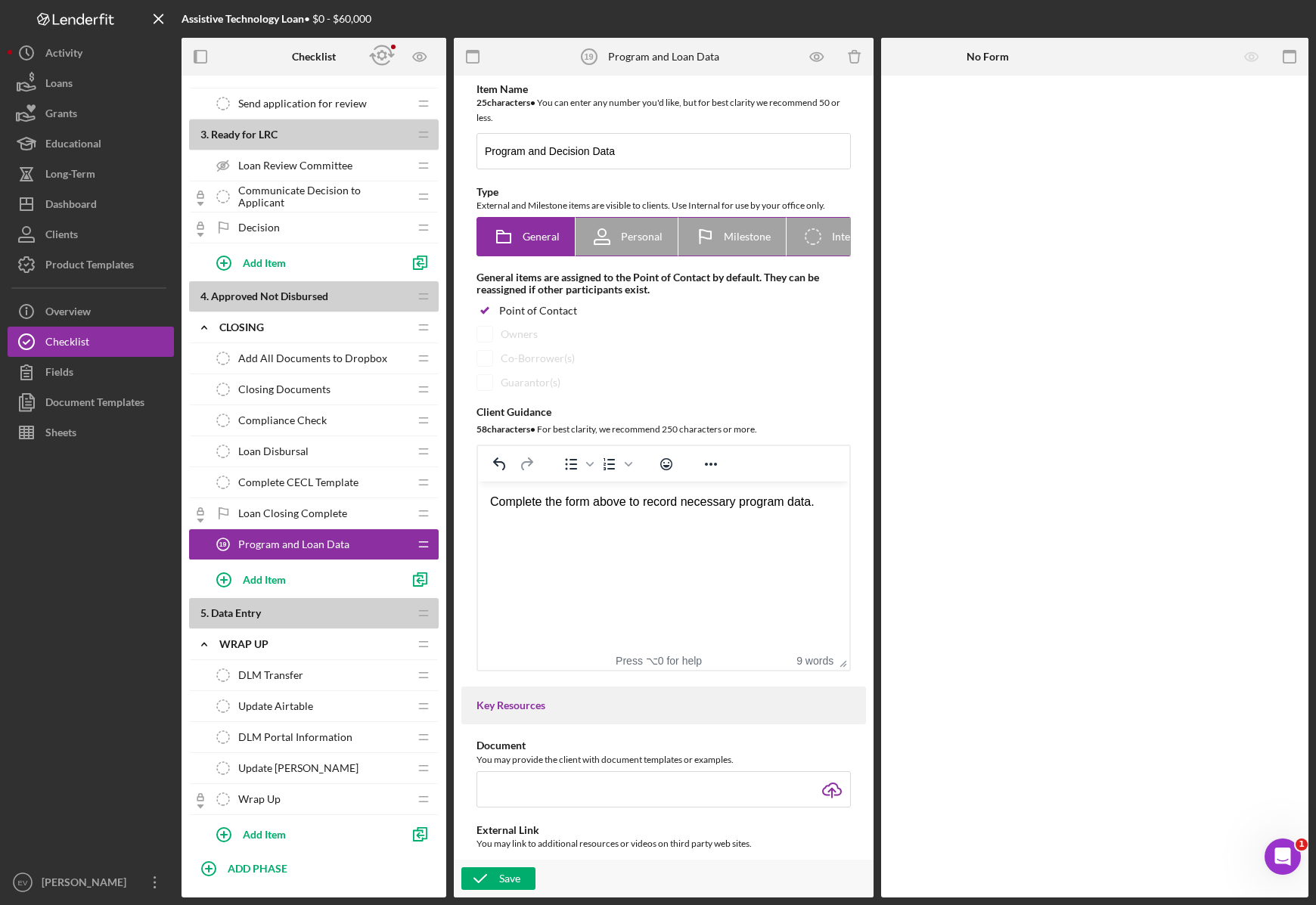
click at [822, 232] on icon "Icon/Checklist Item Internal" at bounding box center [813, 236] width 38 height 38
radio input "false"
radio input "true"
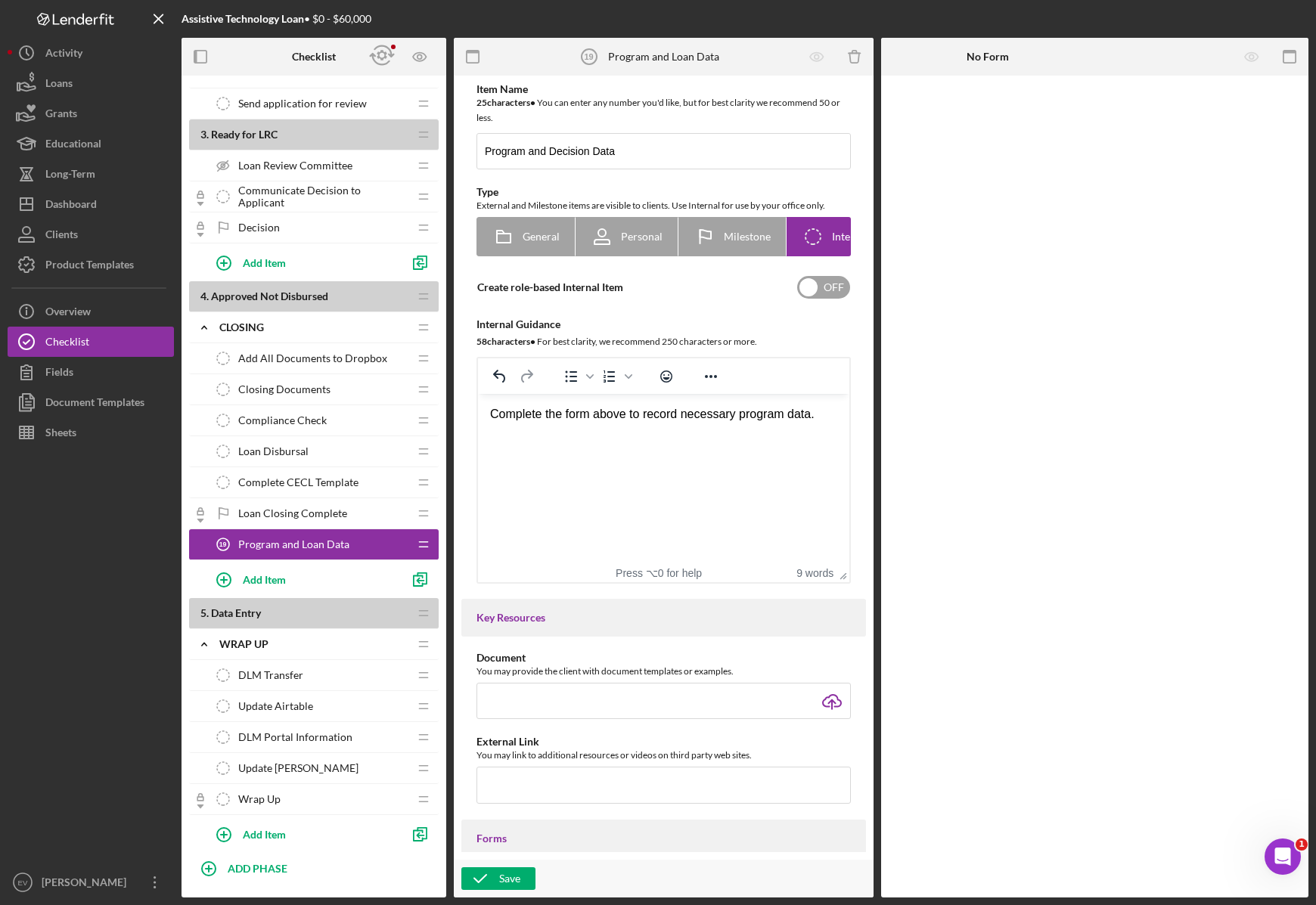
click at [808, 291] on input "checkbox" at bounding box center [823, 287] width 53 height 22
checkbox input "true"
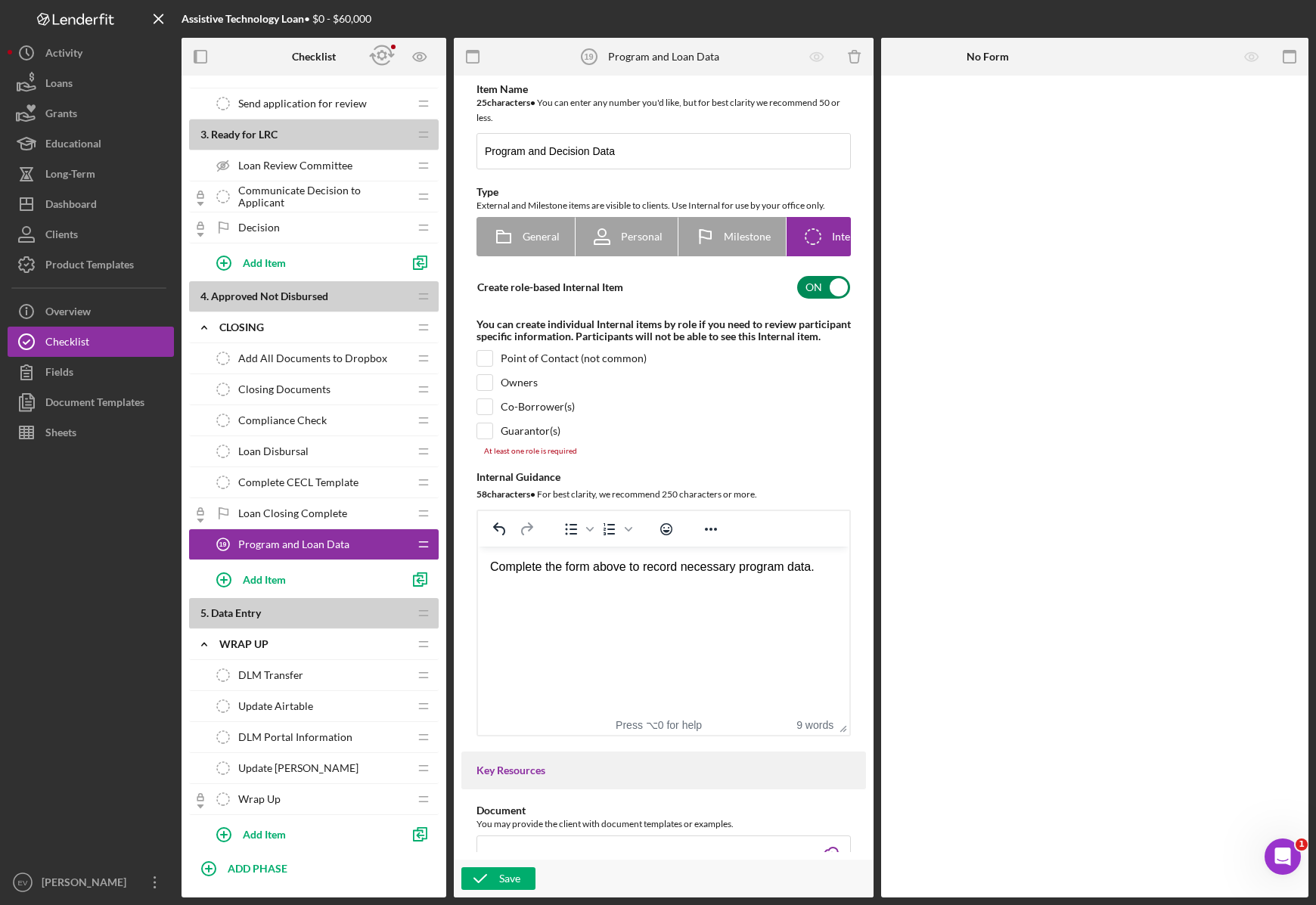
click at [525, 364] on div "Point of Contact (not common)" at bounding box center [573, 358] width 146 height 12
checkbox input "true"
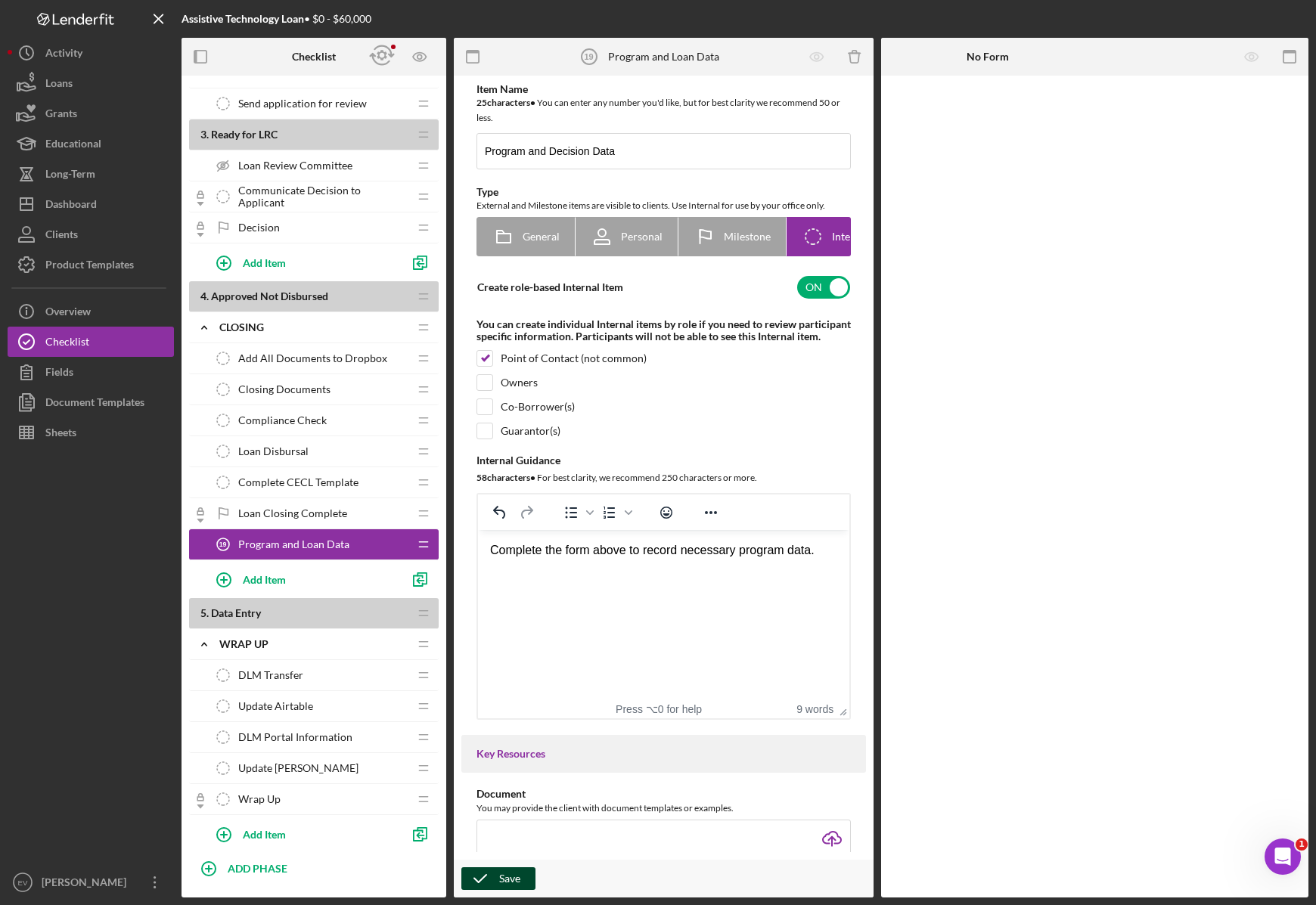
click at [494, 877] on icon "button" at bounding box center [481, 878] width 38 height 38
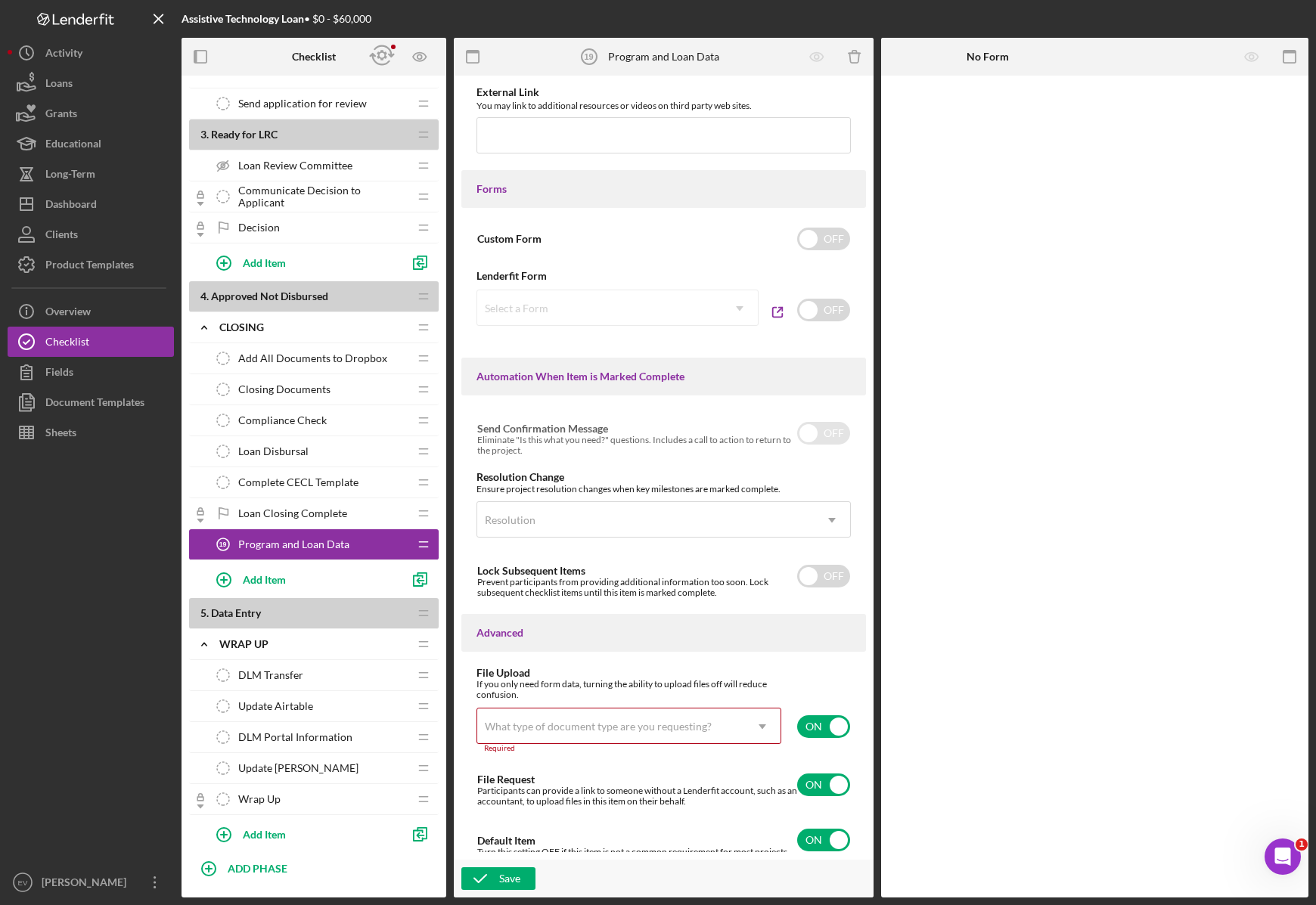
scroll to position [809, 0]
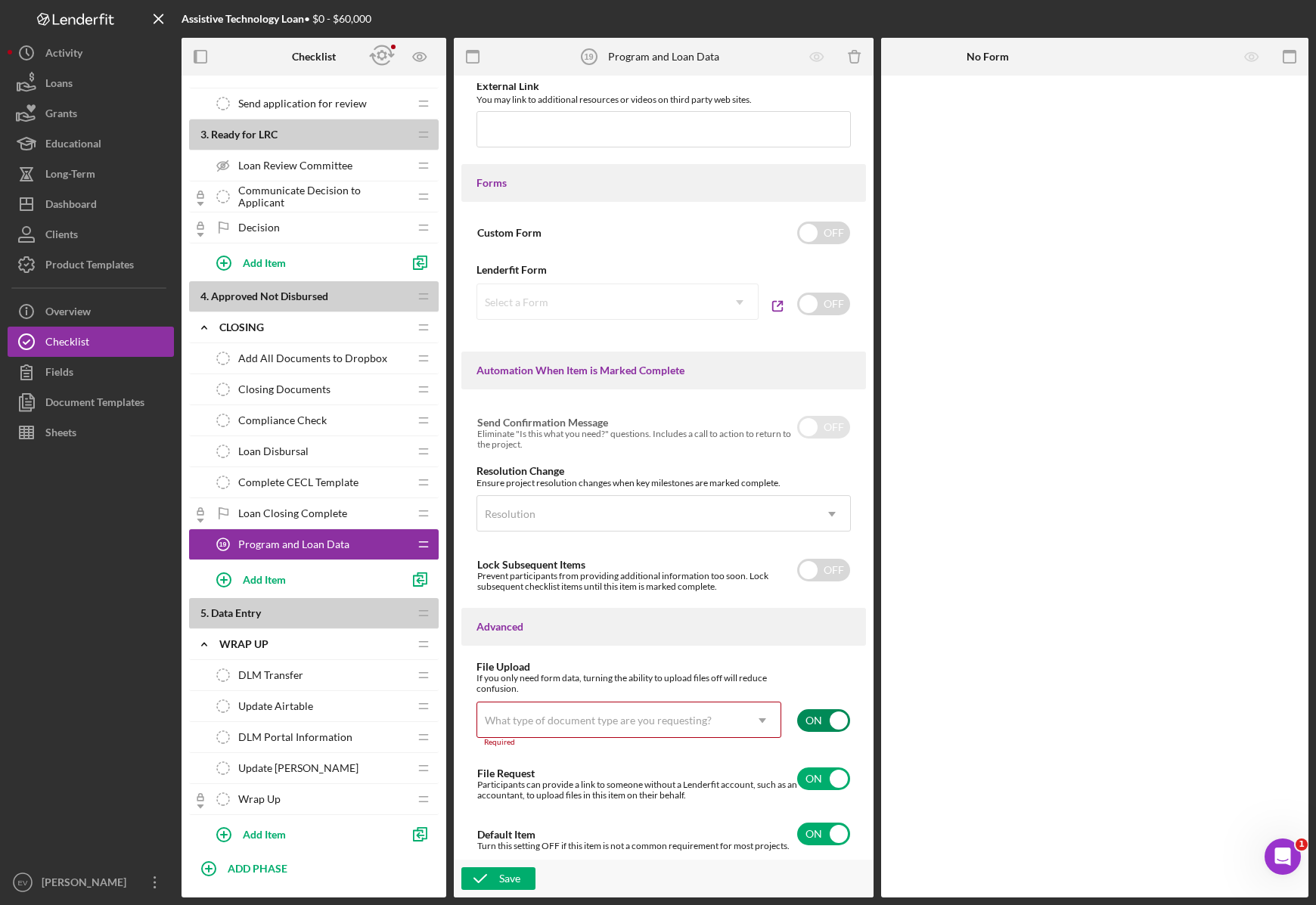
click at [813, 719] on input "checkbox" at bounding box center [823, 720] width 53 height 22
checkbox input "false"
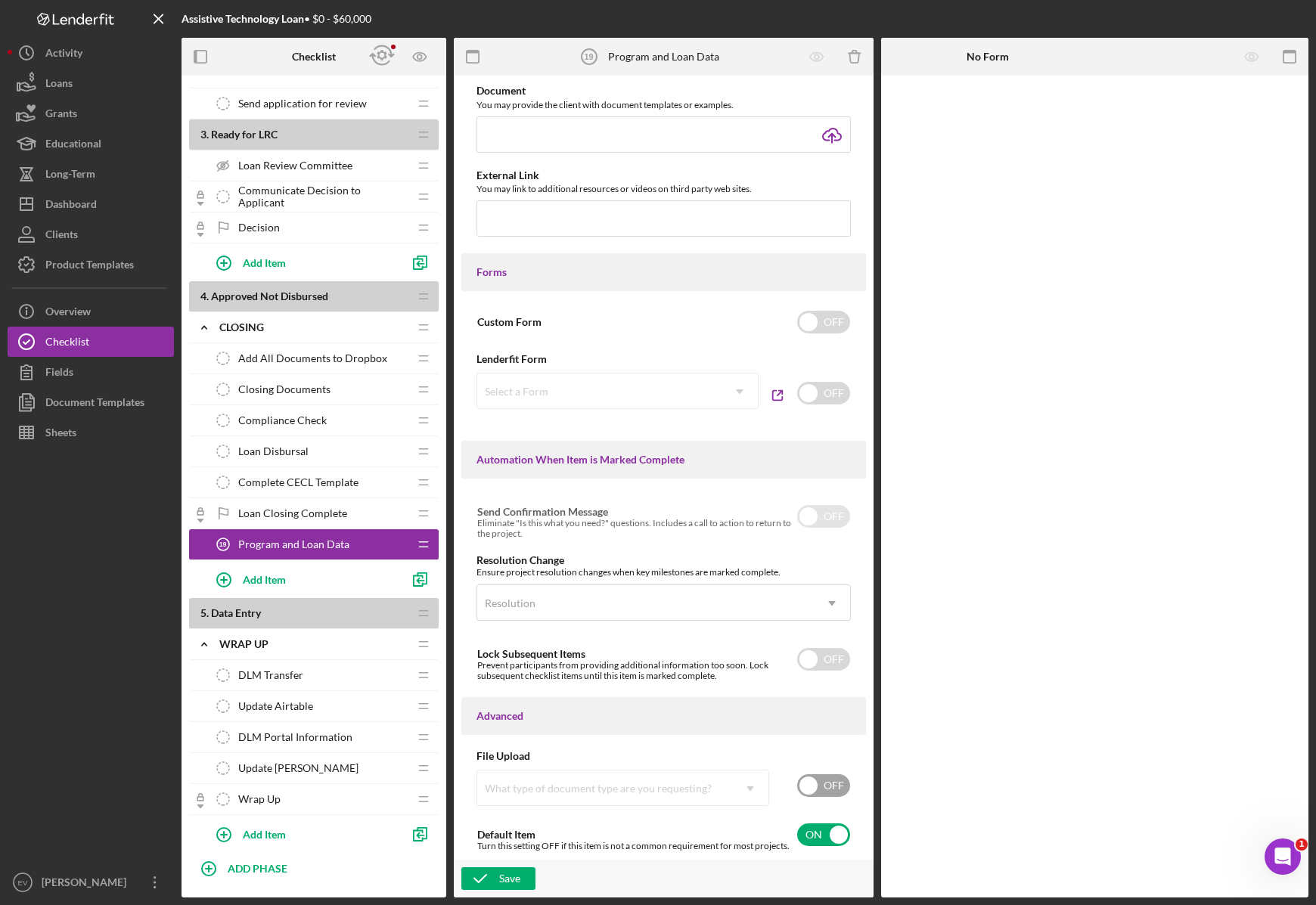
scroll to position [691, 0]
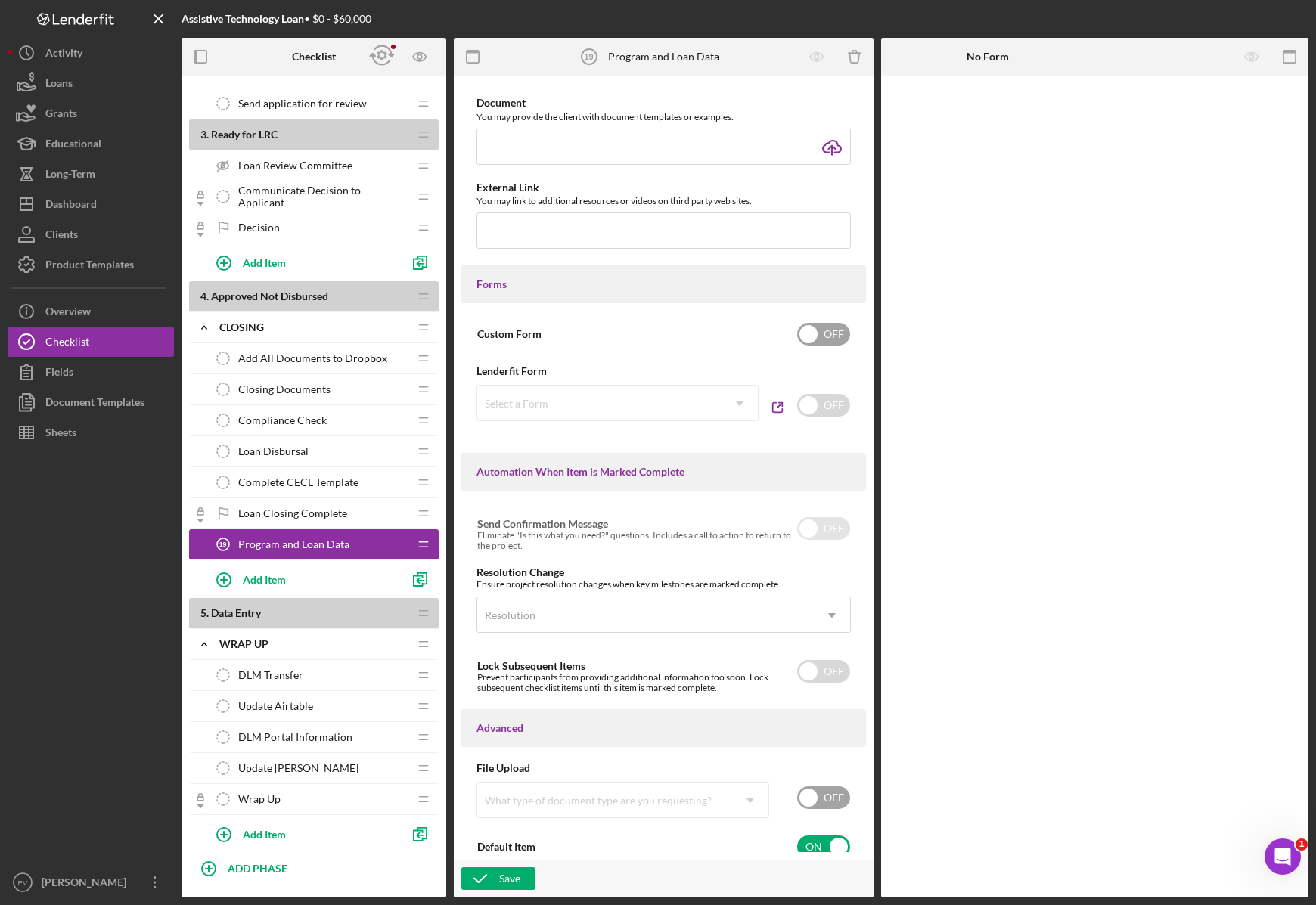
click at [828, 342] on input "checkbox" at bounding box center [823, 334] width 53 height 22
checkbox input "true"
click at [1004, 123] on div "Add Form Element" at bounding box center [985, 116] width 89 height 30
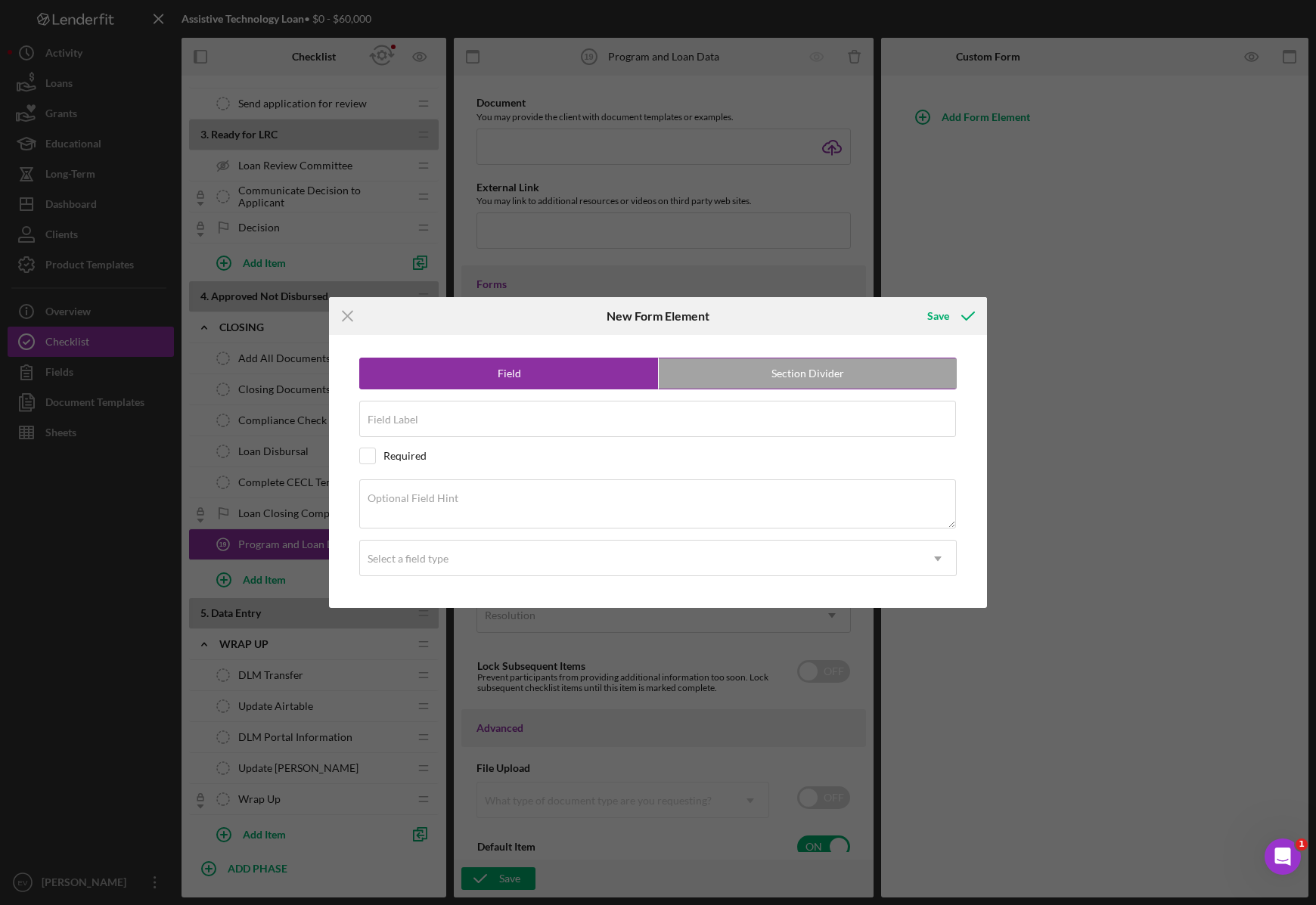
click at [786, 381] on label "Section Divider" at bounding box center [807, 373] width 298 height 30
radio input "false"
radio input "true"
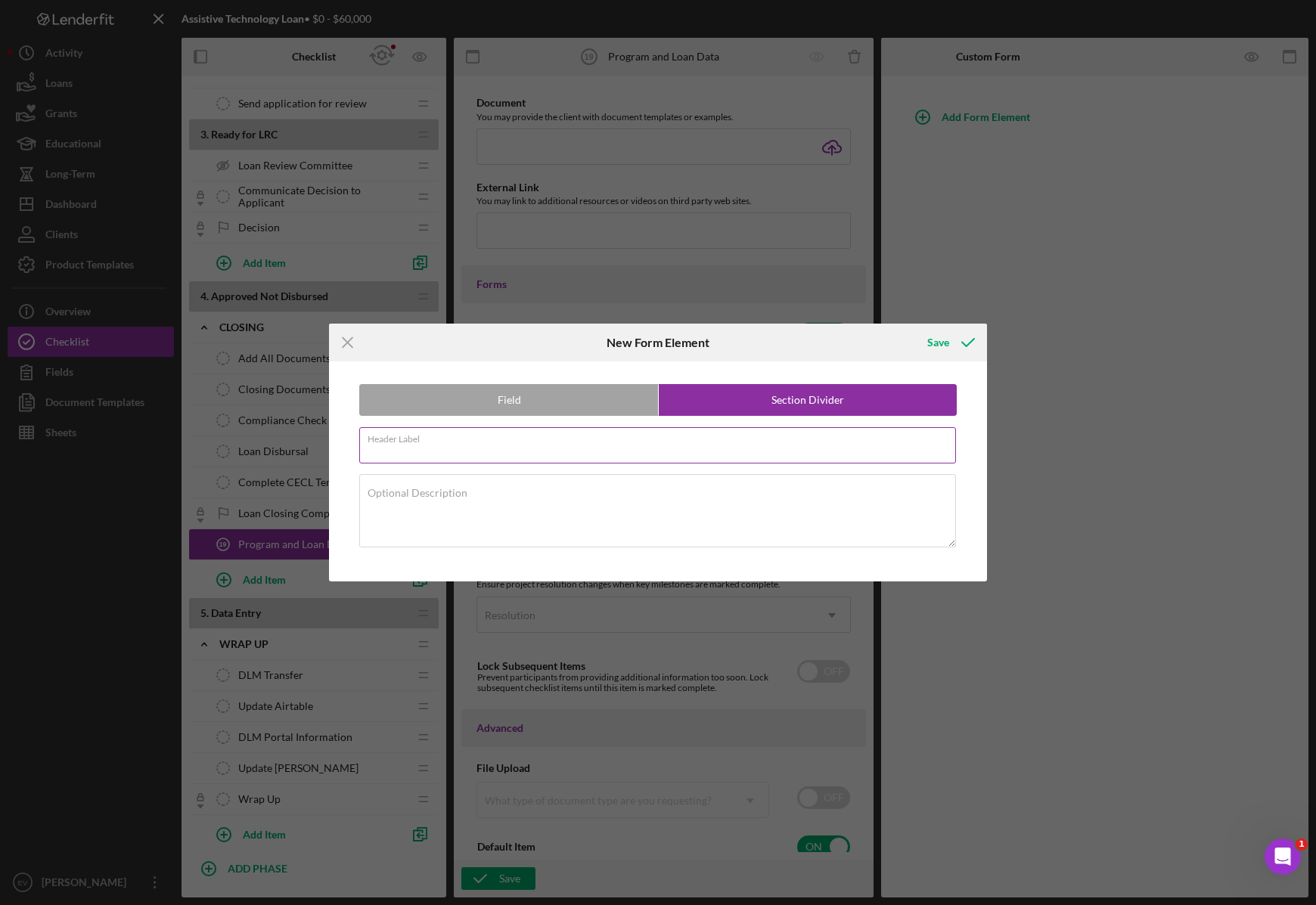
click at [551, 439] on div "Header Label Required" at bounding box center [658, 446] width 597 height 38
type input "L"
type input "Program Data"
click at [954, 336] on icon "submit" at bounding box center [968, 343] width 38 height 38
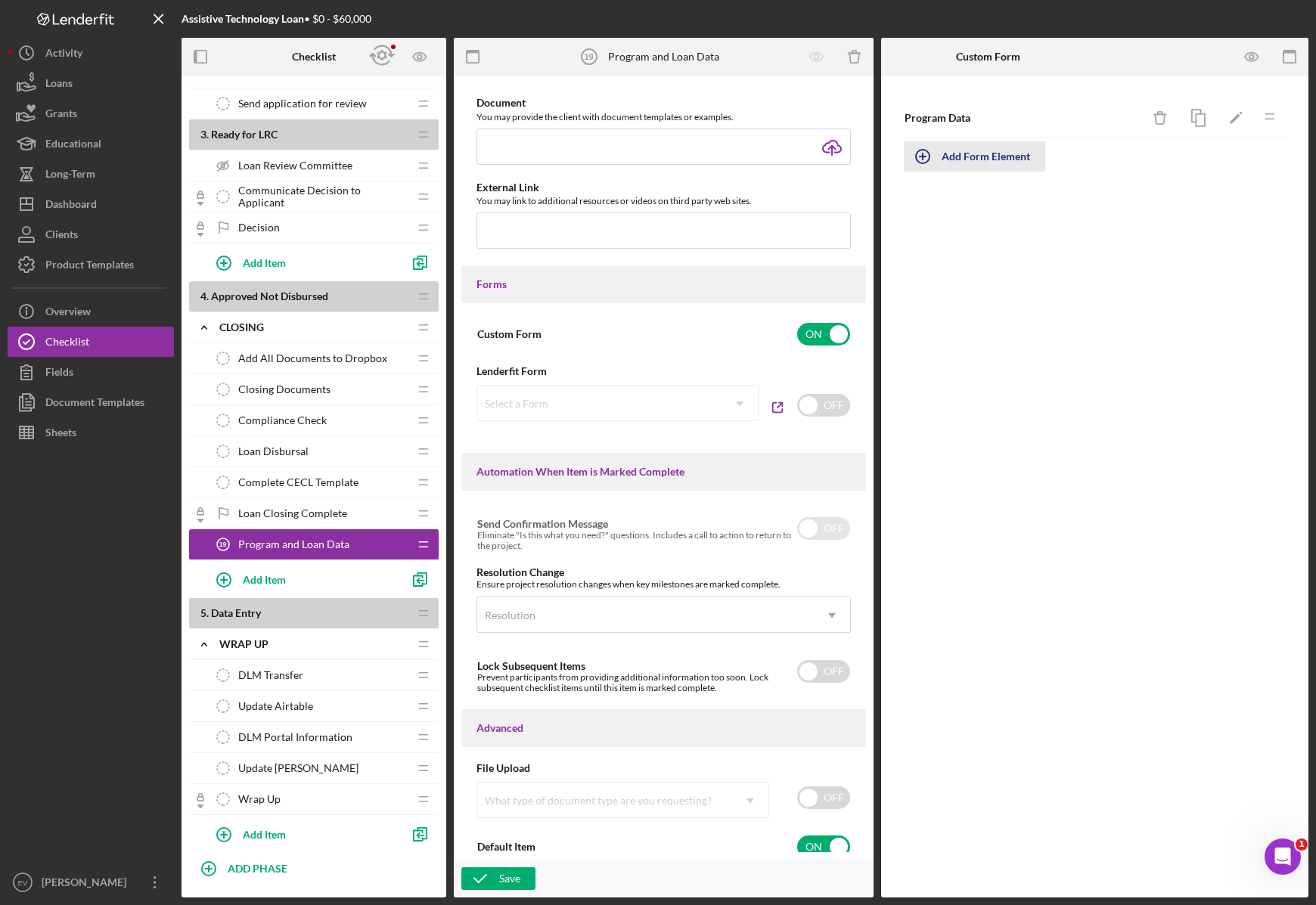
click at [977, 168] on div "Add Form Element" at bounding box center [985, 156] width 89 height 30
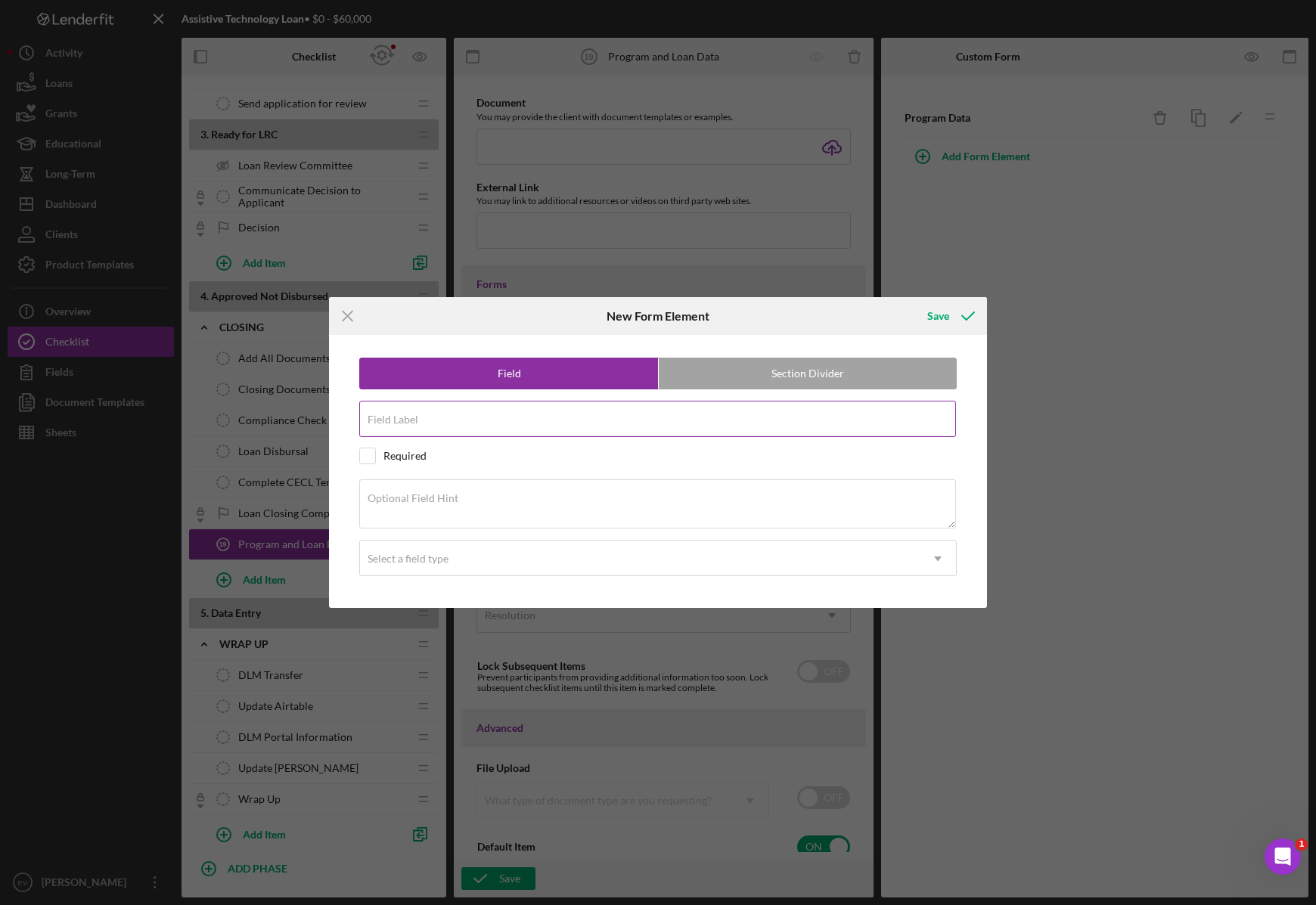
click at [602, 405] on div "Field Label" at bounding box center [658, 419] width 597 height 38
type input "test"
click at [940, 301] on div "Save" at bounding box center [937, 316] width 22 height 30
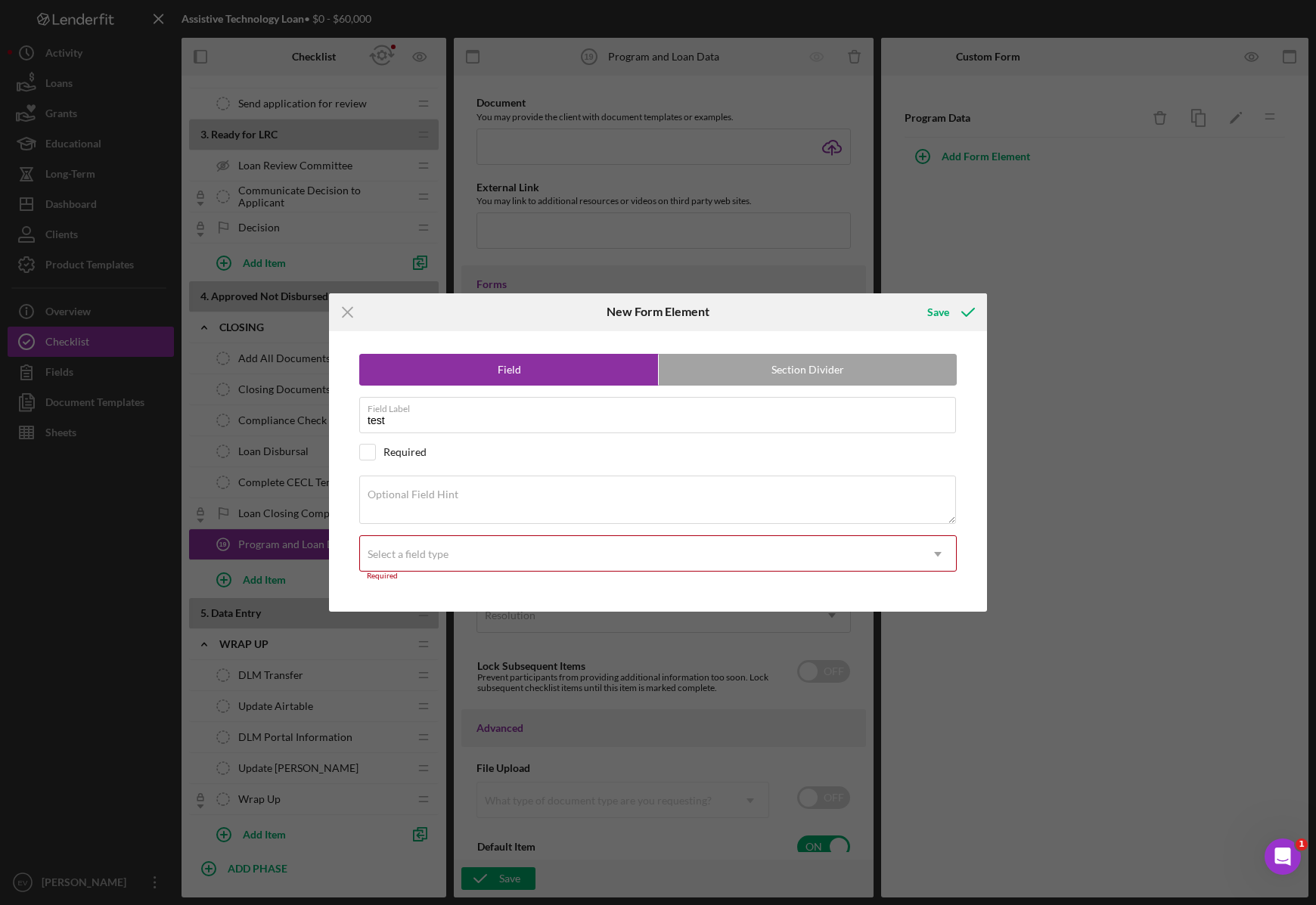
click at [508, 557] on div "Select a field type" at bounding box center [639, 554] width 560 height 35
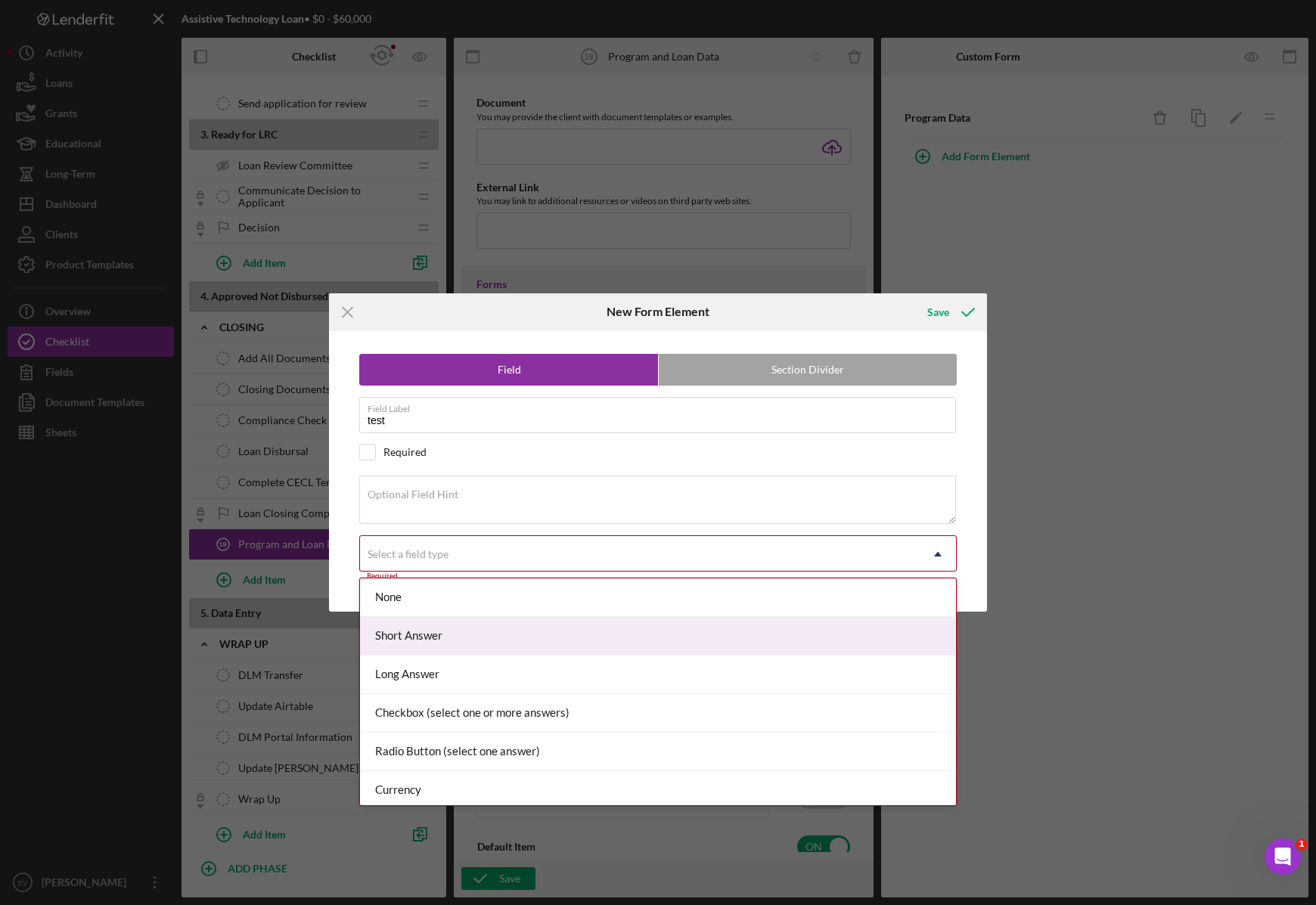
click at [497, 633] on div "Short Answer" at bounding box center [658, 636] width 596 height 39
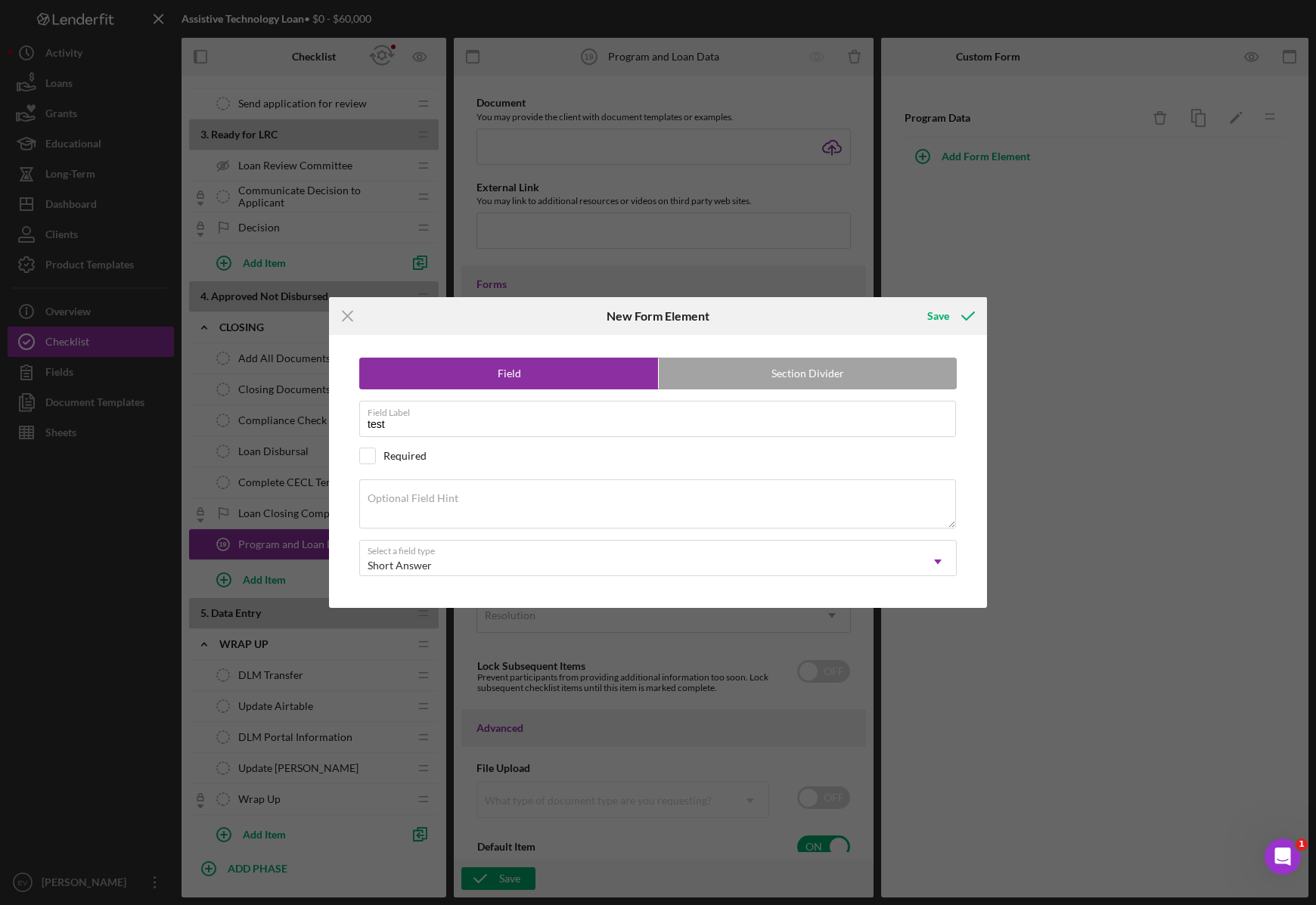
click at [398, 464] on div "Required" at bounding box center [658, 456] width 597 height 16
checkbox input "true"
click at [946, 319] on div "Save" at bounding box center [937, 316] width 22 height 30
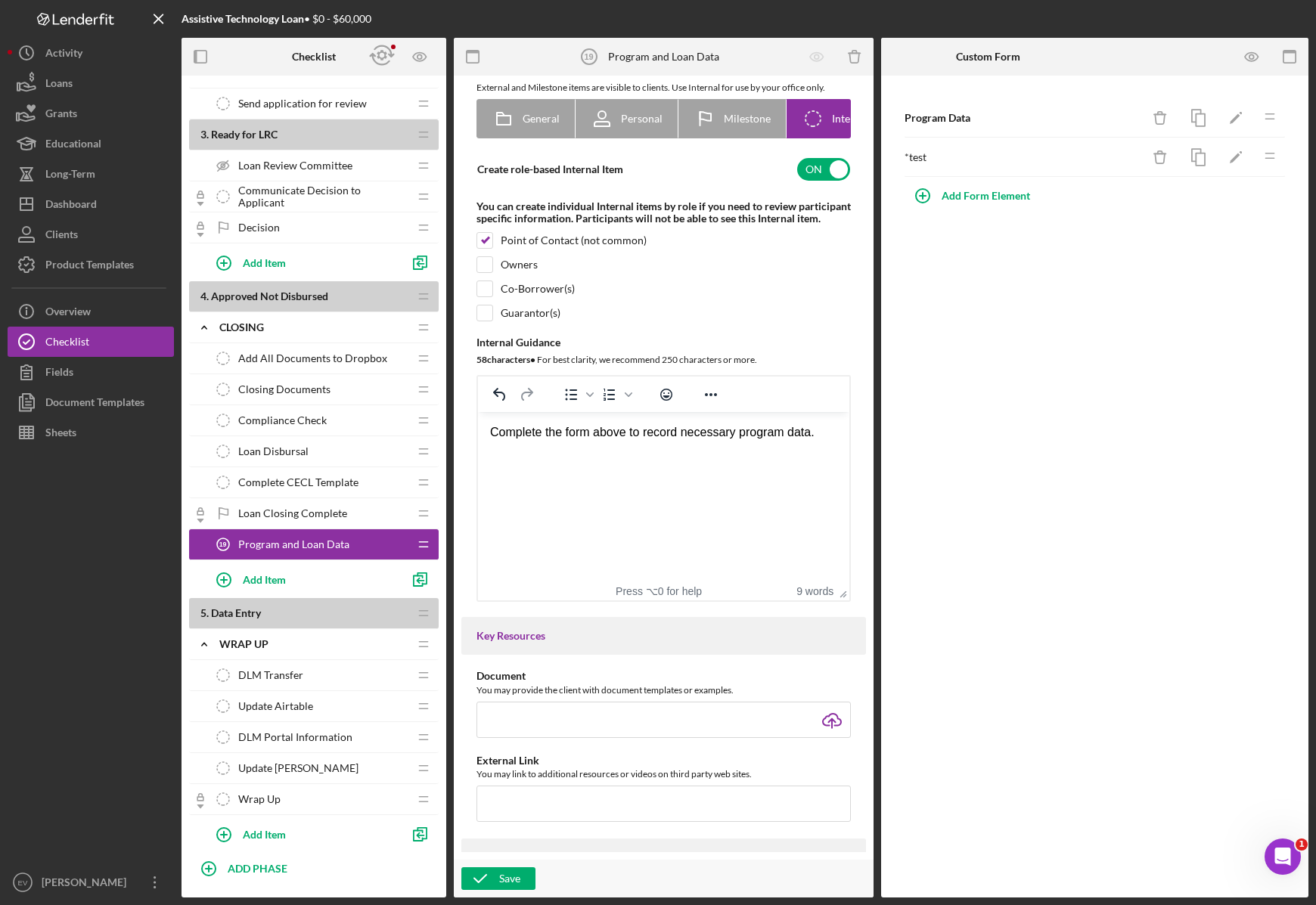
scroll to position [0, 0]
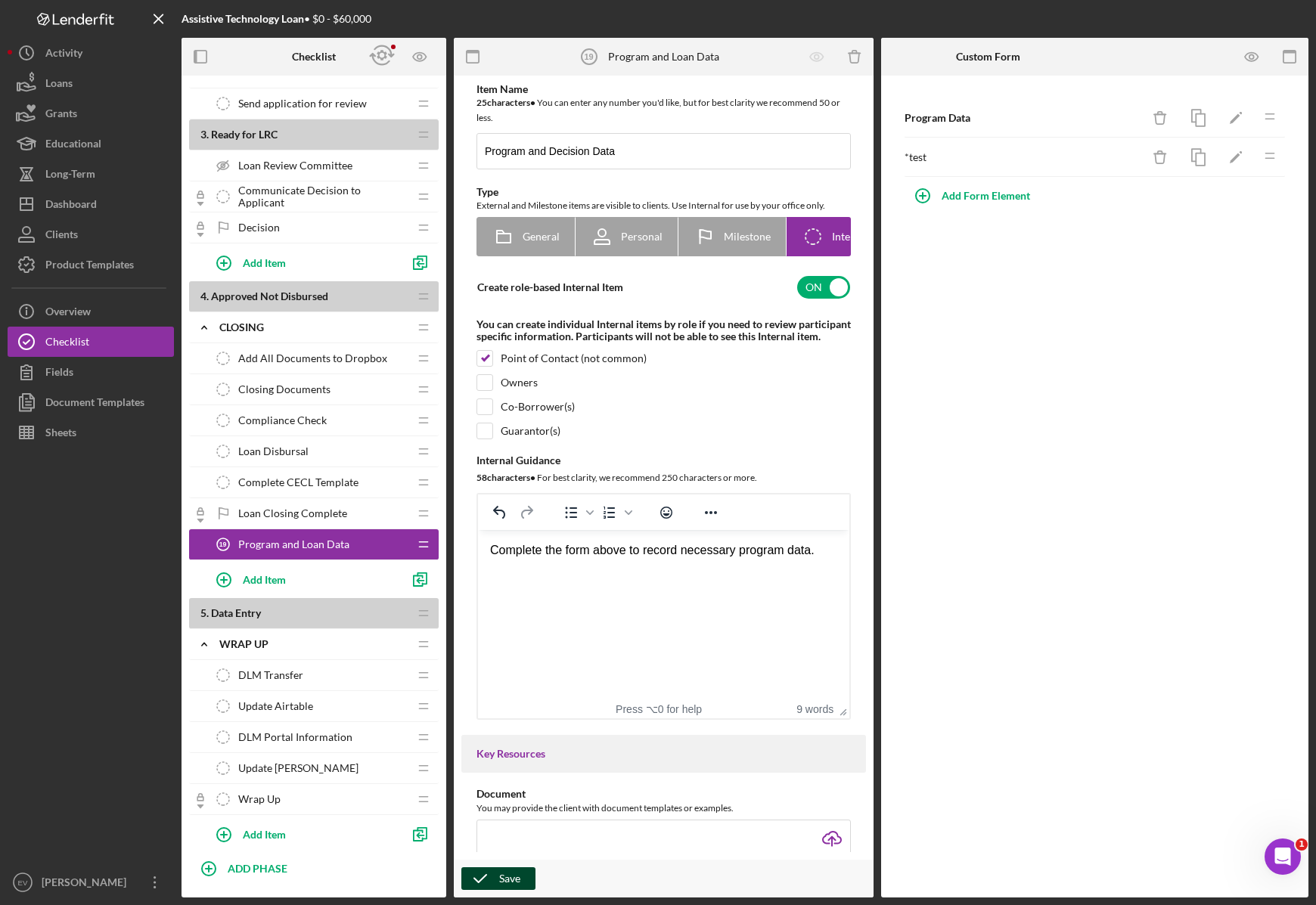
click at [515, 874] on div "Save" at bounding box center [509, 878] width 22 height 22
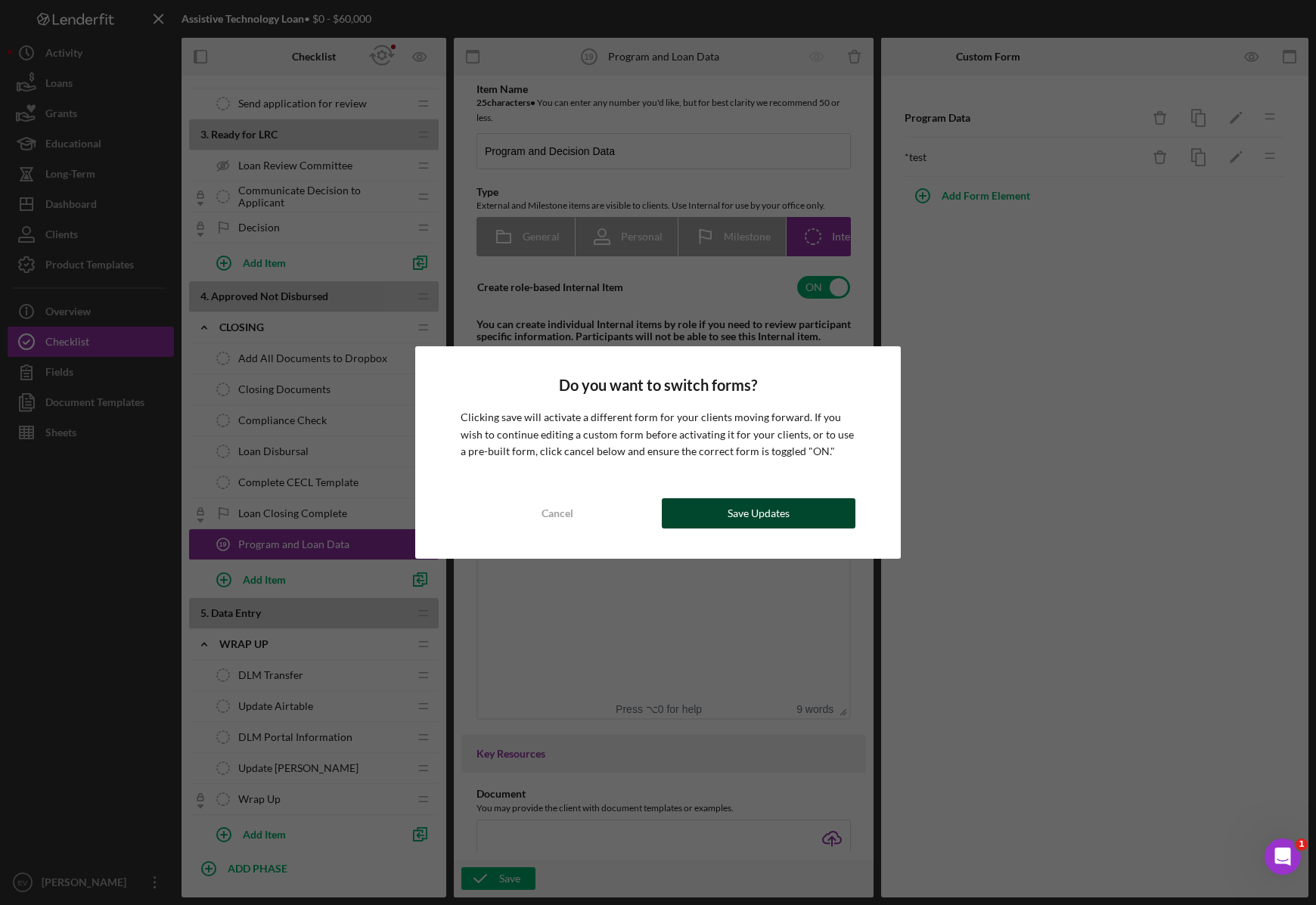
click at [756, 508] on div "Save Updates" at bounding box center [759, 513] width 62 height 30
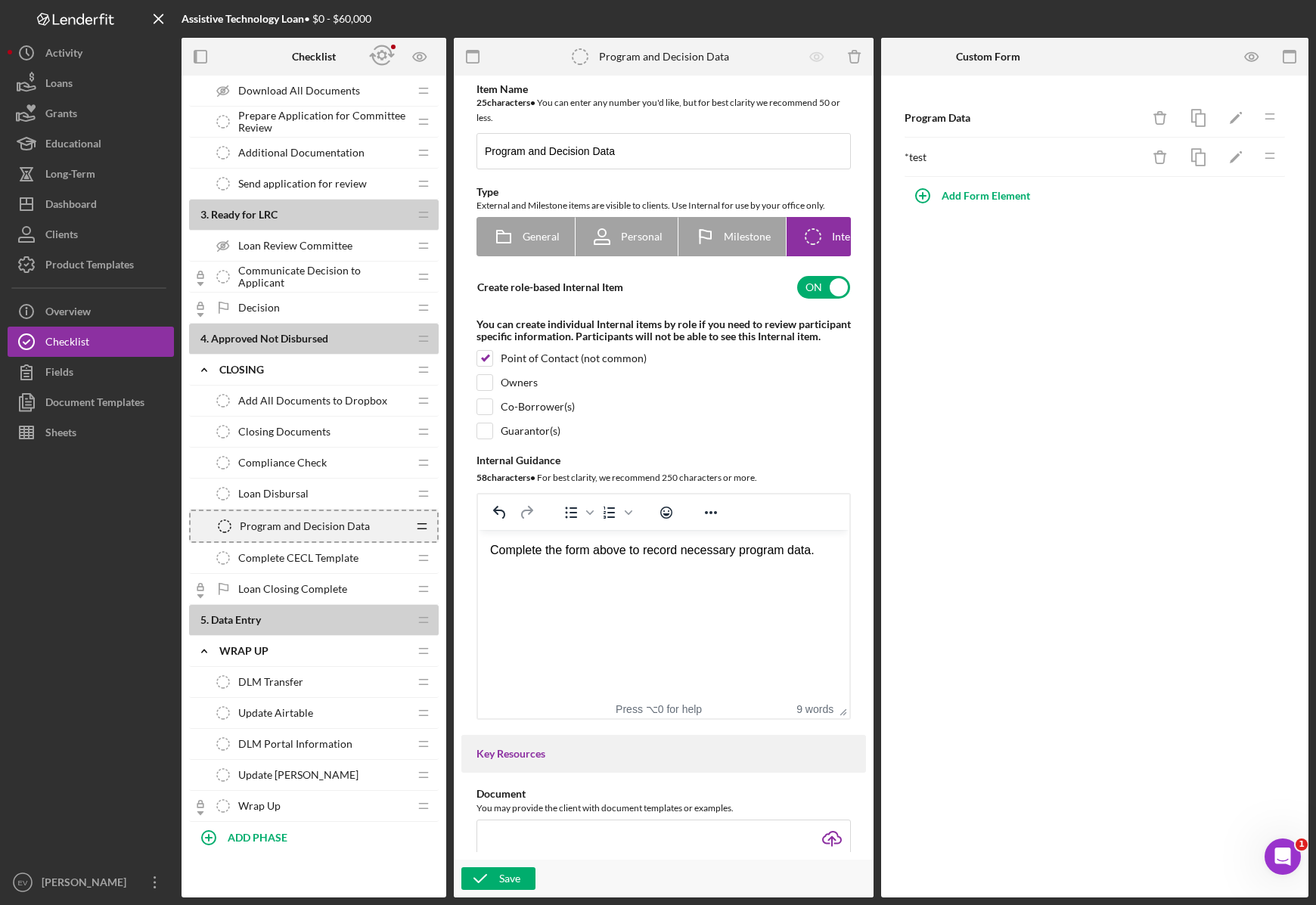
scroll to position [1210, 0]
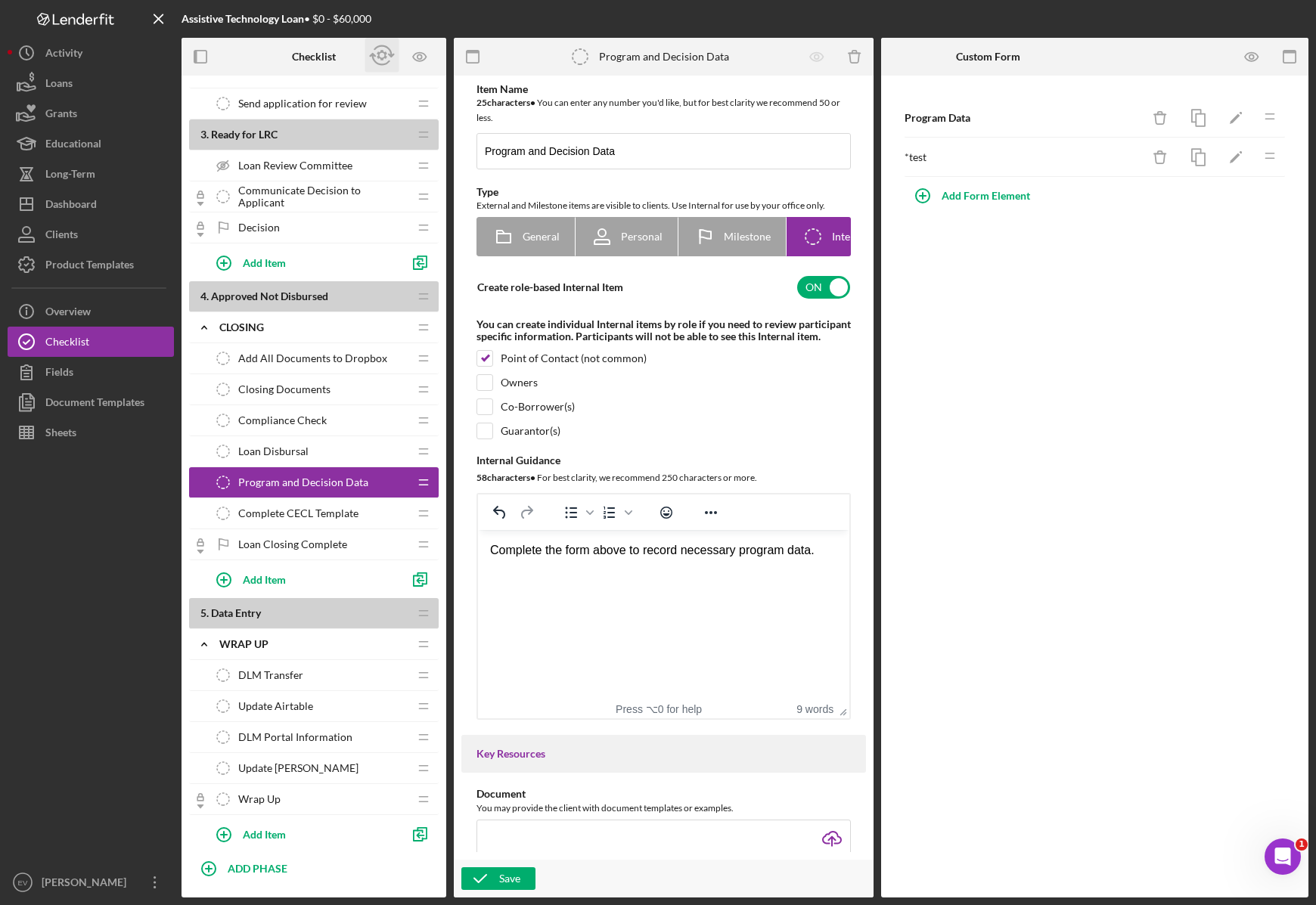
click at [386, 48] on icon "button" at bounding box center [381, 55] width 34 height 34
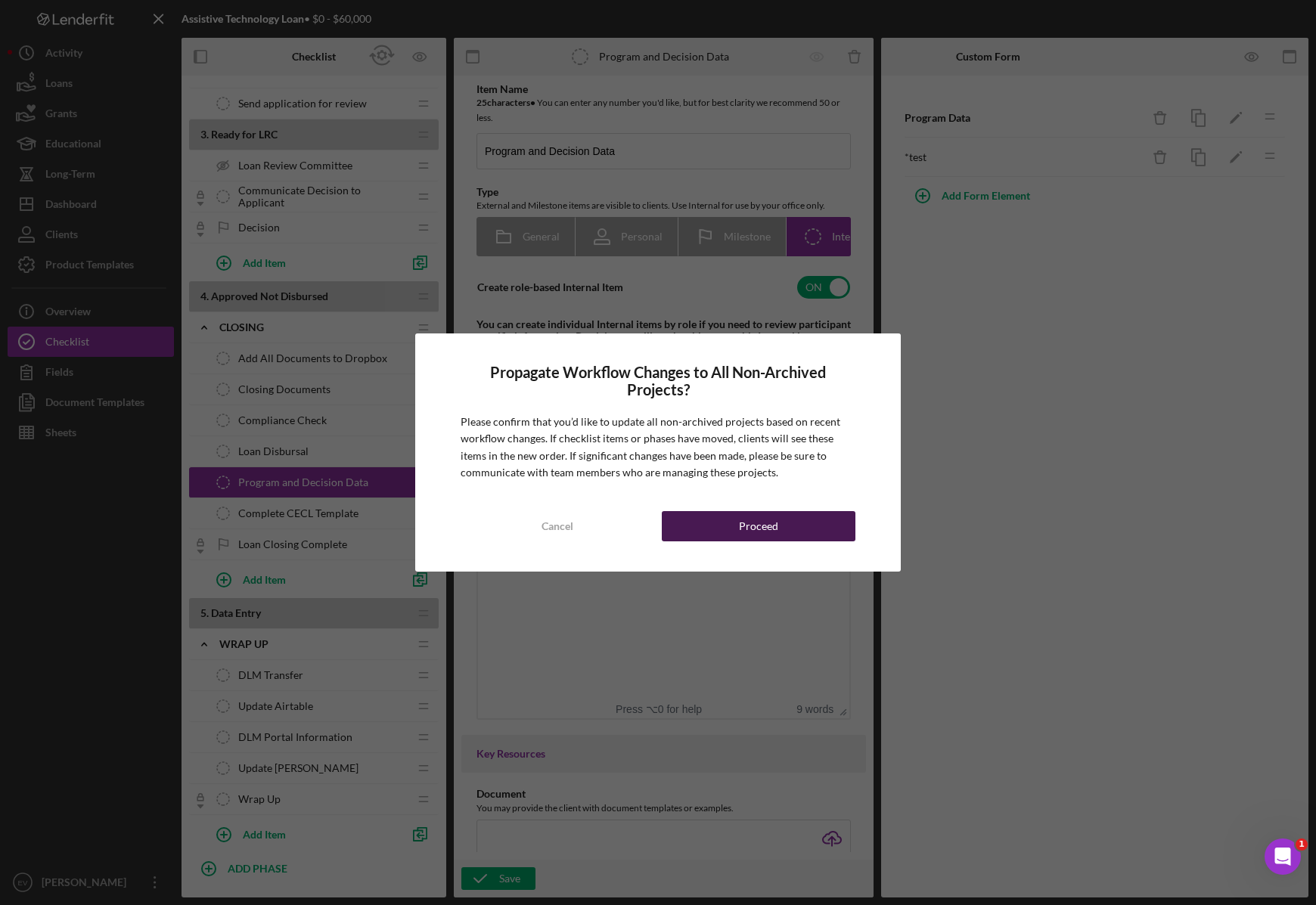
click at [731, 529] on button "Proceed" at bounding box center [759, 525] width 193 height 30
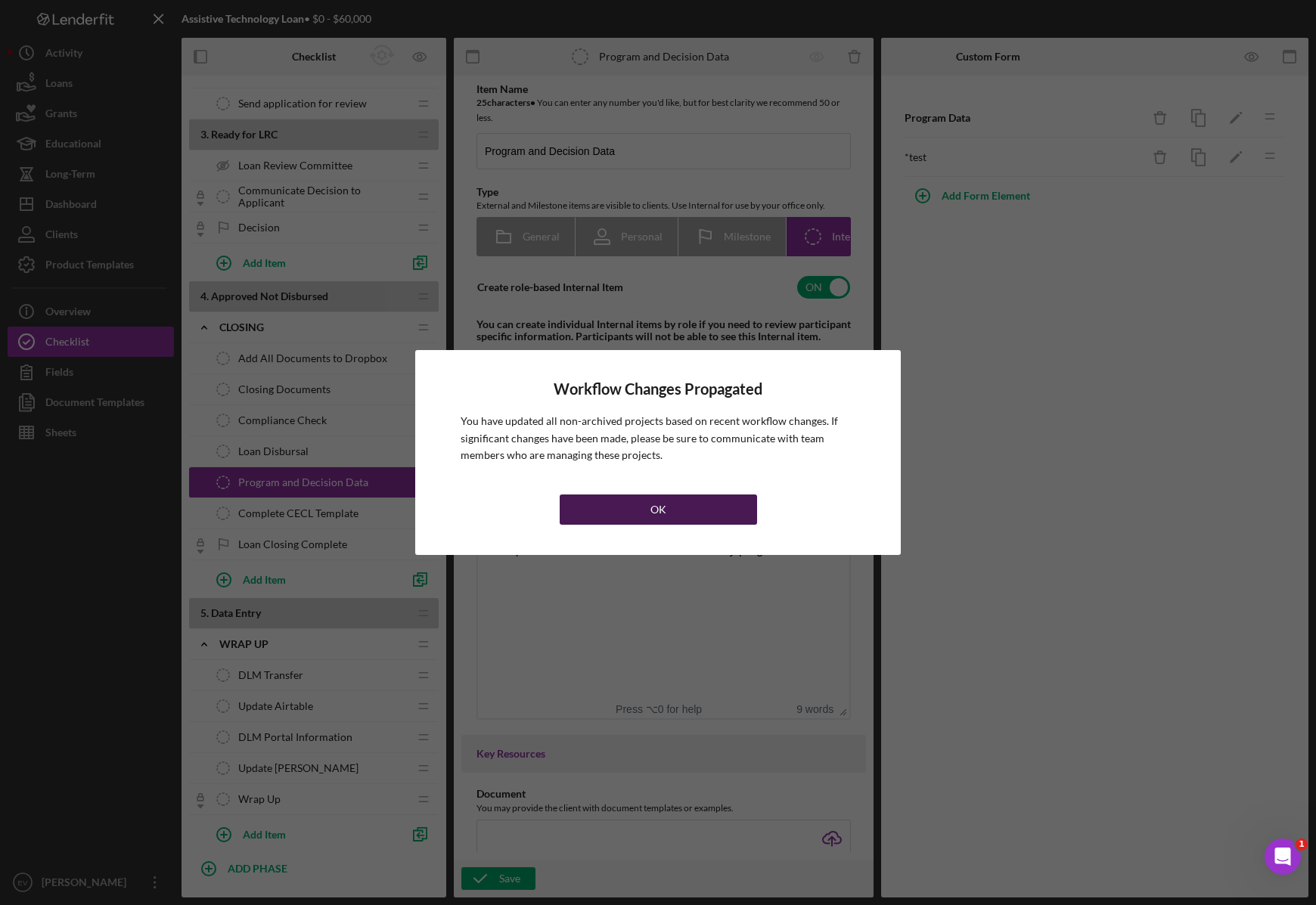
click at [733, 518] on button "OK" at bounding box center [658, 509] width 198 height 30
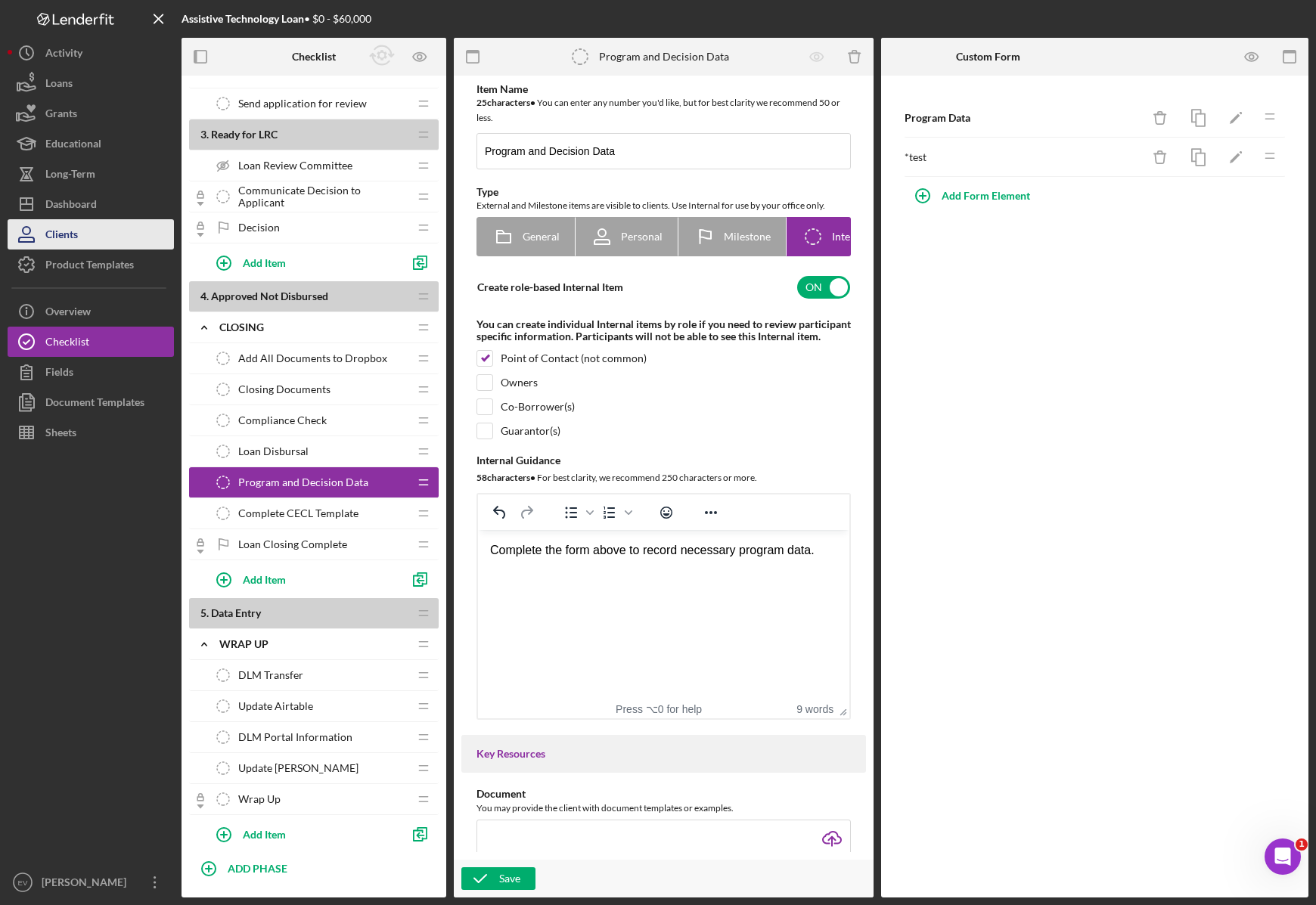
click at [98, 229] on button "Clients" at bounding box center [91, 234] width 167 height 30
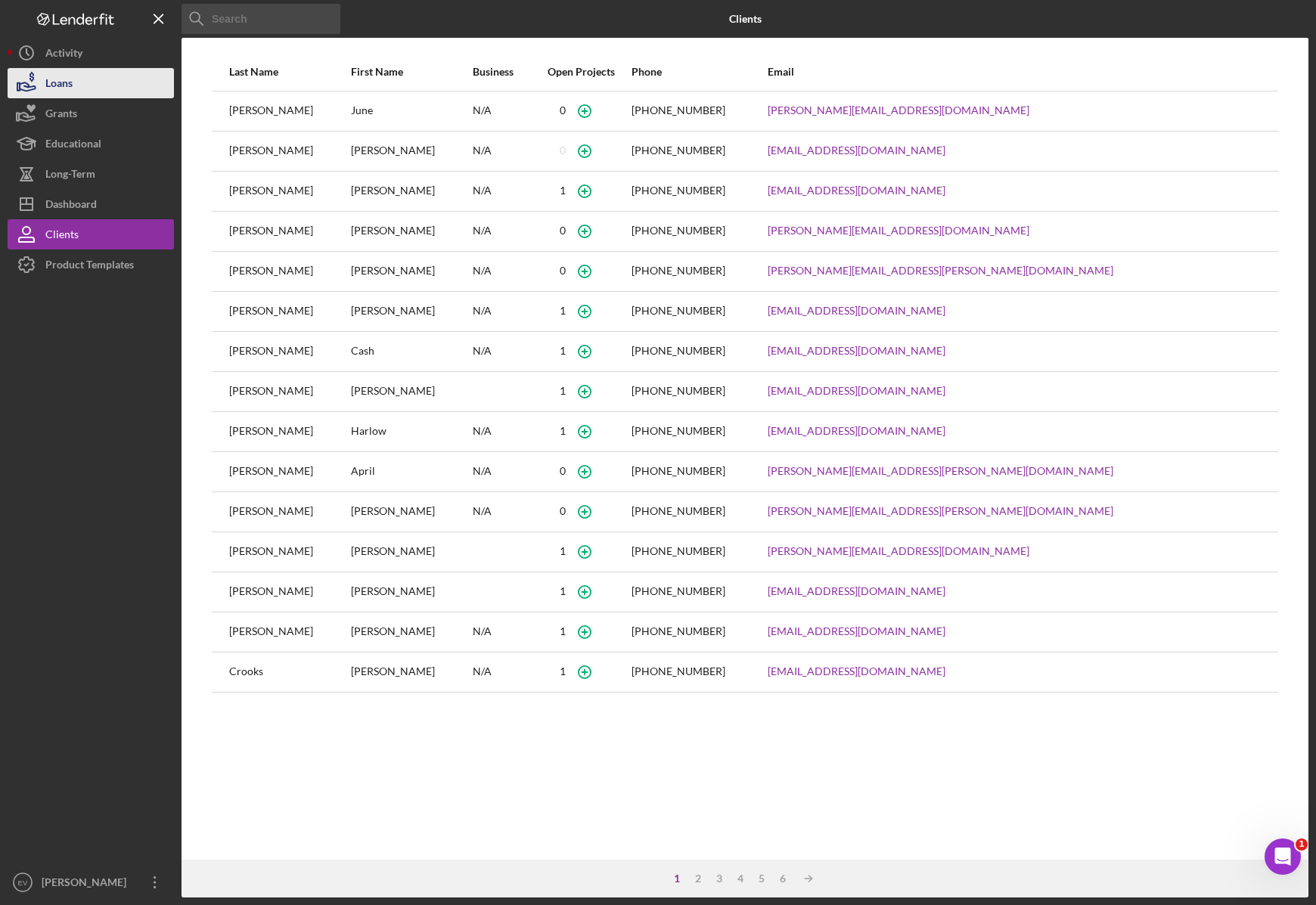
click at [86, 95] on button "Loans" at bounding box center [91, 83] width 167 height 30
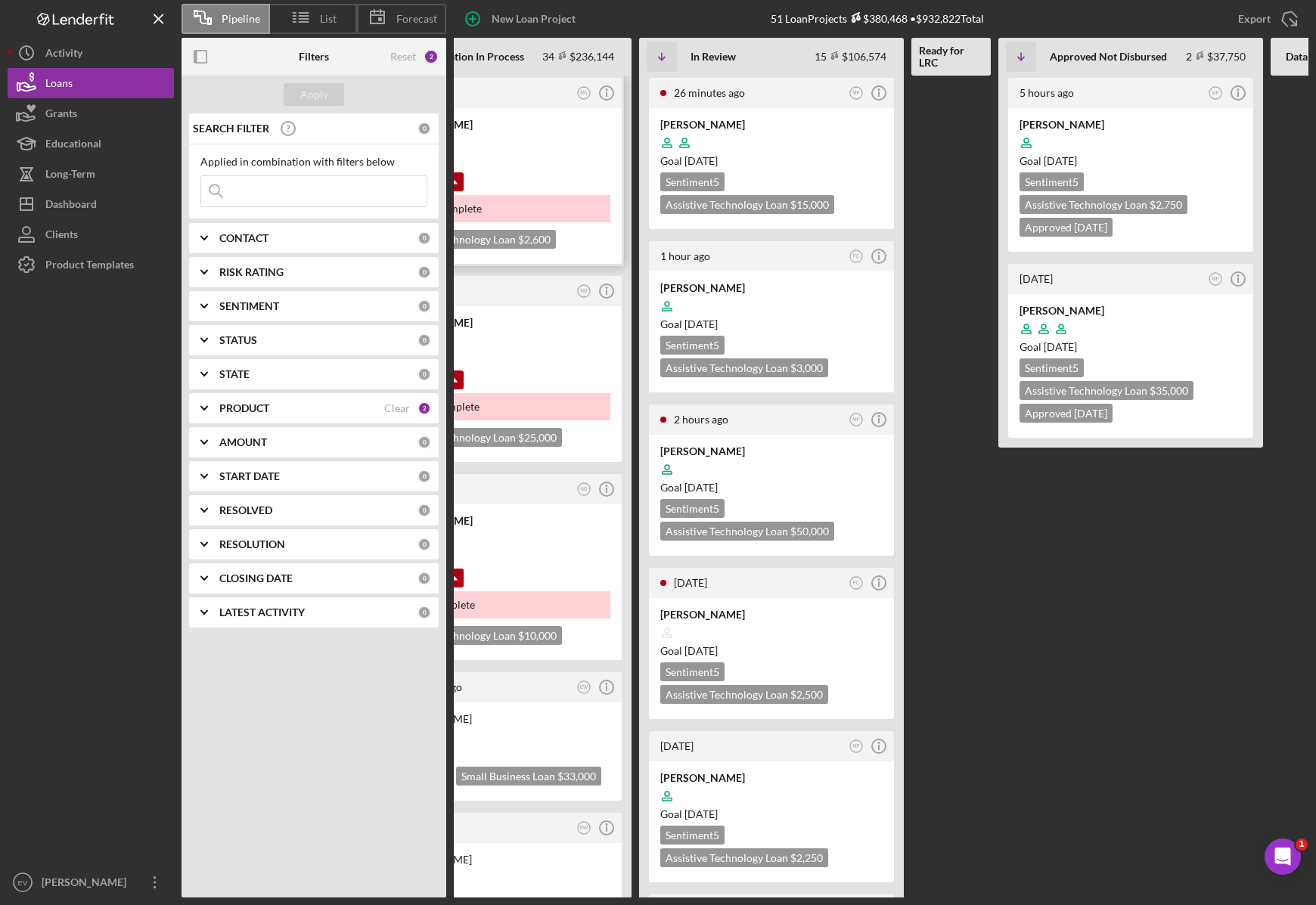
scroll to position [0, 95]
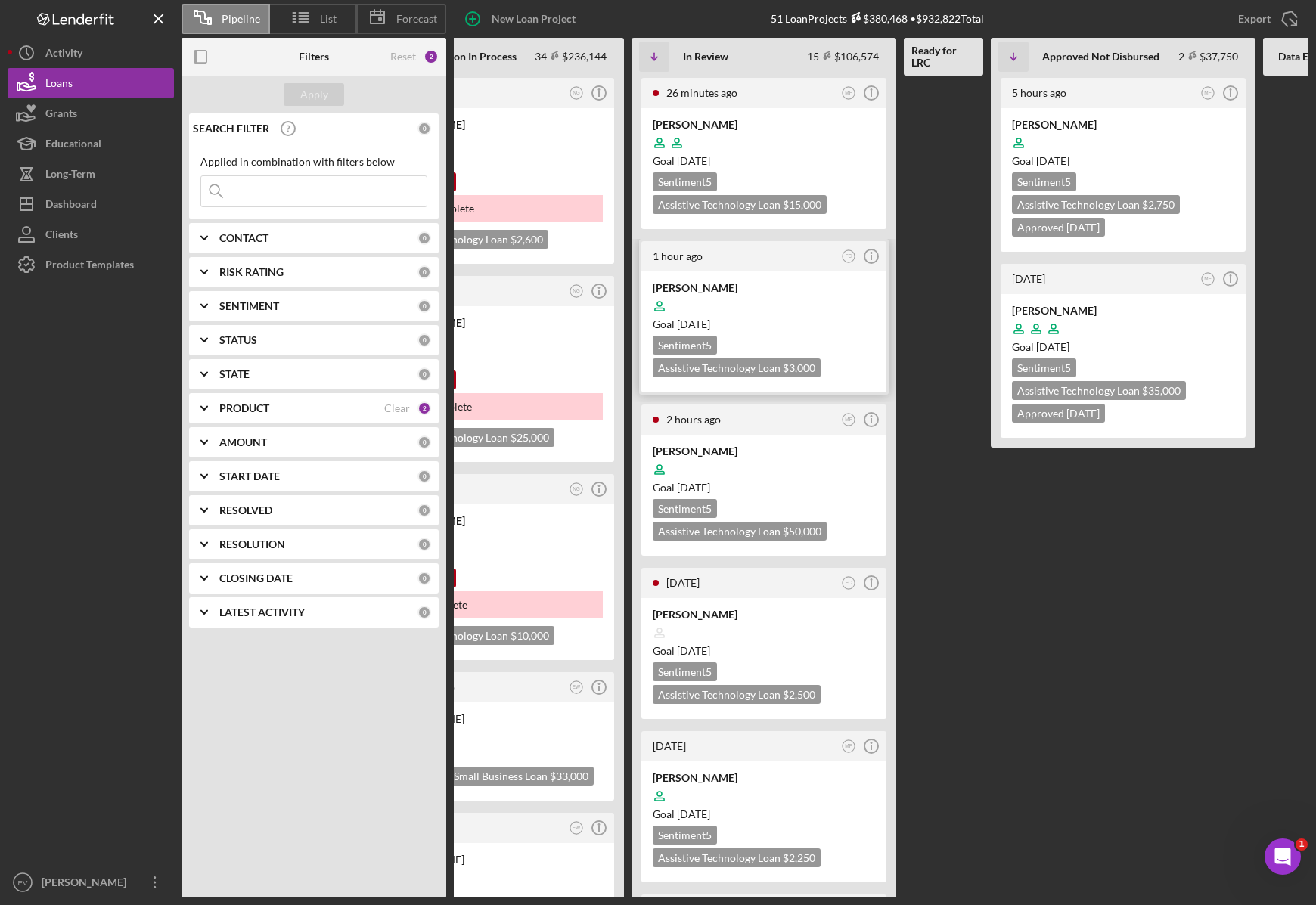
click at [796, 322] on div "Goal [DATE]" at bounding box center [764, 324] width 223 height 16
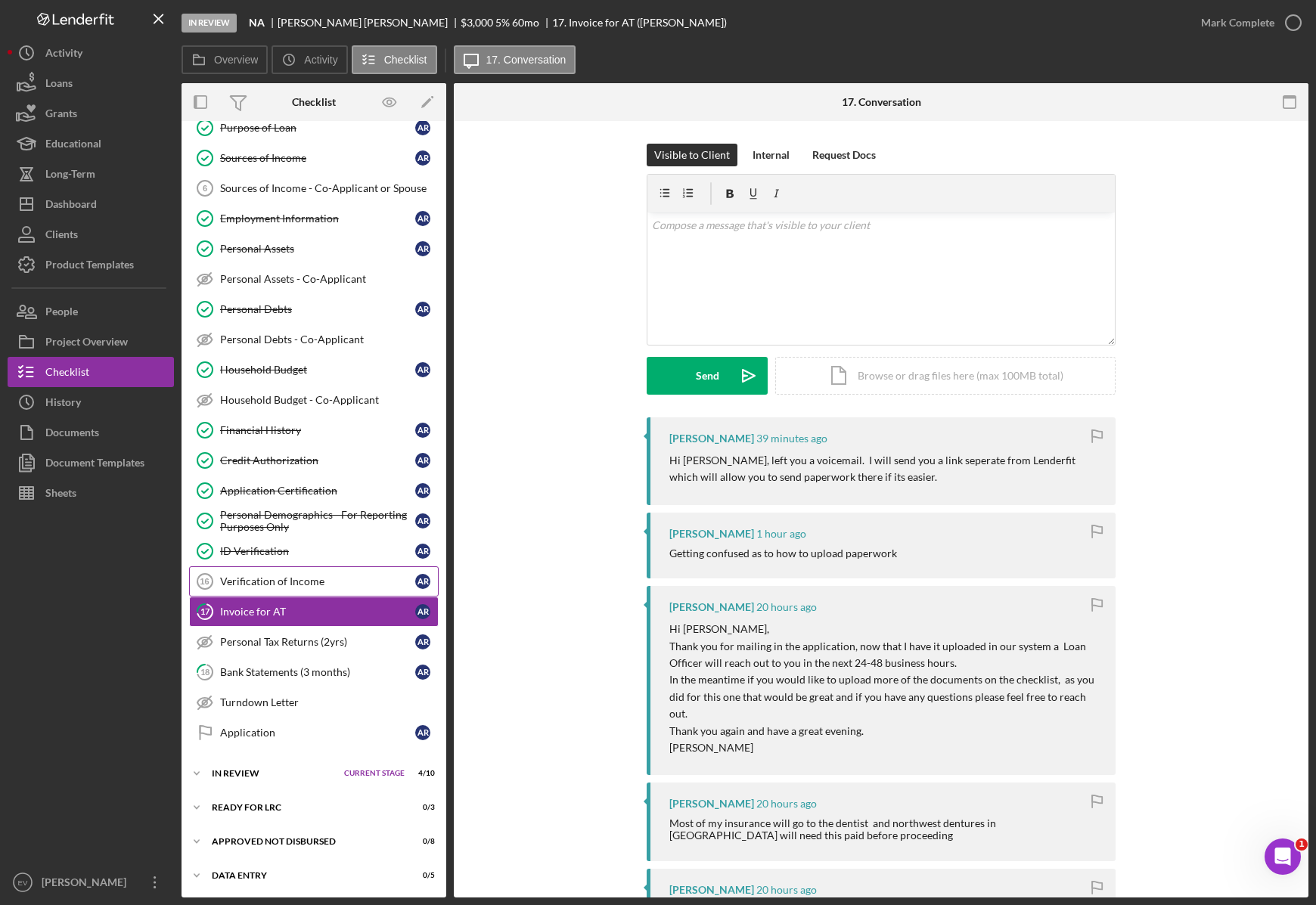
scroll to position [169, 0]
click at [293, 833] on div "Icon/Expander Approved Not Disbursed 0 / 8 Set Stage" at bounding box center [313, 839] width 265 height 30
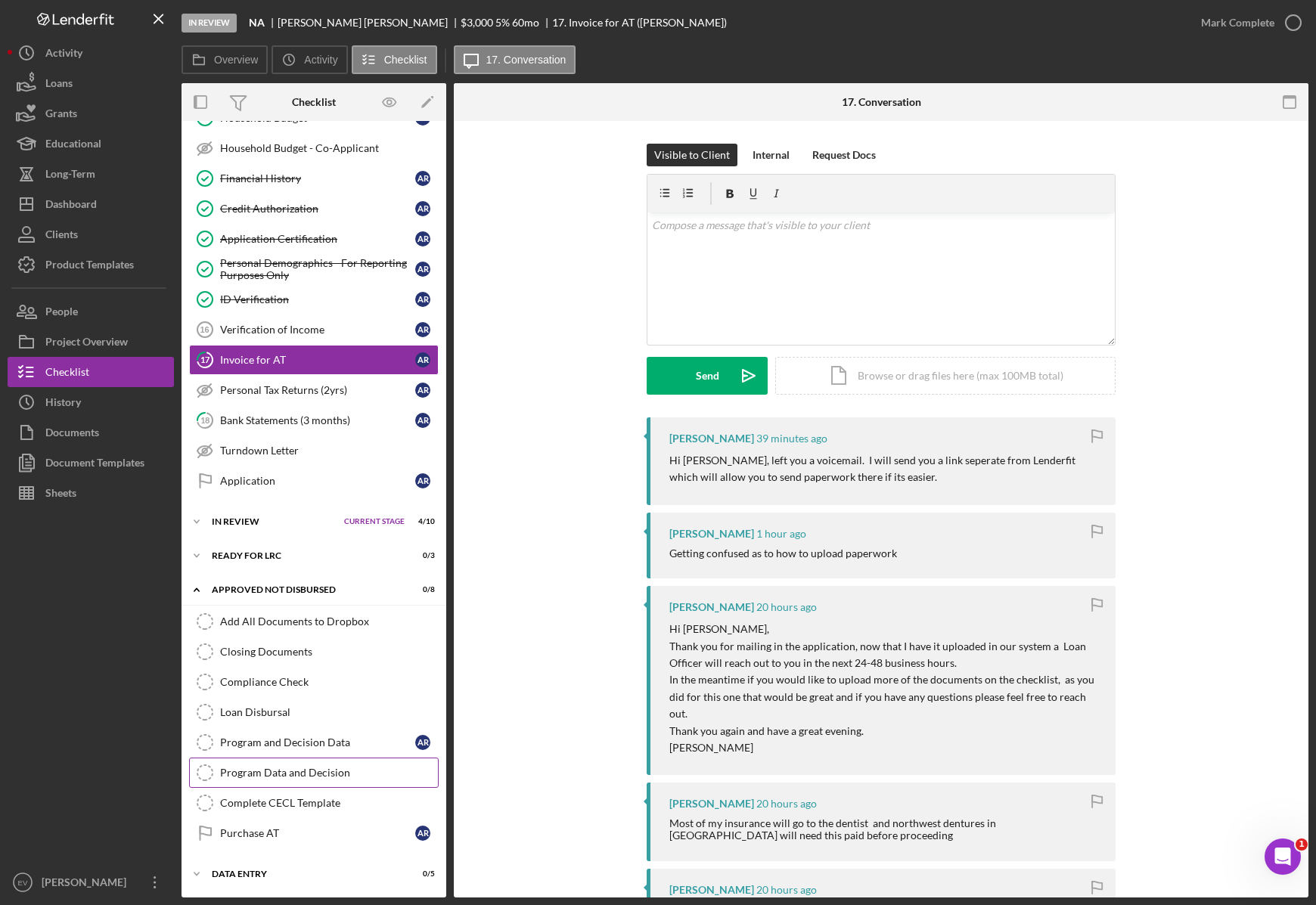
click at [294, 780] on link "Program Data and Decision Program Data and Decision" at bounding box center [313, 772] width 249 height 30
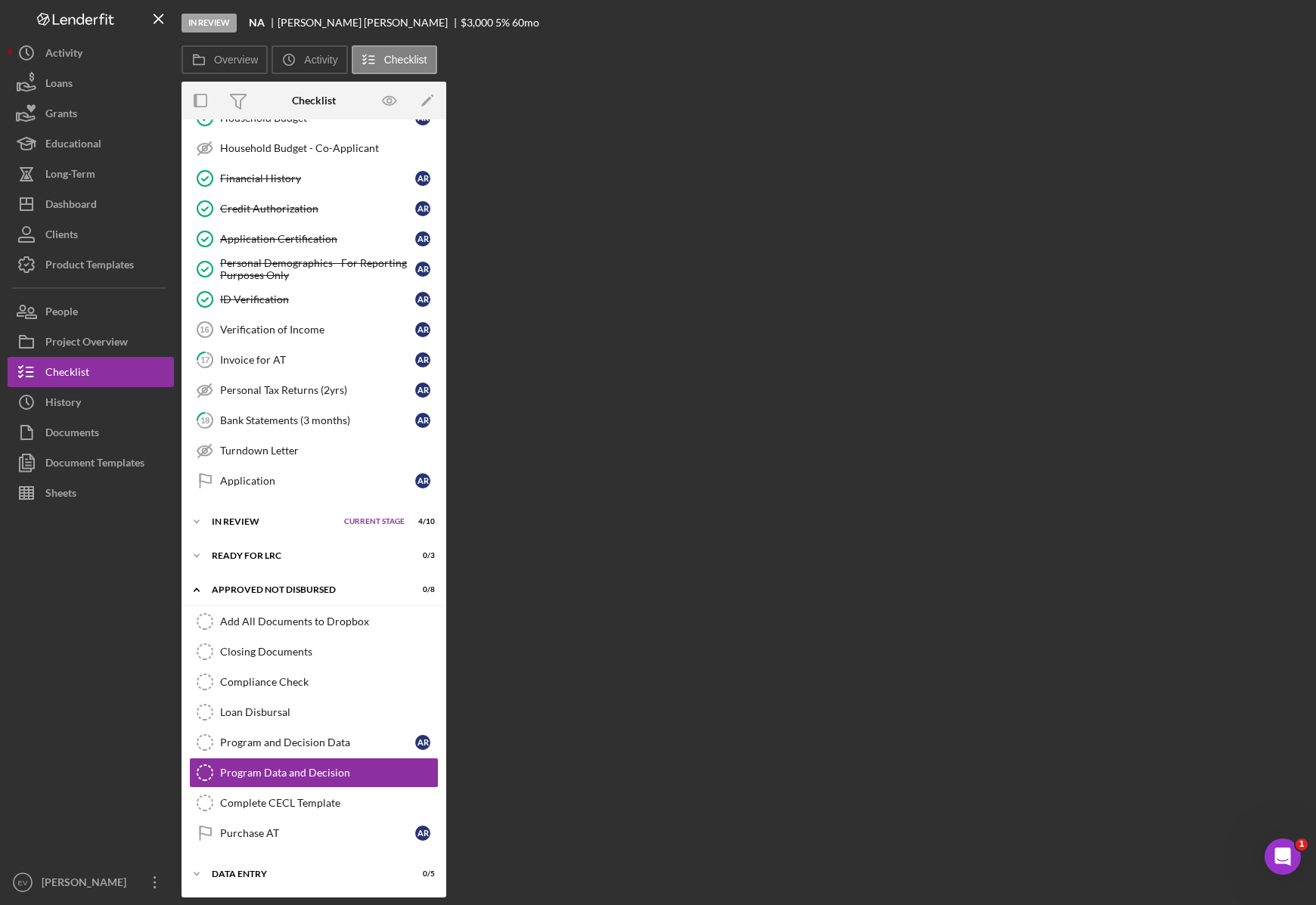
scroll to position [419, 0]
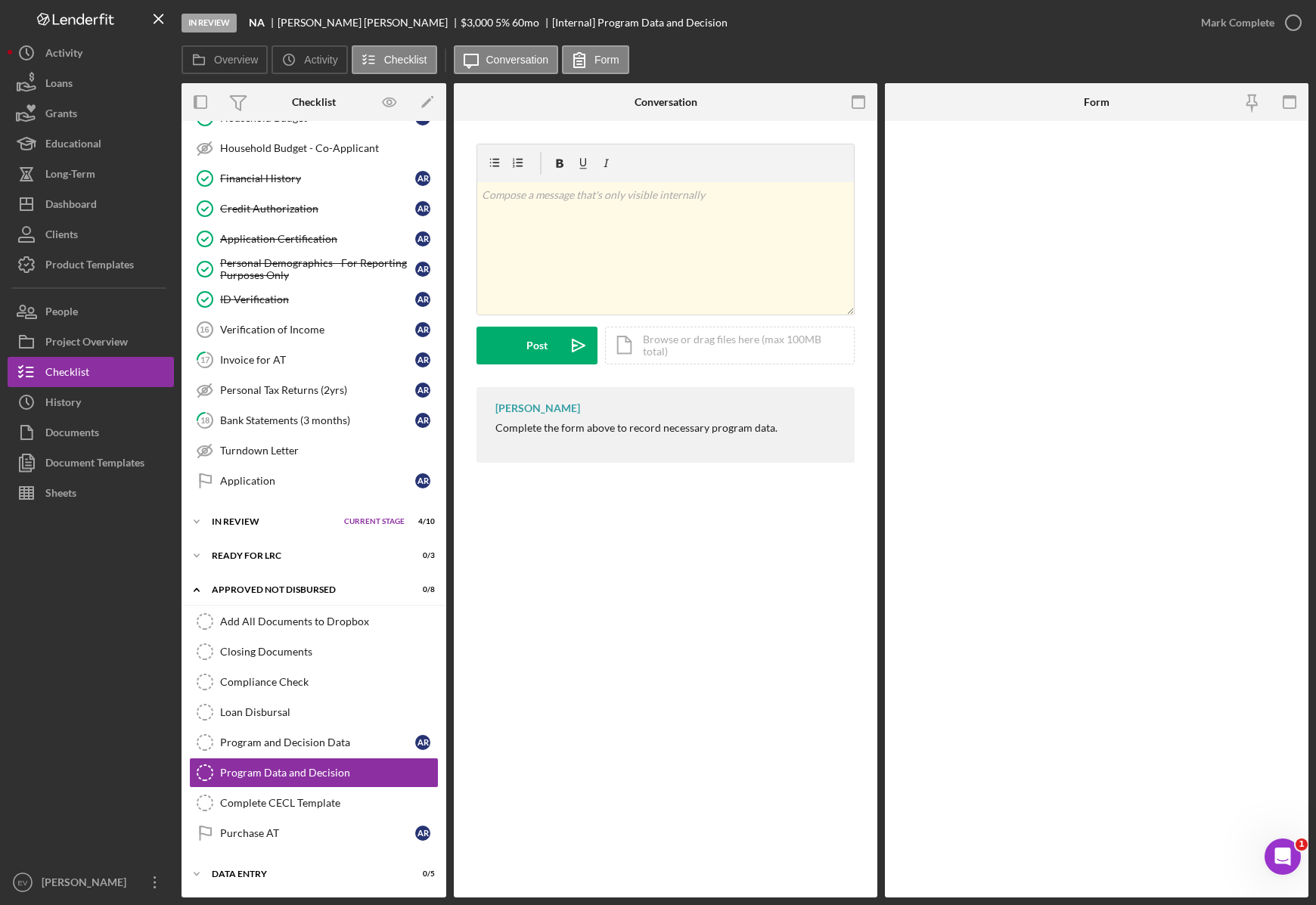
click at [599, 422] on div "Complete the form above to record necessary program data." at bounding box center [636, 428] width 282 height 12
click at [1056, 267] on div at bounding box center [1096, 509] width 424 height 776
click at [1256, 97] on icon "button" at bounding box center [1251, 102] width 34 height 34
click at [1250, 100] on icon "button" at bounding box center [1251, 102] width 34 height 34
click at [670, 252] on div "v Color teal Color pink Remove color Add row above Add row below Add column bef…" at bounding box center [665, 248] width 376 height 132
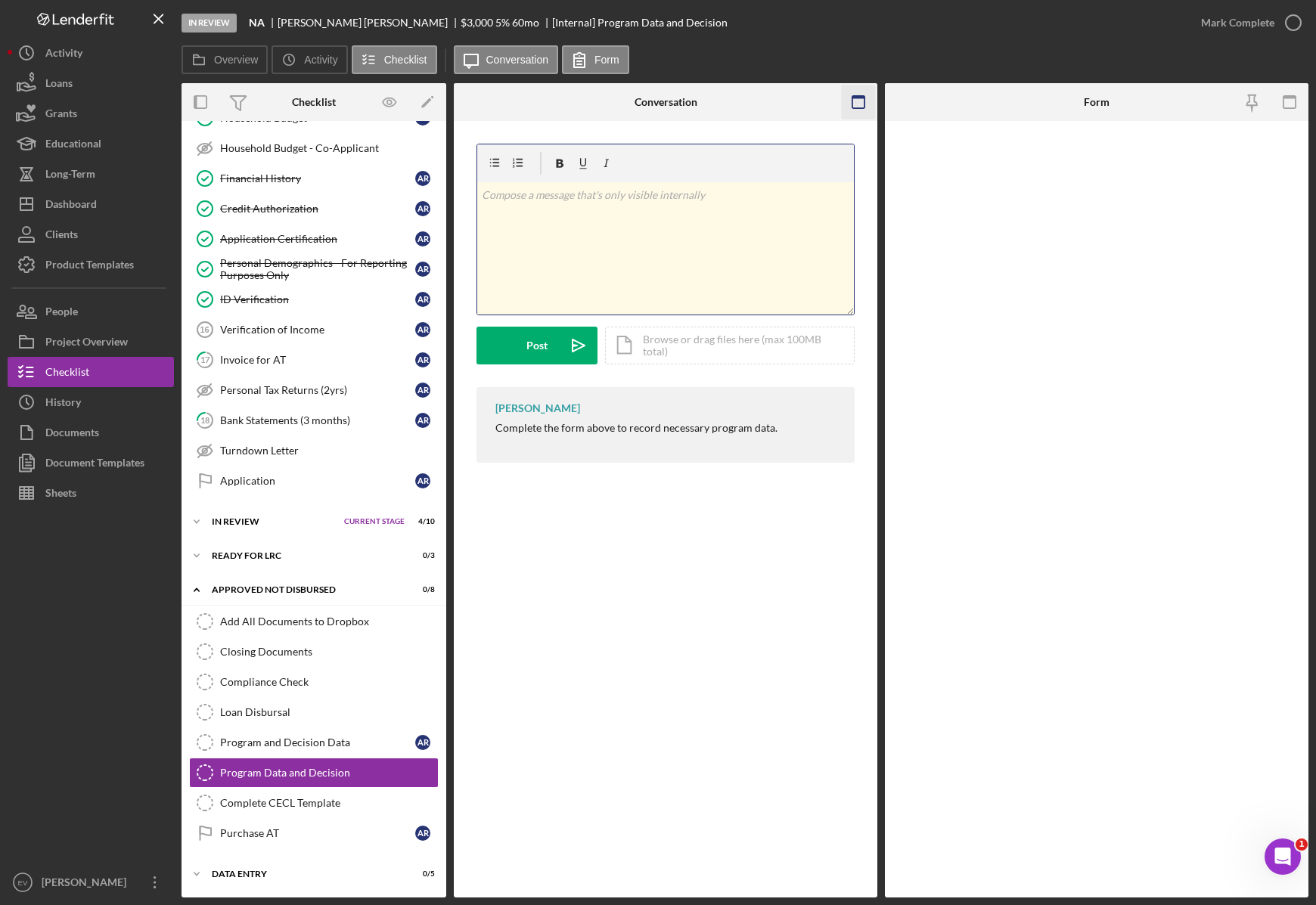
click at [855, 100] on icon "button" at bounding box center [858, 102] width 34 height 34
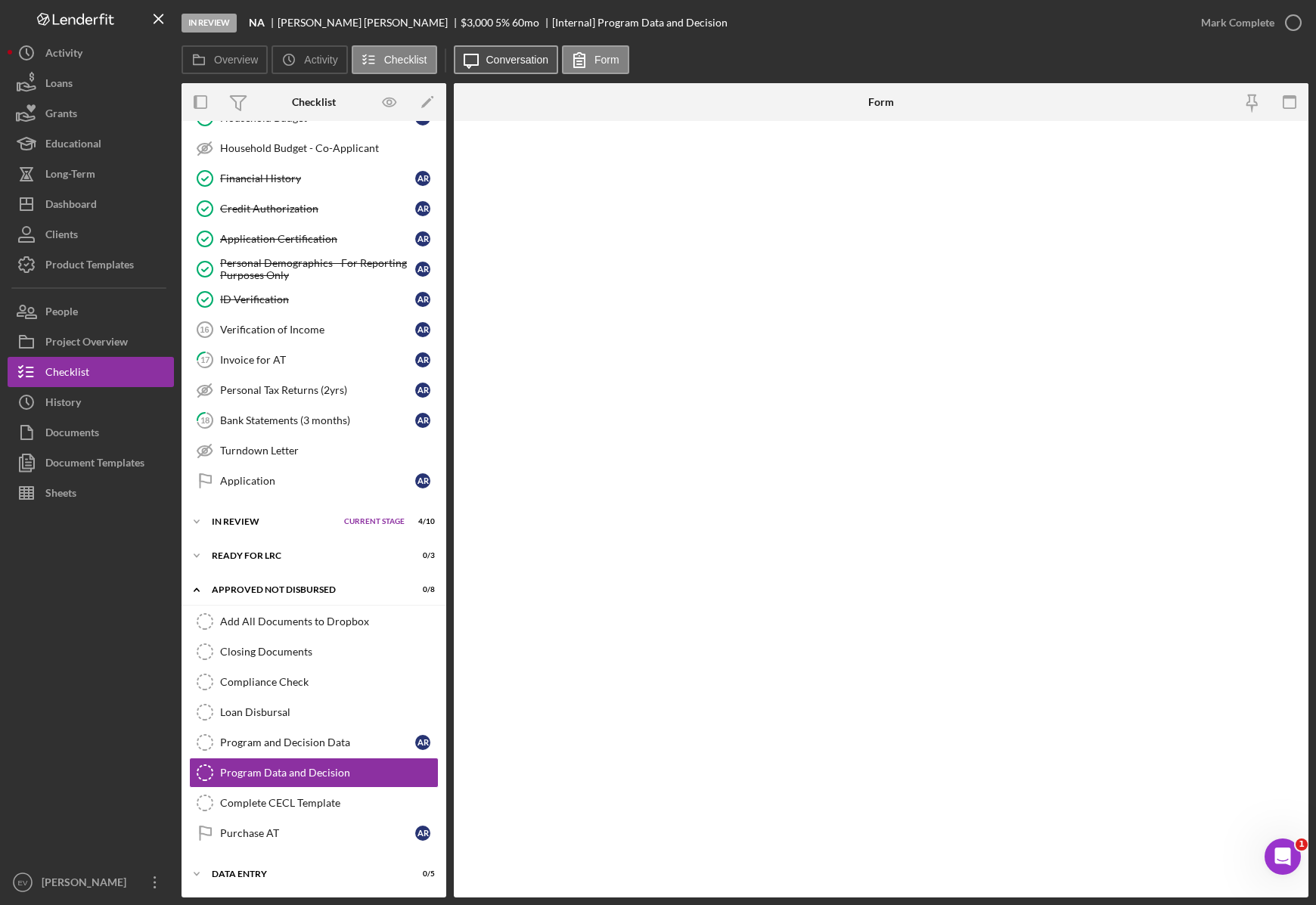
click at [508, 59] on label "Conversation" at bounding box center [518, 60] width 63 height 12
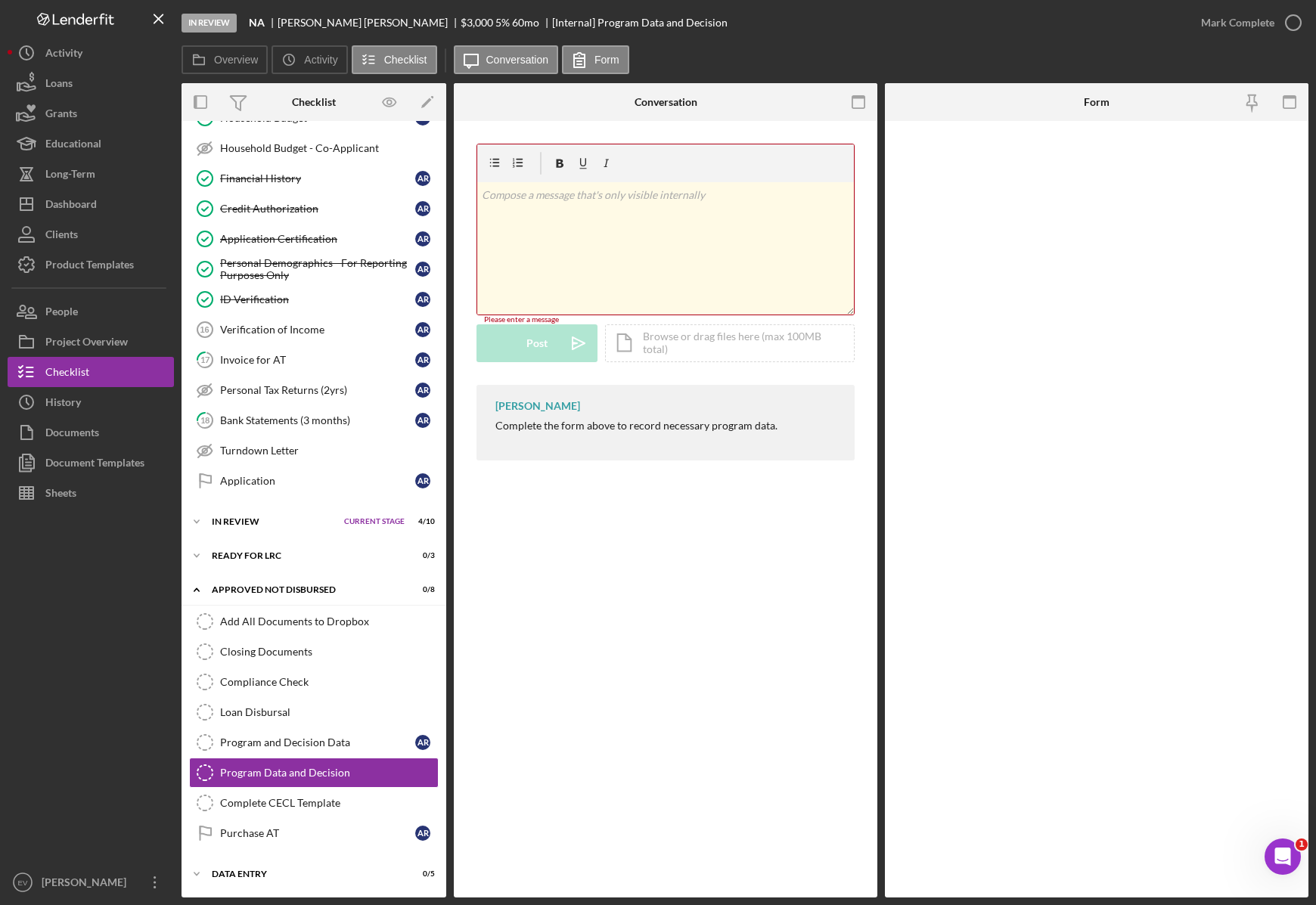
click at [557, 242] on div "v Color teal Color pink Remove color Add row above Add row below Add column bef…" at bounding box center [665, 248] width 376 height 132
click at [618, 124] on div "v Color teal Color pink Remove color Add row above Add row below Add column bef…" at bounding box center [665, 305] width 424 height 370
click at [674, 355] on div "Icon/Document Browse or drag files here (max 100MB total) Tap to choose files o…" at bounding box center [729, 343] width 249 height 38
click at [1268, 841] on div "Open Intercom Messenger" at bounding box center [1281, 854] width 50 height 50
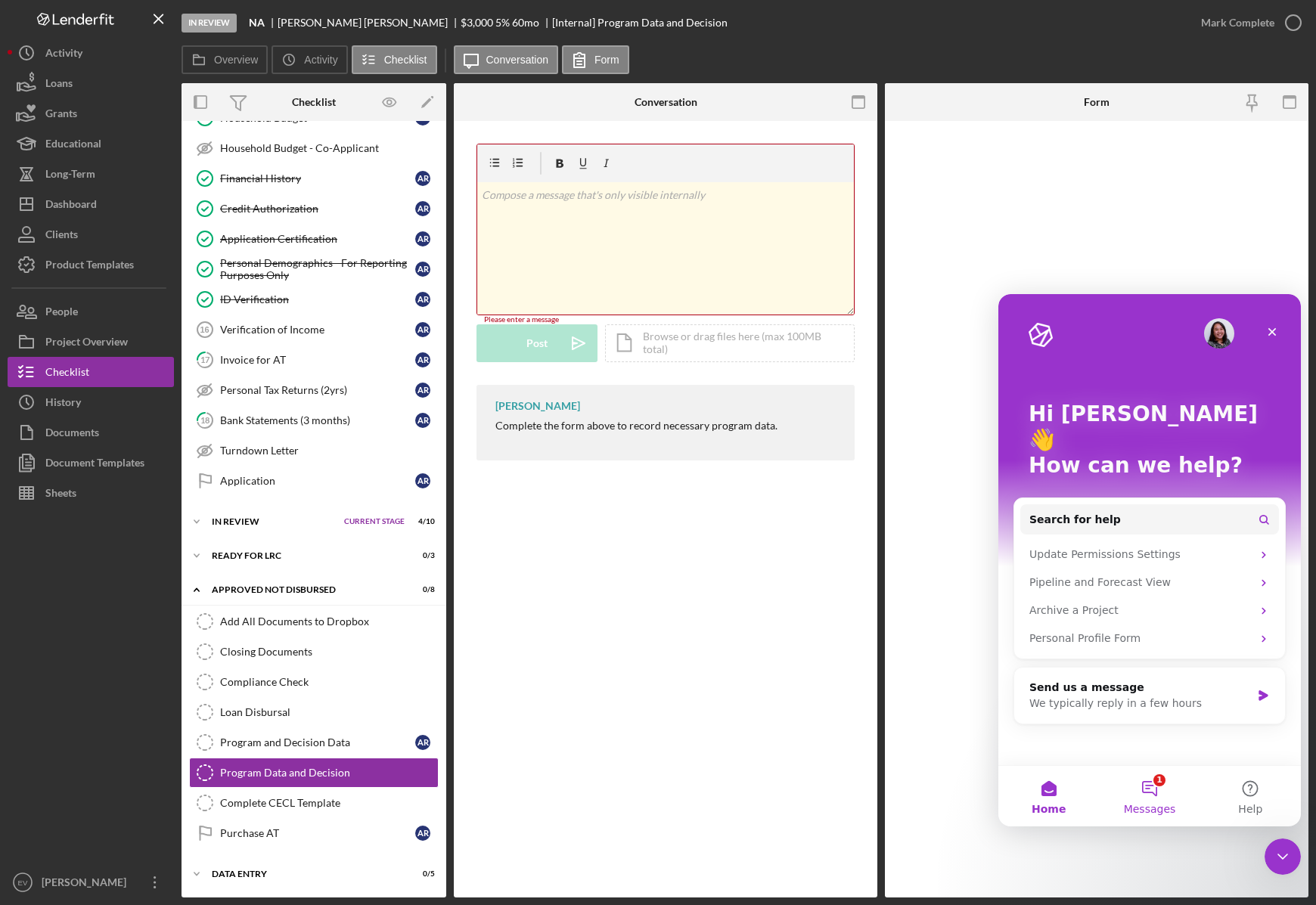
click at [1147, 797] on button "1 Messages" at bounding box center [1149, 796] width 101 height 60
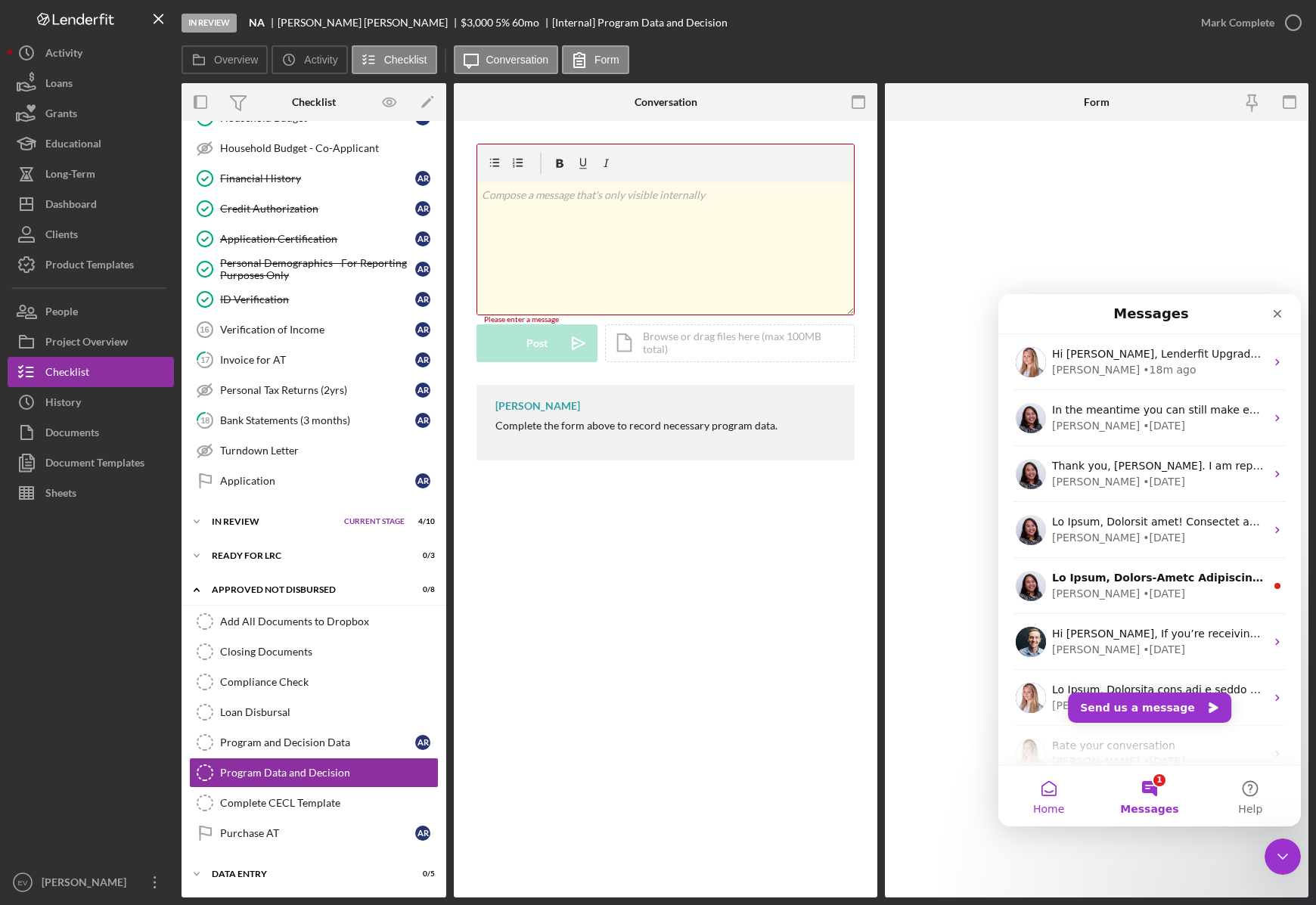
click at [1059, 805] on span "Home" at bounding box center [1048, 809] width 31 height 10
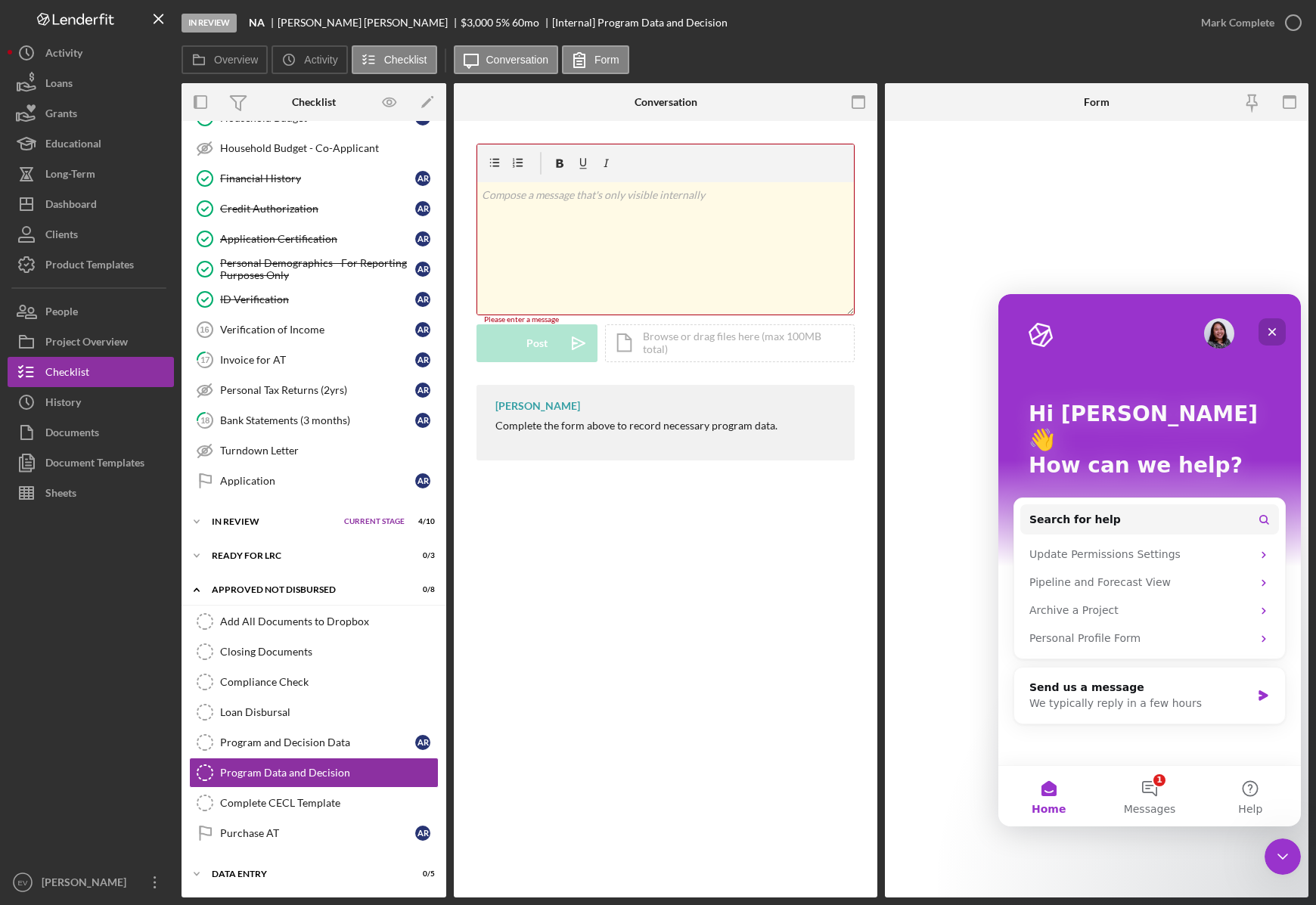
click at [1280, 331] on div "Close" at bounding box center [1272, 332] width 28 height 28
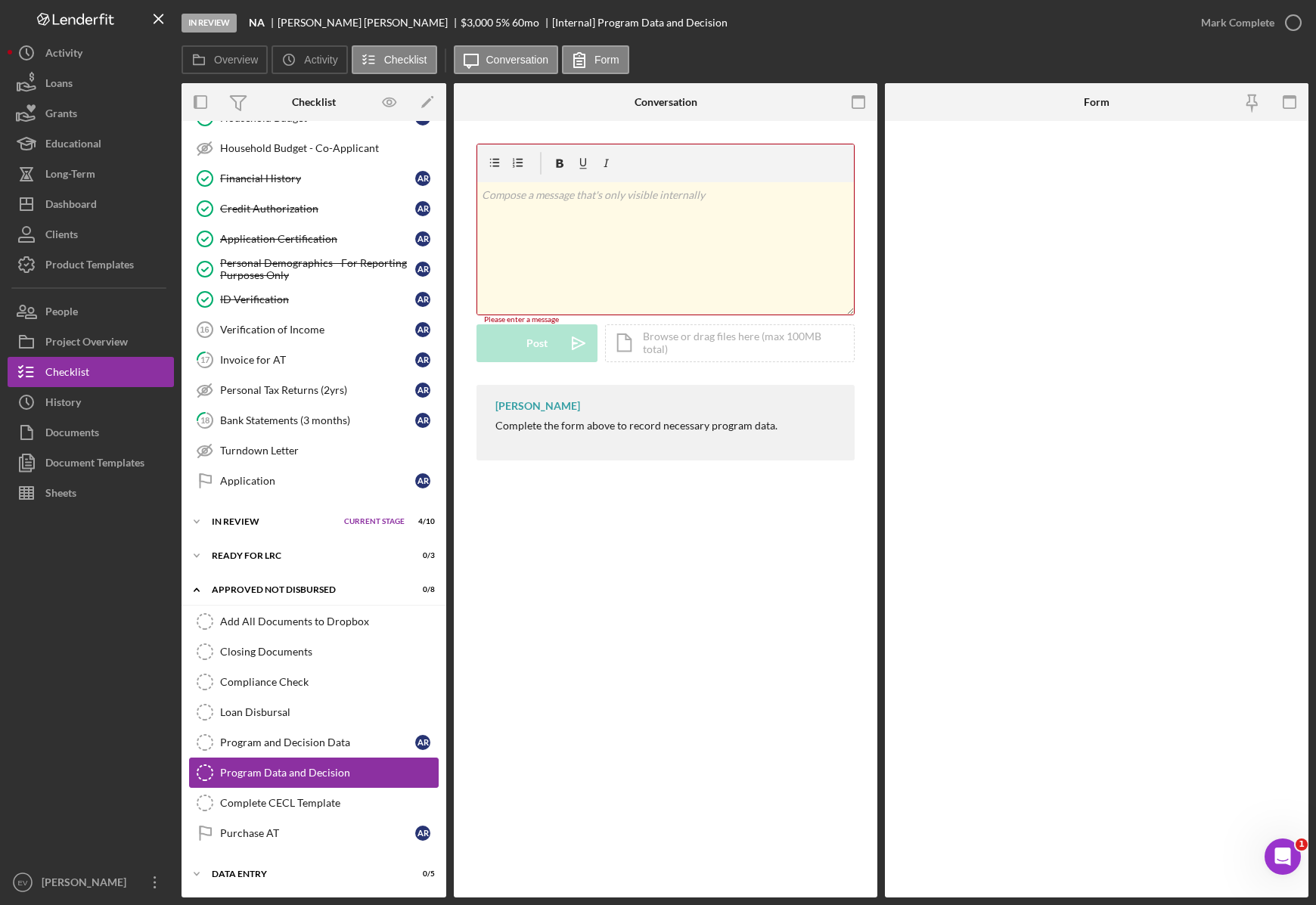
click at [335, 779] on link "Program Data and Decision Program Data and Decision" at bounding box center [313, 772] width 249 height 30
click at [81, 272] on div "Product Templates" at bounding box center [90, 266] width 89 height 34
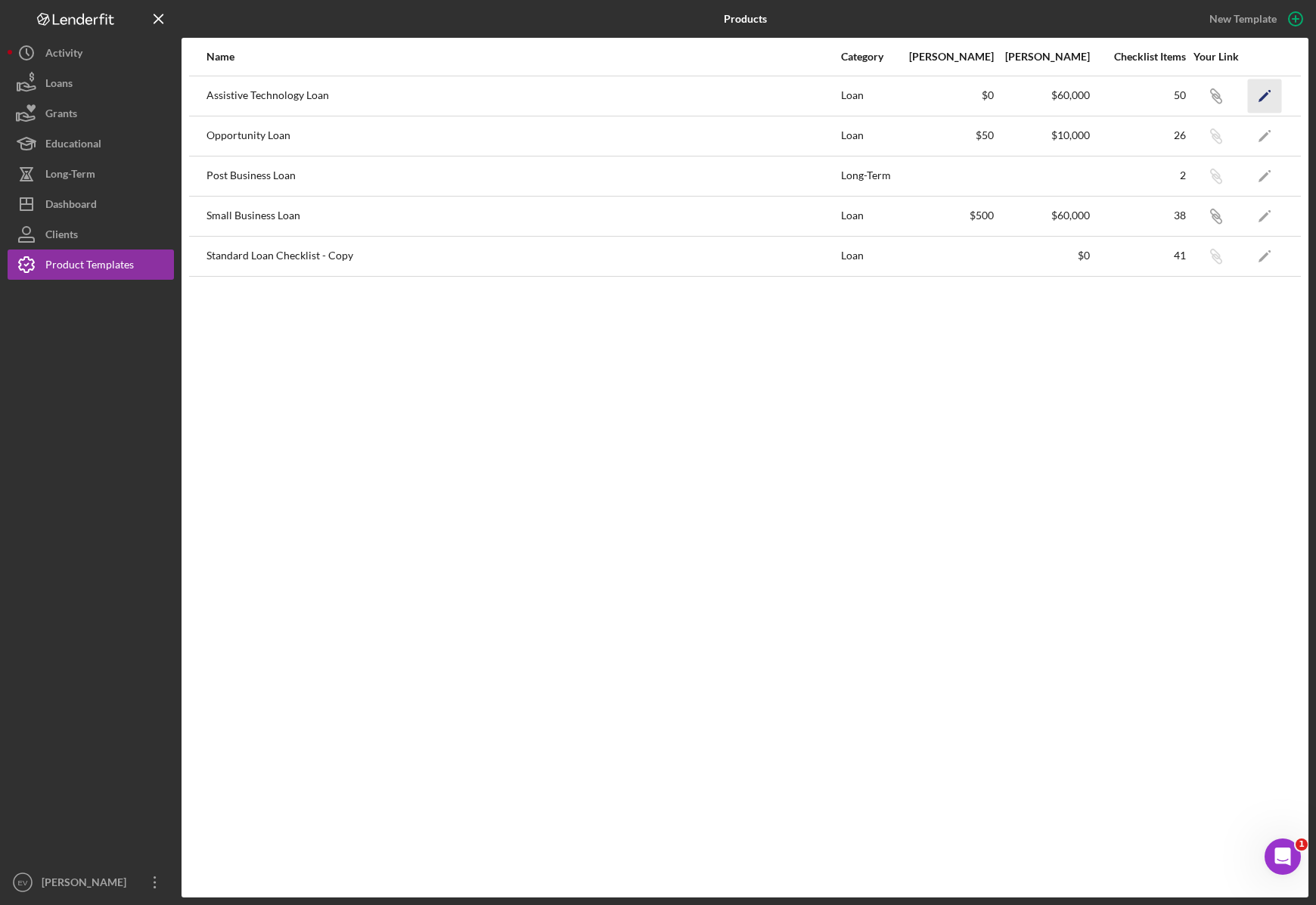
click at [1256, 95] on icon "Icon/Edit" at bounding box center [1264, 95] width 34 height 34
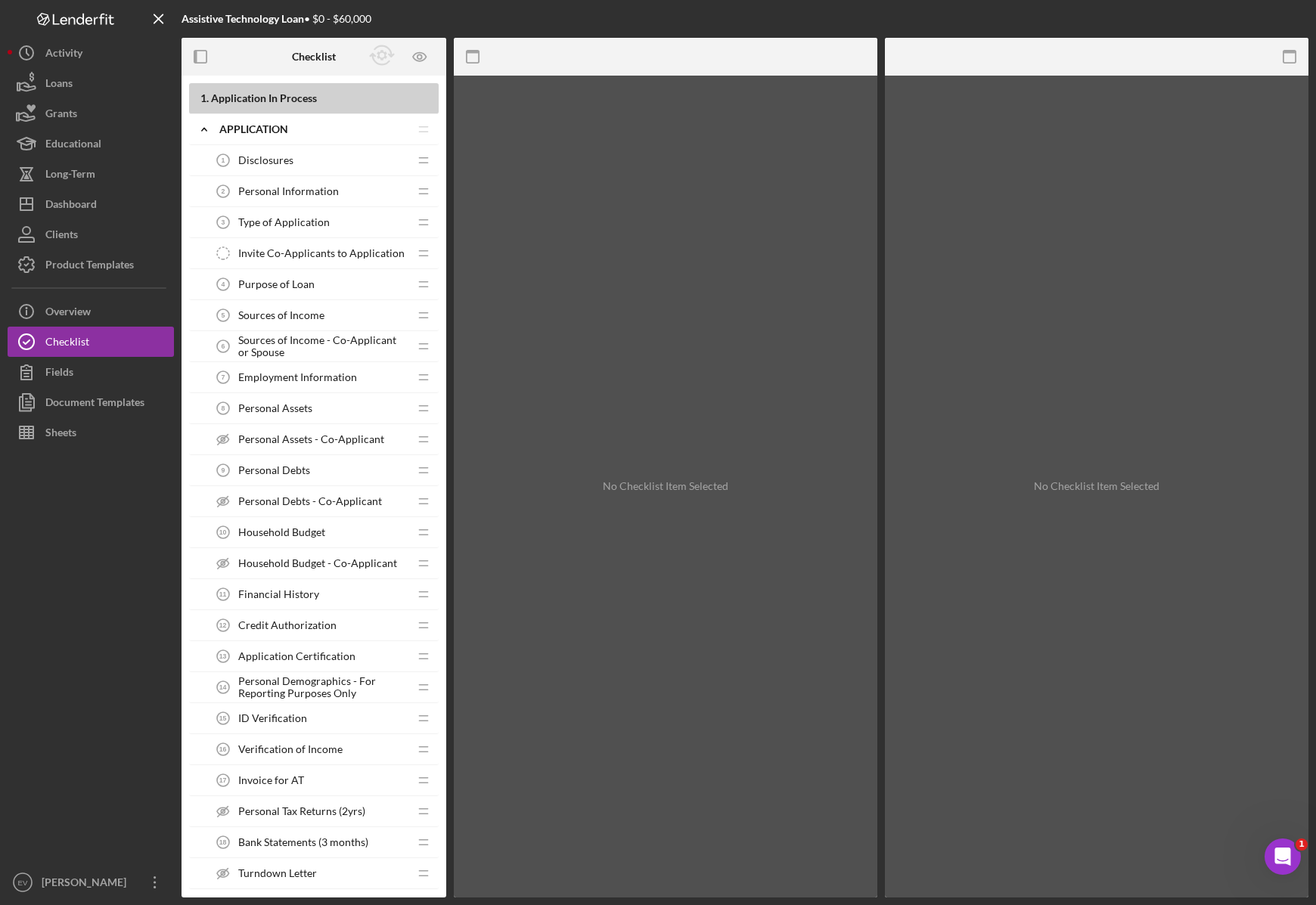
scroll to position [1241, 0]
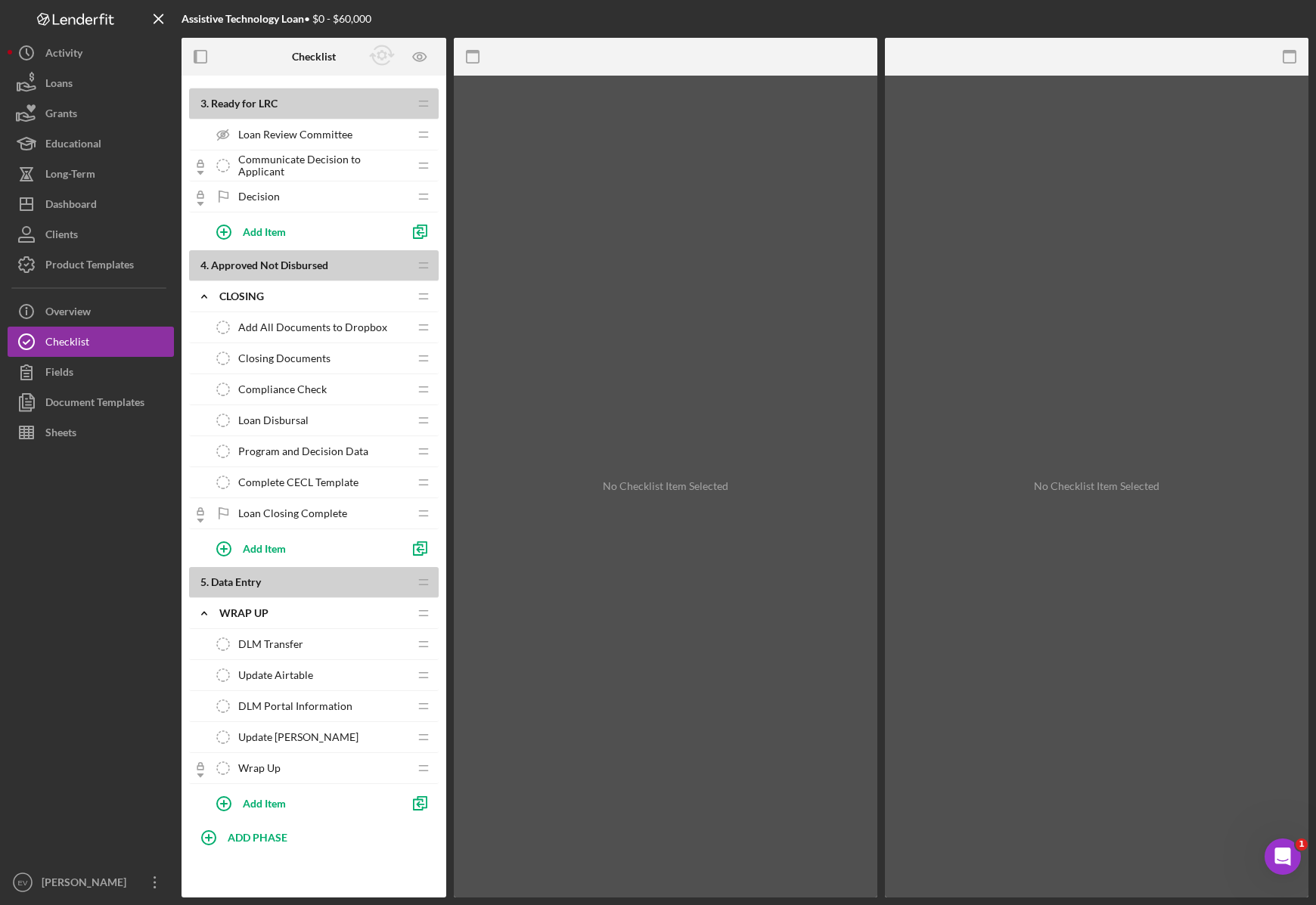
click at [328, 454] on span "Program and Decision Data" at bounding box center [303, 451] width 130 height 12
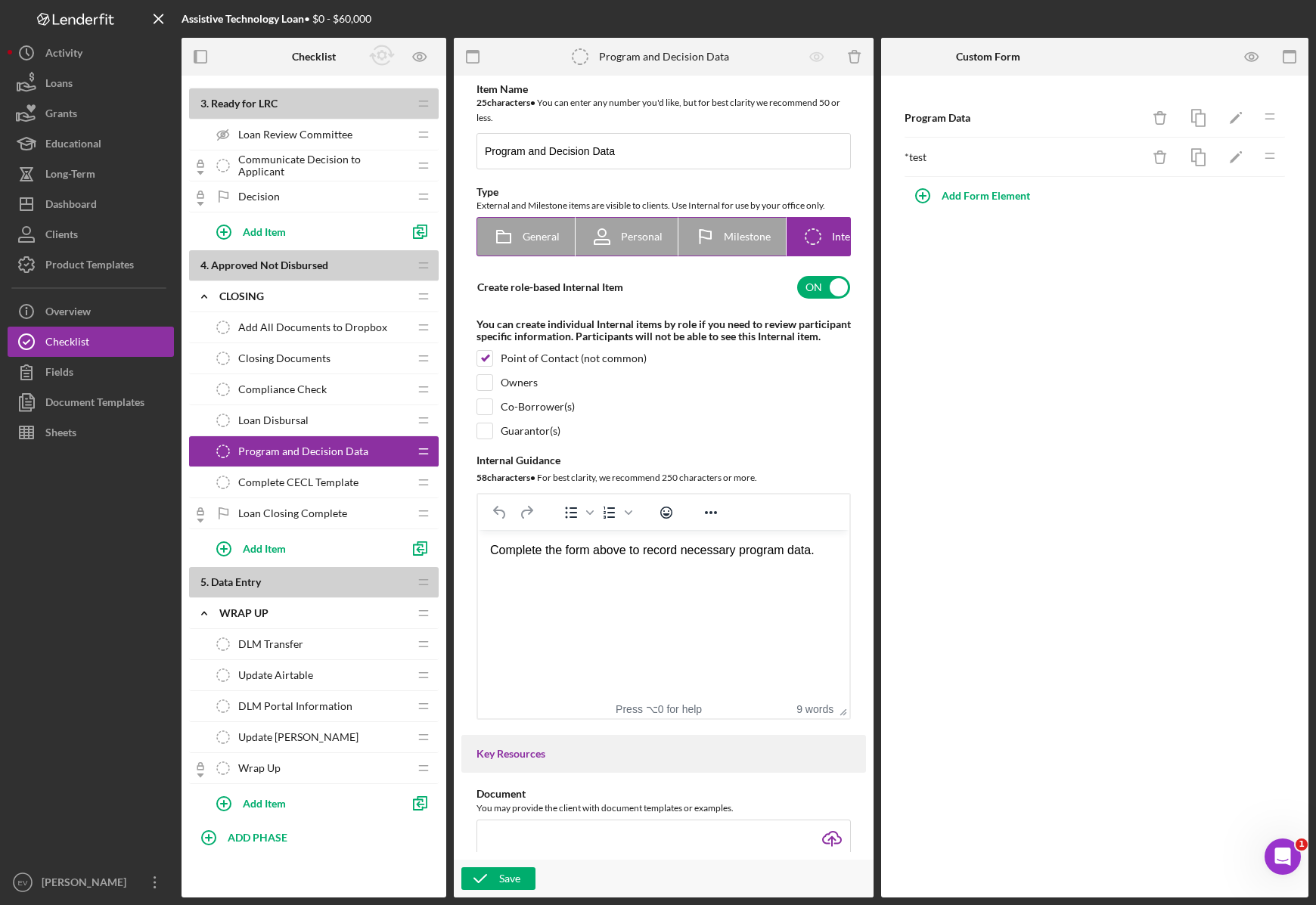
click at [529, 242] on span "General" at bounding box center [541, 236] width 37 height 12
radio input "true"
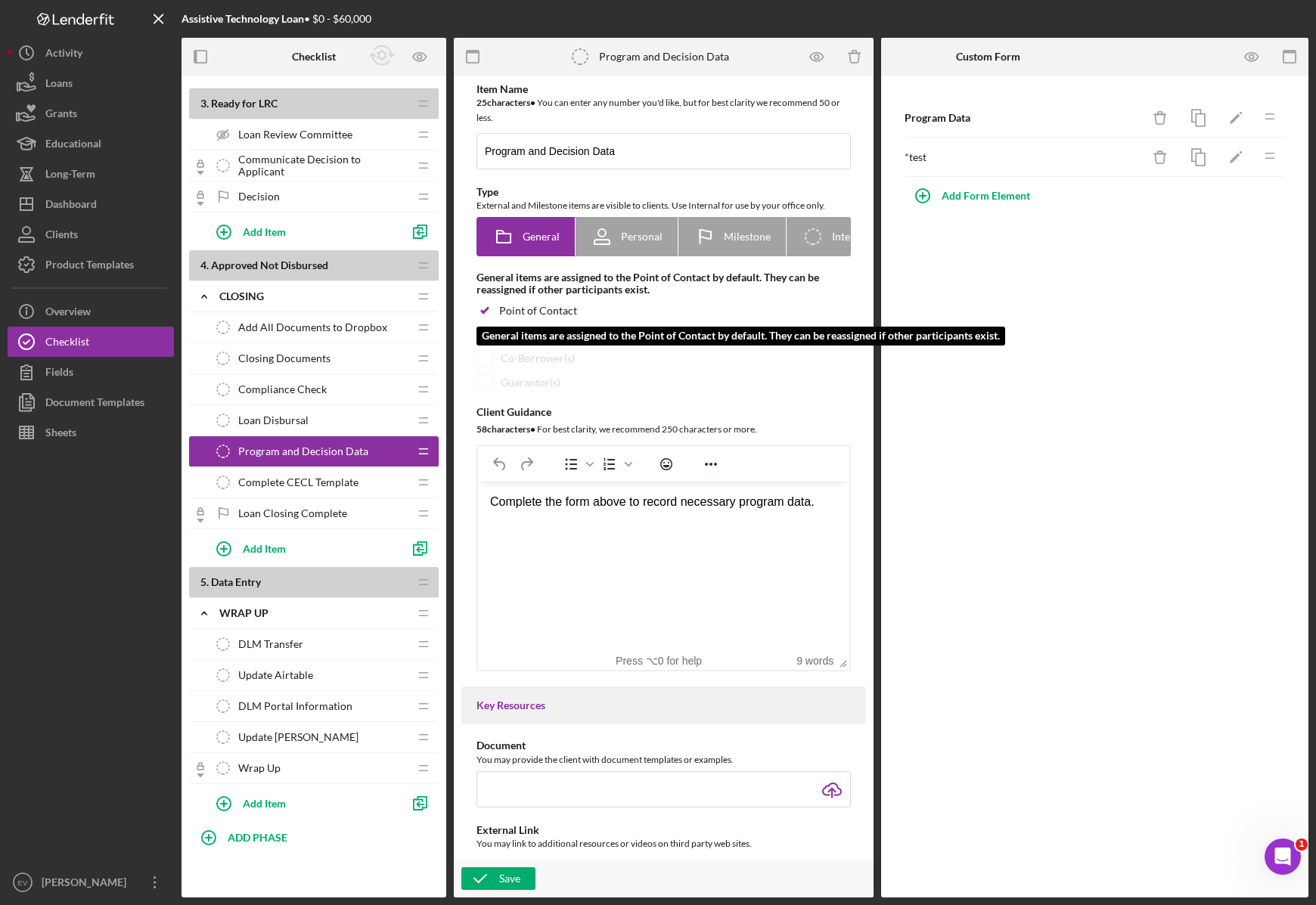
click at [487, 318] on input "checkbox" at bounding box center [484, 311] width 16 height 16
click at [487, 311] on input "checkbox" at bounding box center [484, 311] width 16 height 16
checkbox input "true"
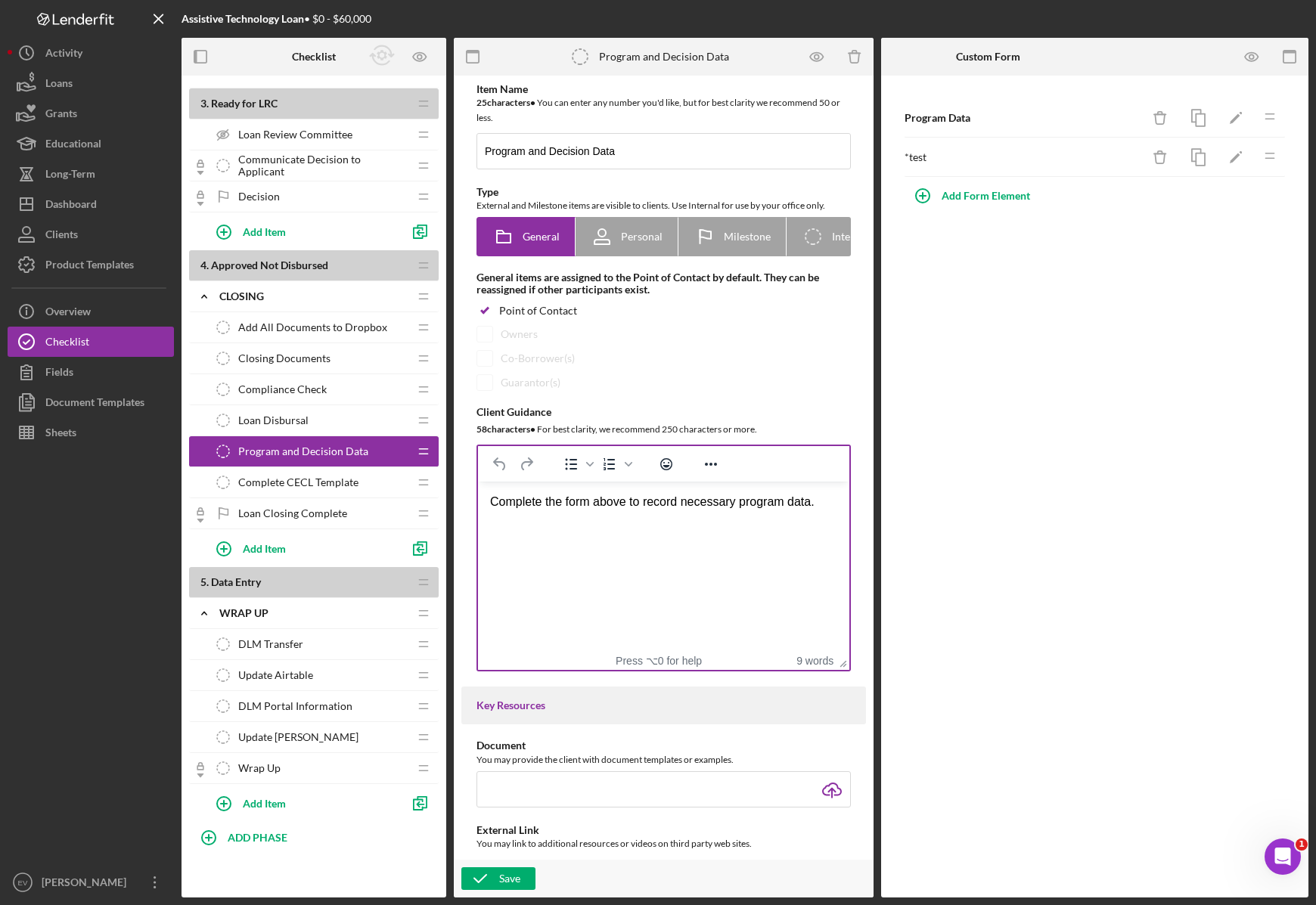
scroll to position [60, 0]
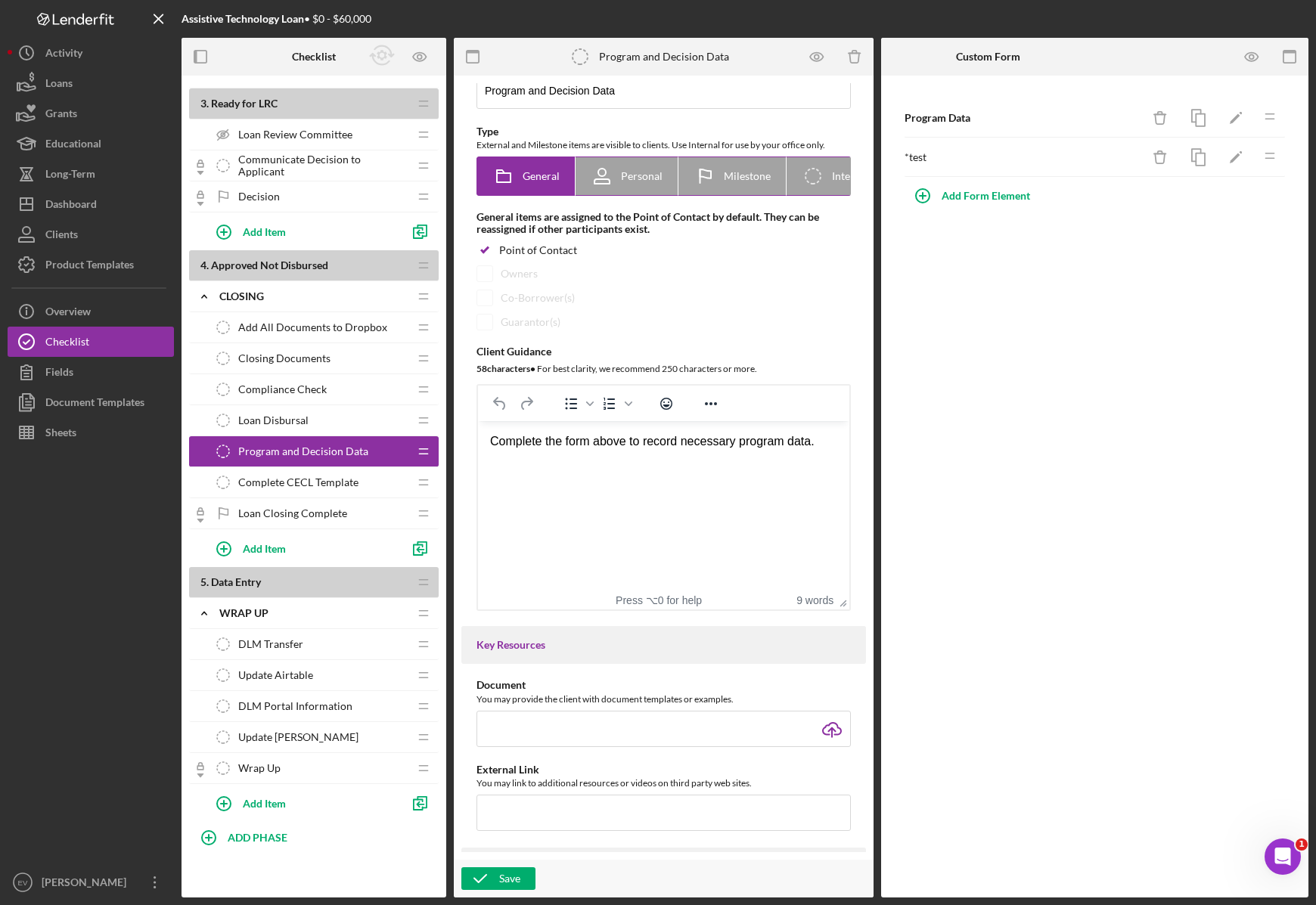
click at [607, 180] on icon at bounding box center [602, 176] width 38 height 38
radio input "false"
radio input "true"
checkbox input "false"
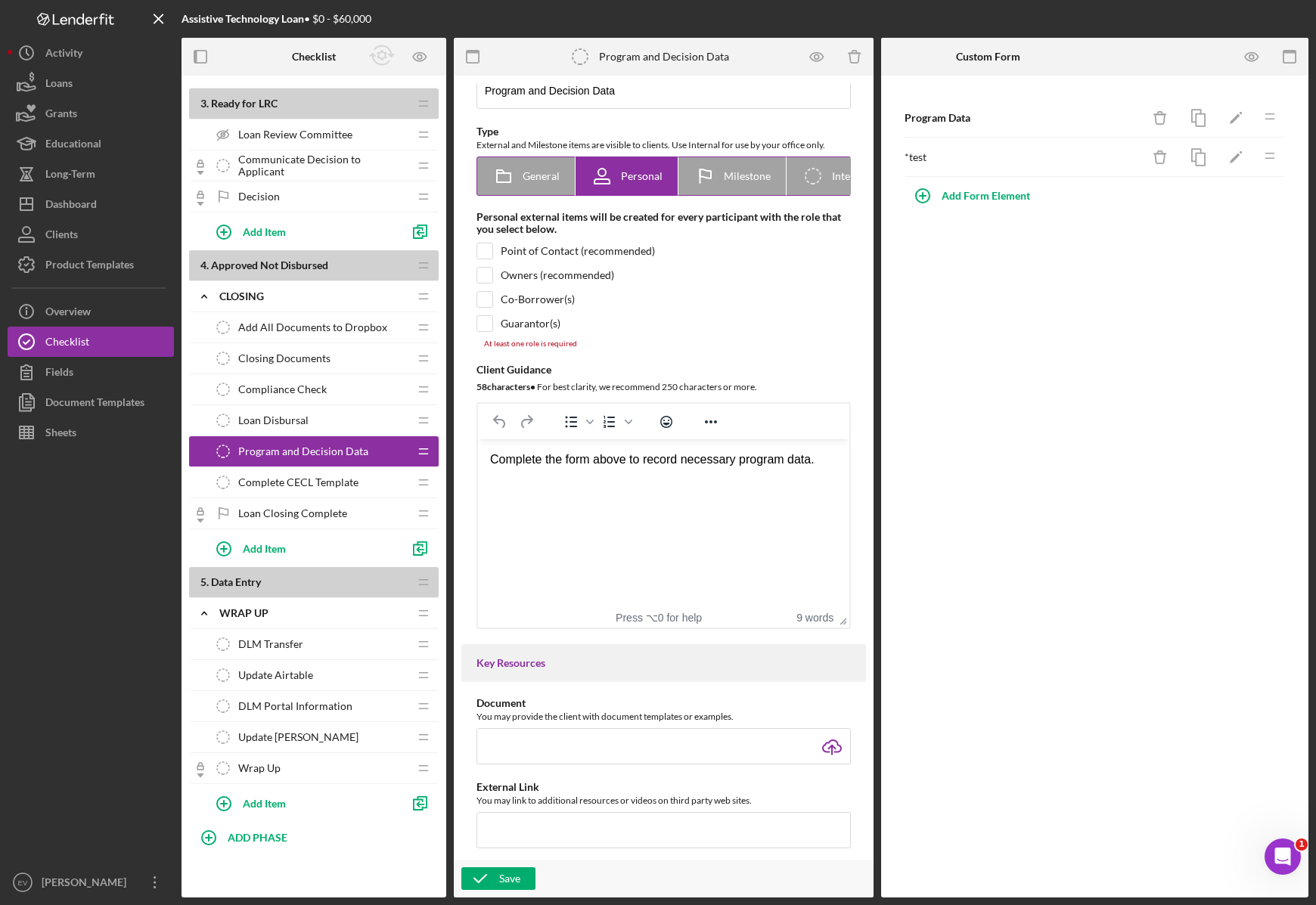
click at [531, 183] on div "General" at bounding box center [526, 176] width 67 height 38
radio input "true"
checkbox input "true"
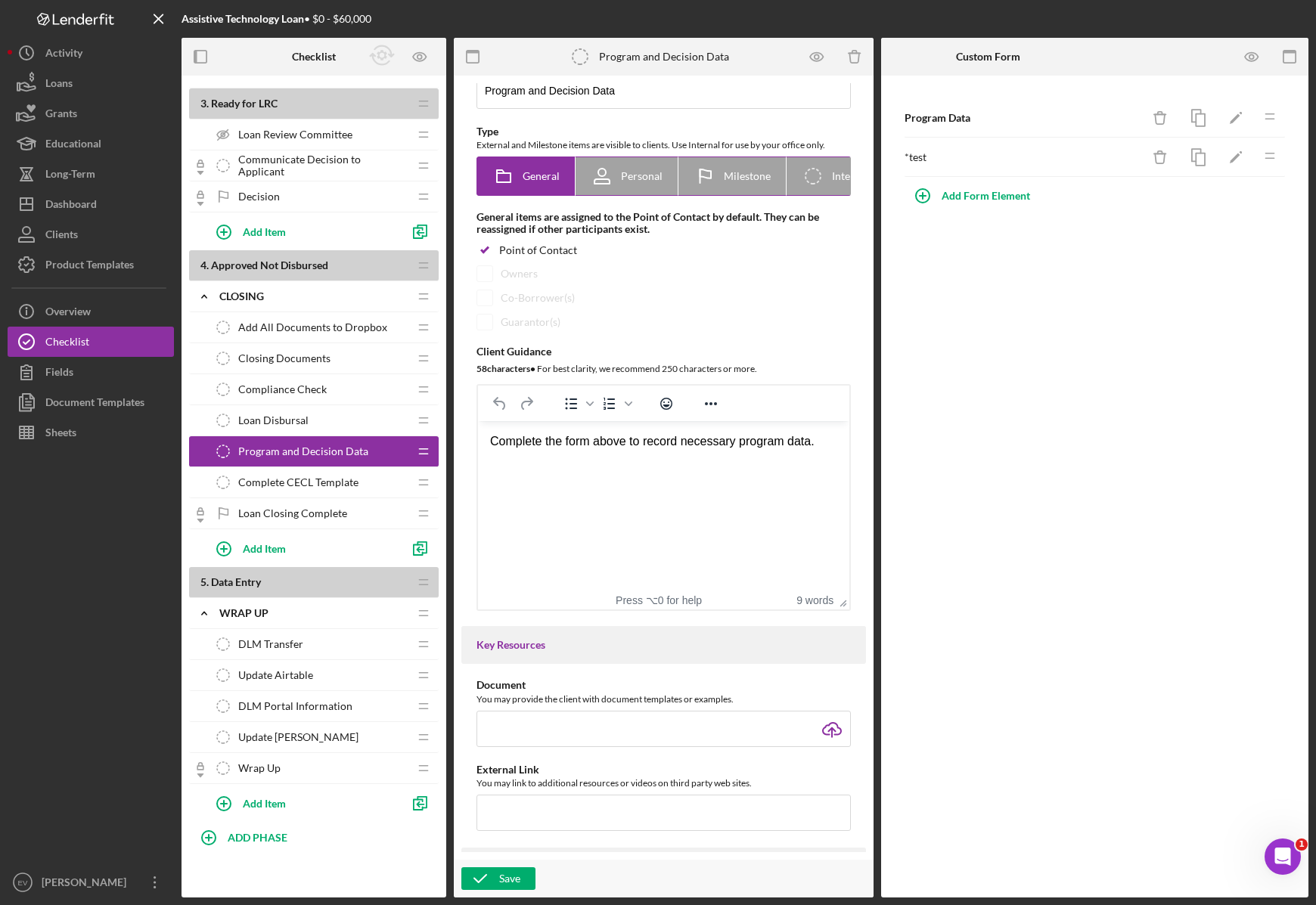
click at [627, 178] on span "Personal" at bounding box center [641, 176] width 41 height 12
radio input "false"
radio input "true"
checkbox input "false"
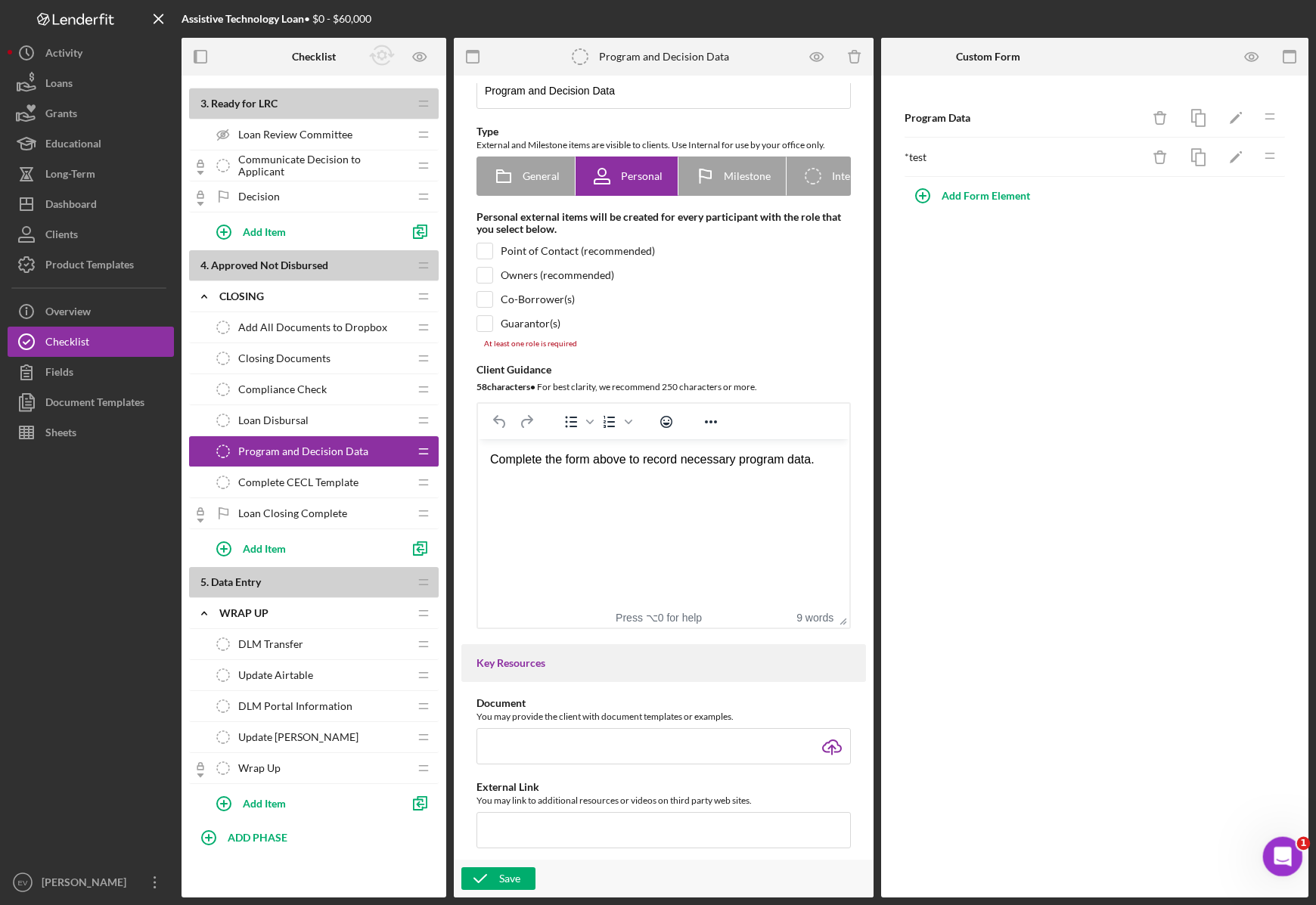
click at [1295, 858] on div "Open Intercom Messenger" at bounding box center [1281, 854] width 50 height 50
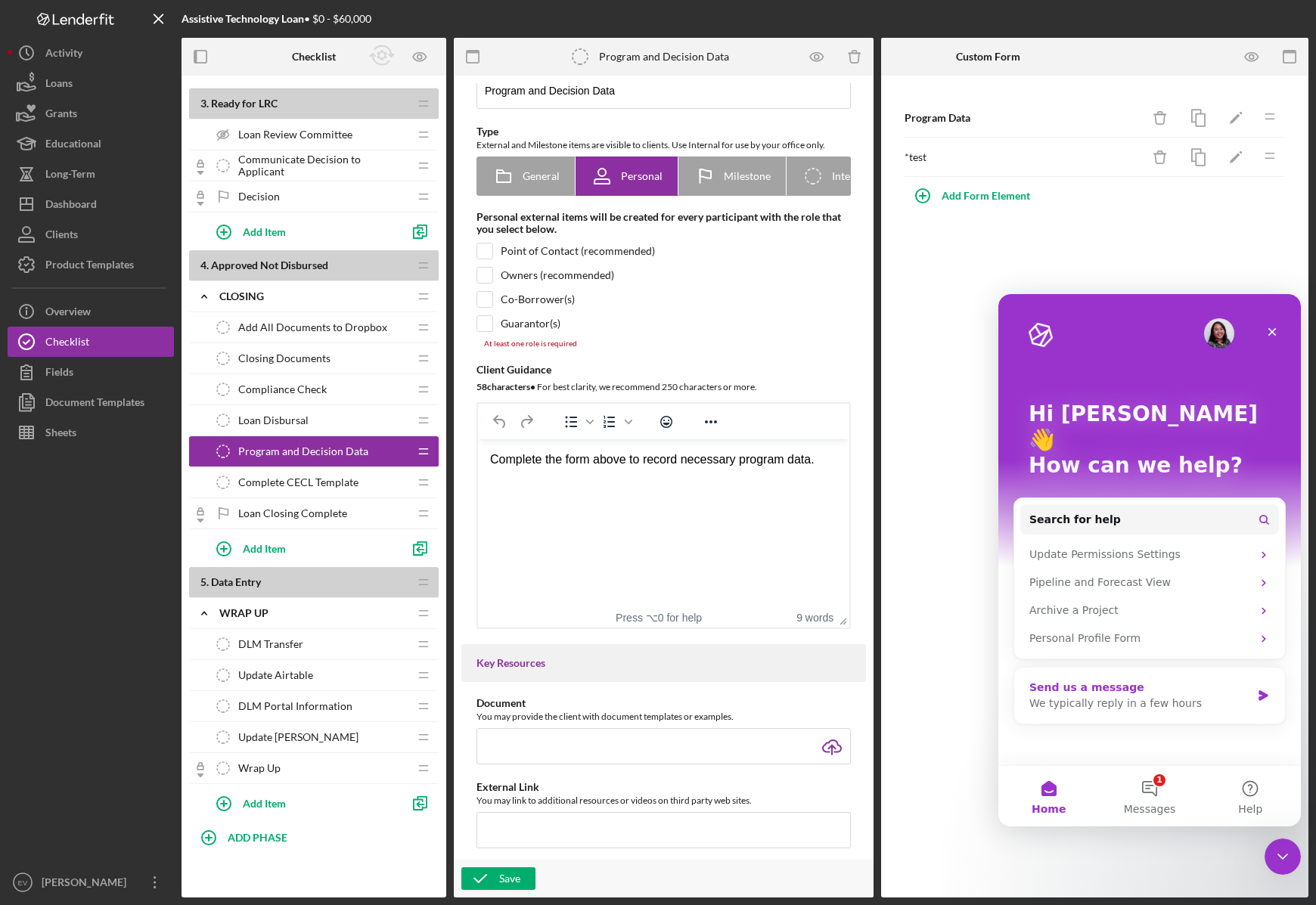
click at [1117, 695] on div "We typically reply in a few hours" at bounding box center [1140, 703] width 222 height 16
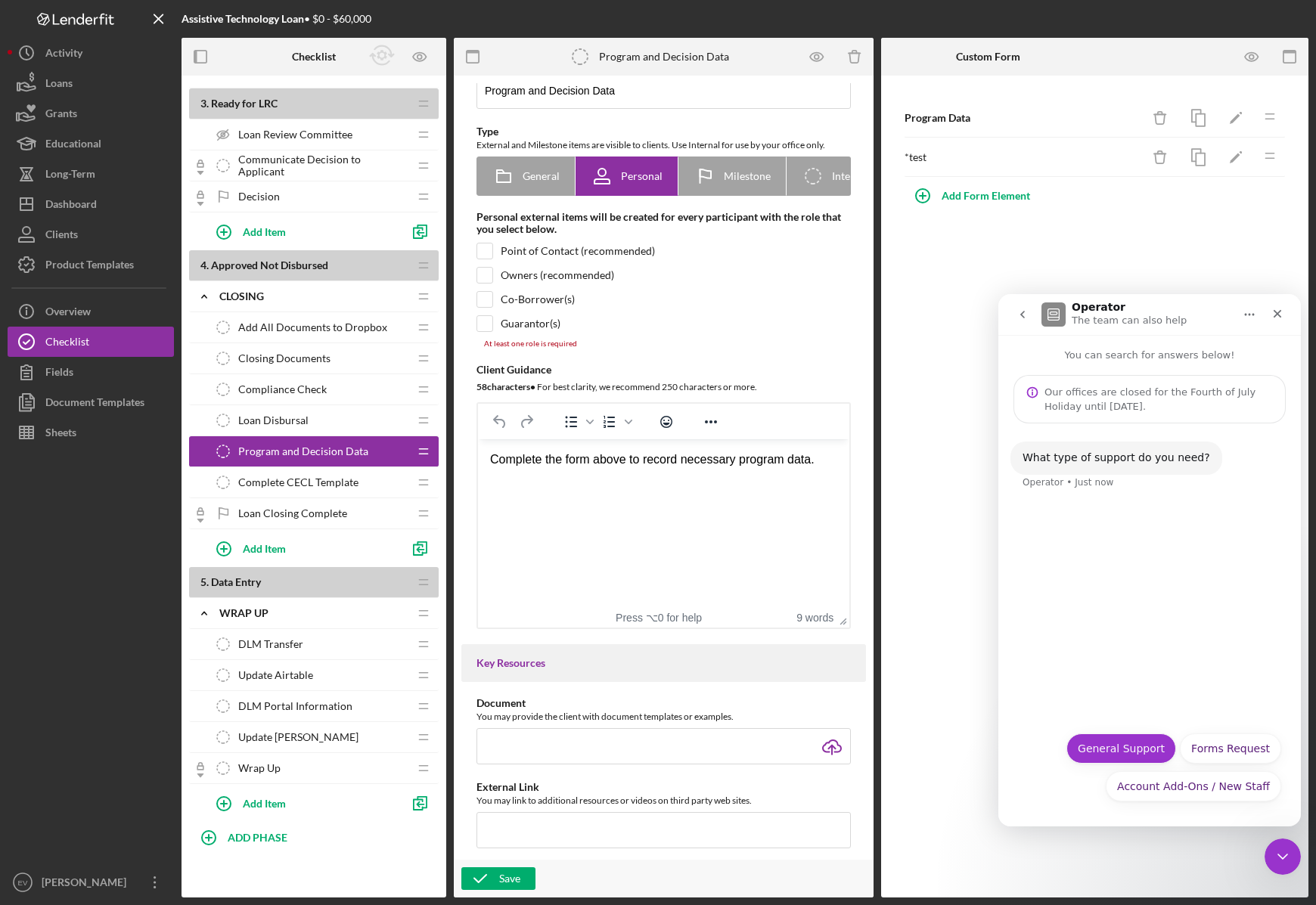
click at [1143, 753] on button "General Support" at bounding box center [1121, 748] width 110 height 30
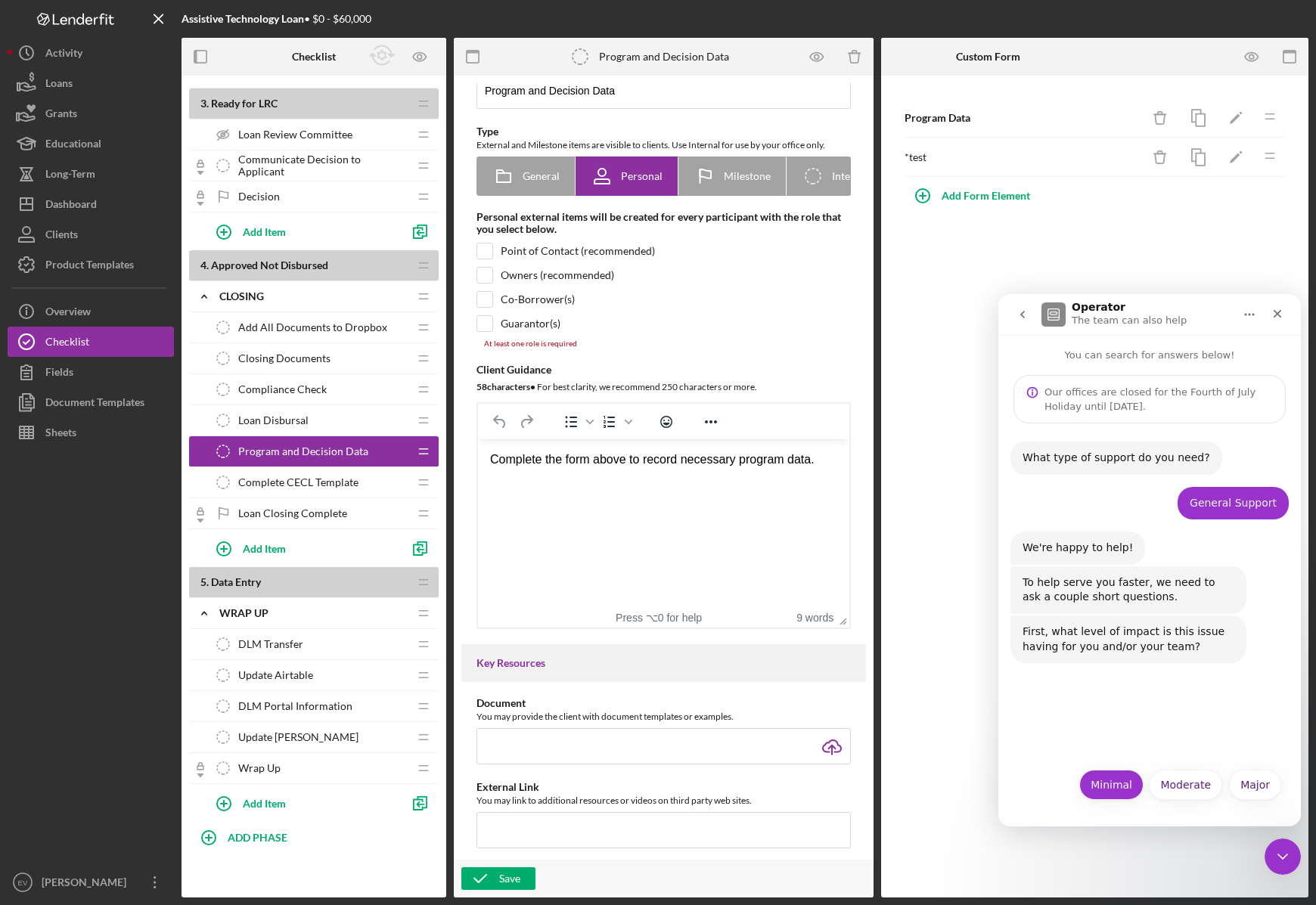
click at [1115, 793] on button "Minimal" at bounding box center [1111, 784] width 64 height 30
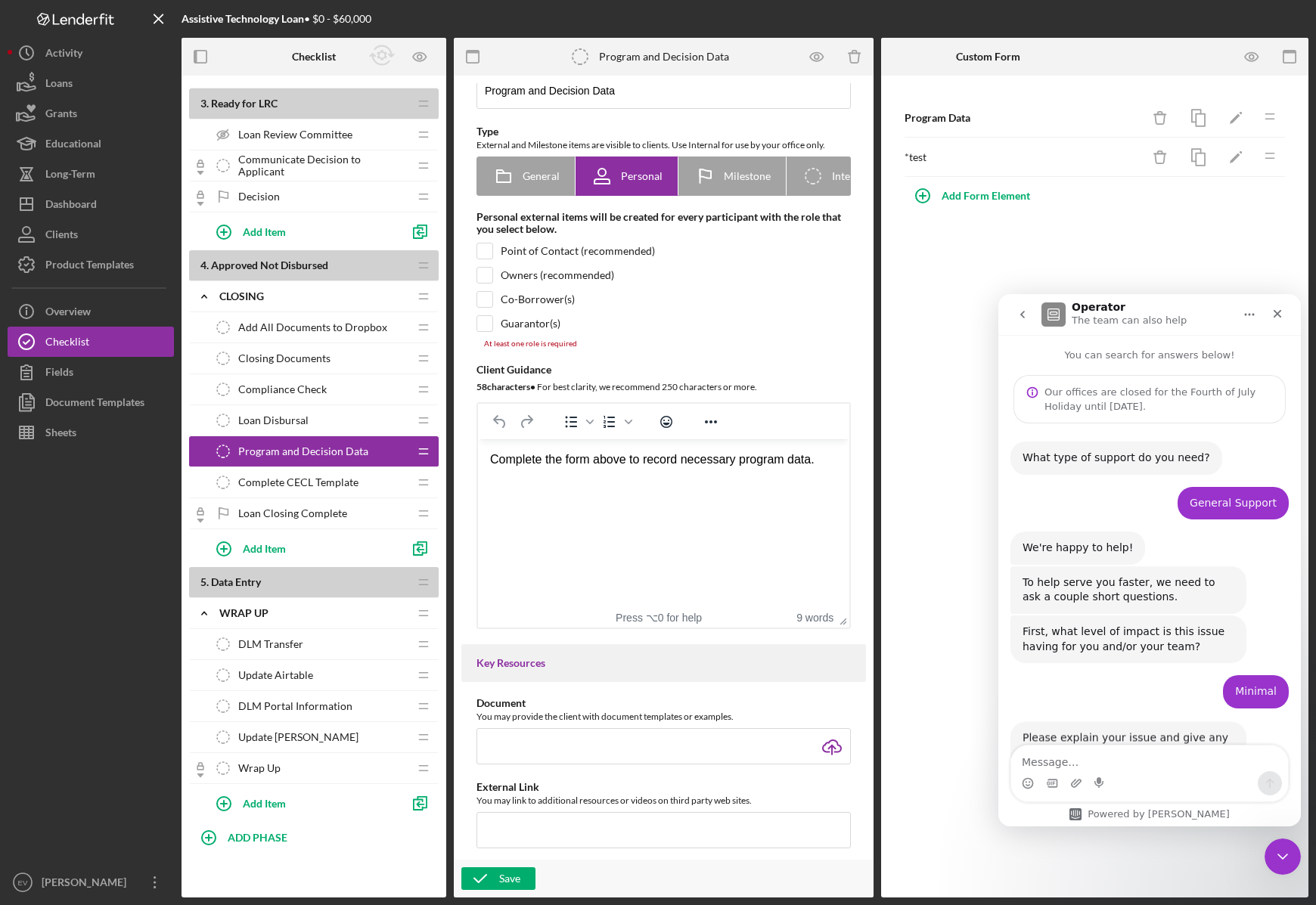
scroll to position [54, 0]
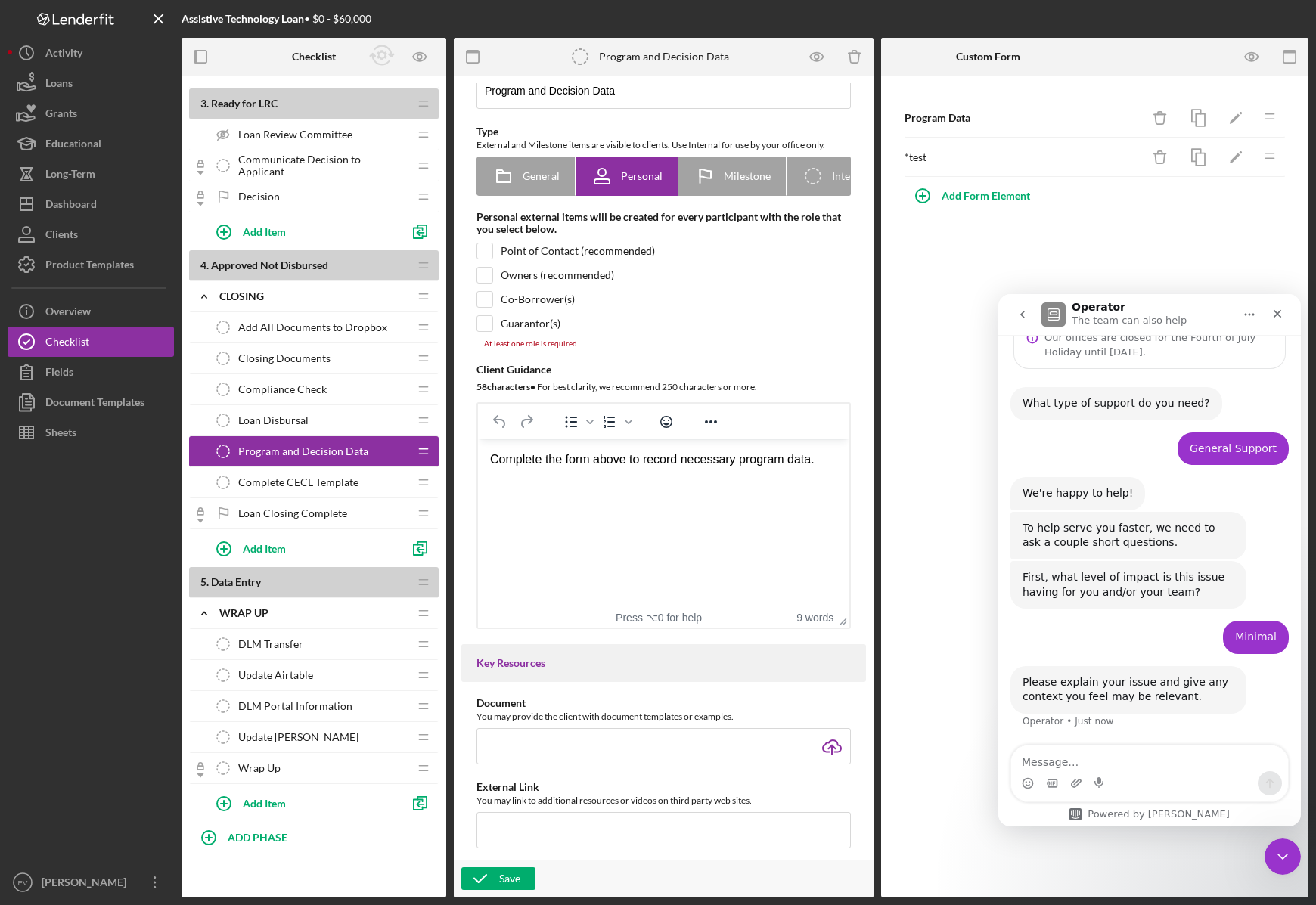
click at [1129, 762] on textarea "Message…" at bounding box center [1149, 758] width 277 height 26
click at [1092, 760] on textarea "Hi [PERSON_NAME]/[PERSON_NAME]!" at bounding box center [1149, 758] width 277 height 26
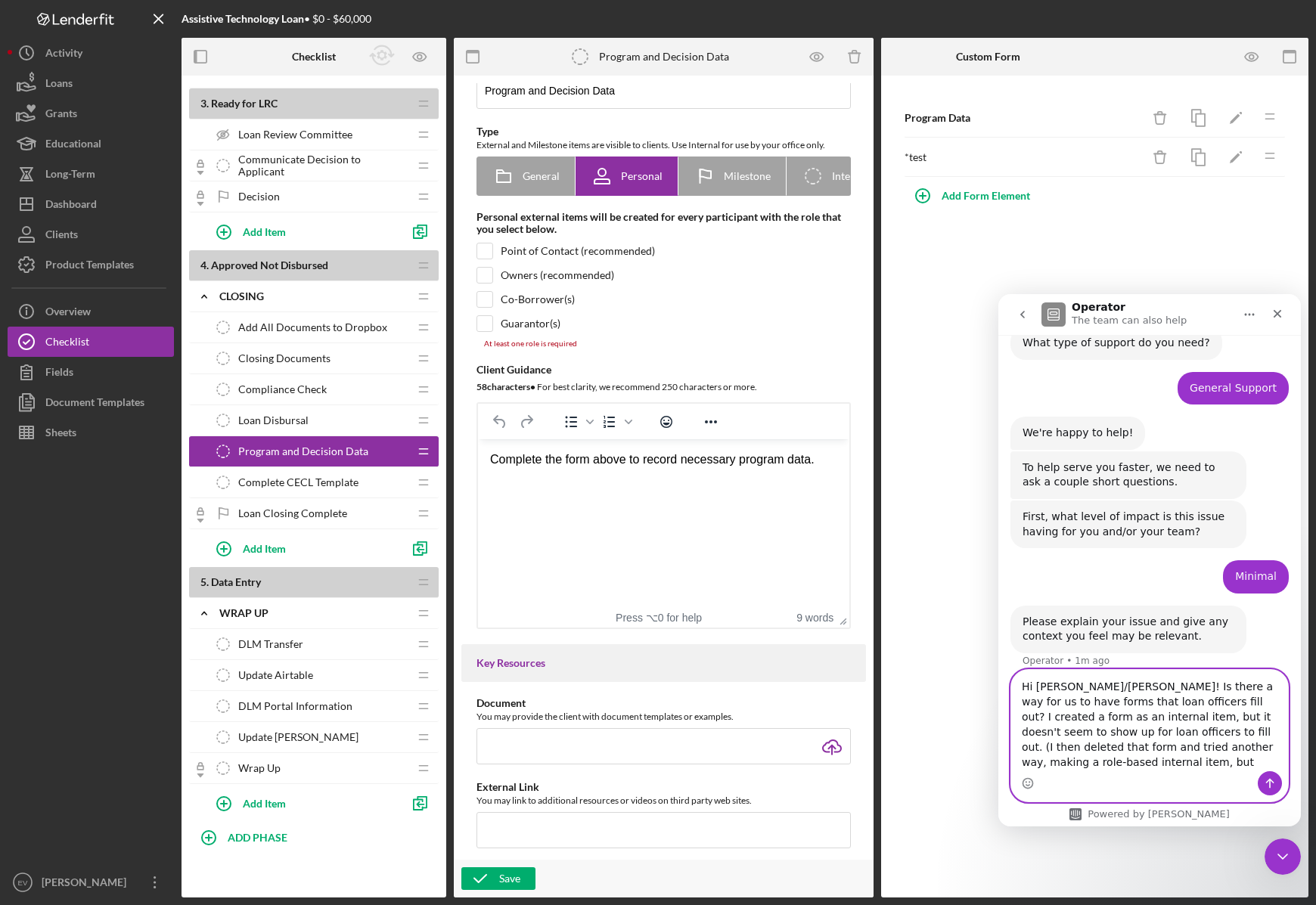
scroll to position [130, 0]
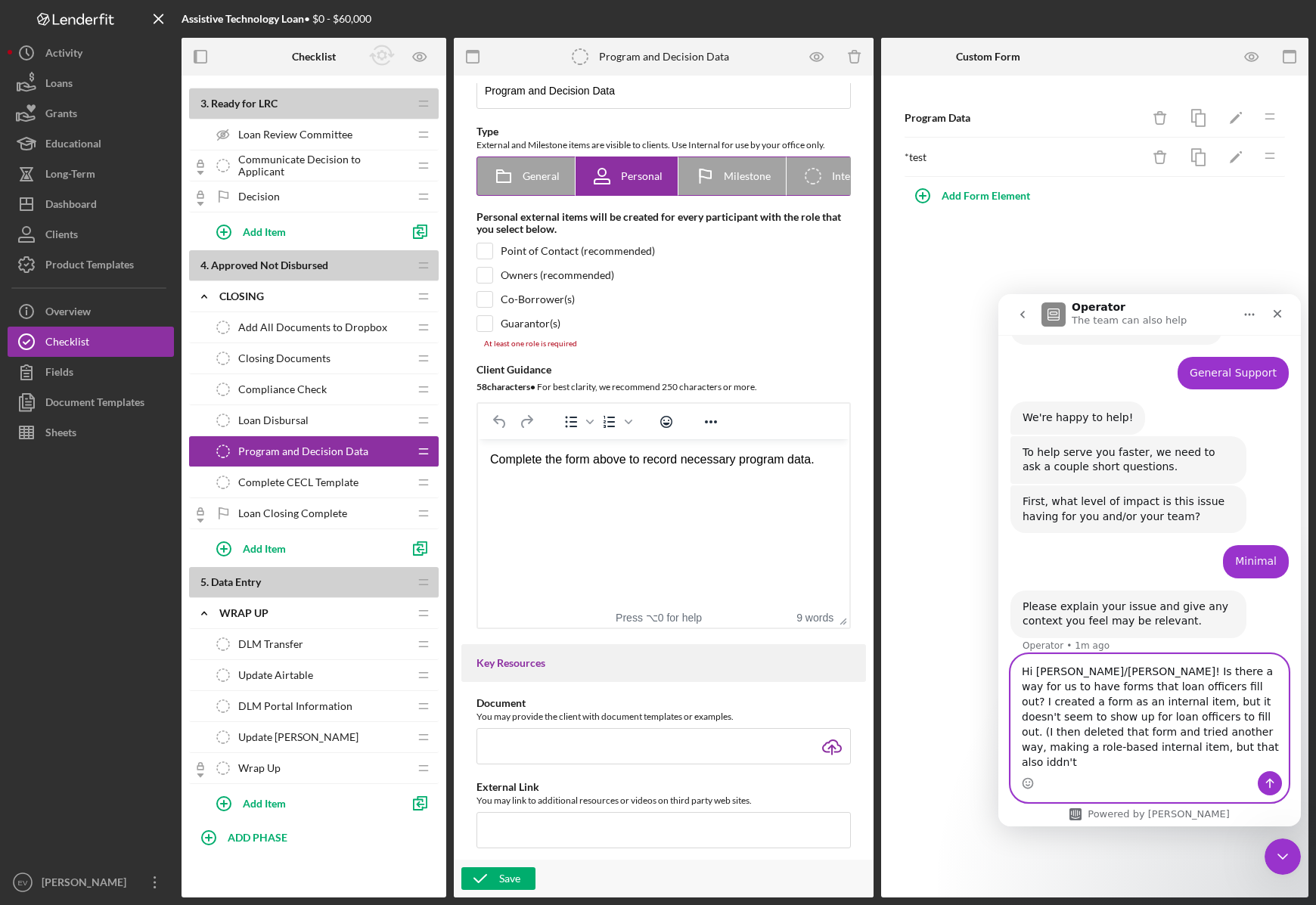
type textarea "Hi [PERSON_NAME]/[PERSON_NAME]! Is there a way for us to have forms that loan o…"
click at [811, 178] on icon "Icon/Checklist Item Internal" at bounding box center [813, 176] width 38 height 38
radio input "false"
radio input "true"
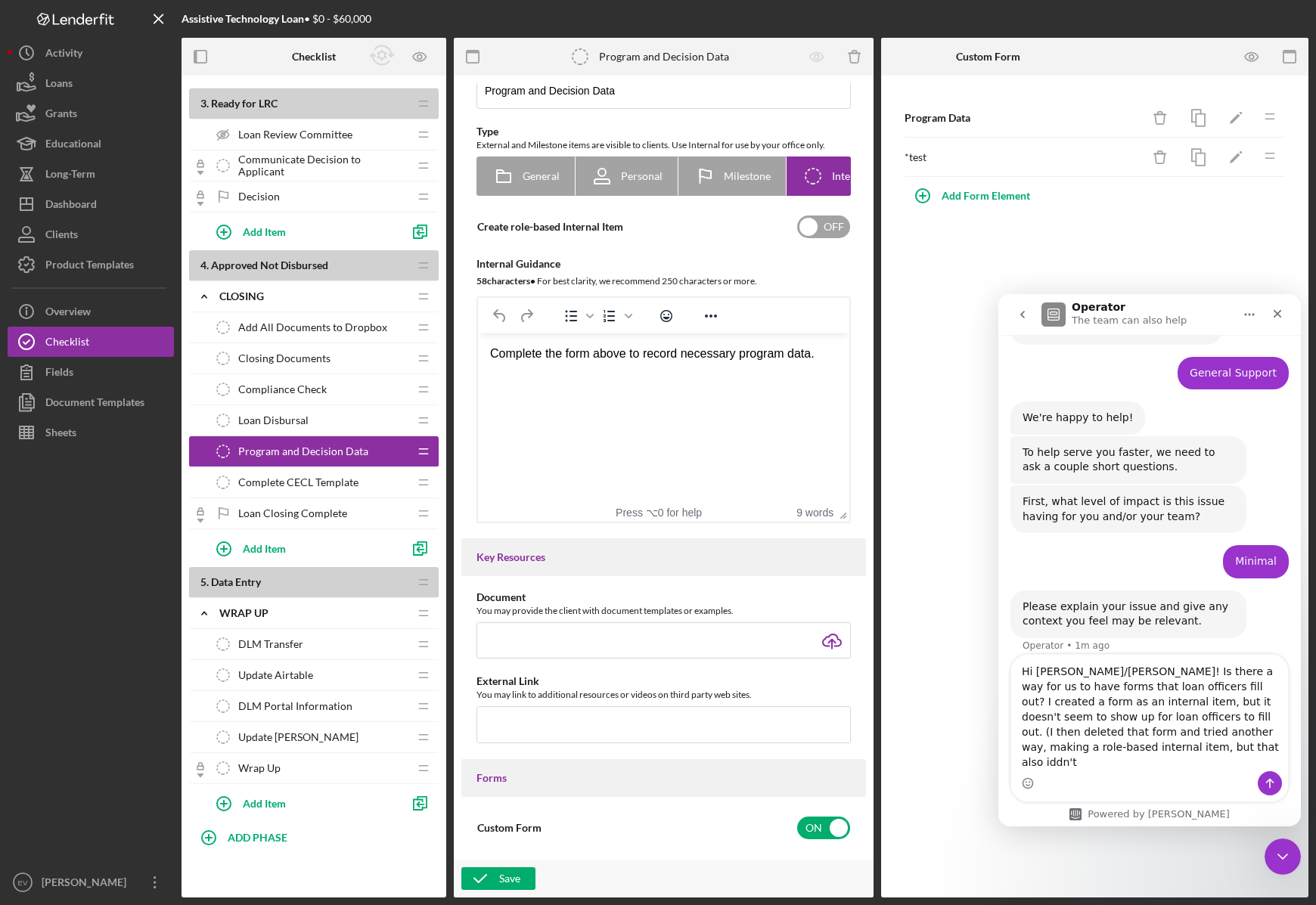
click at [797, 238] on input "checkbox" at bounding box center [823, 227] width 53 height 22
checkbox input "true"
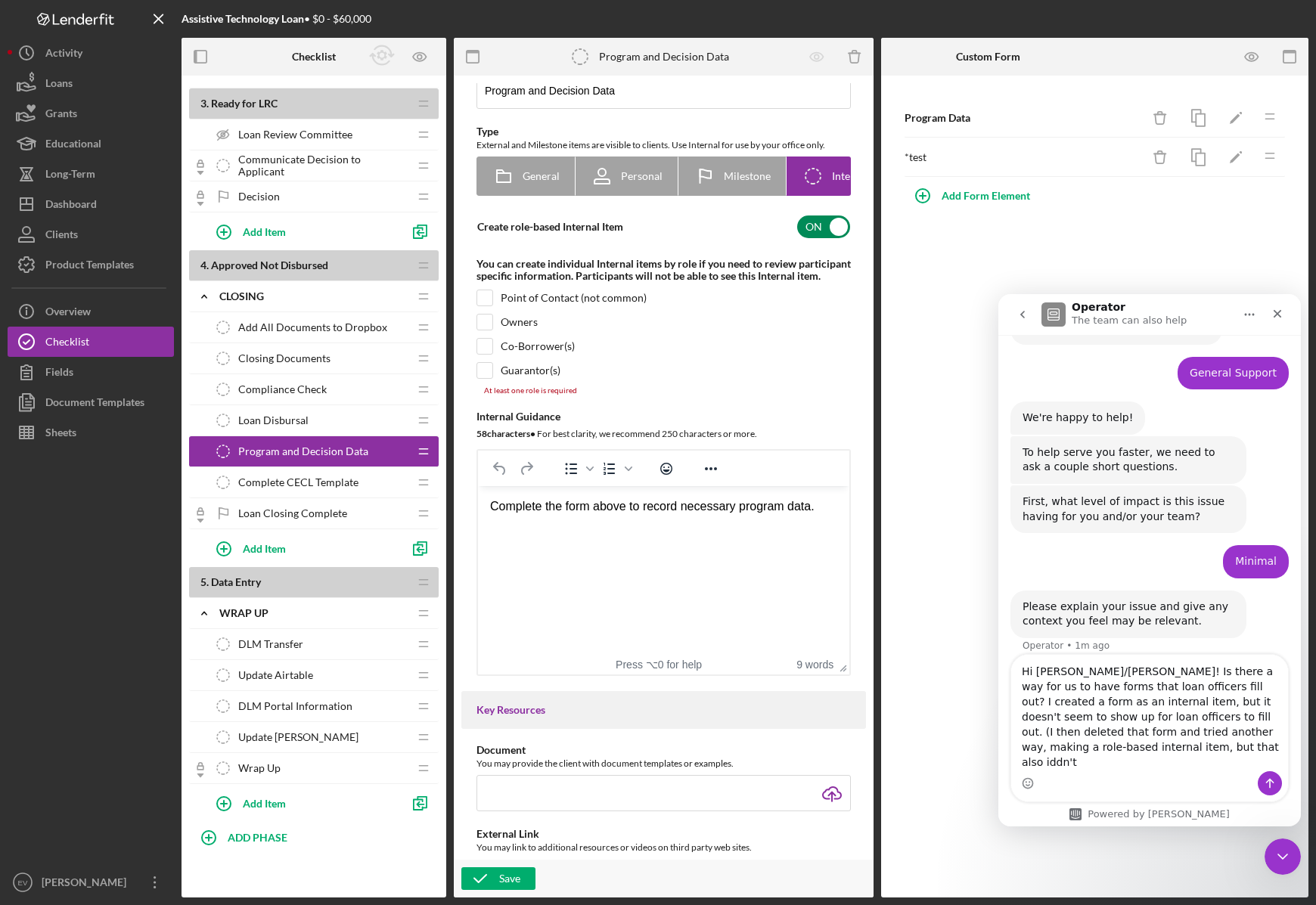
click at [578, 304] on div "Point of Contact (not common)" at bounding box center [573, 298] width 146 height 12
checkbox input "true"
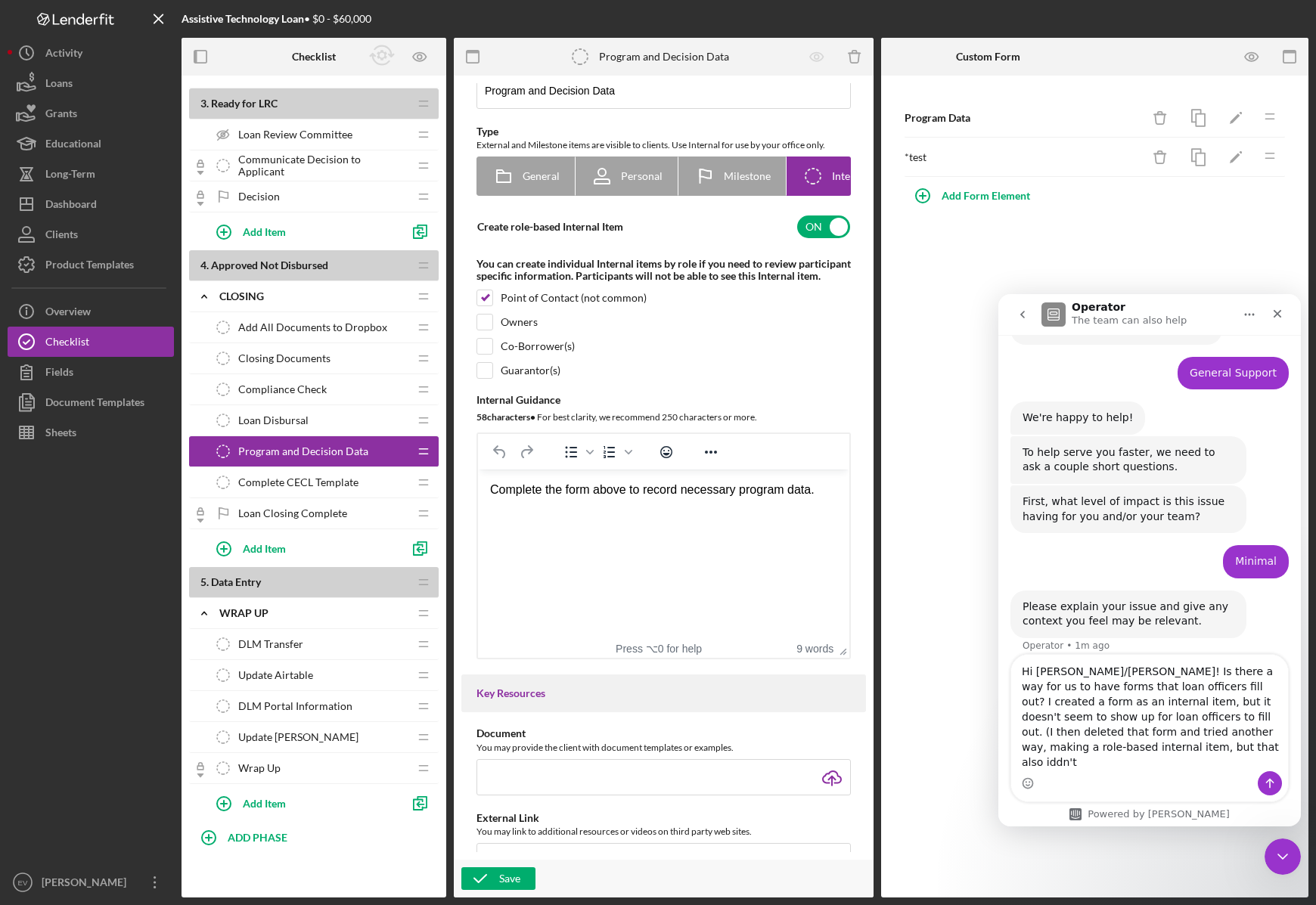
scroll to position [243, 0]
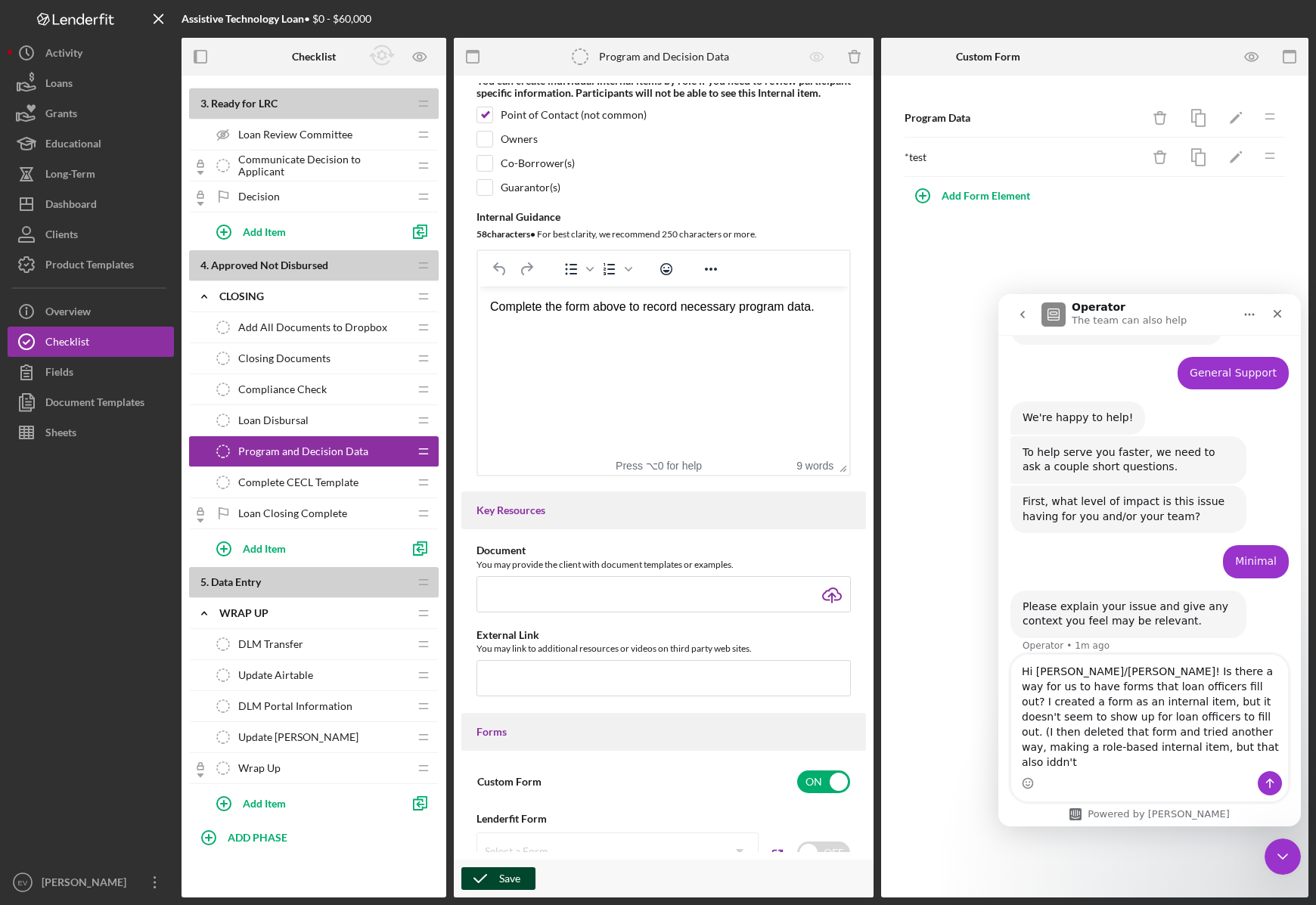
click at [499, 883] on div "Save" at bounding box center [509, 878] width 22 height 22
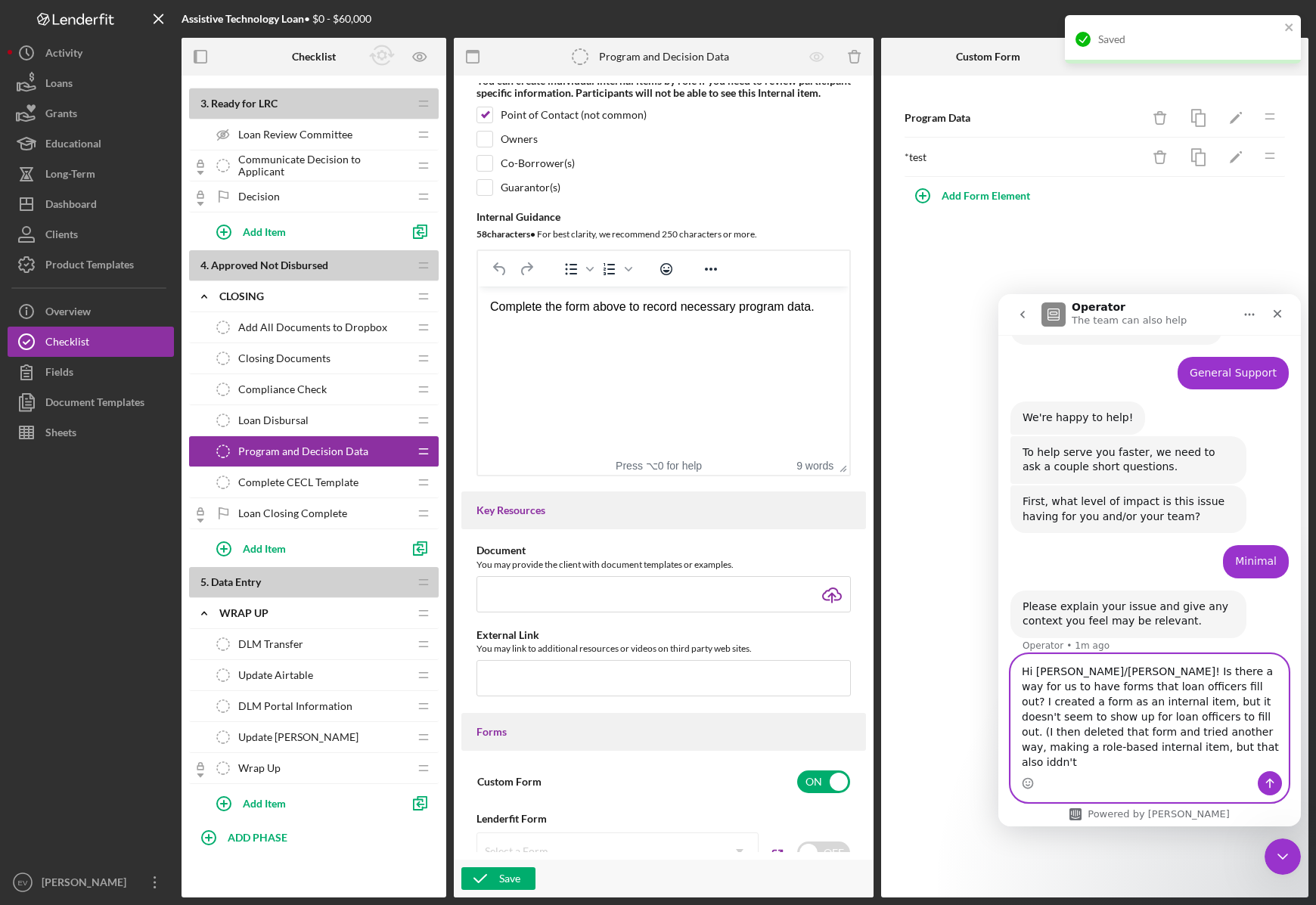
click at [1167, 765] on textarea "Hi [PERSON_NAME]/[PERSON_NAME]! Is there a way for us to have forms that loan o…" at bounding box center [1149, 713] width 277 height 116
click at [1090, 758] on textarea "Hi [PERSON_NAME]/[PERSON_NAME]! Is there a way for us to have forms that loan o…" at bounding box center [1149, 713] width 277 height 116
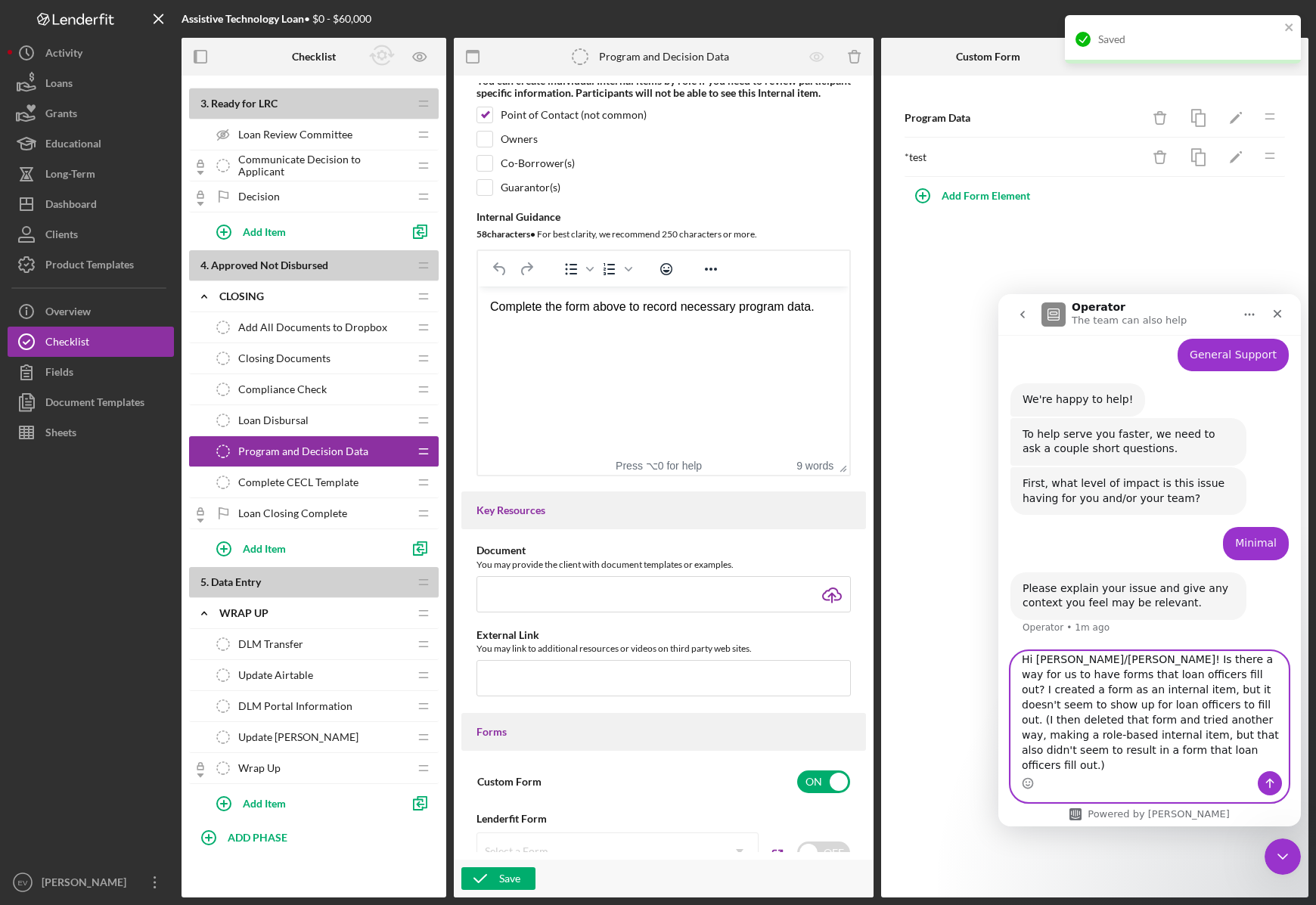
scroll to position [24, 0]
type textarea "Hi [PERSON_NAME]/[PERSON_NAME]! Is there a way for us to have forms that loan o…"
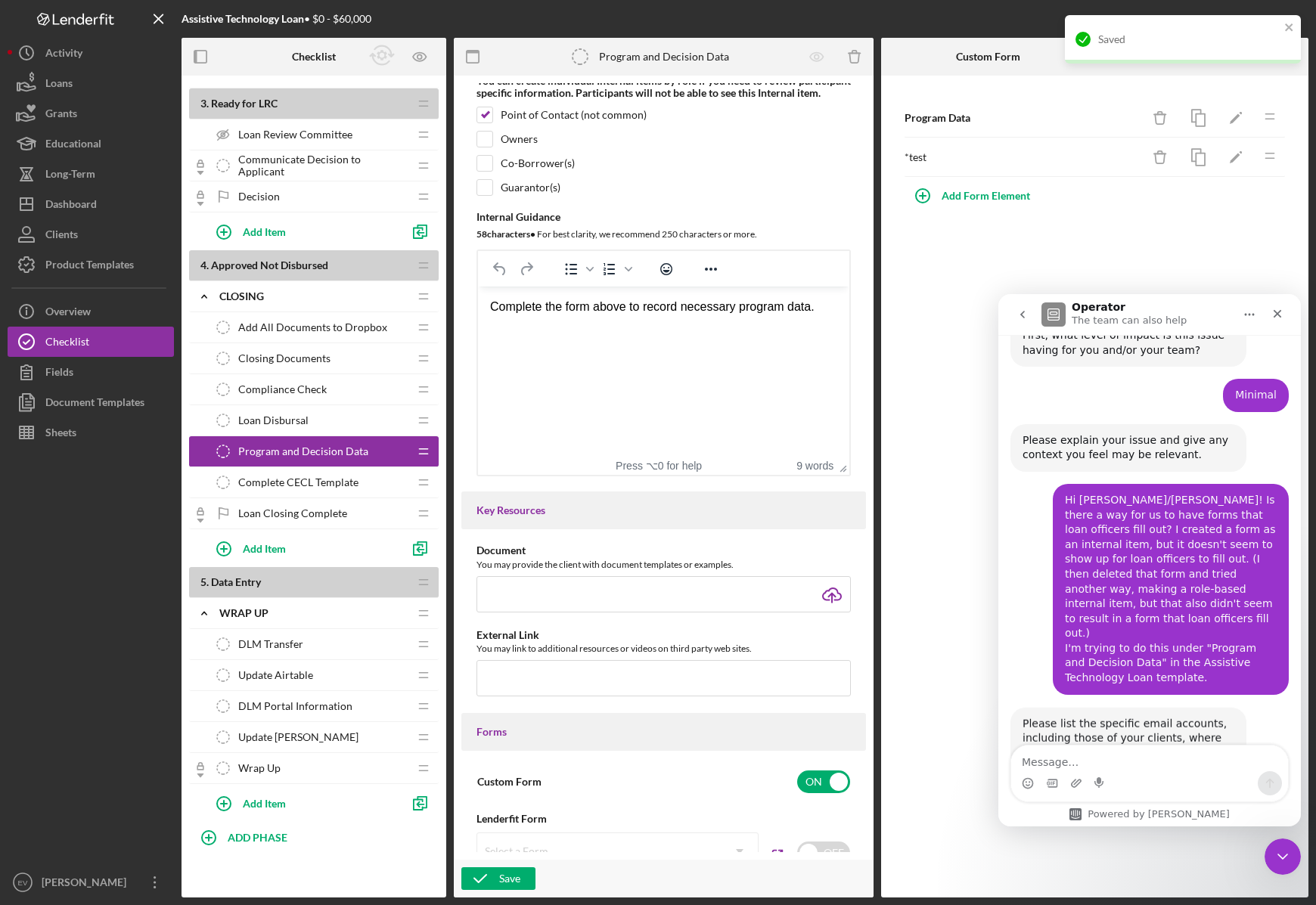
scroll to position [322, 0]
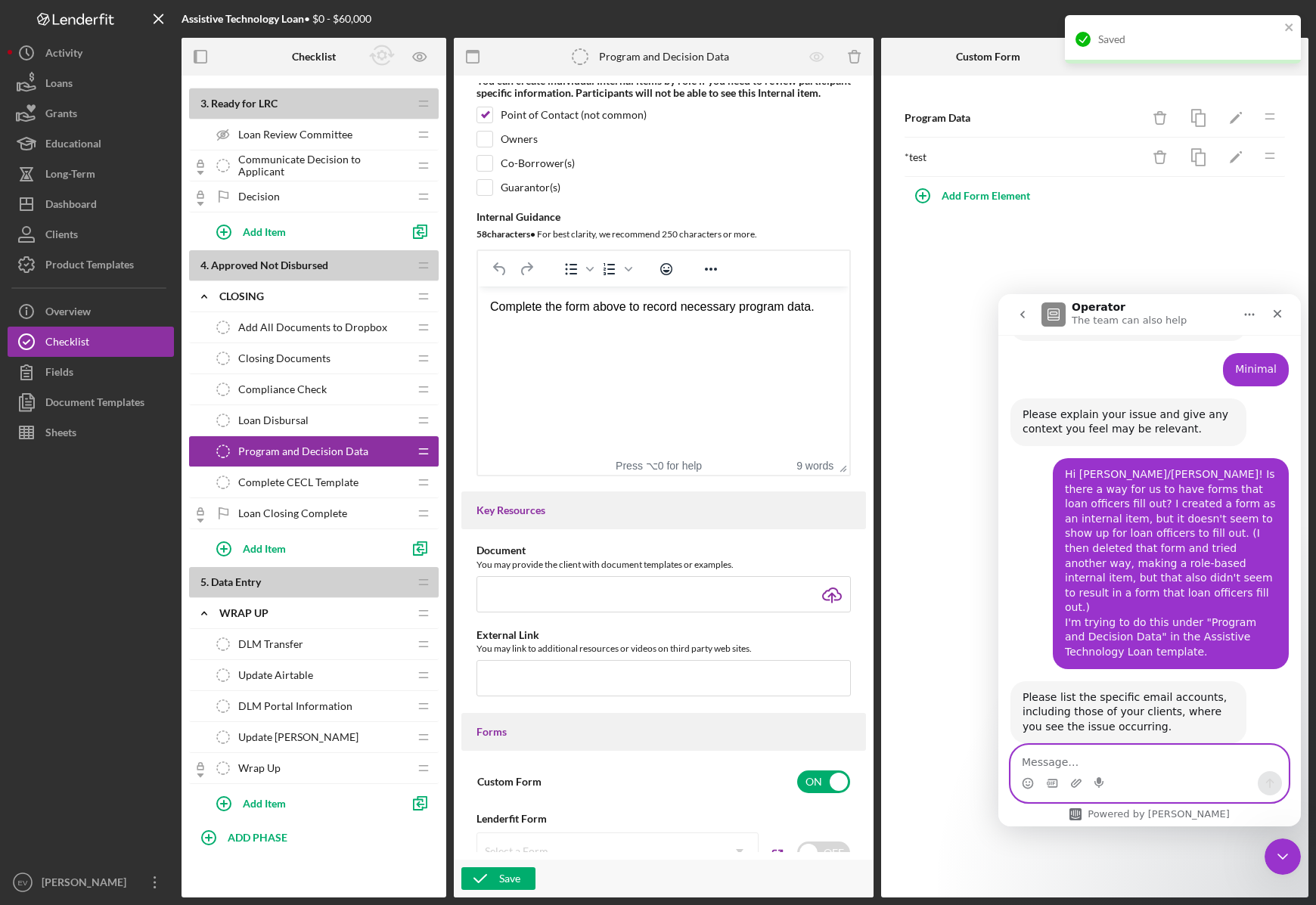
click at [1125, 768] on textarea "Message…" at bounding box center [1149, 758] width 277 height 26
click at [1117, 770] on textarea "Message…" at bounding box center [1149, 758] width 277 height 26
click at [80, 441] on button "Sheets" at bounding box center [91, 432] width 167 height 30
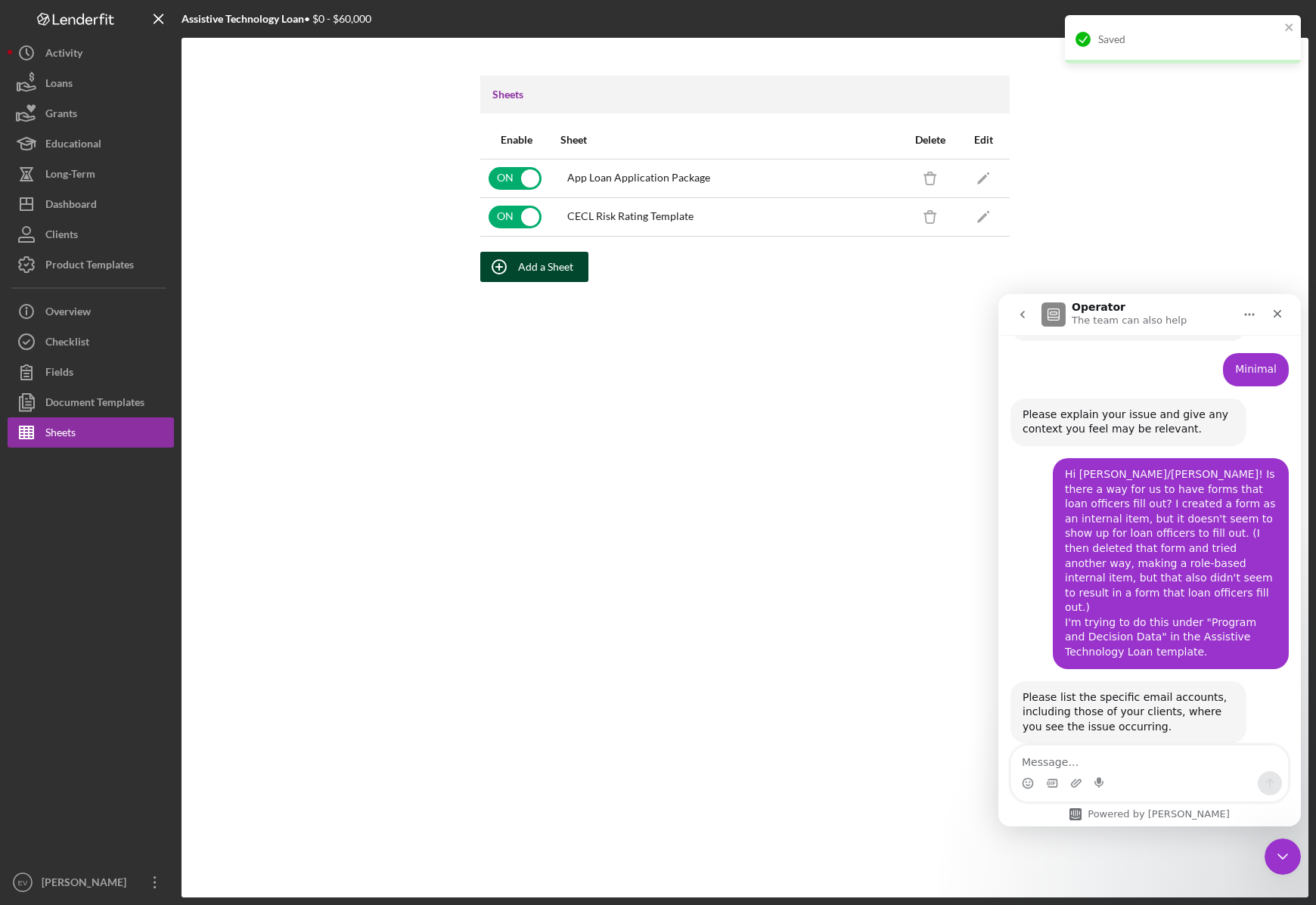
click at [566, 274] on div "Add a Sheet" at bounding box center [545, 267] width 55 height 30
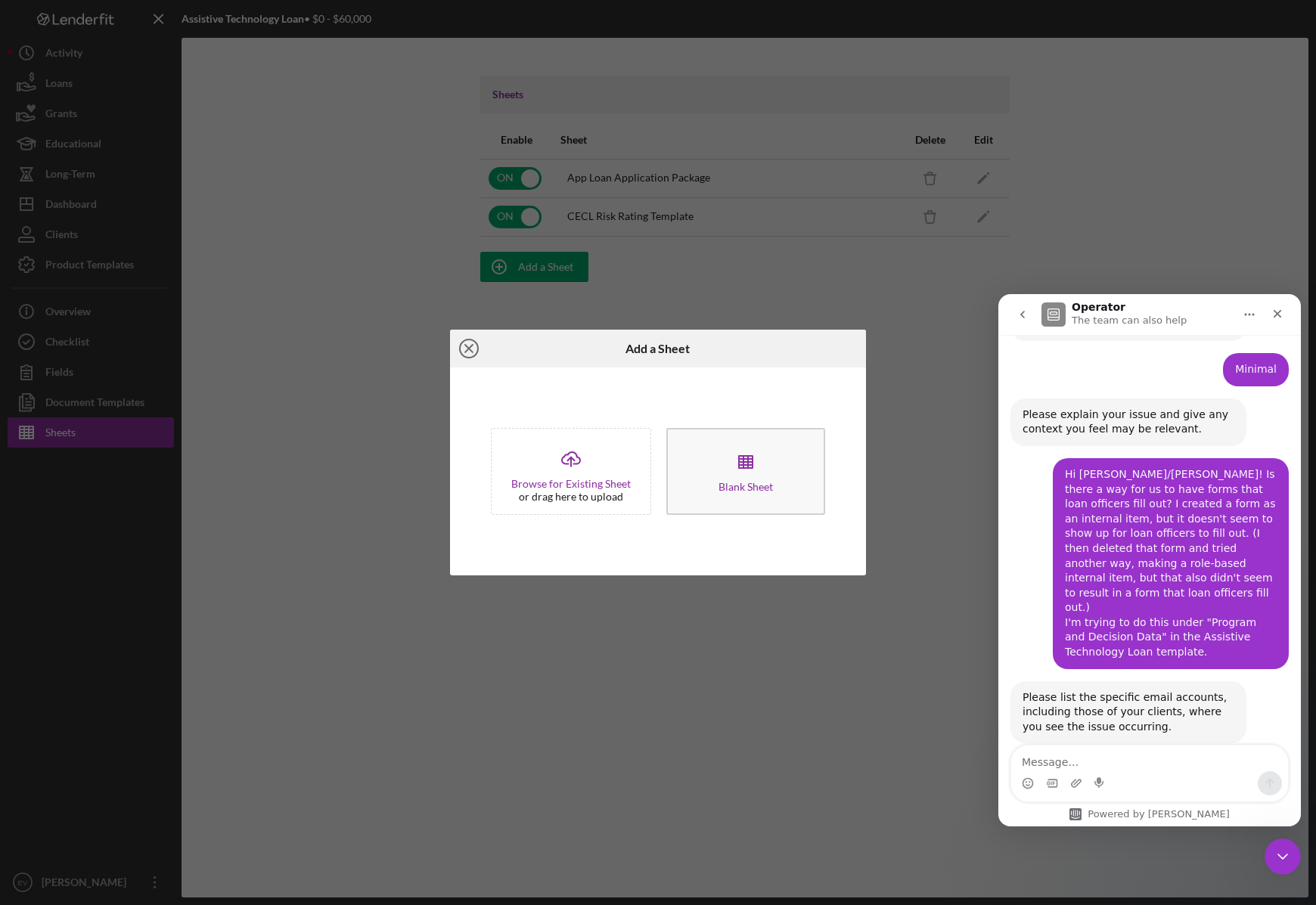
click at [467, 345] on icon "Icon/Close" at bounding box center [469, 349] width 38 height 38
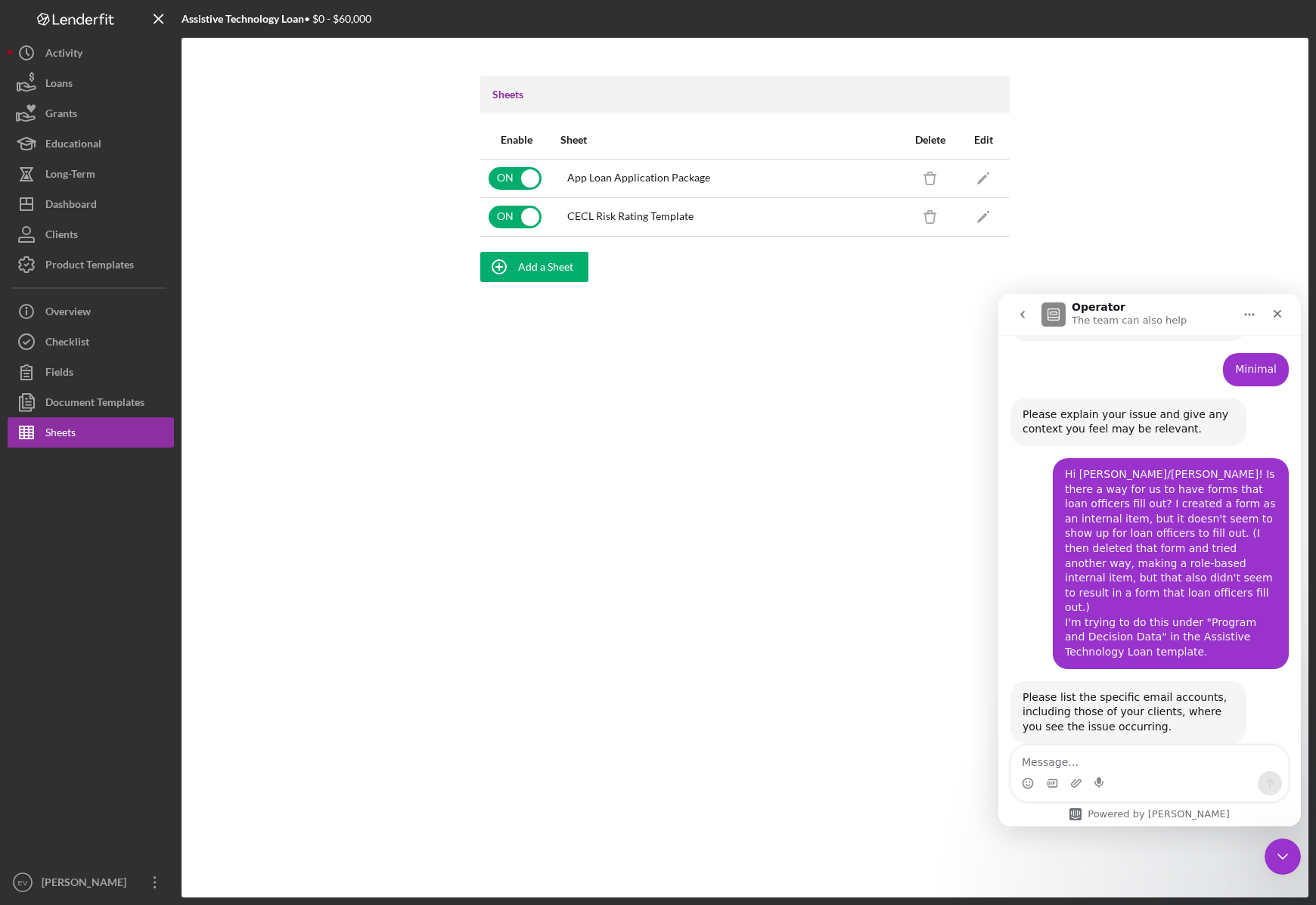
click at [558, 281] on div "Sheets Enable Sheet Delete Edit ON App Loan Application Package Icon/Delete Ico…" at bounding box center [745, 468] width 1127 height 859
click at [534, 270] on div "Add a Sheet" at bounding box center [545, 267] width 55 height 30
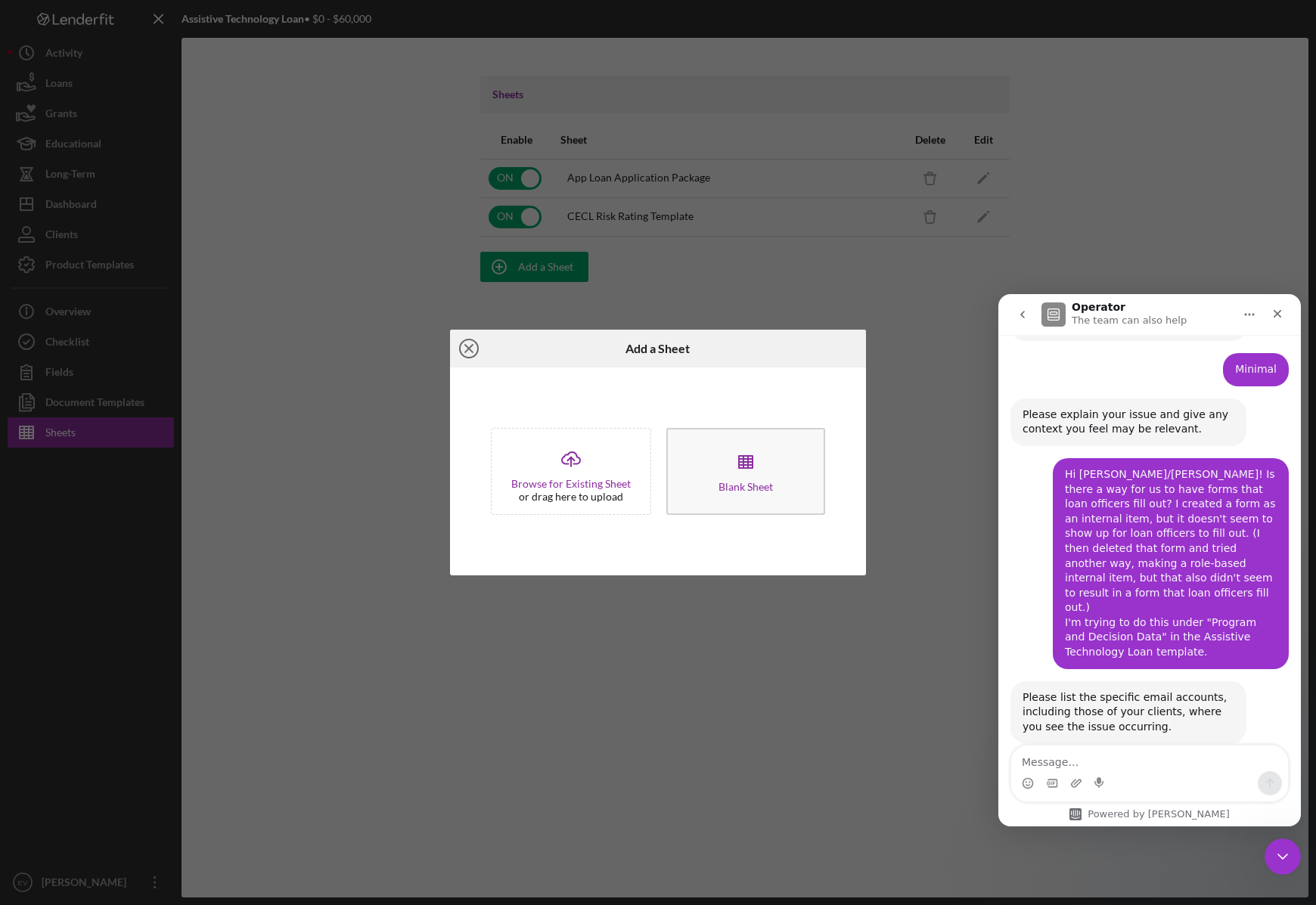
click at [470, 343] on icon "Icon/Close" at bounding box center [469, 349] width 38 height 38
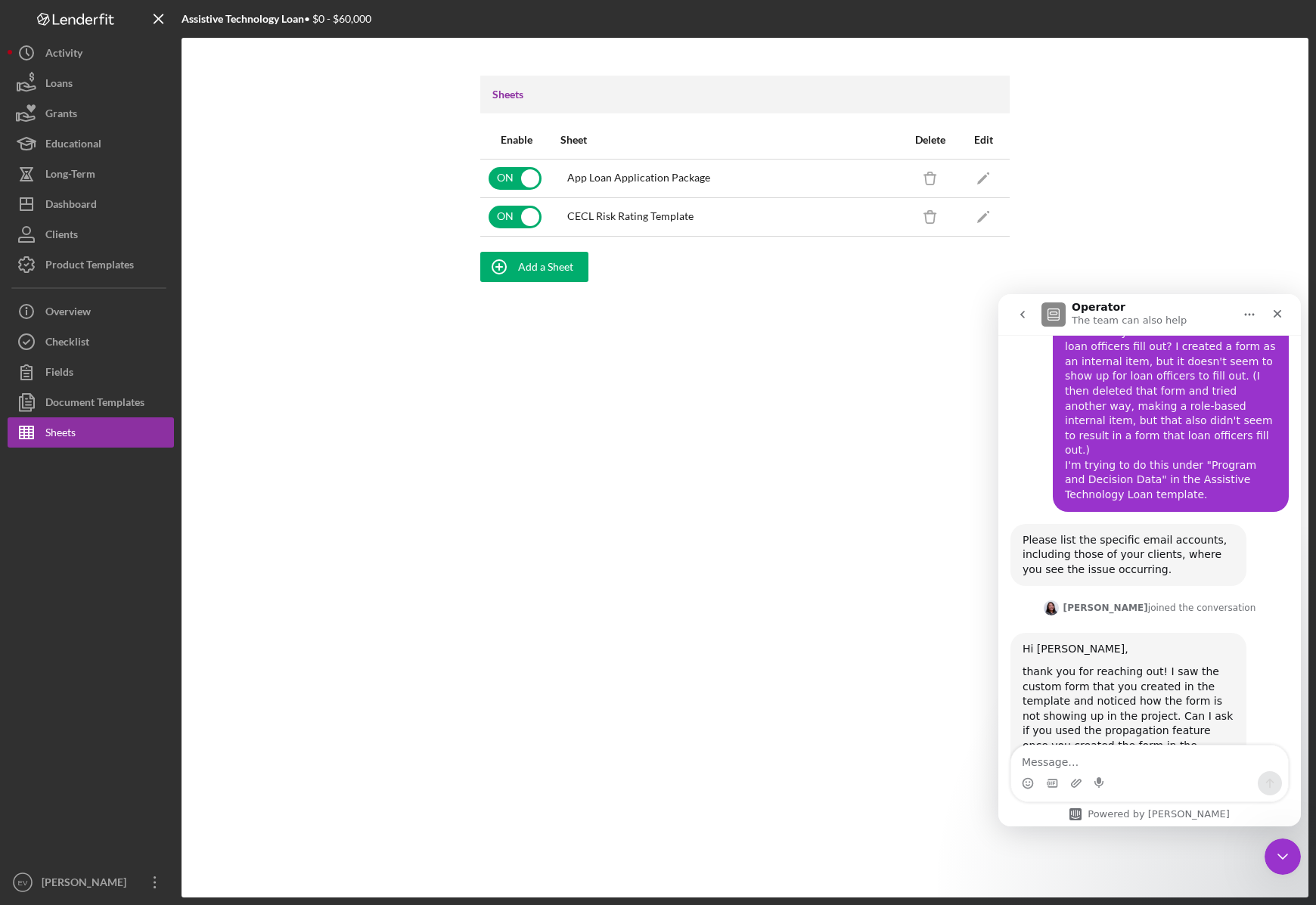
scroll to position [572, 0]
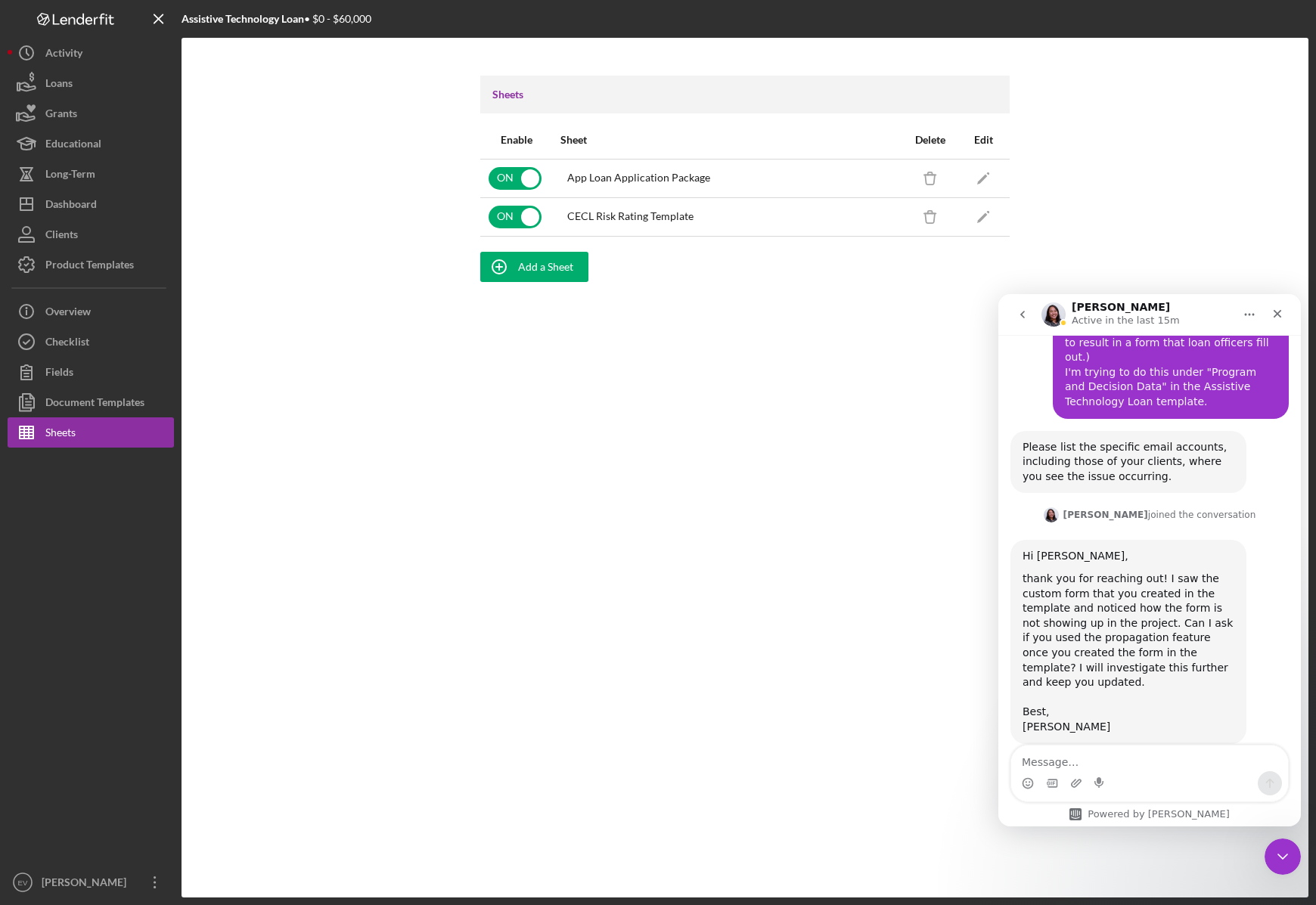
click at [1200, 780] on div "Intercom messenger" at bounding box center [1149, 783] width 277 height 24
click at [1190, 768] on textarea "Message…" at bounding box center [1149, 758] width 277 height 26
click at [1175, 765] on textarea "Message…" at bounding box center [1149, 758] width 277 height 26
click at [1172, 766] on textarea "Message…" at bounding box center [1149, 758] width 277 height 26
click at [1162, 765] on textarea "Message…" at bounding box center [1149, 758] width 277 height 26
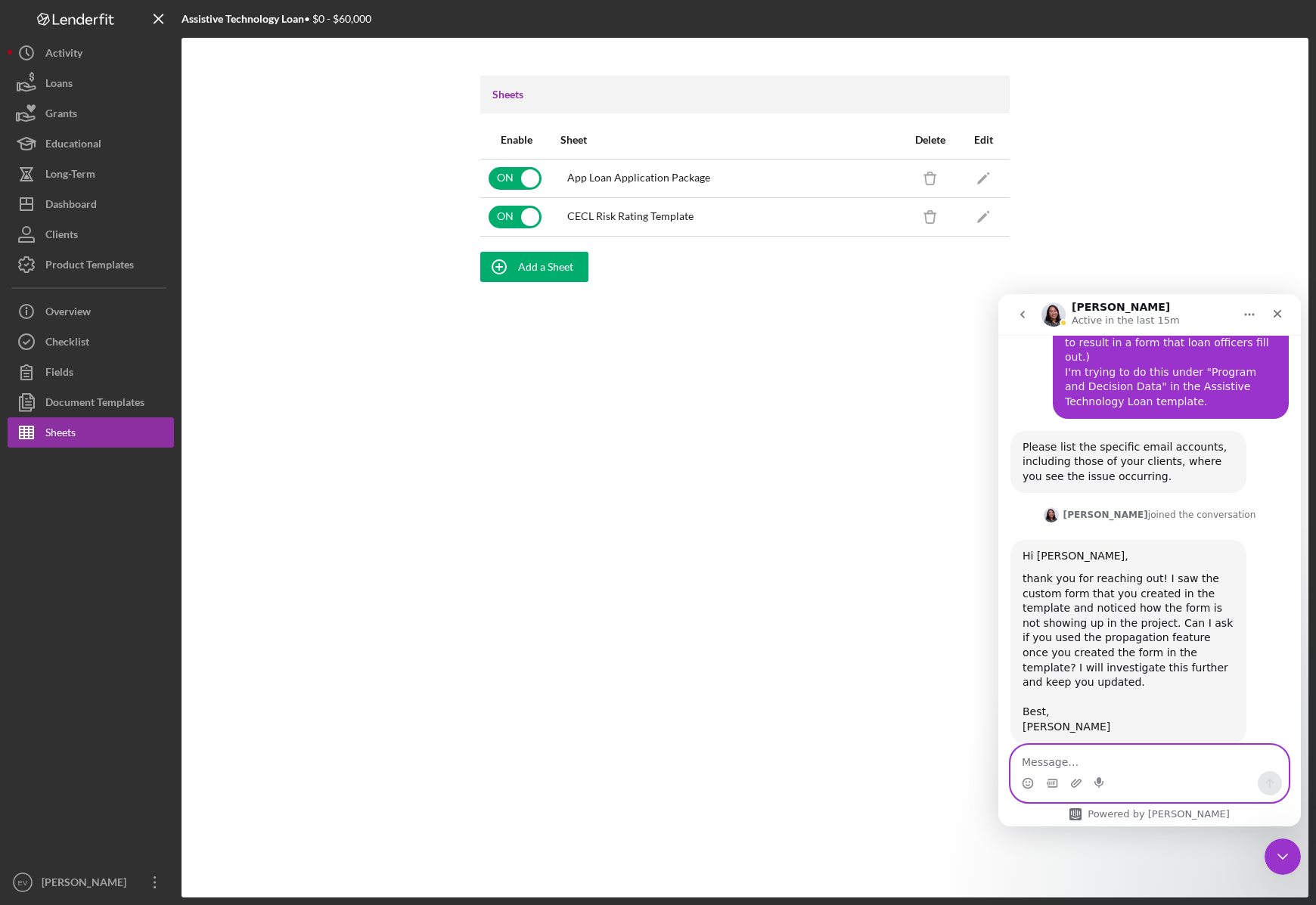
click at [1176, 758] on textarea "Message…" at bounding box center [1149, 758] width 277 height 26
click at [1162, 765] on textarea "Message…" at bounding box center [1149, 758] width 277 height 26
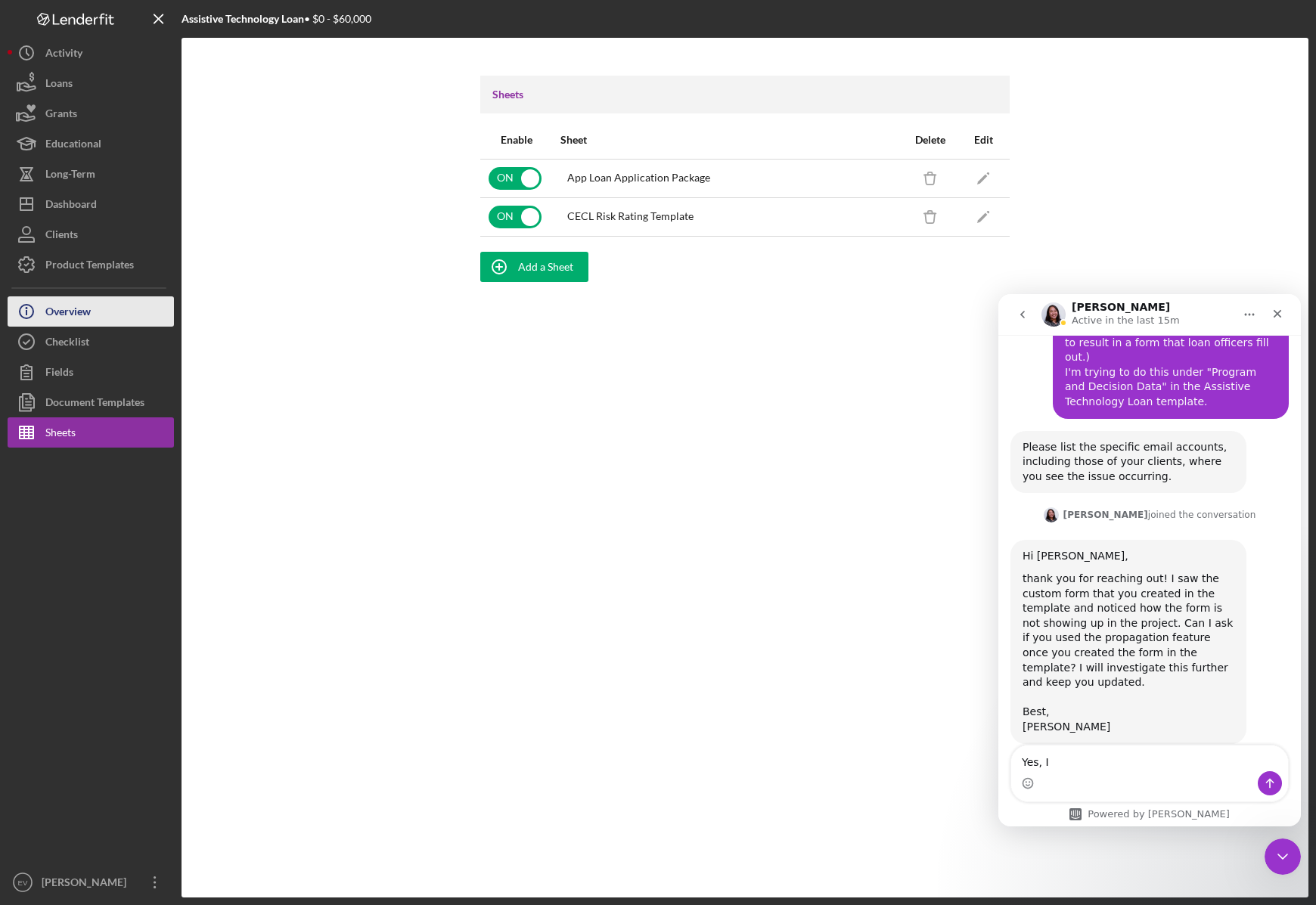
click at [60, 303] on div "Overview" at bounding box center [68, 313] width 46 height 34
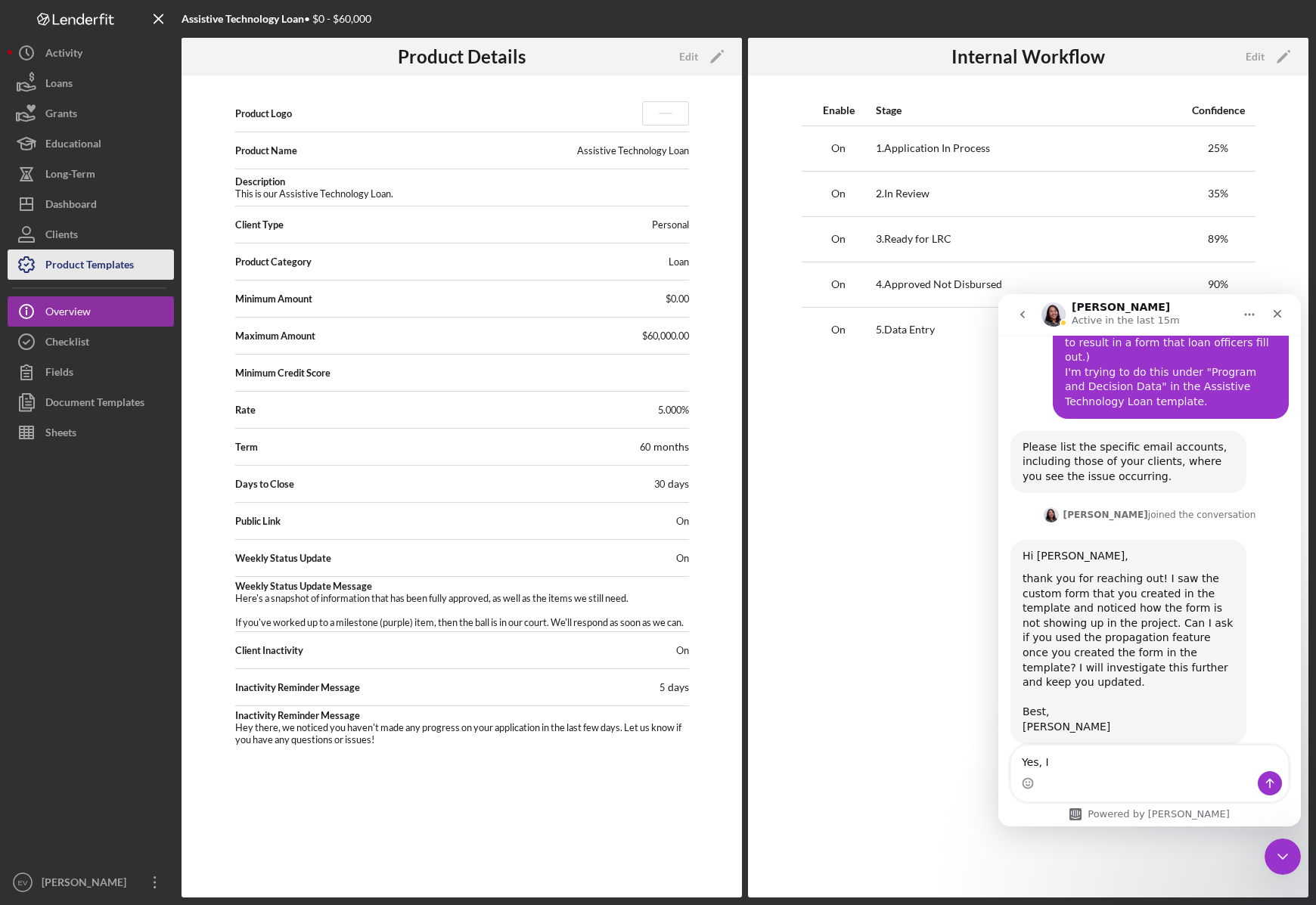
click at [83, 257] on div "Product Templates" at bounding box center [90, 266] width 89 height 34
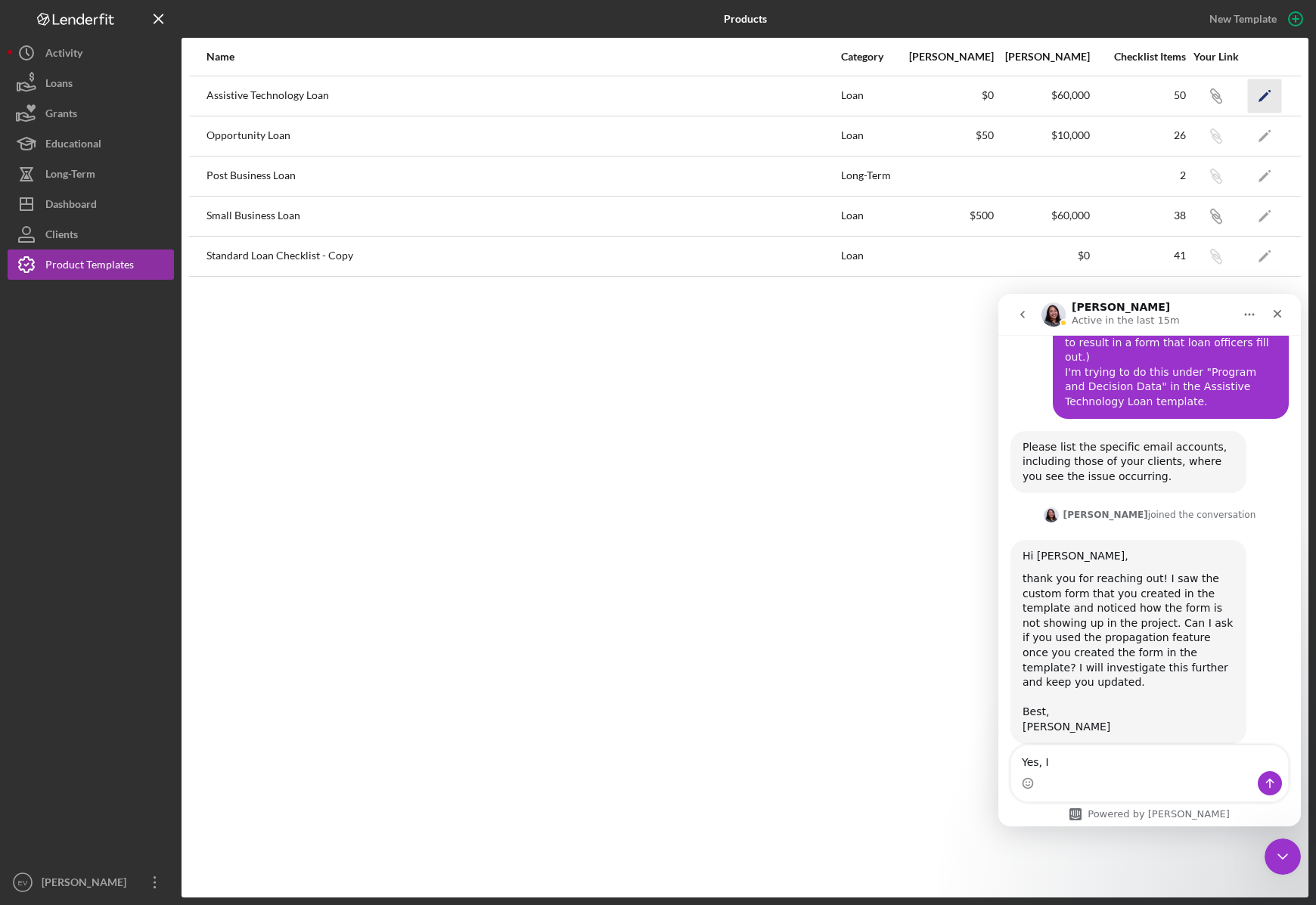
click at [1250, 95] on icon "Icon/Edit" at bounding box center [1264, 95] width 34 height 34
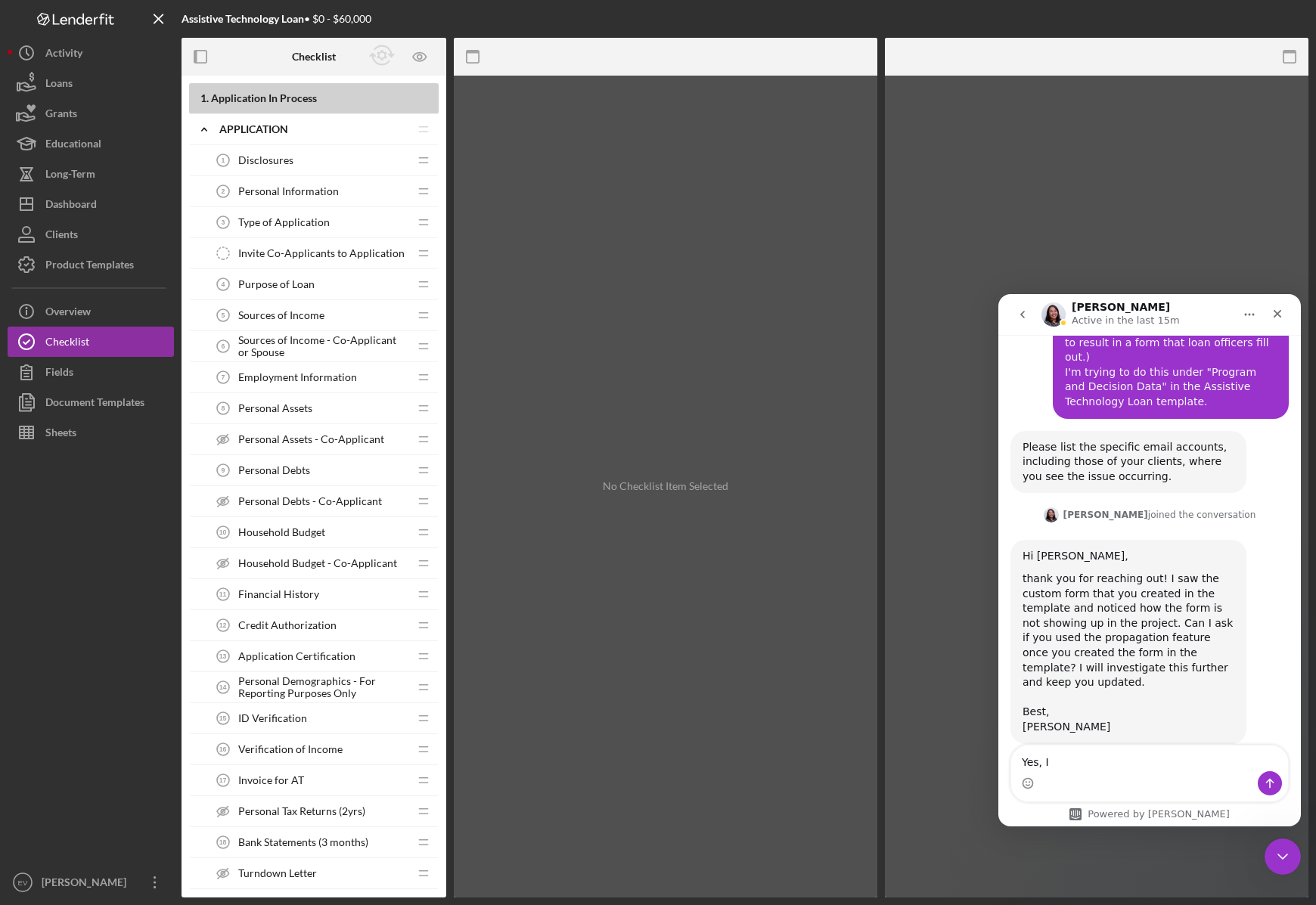
scroll to position [1241, 0]
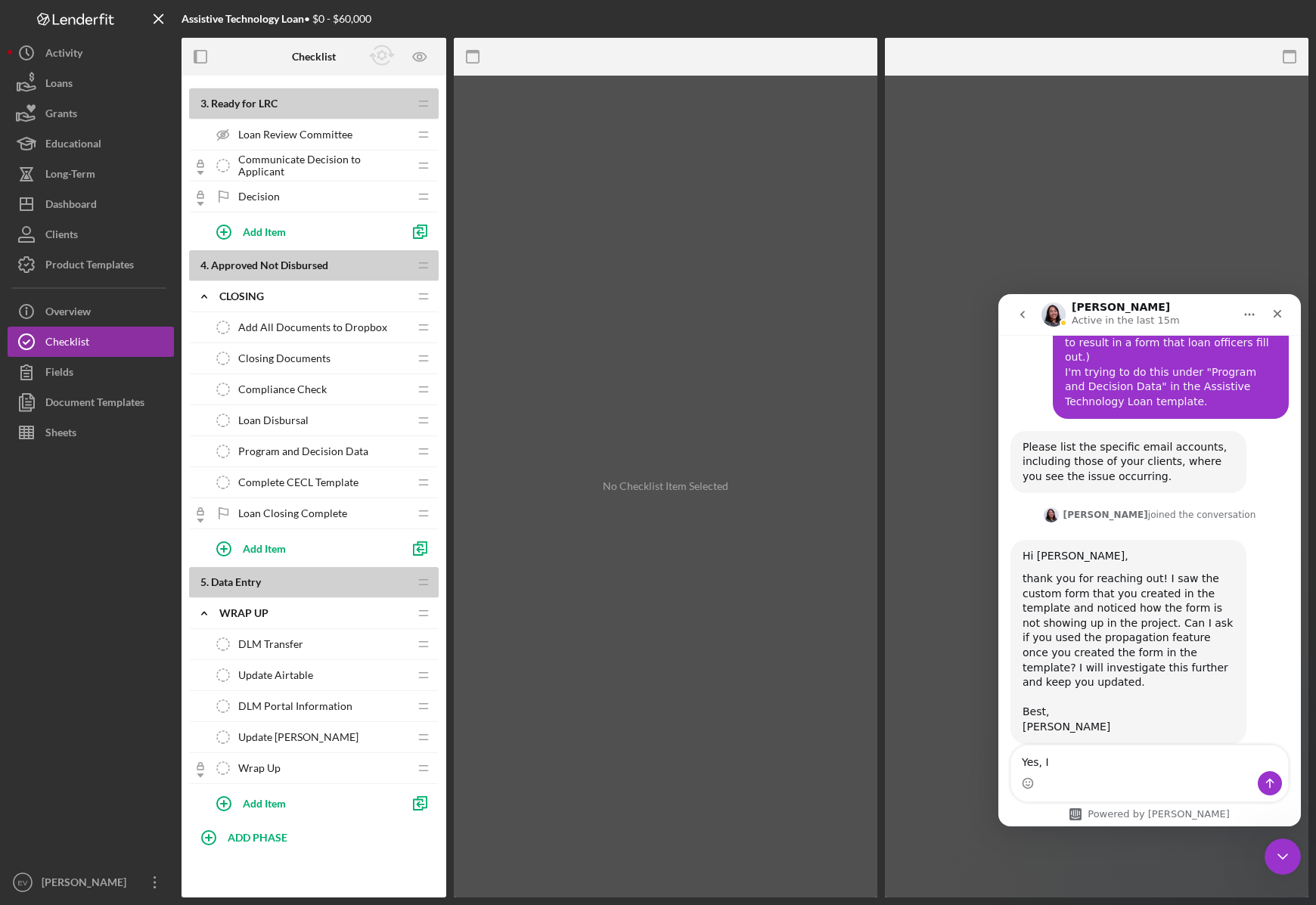
drag, startPoint x: 285, startPoint y: 482, endPoint x: 289, endPoint y: 474, distance: 8.9
click at [285, 482] on span "Complete CECL Template" at bounding box center [298, 482] width 120 height 12
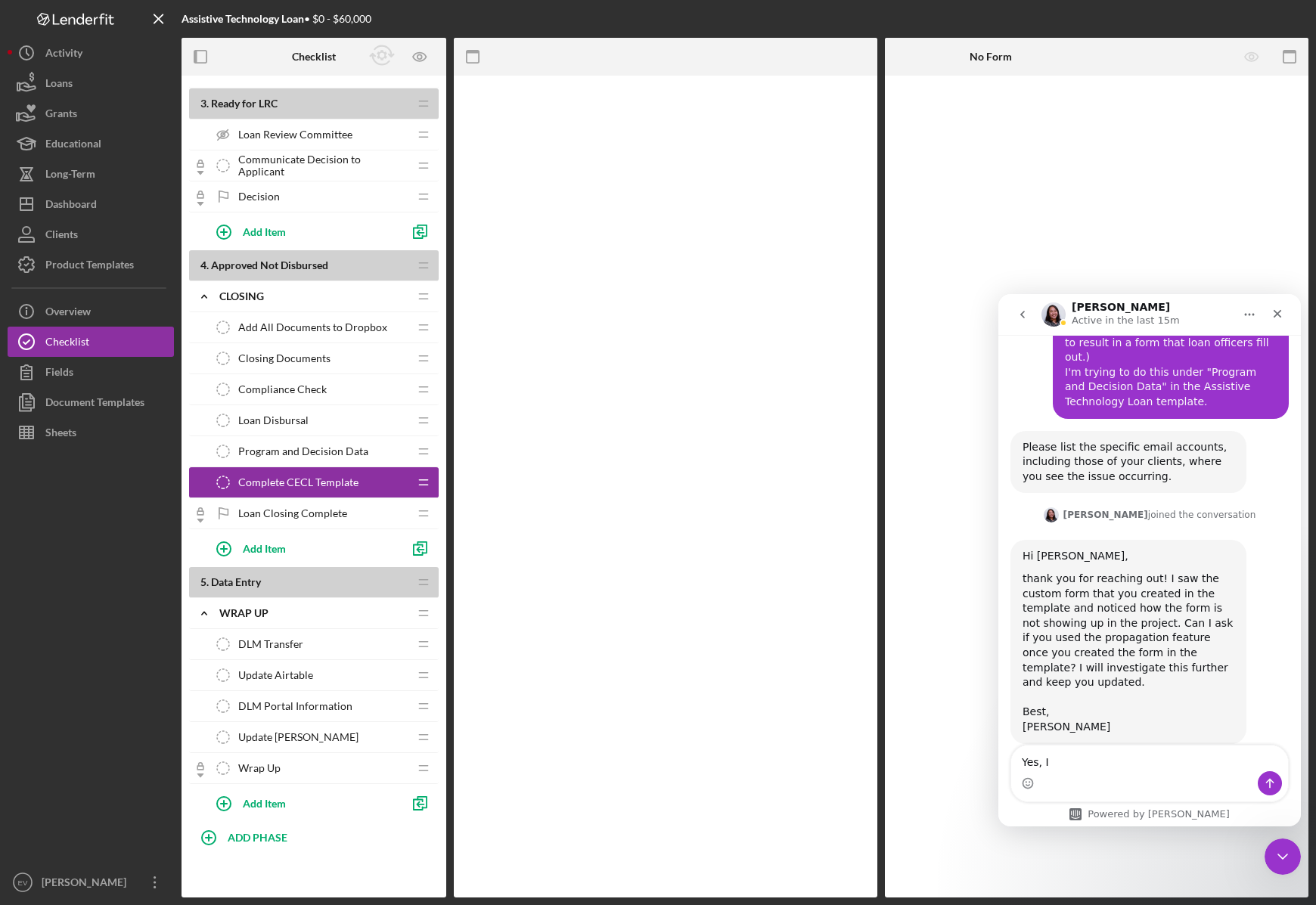
click at [296, 465] on div "Program and Decision Data Program and Decision Data" at bounding box center [308, 451] width 200 height 30
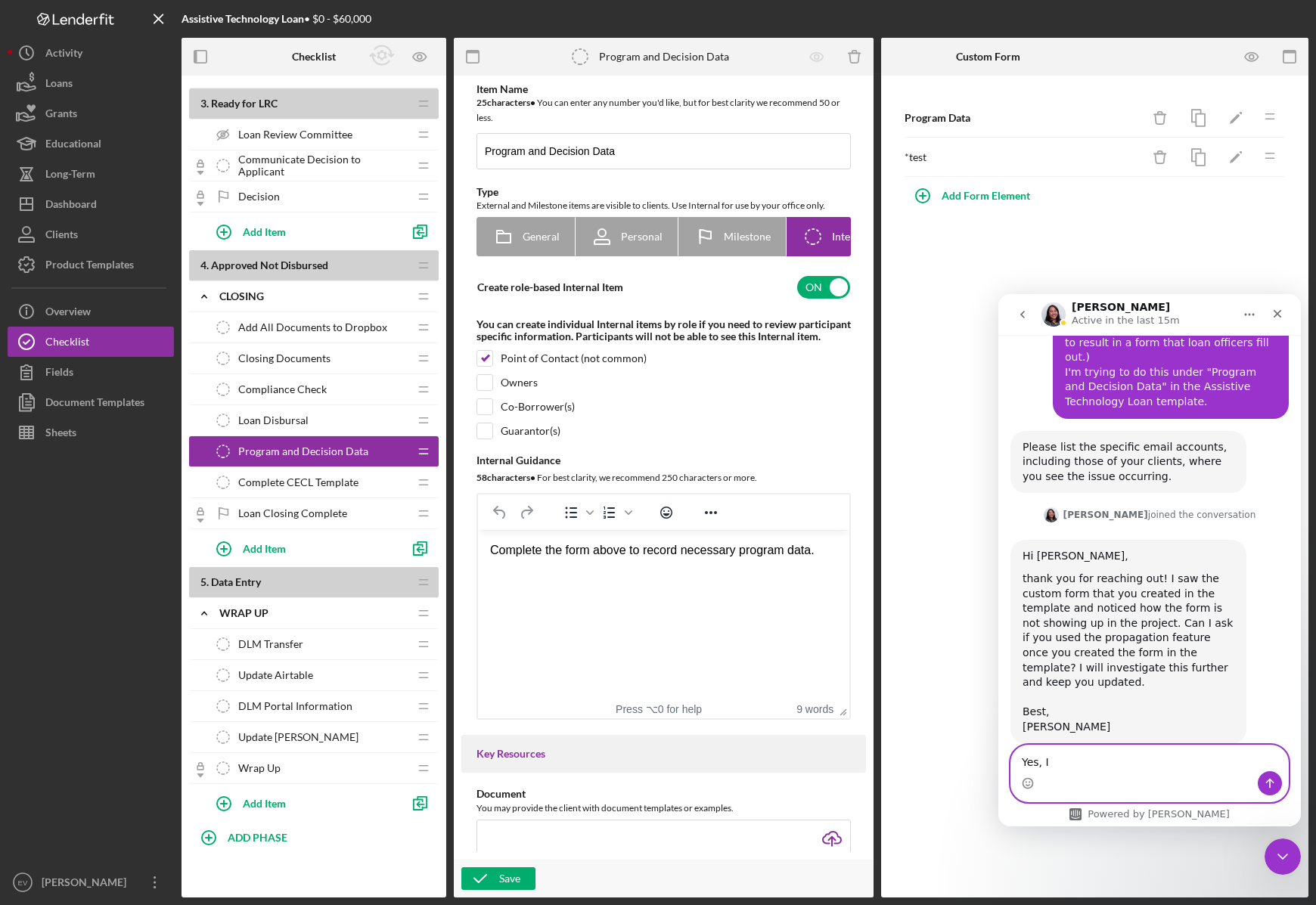
click at [1129, 769] on textarea "Yes, I" at bounding box center [1149, 758] width 277 height 26
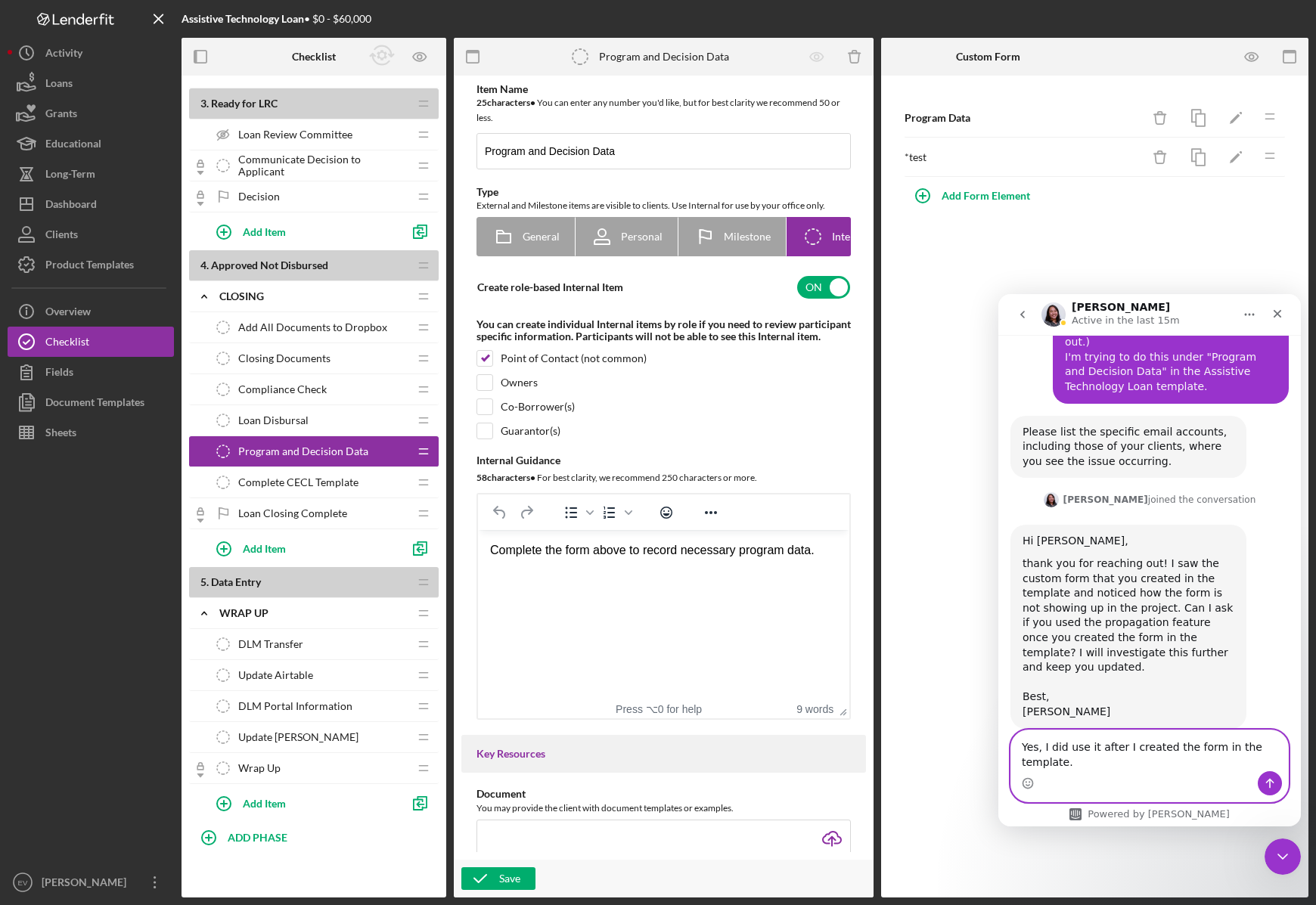
type textarea "Yes, I did use it after I created the form in the template."
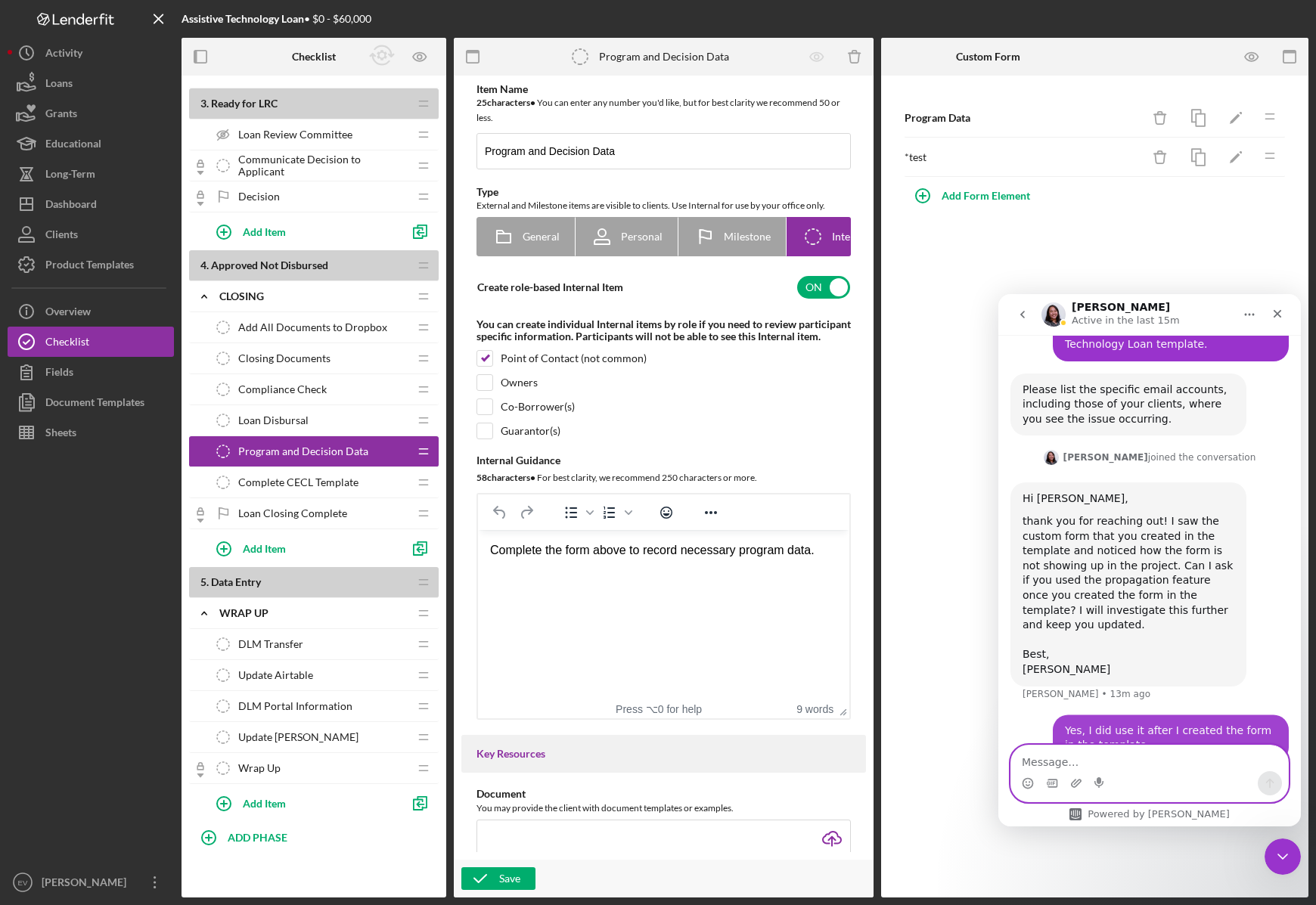
scroll to position [633, 0]
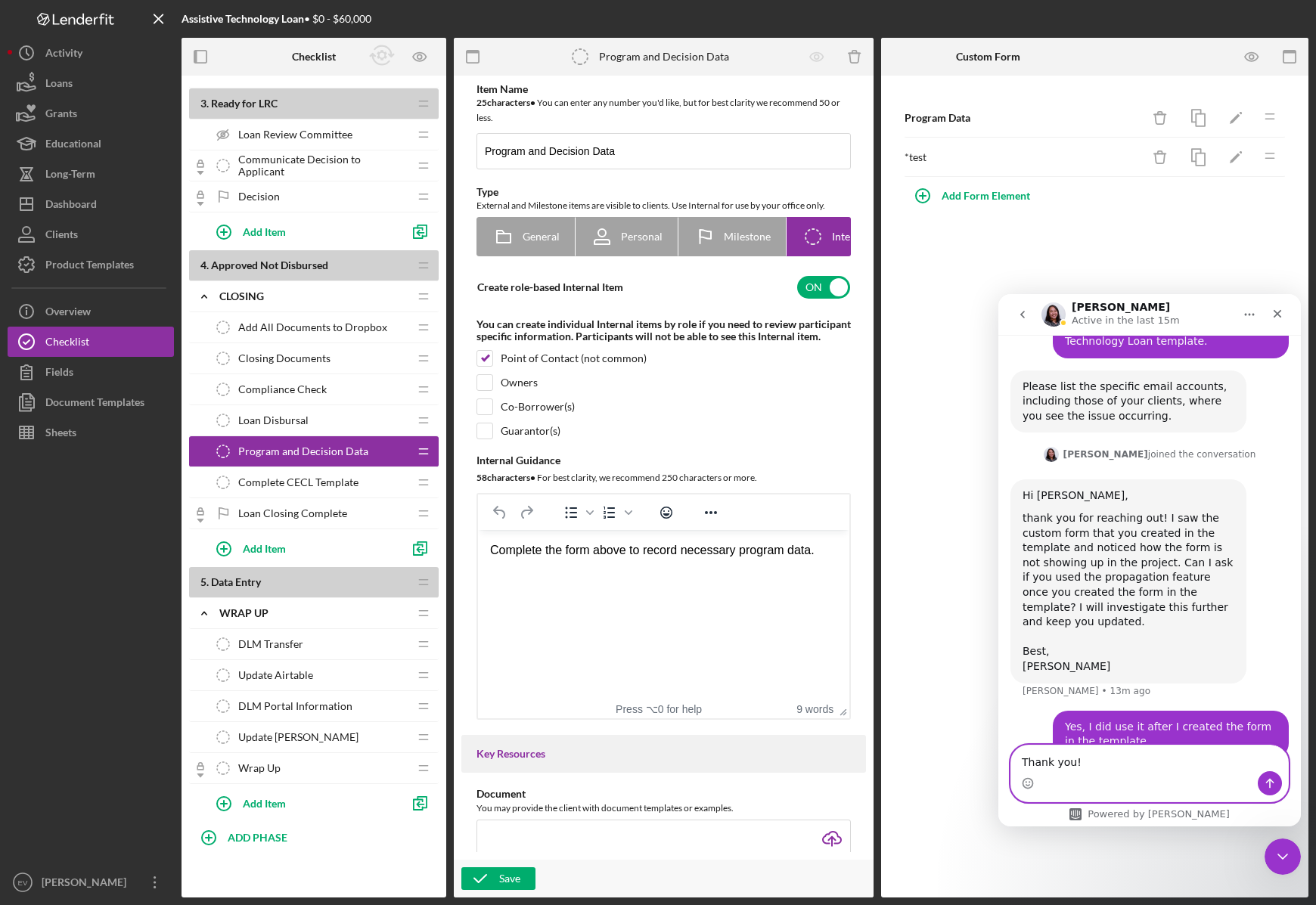
type textarea "Thank you!"
